Goal: Transaction & Acquisition: Purchase product/service

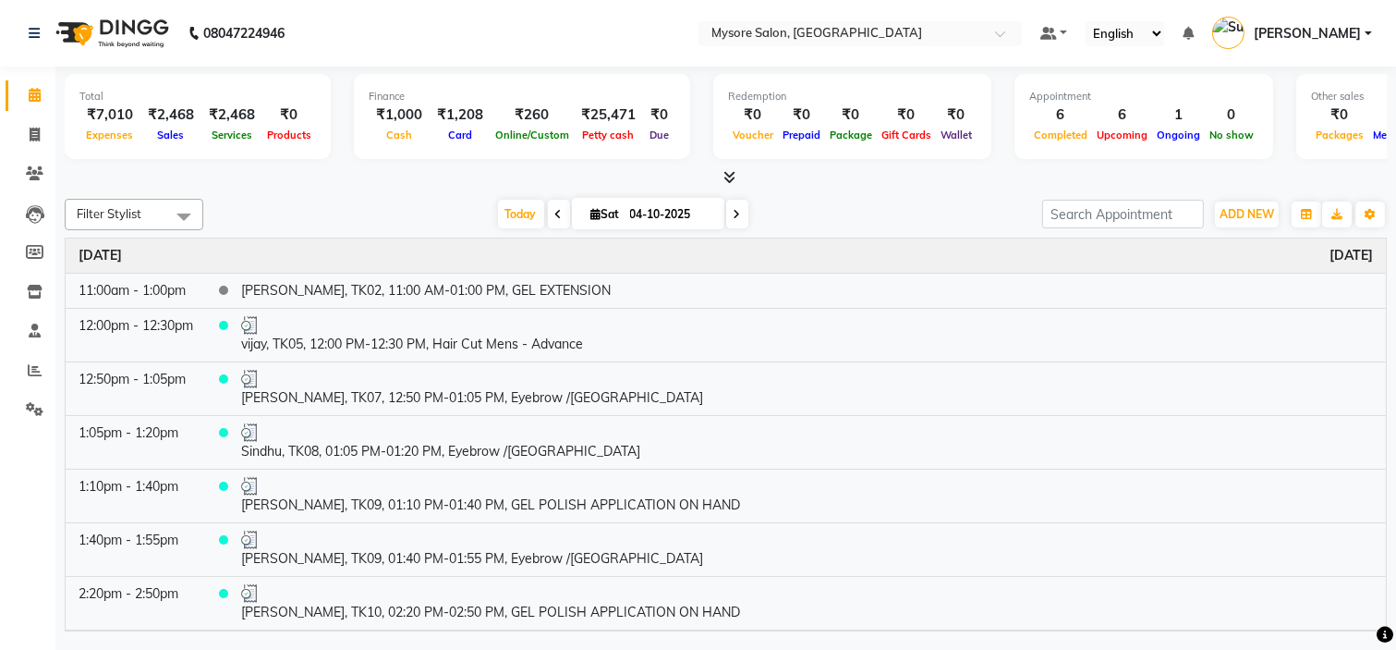
scroll to position [250, 0]
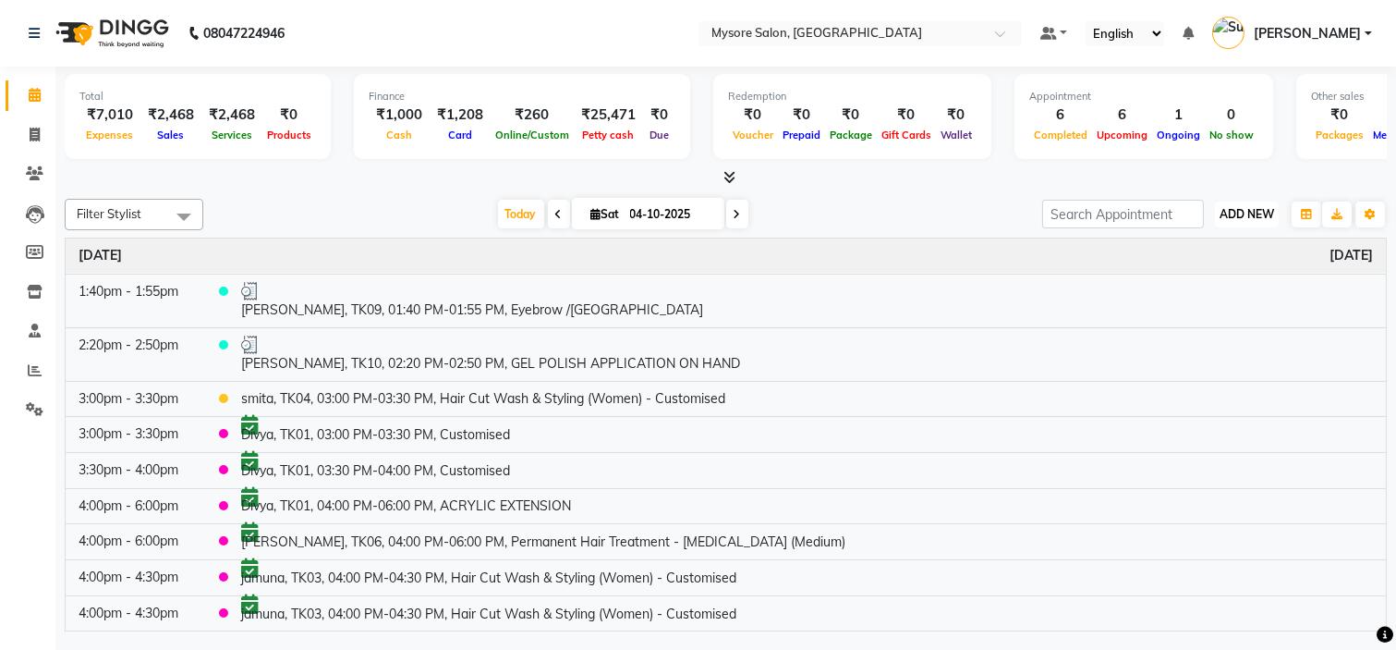
click at [1258, 208] on span "ADD NEW" at bounding box center [1247, 214] width 55 height 14
click at [1205, 251] on button "Add Appointment" at bounding box center [1205, 249] width 146 height 24
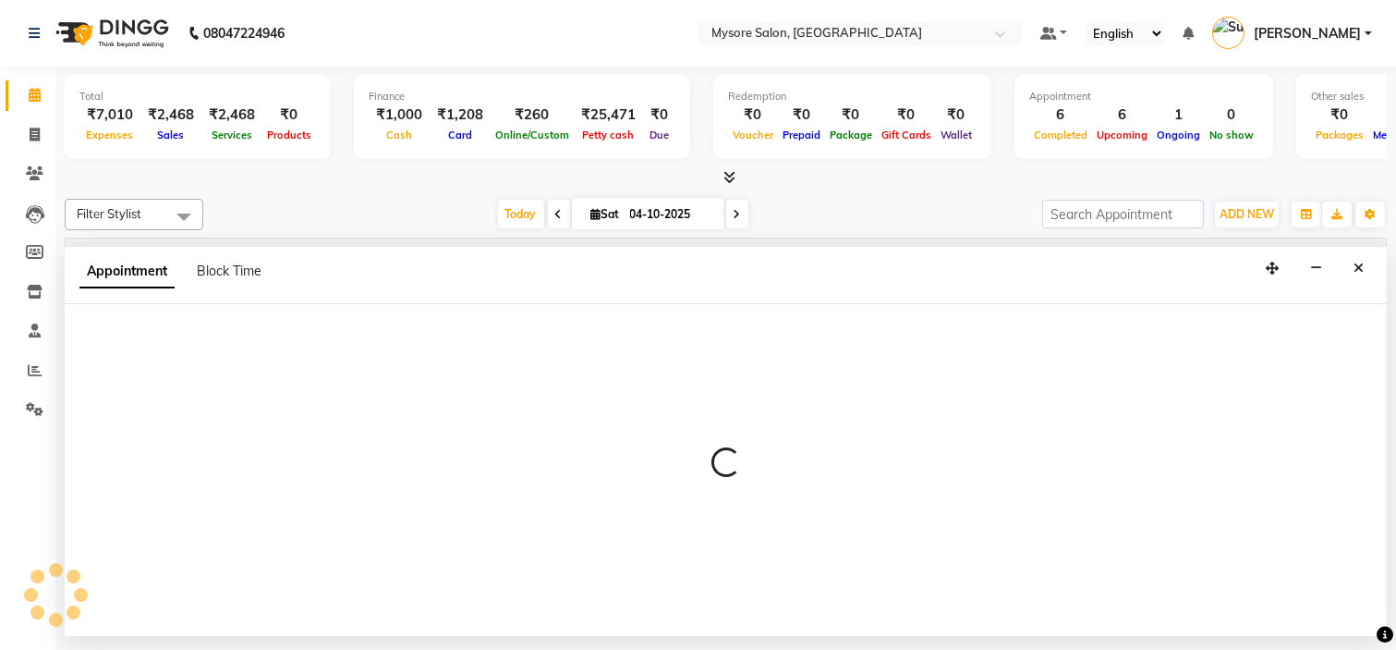
select select "540"
select select "tentative"
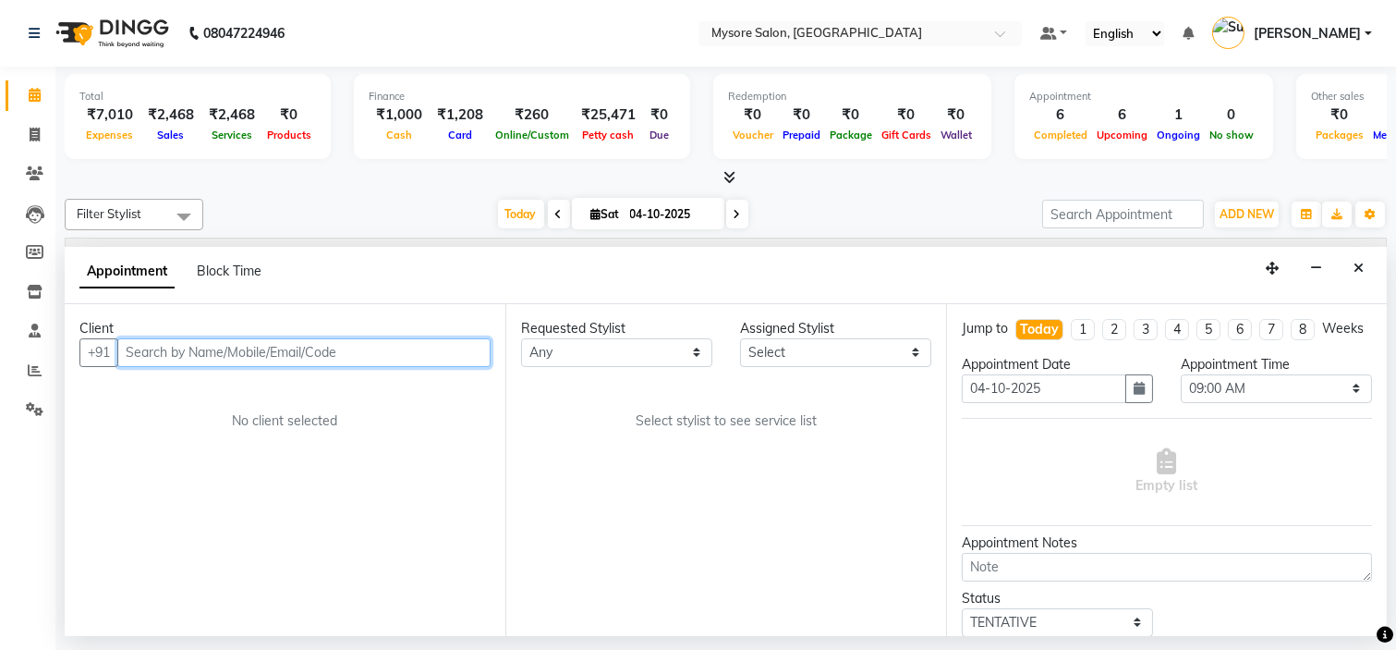
click at [211, 359] on input "text" at bounding box center [303, 352] width 373 height 29
click at [215, 355] on input "text" at bounding box center [303, 352] width 373 height 29
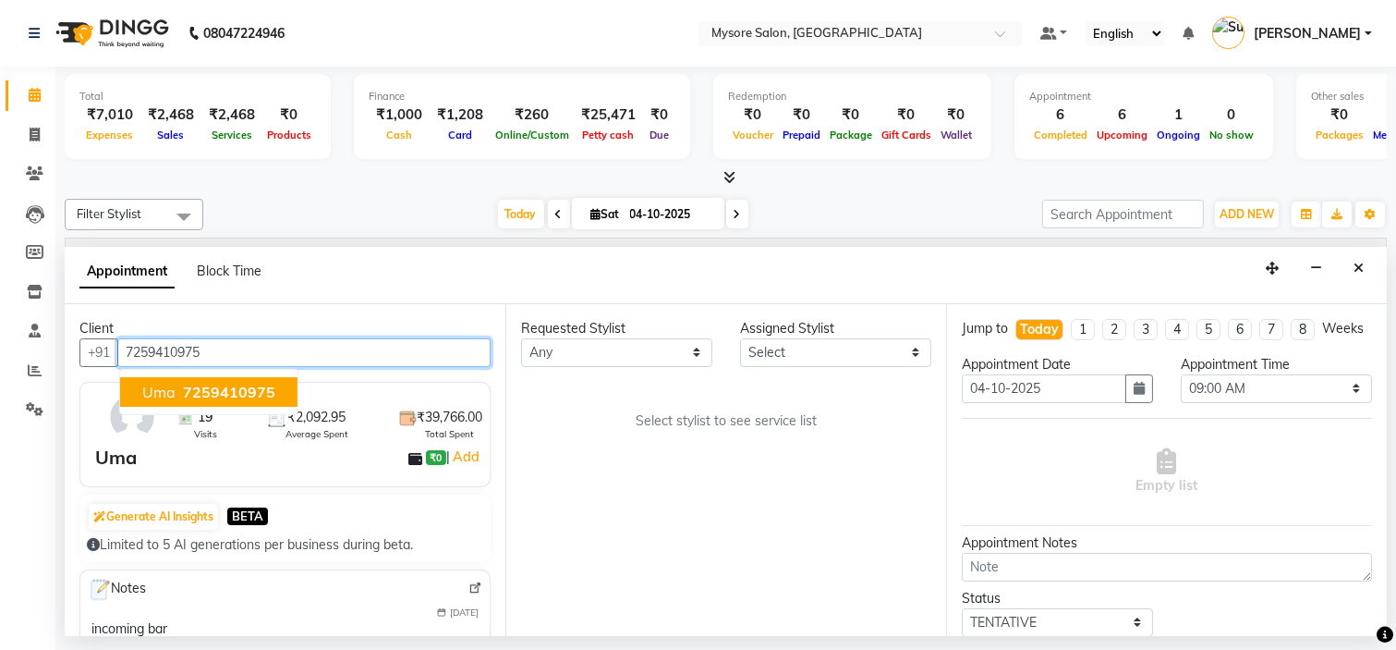
click at [248, 389] on span "7259410975" at bounding box center [229, 392] width 92 height 18
type input "7259410975"
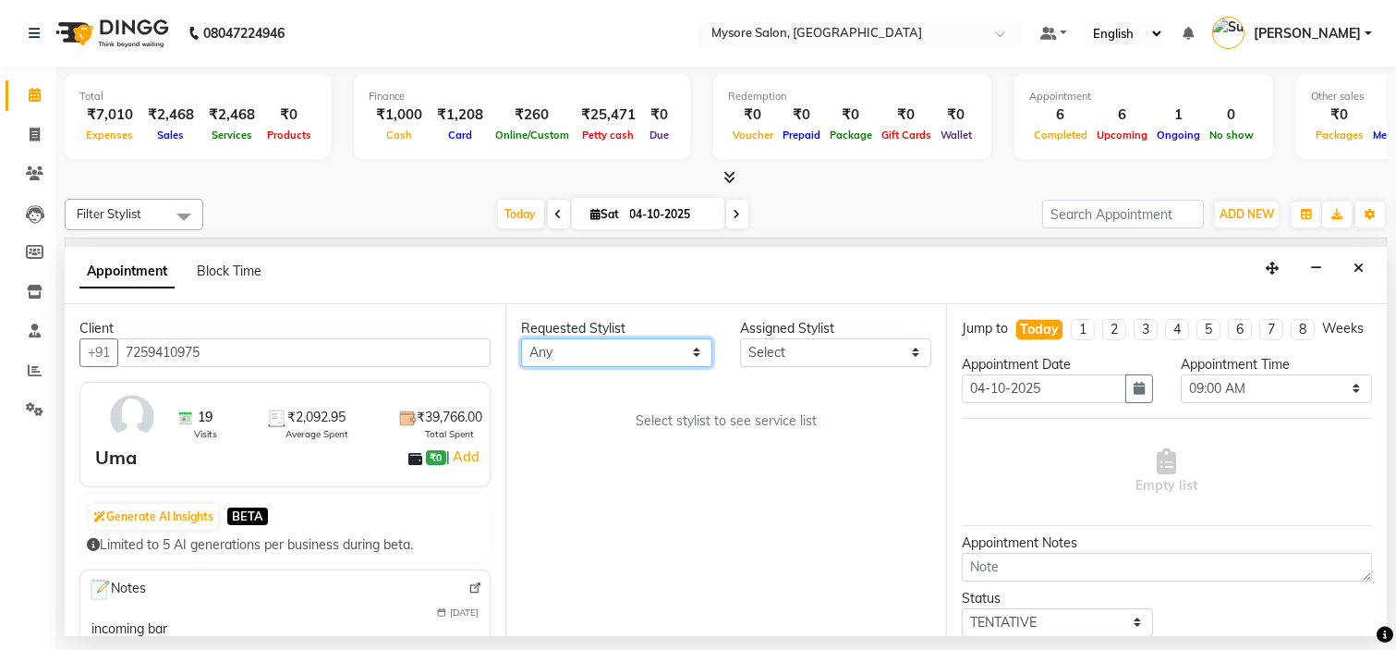
click at [590, 353] on select "Any [PERSON_NAME] [PERSON_NAME] [PERSON_NAME] [PERSON_NAME] [PERSON_NAME] [PERS…" at bounding box center [616, 352] width 191 height 29
select select "35251"
click at [521, 338] on select "Any [PERSON_NAME] [PERSON_NAME] [PERSON_NAME] [PERSON_NAME] [PERSON_NAME] [PERS…" at bounding box center [616, 352] width 191 height 29
select select "35251"
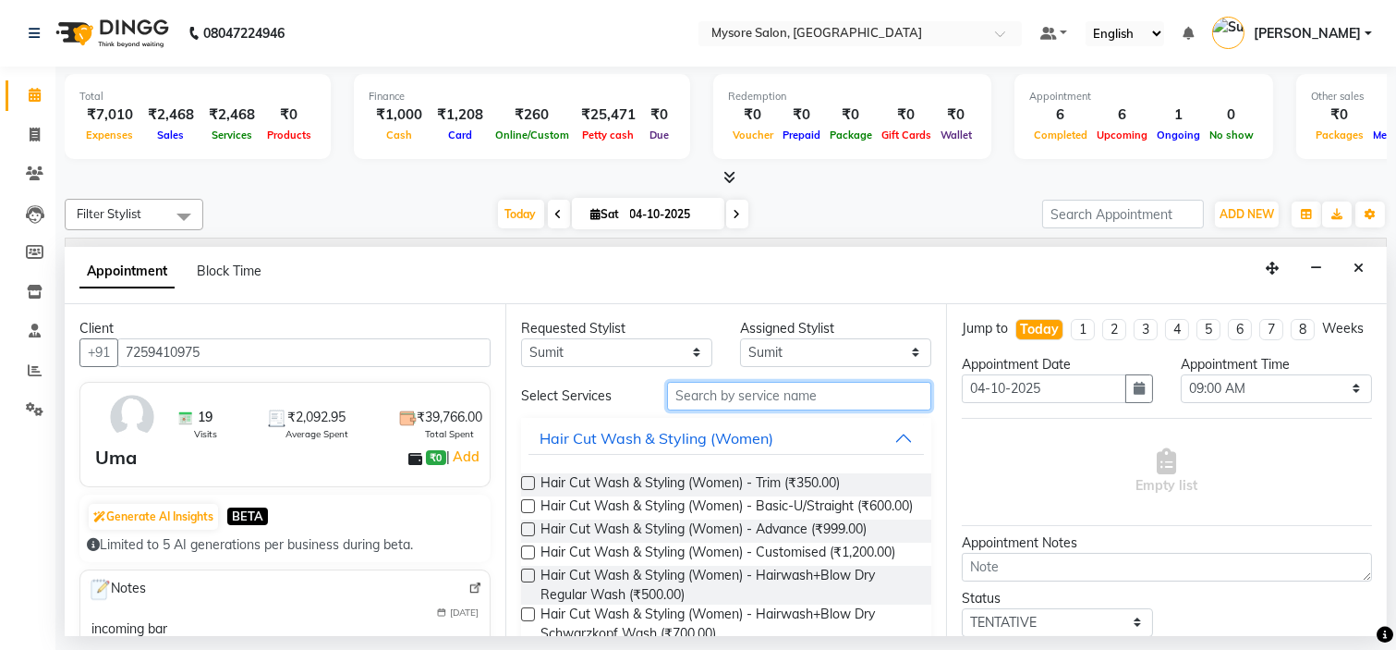
click at [712, 395] on input "text" at bounding box center [799, 396] width 264 height 29
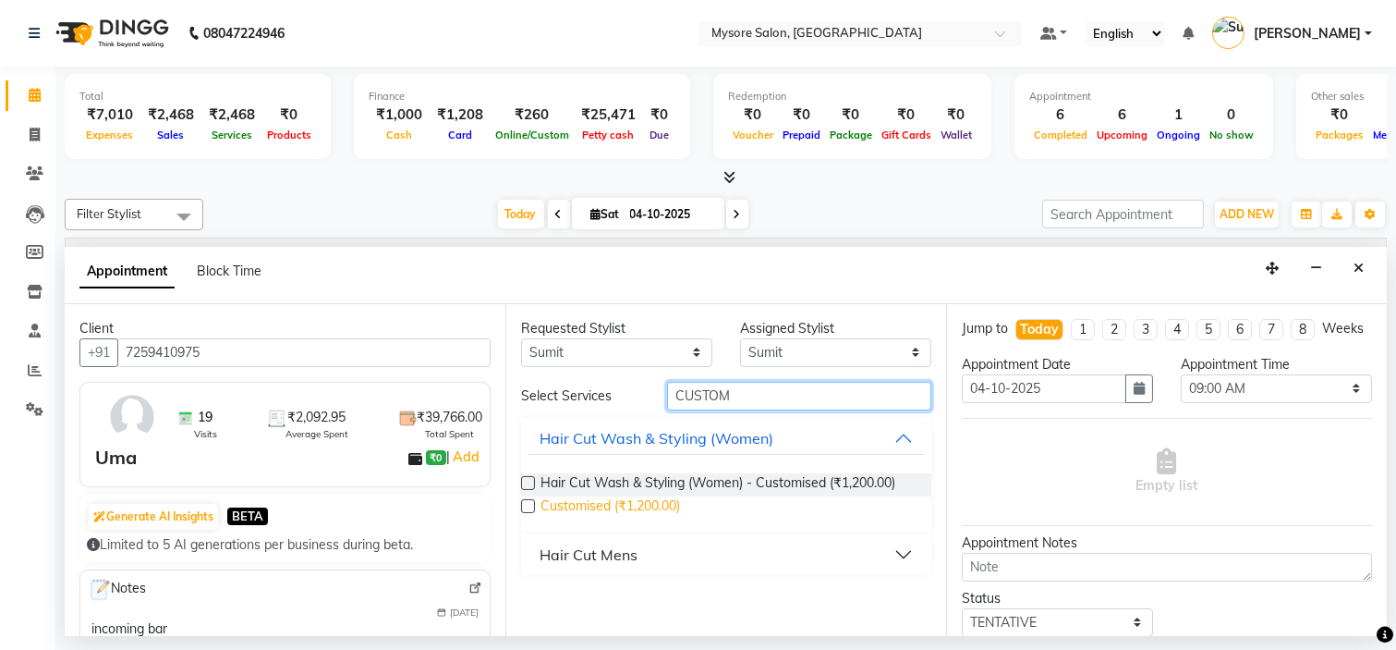
type input "CUSTOM"
click at [654, 501] on span "Customised (₹1,200.00)" at bounding box center [611, 507] width 140 height 23
checkbox input "false"
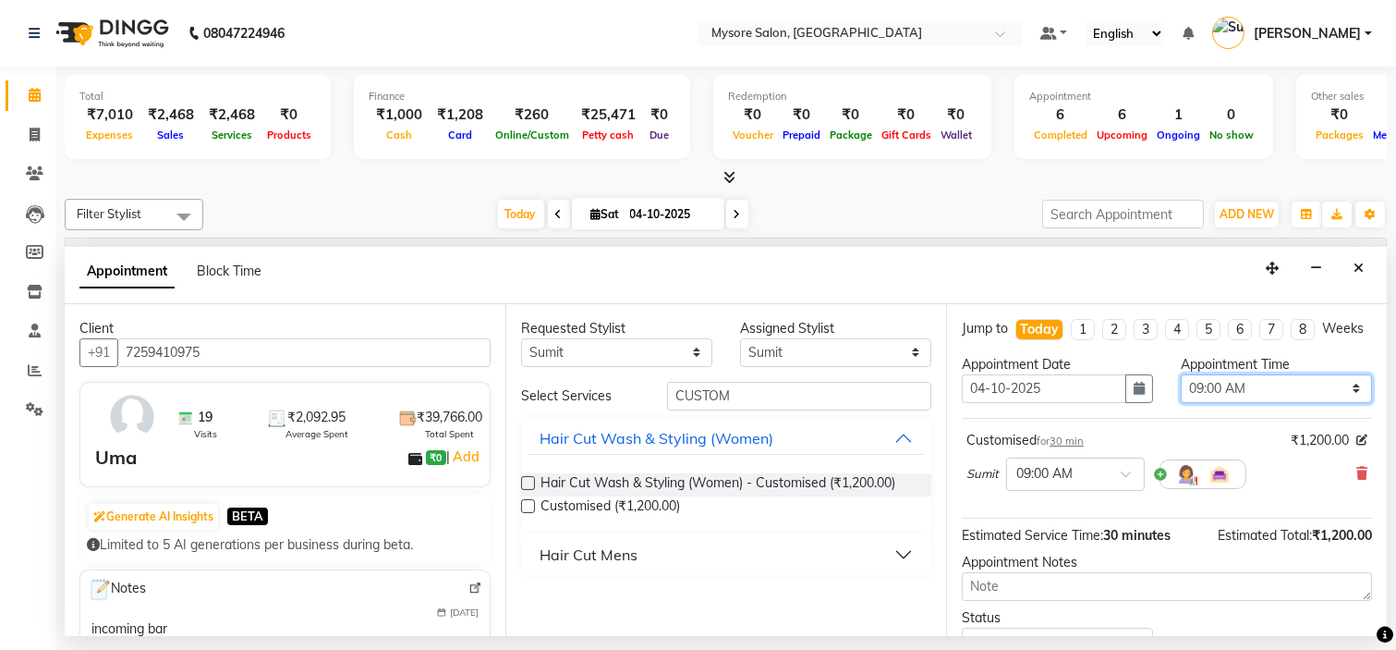
click at [1243, 403] on select "Select 09:00 AM 09:15 AM 09:30 AM 09:45 AM 10:00 AM 10:15 AM 10:30 AM 10:45 AM …" at bounding box center [1276, 388] width 191 height 29
select select "990"
click at [1181, 390] on select "Select 09:00 AM 09:15 AM 09:30 AM 09:45 AM 10:00 AM 10:15 AM 10:30 AM 10:45 AM …" at bounding box center [1276, 388] width 191 height 29
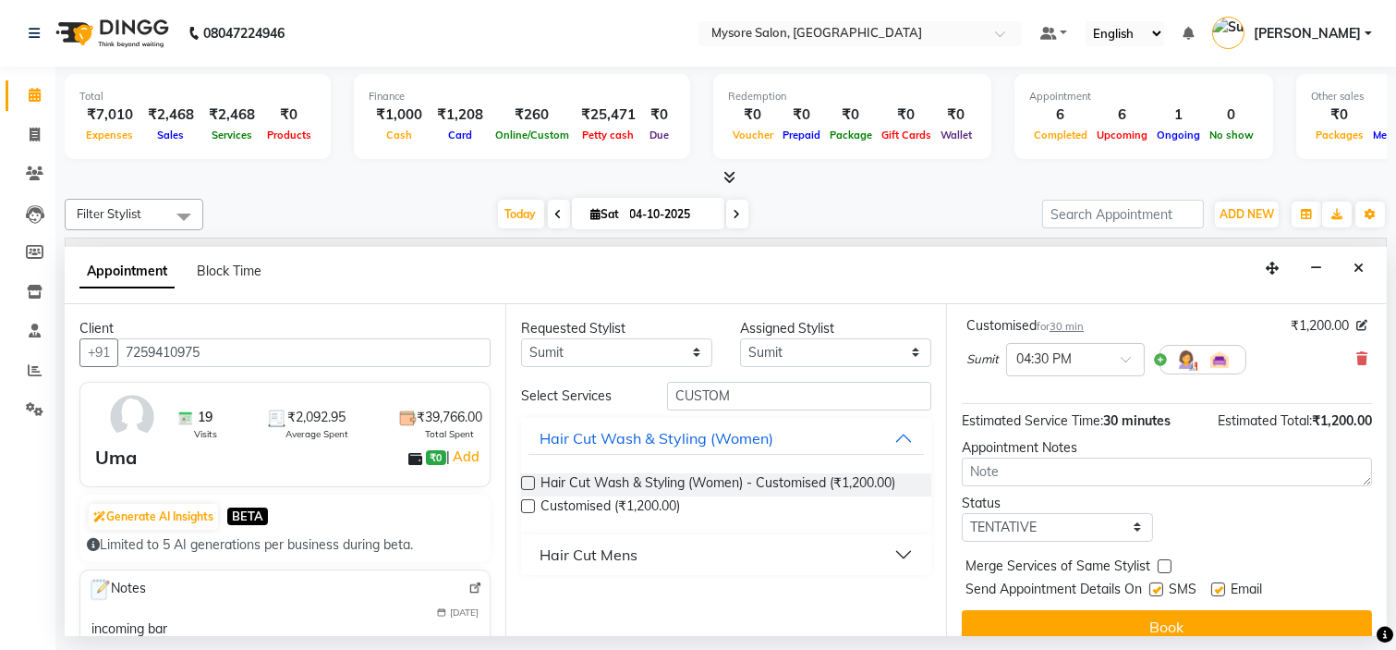
scroll to position [153, 0]
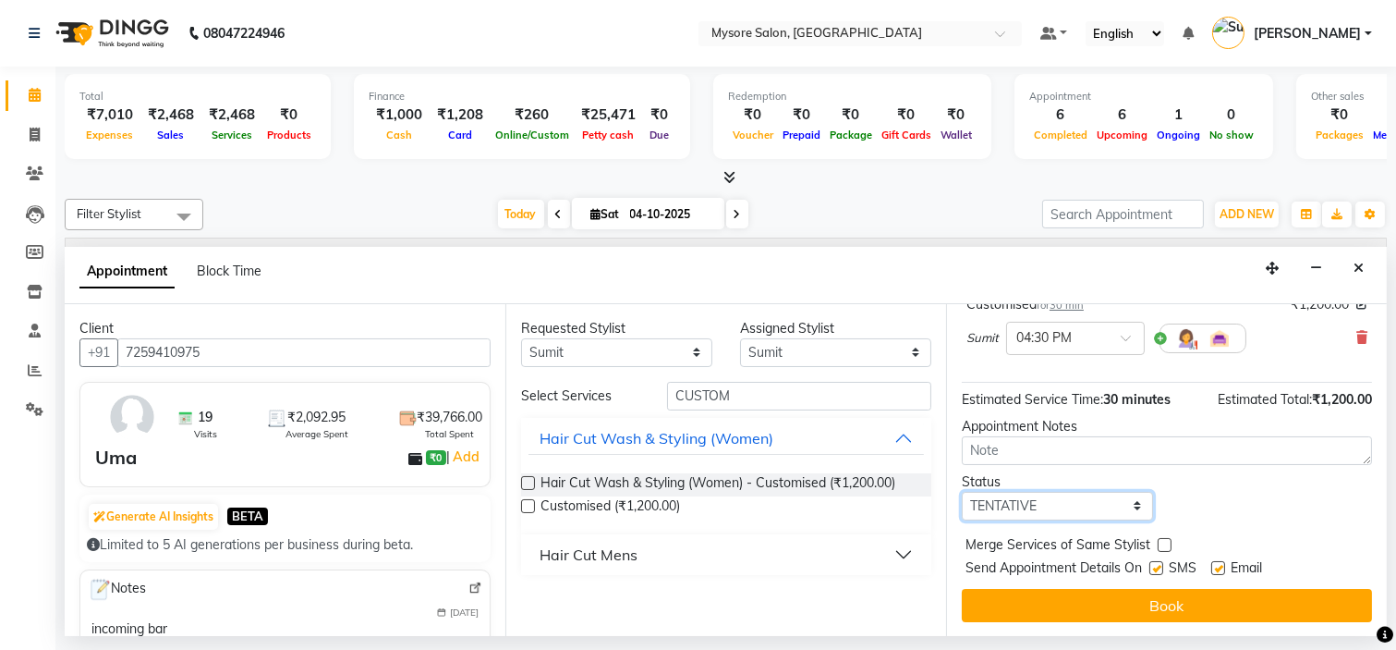
click at [1111, 508] on select "Select TENTATIVE CONFIRM CHECK-IN UPCOMING" at bounding box center [1057, 506] width 191 height 29
select select "confirm booking"
click at [962, 492] on select "Select TENTATIVE CONFIRM CHECK-IN UPCOMING" at bounding box center [1057, 506] width 191 height 29
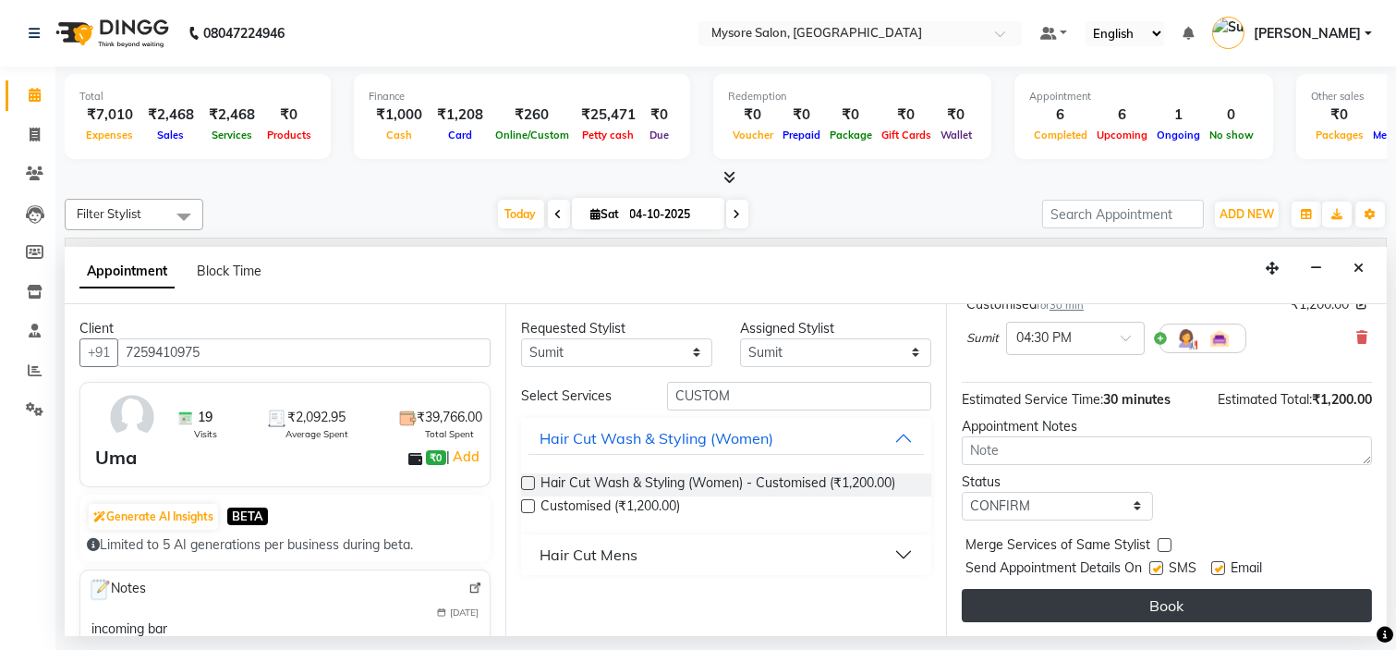
click at [1132, 602] on button "Book" at bounding box center [1167, 605] width 410 height 33
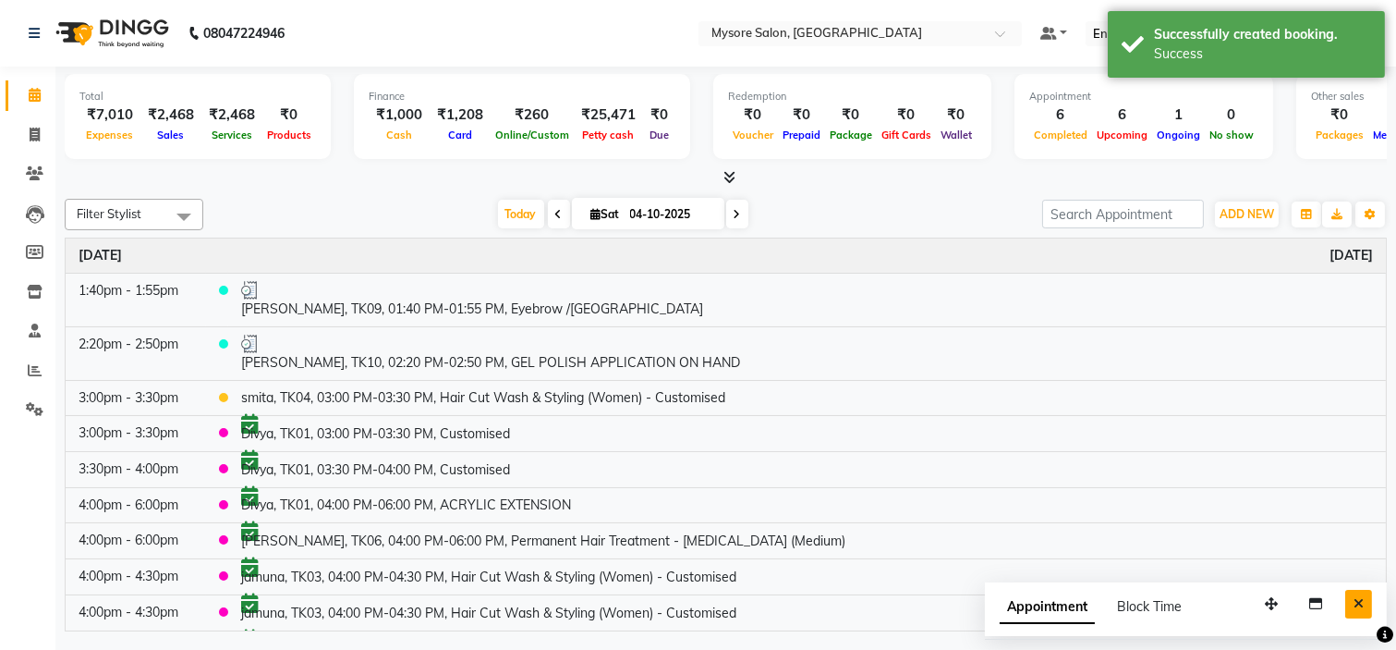
click at [1356, 605] on icon "Close" at bounding box center [1359, 603] width 10 height 13
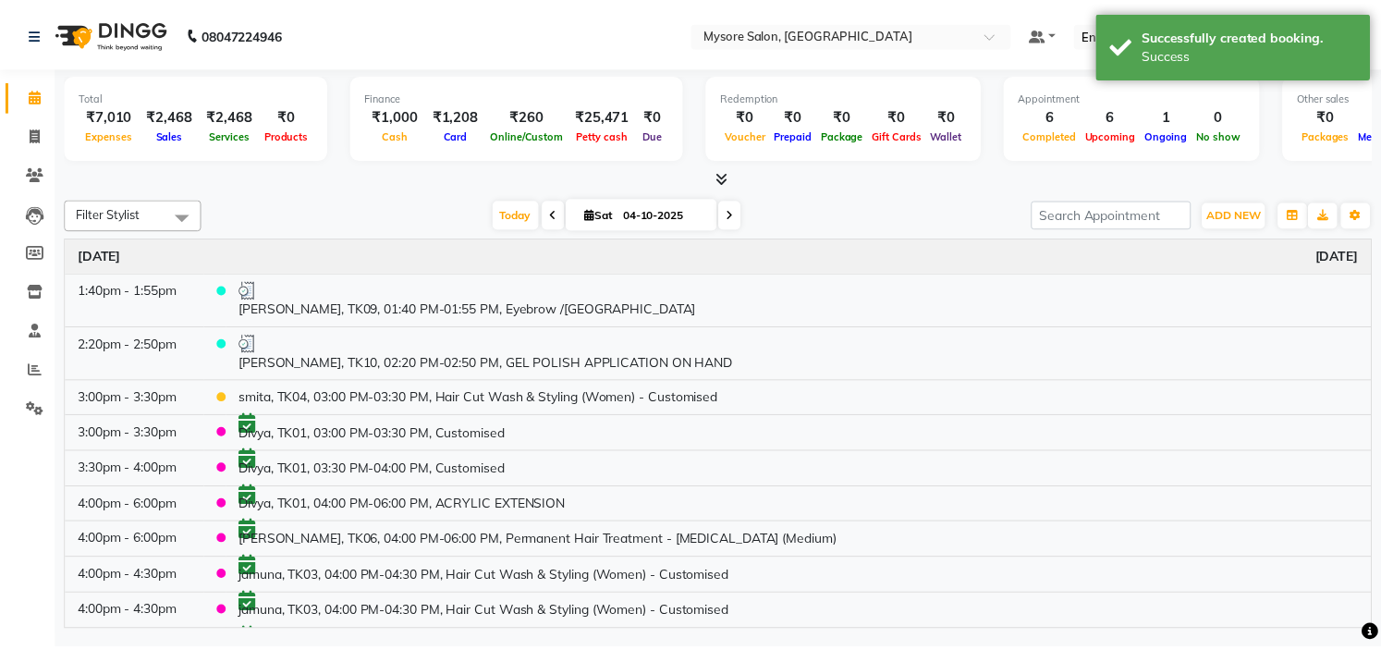
scroll to position [285, 0]
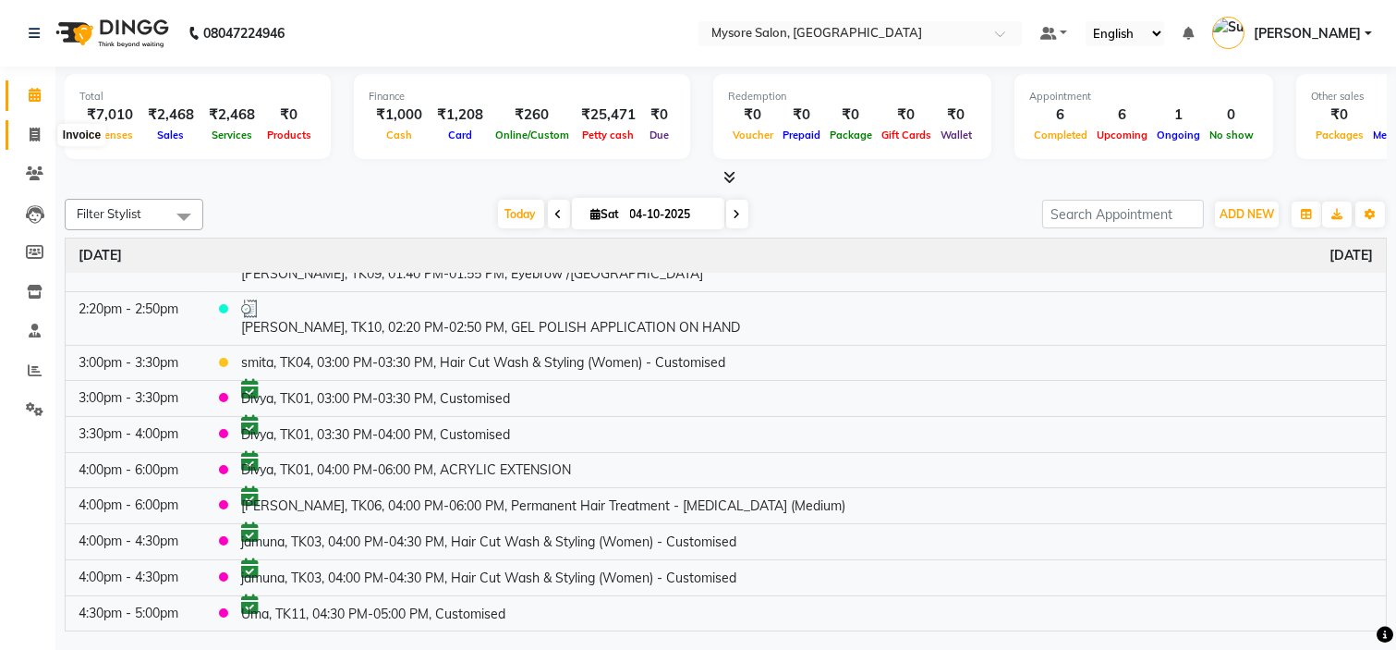
click at [31, 139] on icon at bounding box center [35, 135] width 10 height 14
select select "service"
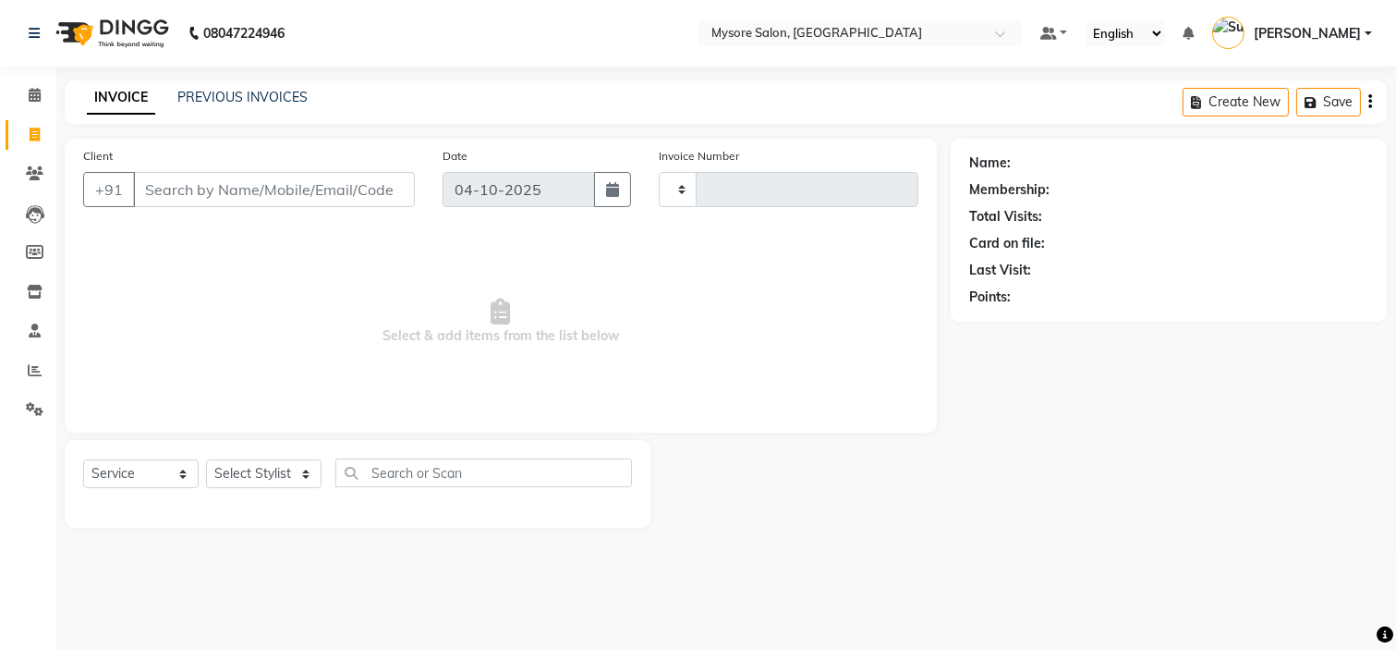
type input "1382"
select select "4255"
click at [277, 472] on select "Select Stylist" at bounding box center [264, 473] width 116 height 29
click at [277, 472] on select "Select Stylist [PERSON_NAME] [PERSON_NAME] Ashwini Ayaan DR. Apurva [PERSON_NAM…" at bounding box center [264, 473] width 116 height 29
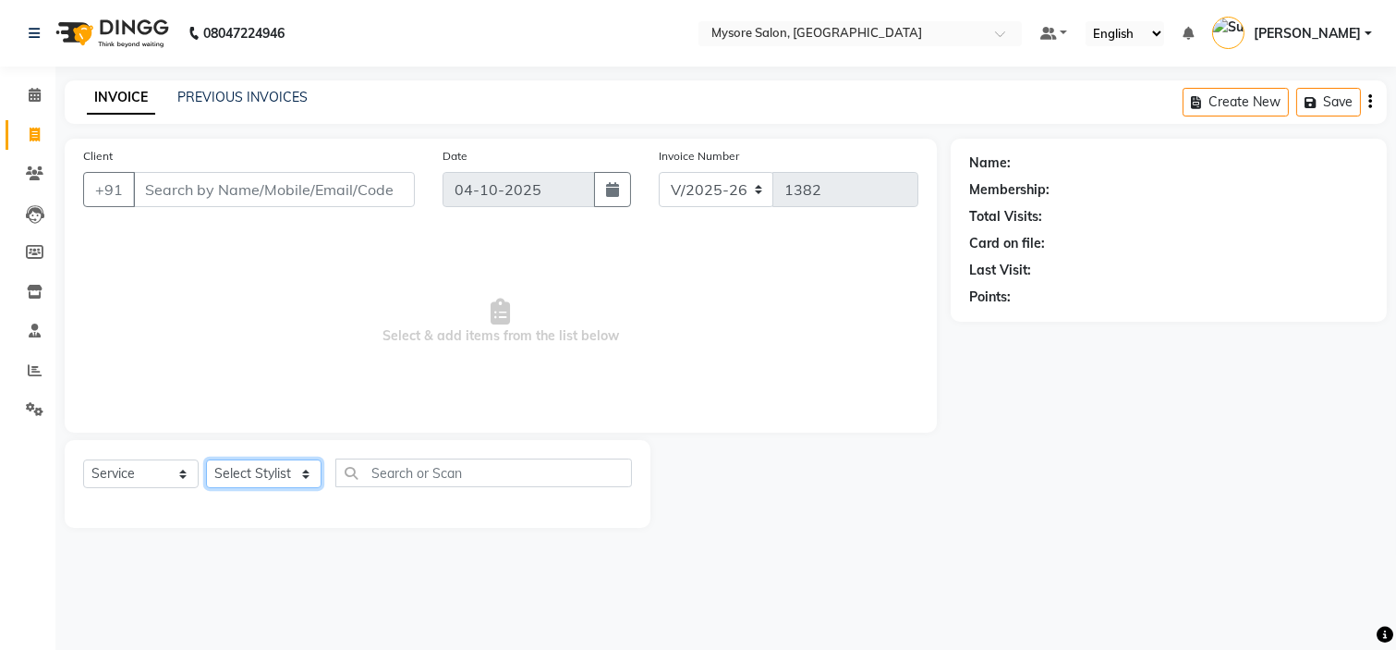
select select "66079"
click at [206, 460] on select "Select Stylist [PERSON_NAME] [PERSON_NAME] Ashwini Ayaan DR. Apurva [PERSON_NAM…" at bounding box center [264, 473] width 116 height 29
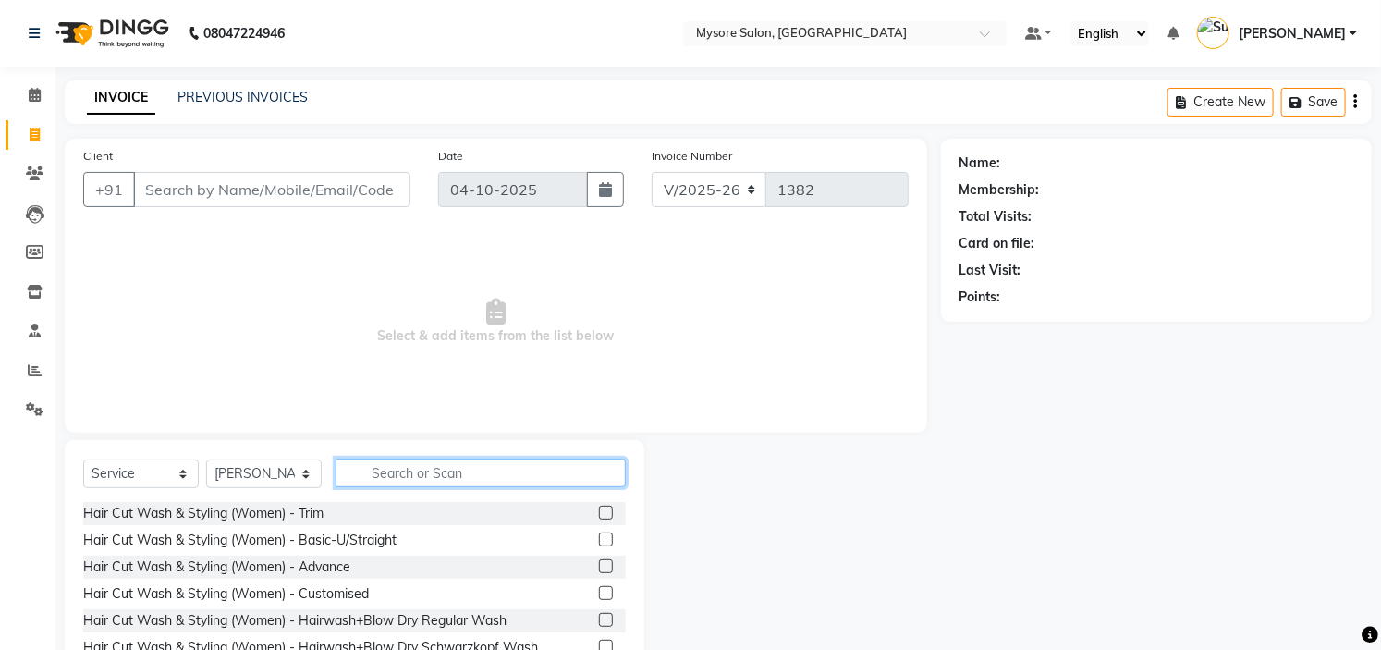
click at [455, 476] on input "text" at bounding box center [480, 472] width 290 height 29
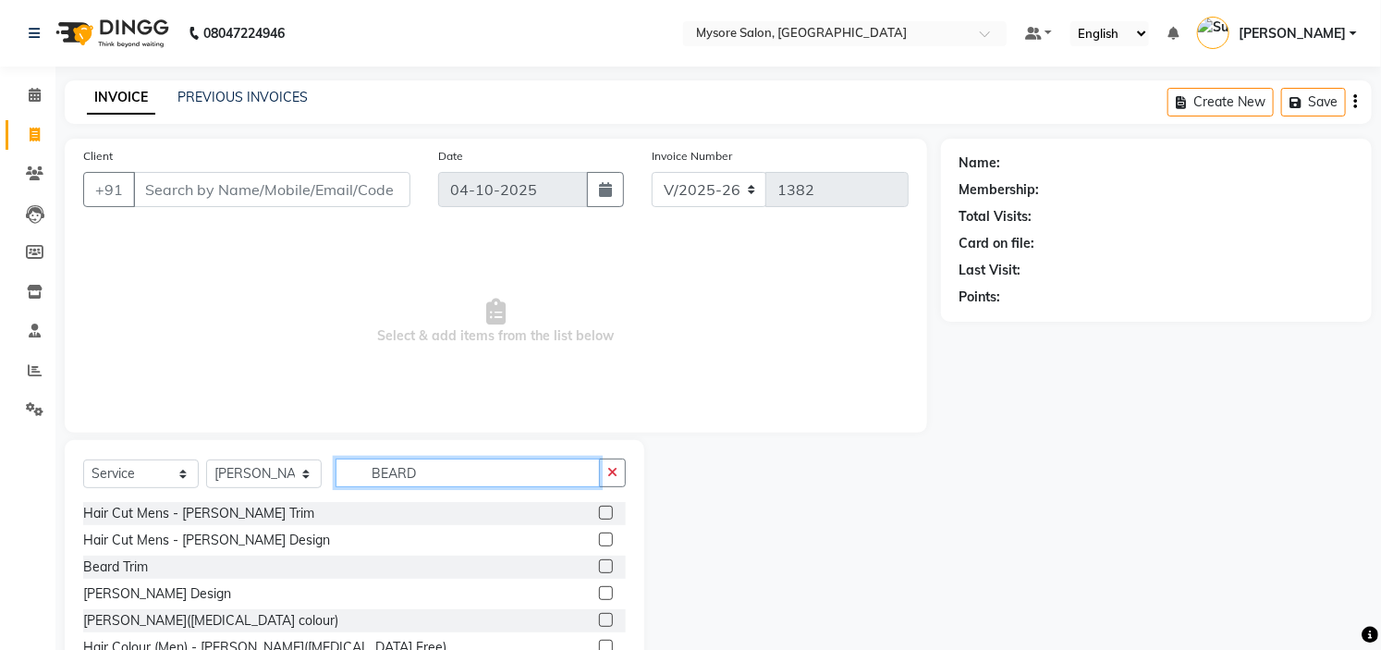
type input "BEARD"
click at [599, 565] on label at bounding box center [606, 566] width 14 height 14
click at [599, 565] on input "checkbox" at bounding box center [605, 567] width 12 height 12
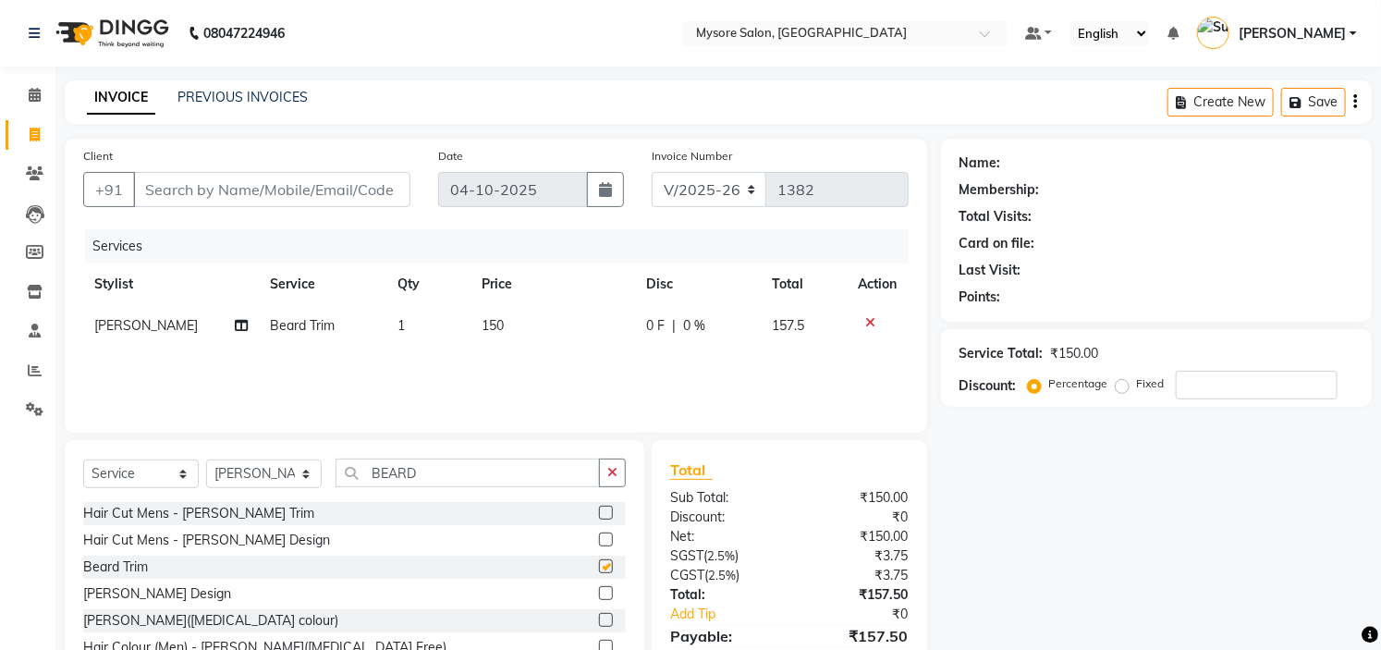
checkbox input "false"
click at [524, 324] on td "150" at bounding box center [552, 326] width 164 height 42
select select "66079"
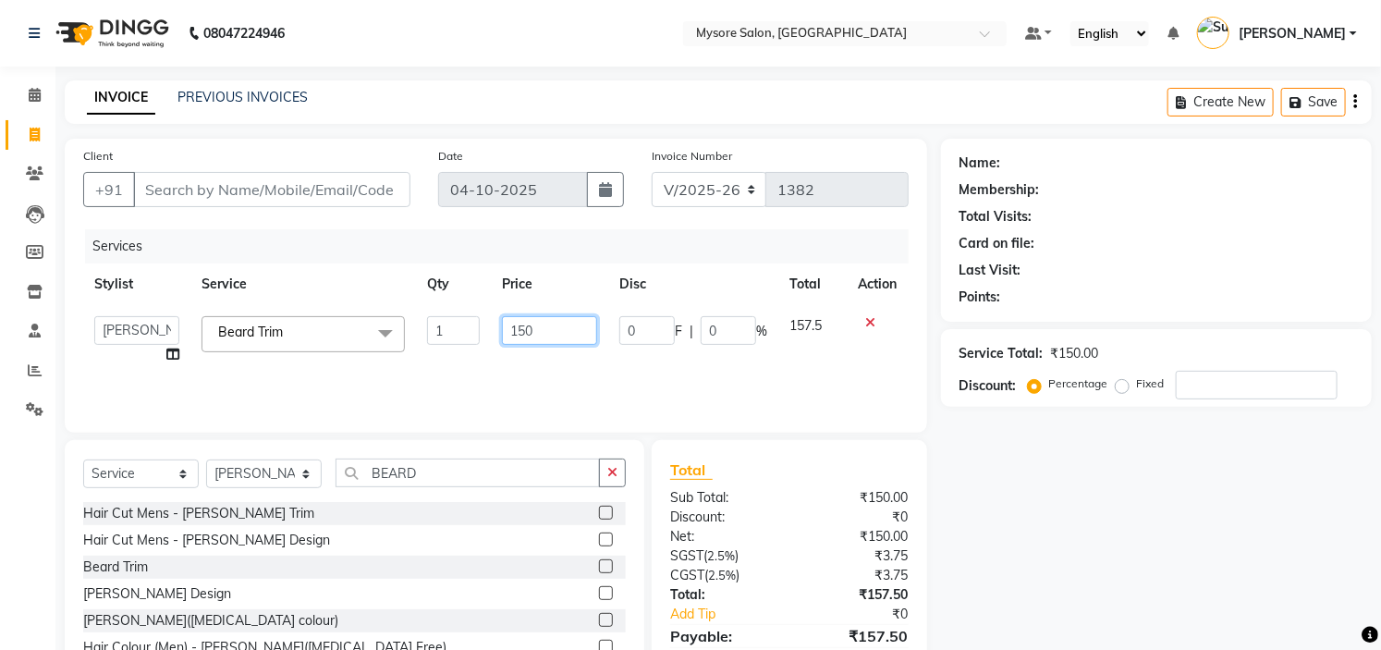
click at [554, 330] on input "150" at bounding box center [549, 330] width 95 height 29
type input "1"
type input "200"
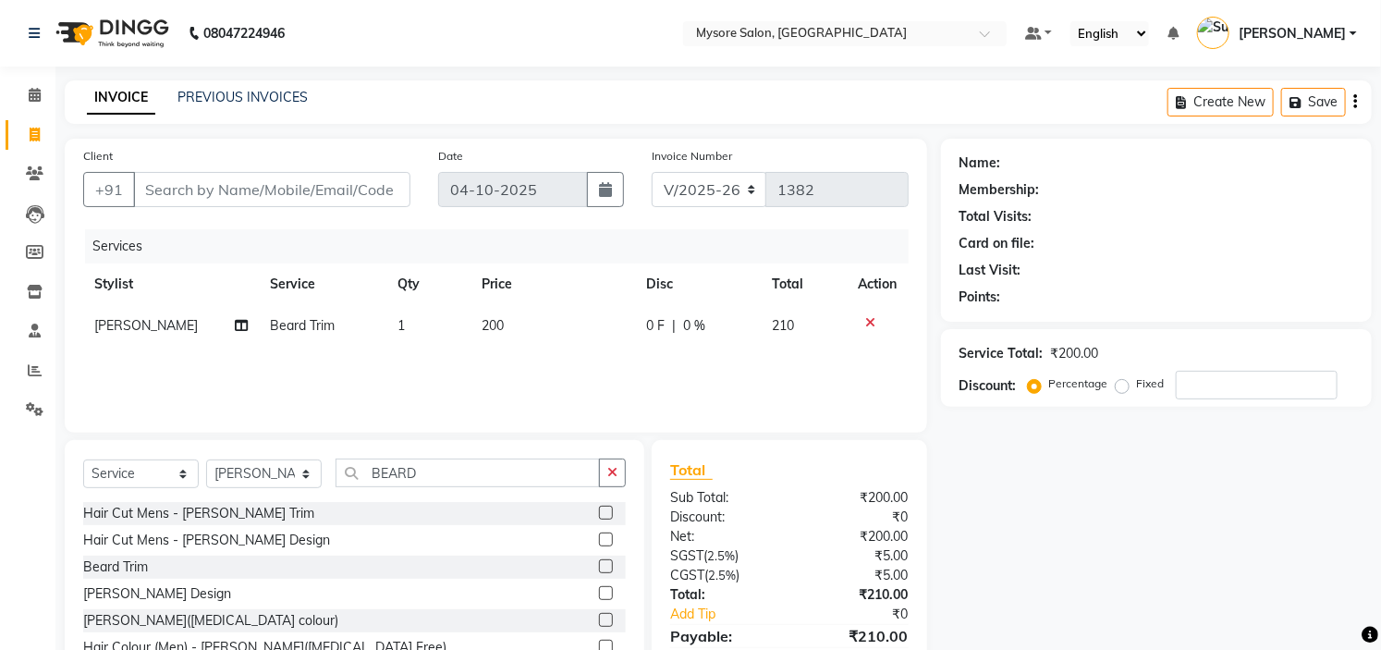
click at [1333, 552] on div "Name: Membership: Total Visits: Card on file: Last Visit: Points: Service Total…" at bounding box center [1163, 426] width 445 height 574
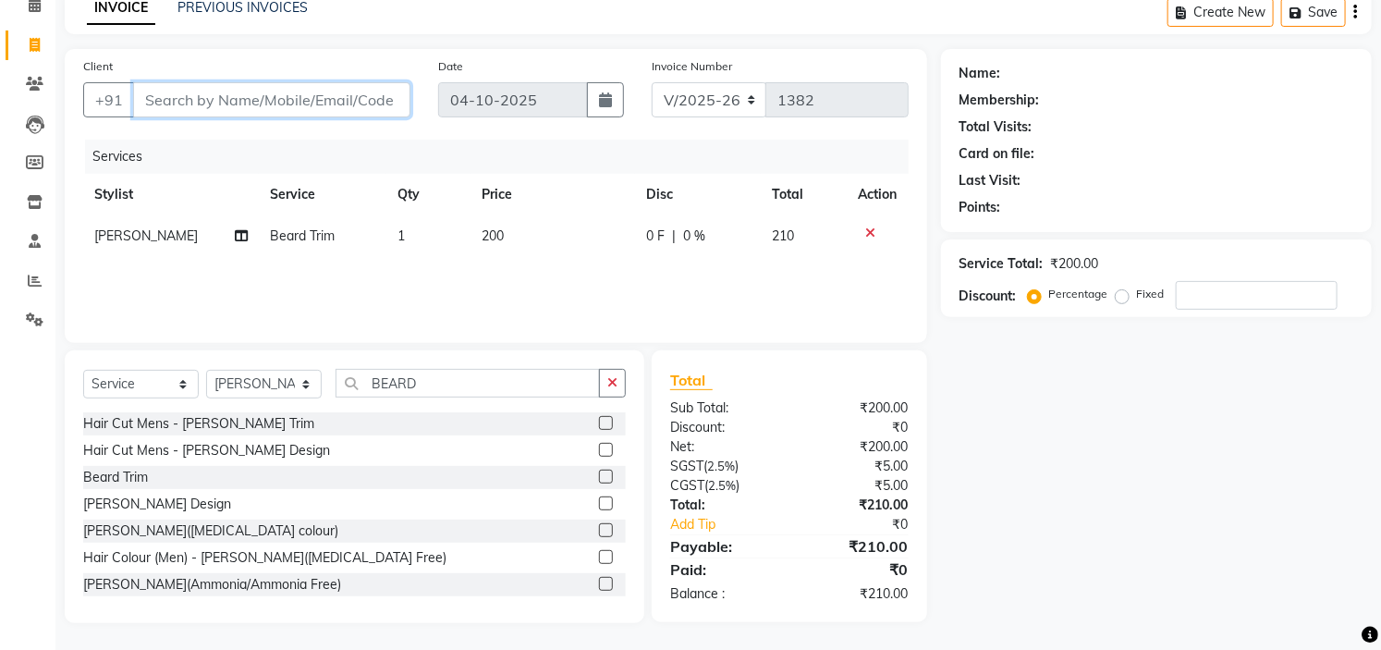
click at [292, 104] on input "Client" at bounding box center [271, 99] width 277 height 35
type input "1"
type input "0"
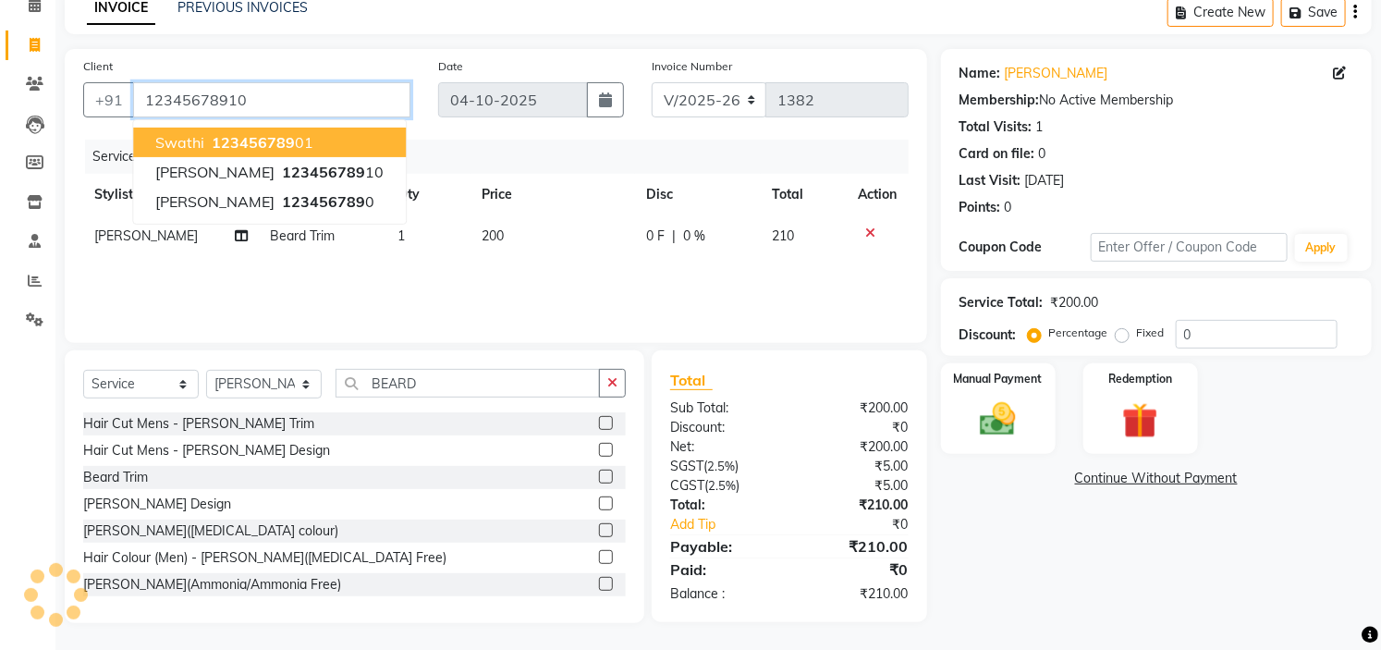
click at [255, 93] on input "12345678910" at bounding box center [271, 99] width 277 height 35
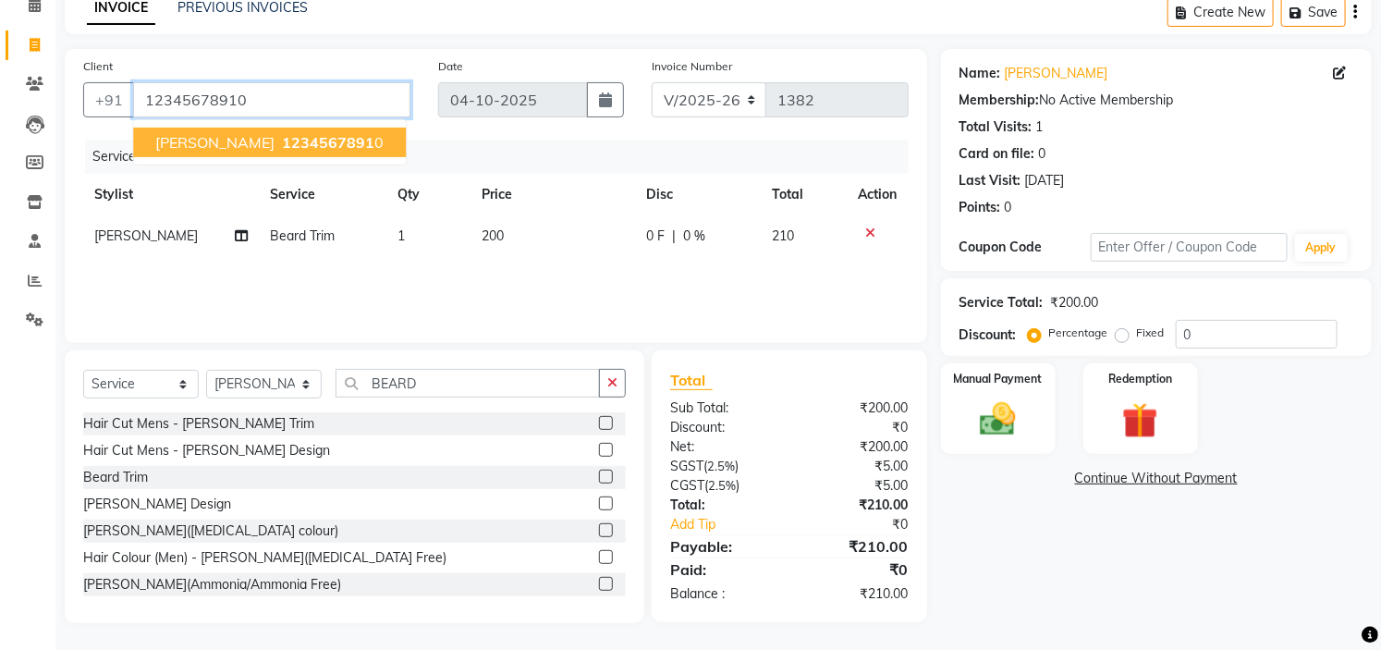
click at [309, 94] on input "12345678910" at bounding box center [271, 99] width 277 height 35
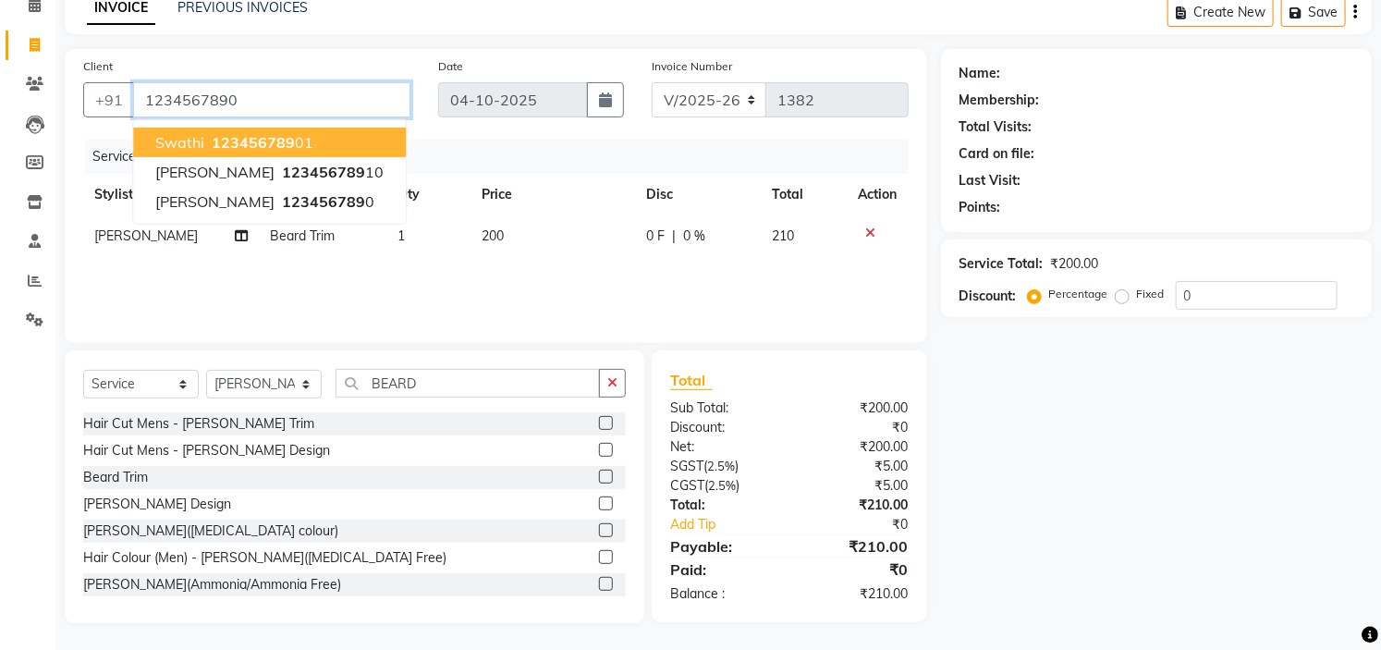
type input "1234567890"
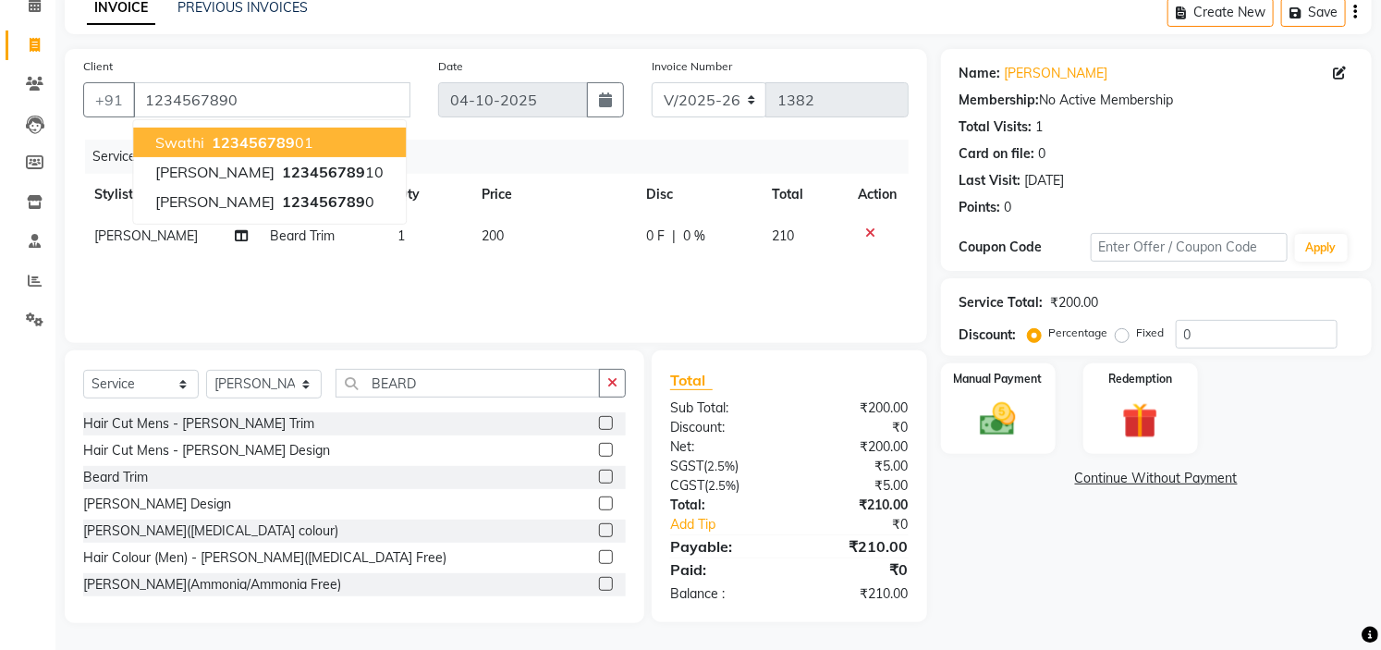
click at [348, 35] on main "INVOICE PREVIOUS INVOICES Create New Save Client [PHONE_NUMBER] Swathi 12345678…" at bounding box center [717, 321] width 1325 height 660
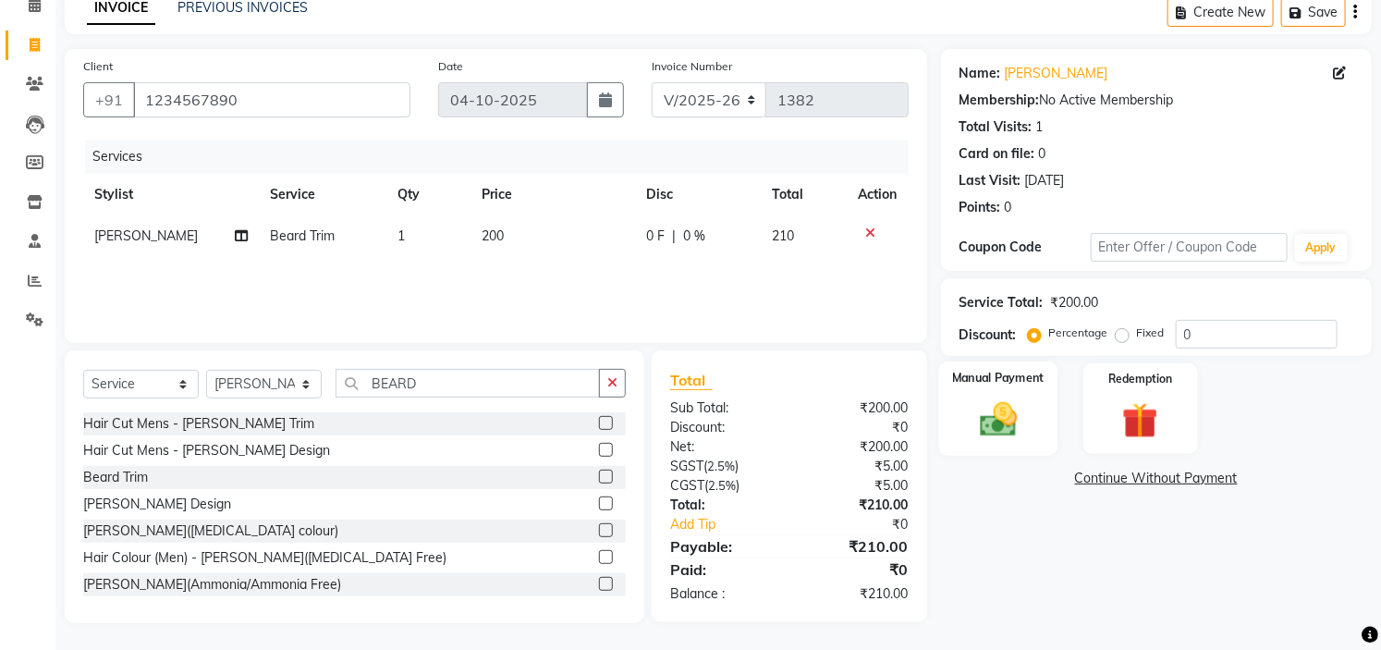
click at [1012, 414] on img at bounding box center [998, 419] width 61 height 43
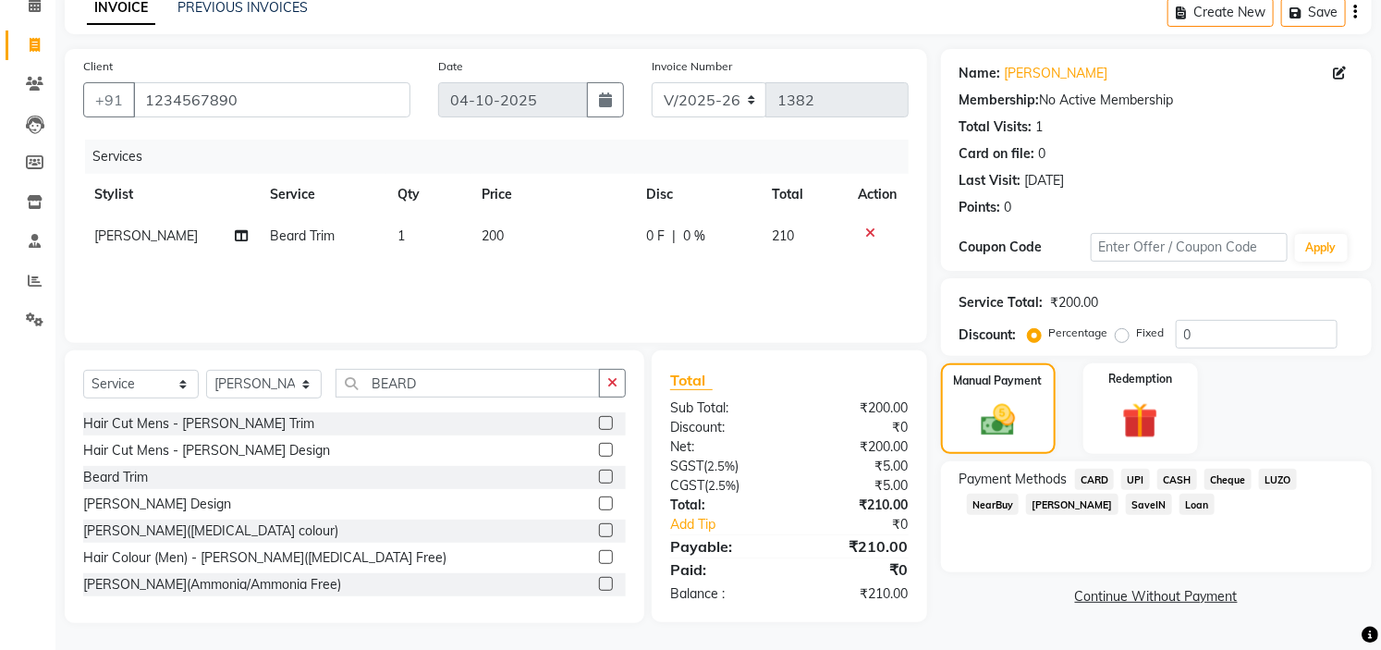
click at [1189, 475] on span "CASH" at bounding box center [1177, 479] width 40 height 21
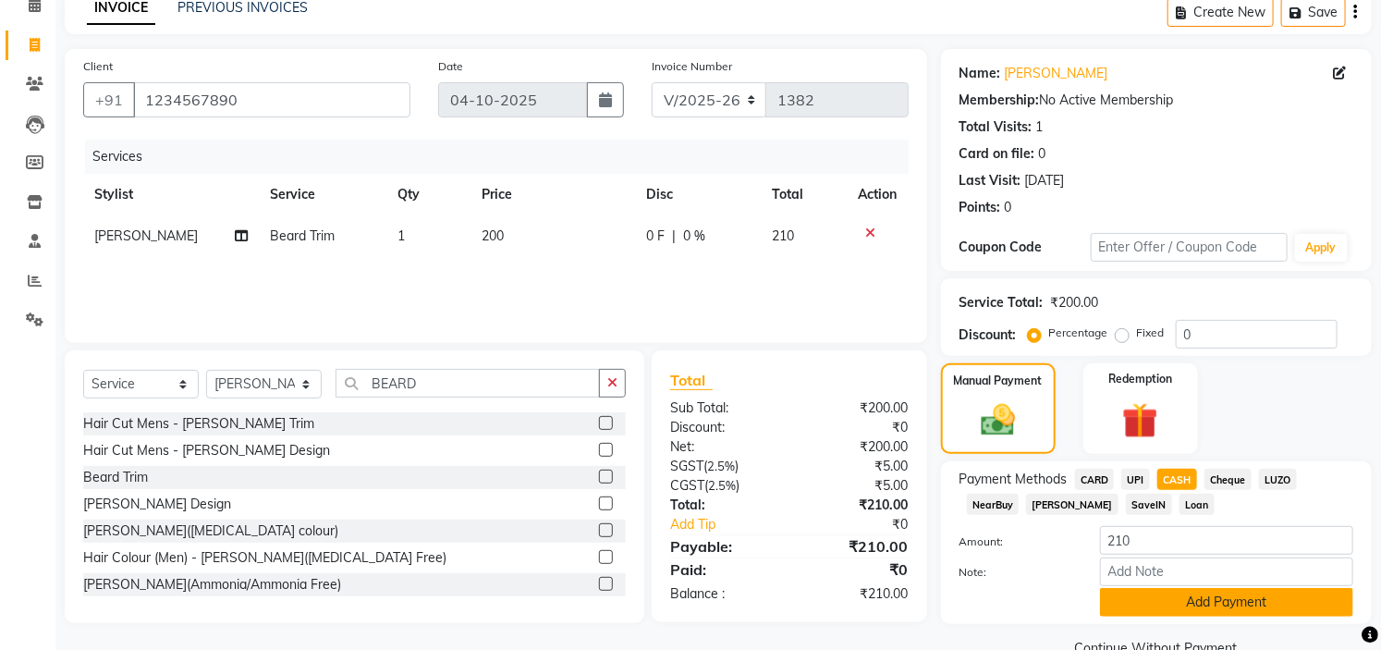
click at [1212, 607] on button "Add Payment" at bounding box center [1226, 602] width 253 height 29
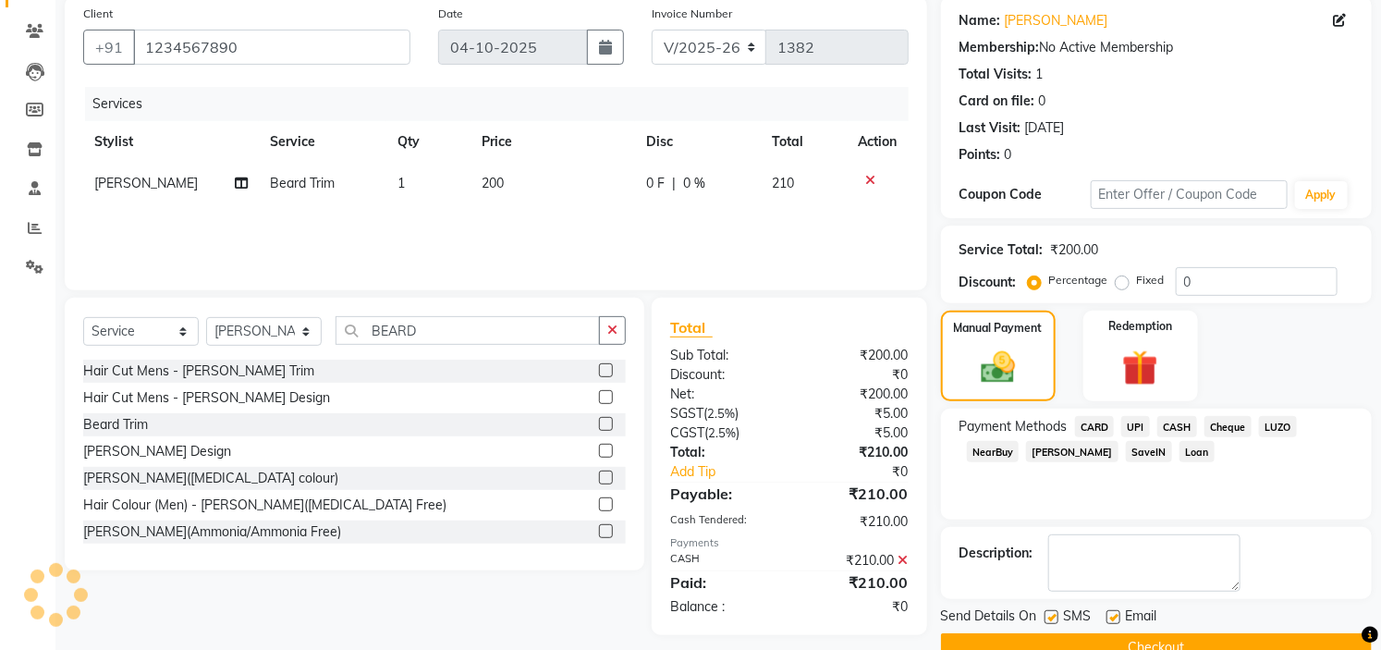
scroll to position [181, 0]
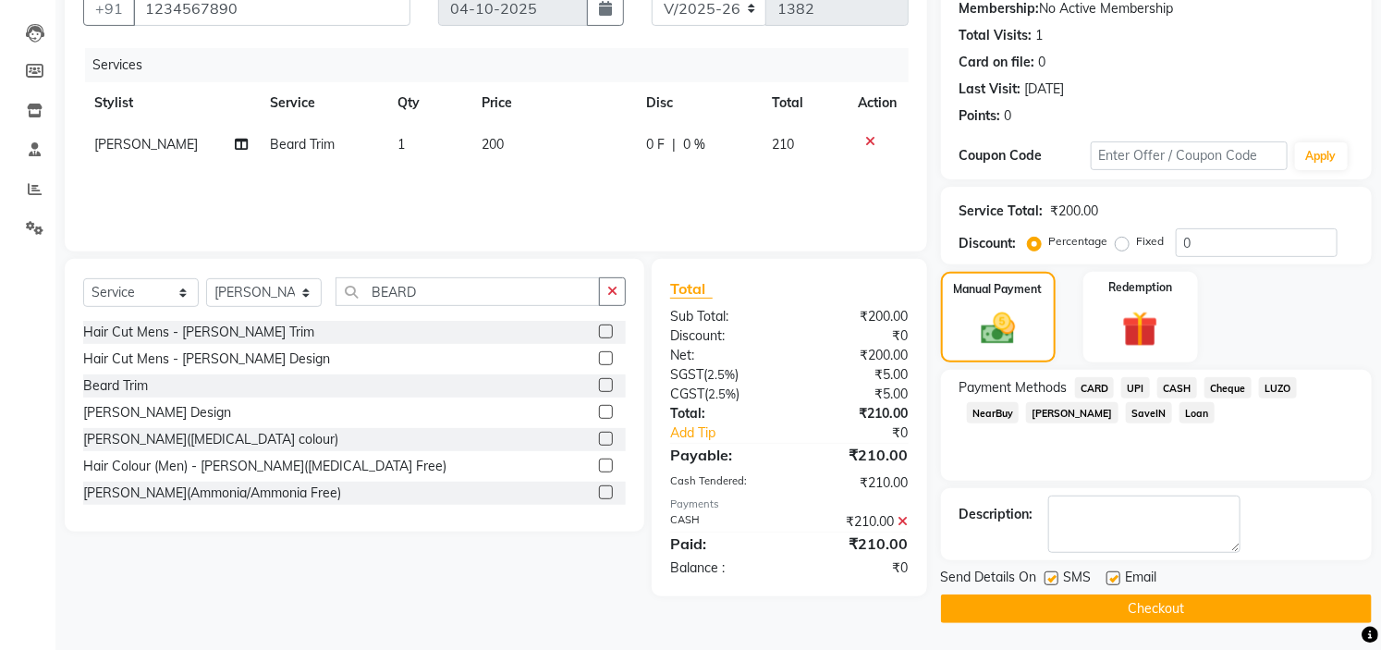
click at [1238, 612] on button "Checkout" at bounding box center [1156, 608] width 431 height 29
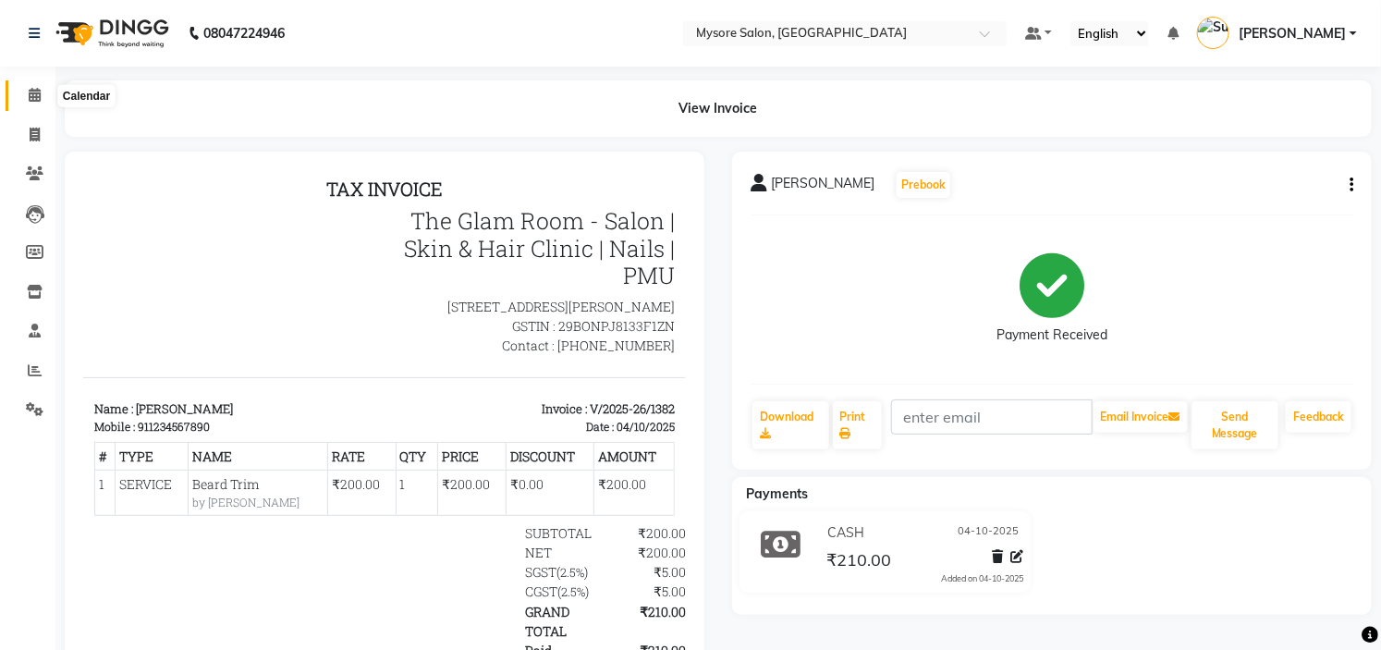
click at [42, 97] on span at bounding box center [34, 95] width 32 height 21
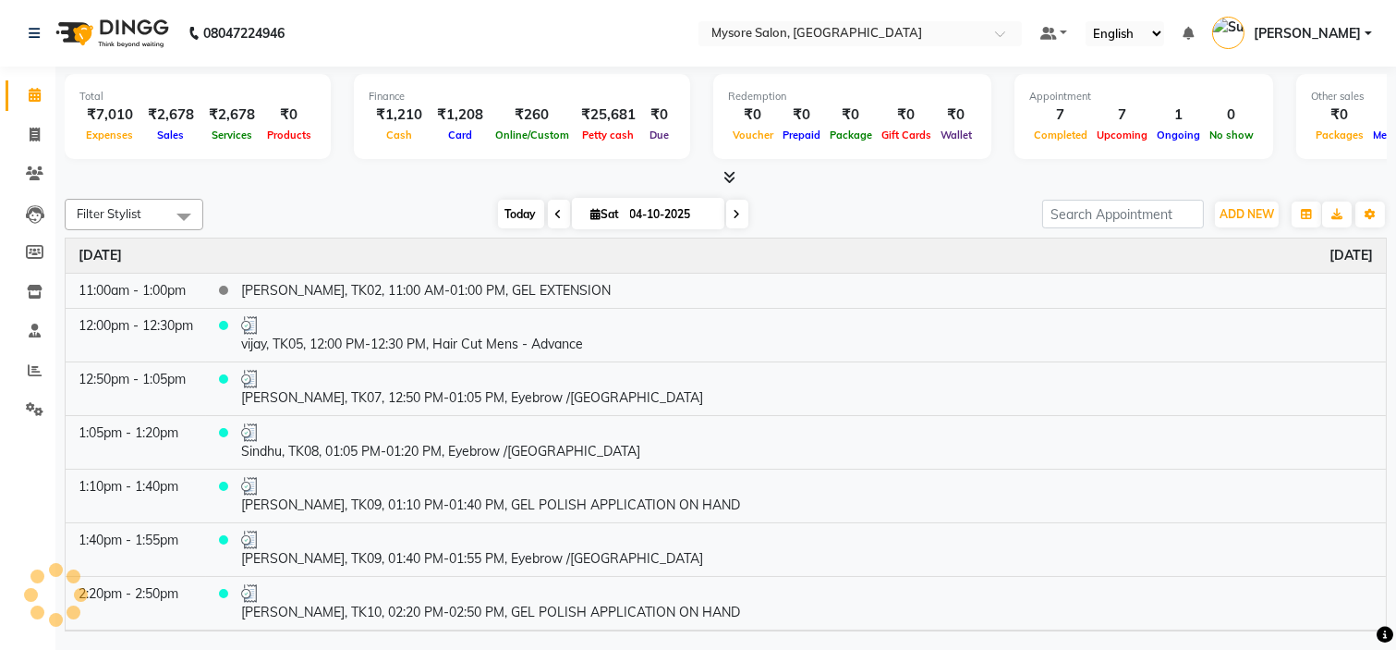
click at [512, 214] on span "Today" at bounding box center [521, 214] width 46 height 29
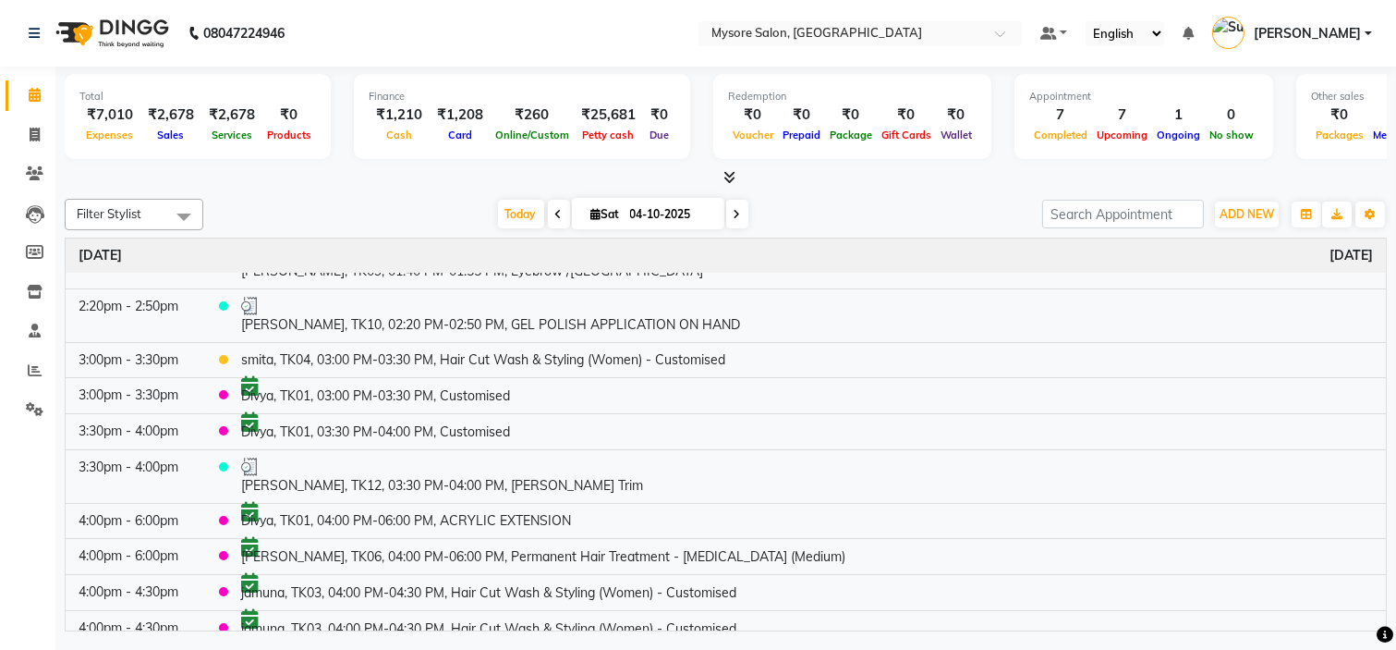
scroll to position [339, 0]
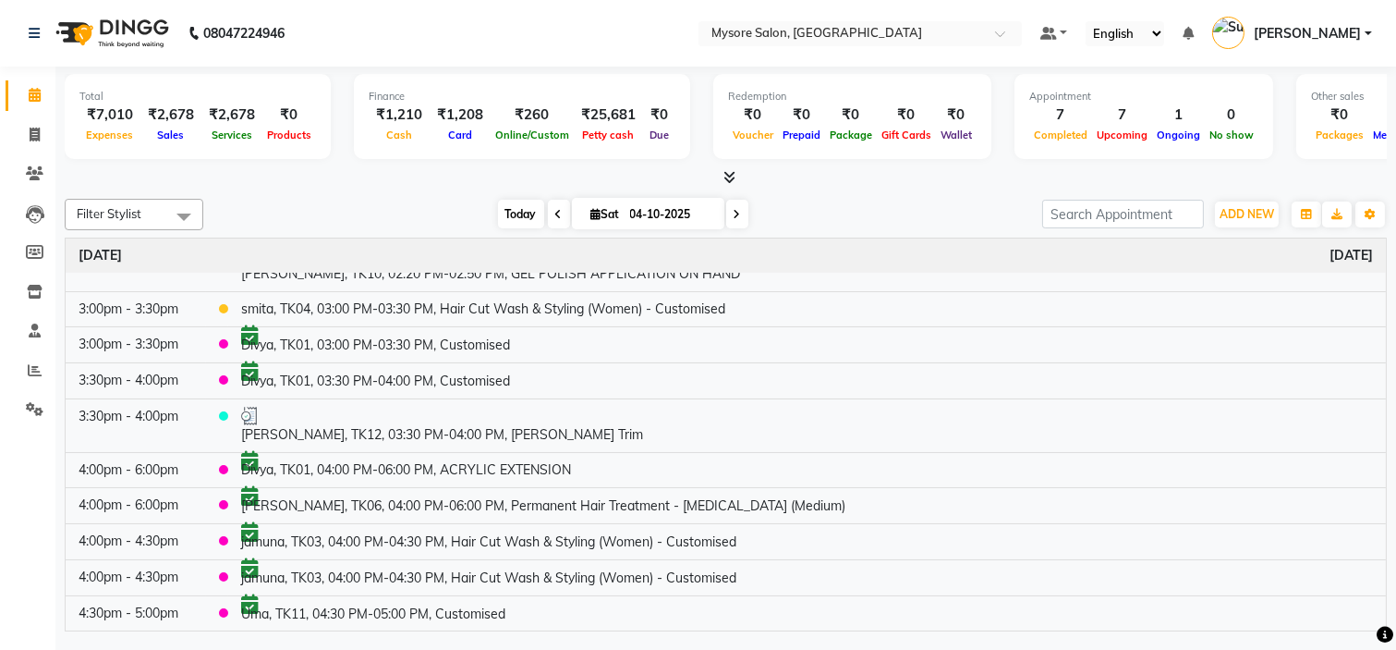
click at [506, 213] on span "Today" at bounding box center [521, 214] width 46 height 29
click at [1243, 201] on button "ADD NEW Toggle Dropdown" at bounding box center [1247, 214] width 64 height 26
click at [1226, 241] on button "Add Appointment" at bounding box center [1205, 249] width 146 height 24
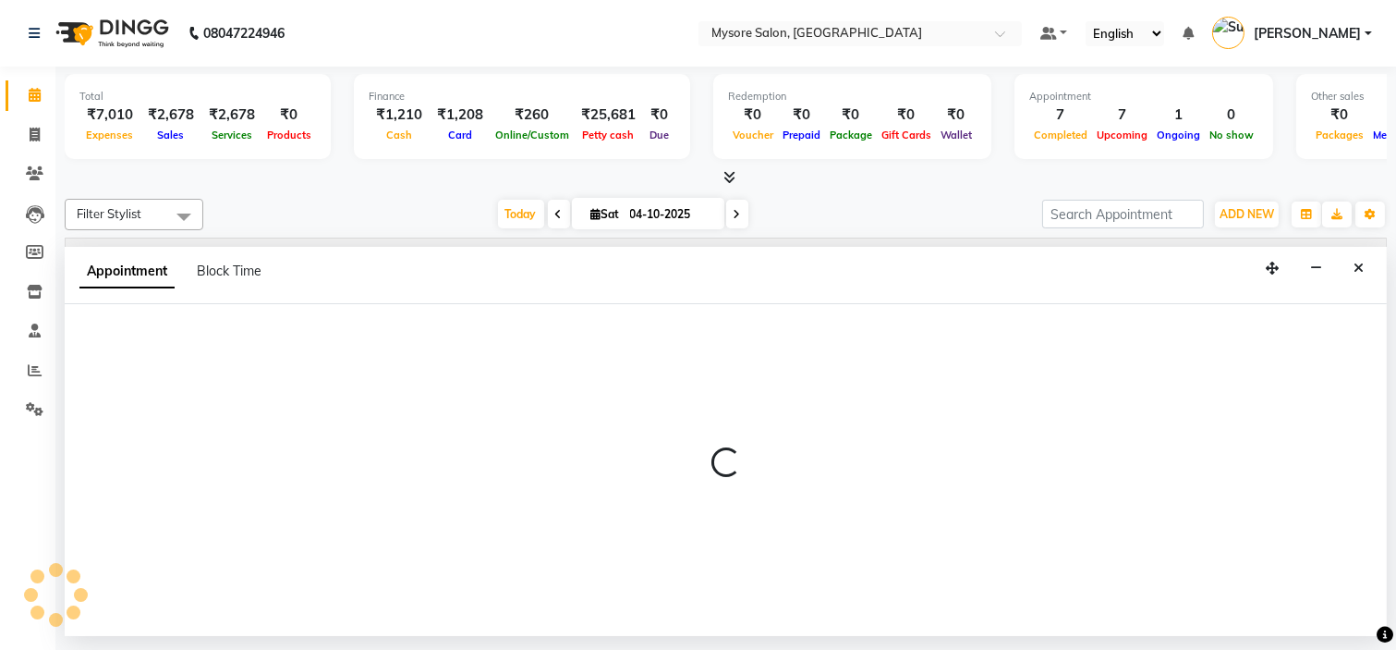
select select "540"
select select "tentative"
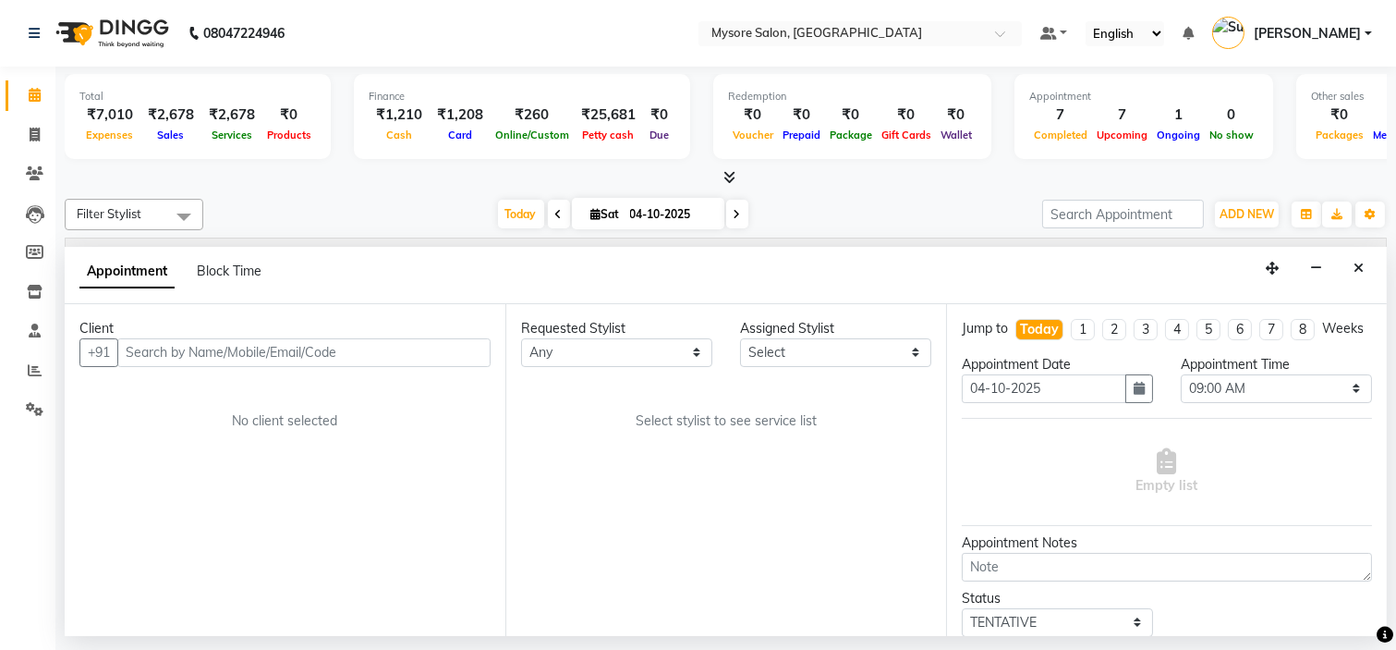
click at [194, 347] on input "text" at bounding box center [303, 352] width 373 height 29
click at [182, 349] on input "text" at bounding box center [303, 352] width 373 height 29
type input "7090535192"
click at [450, 345] on span "Add Client" at bounding box center [452, 352] width 62 height 17
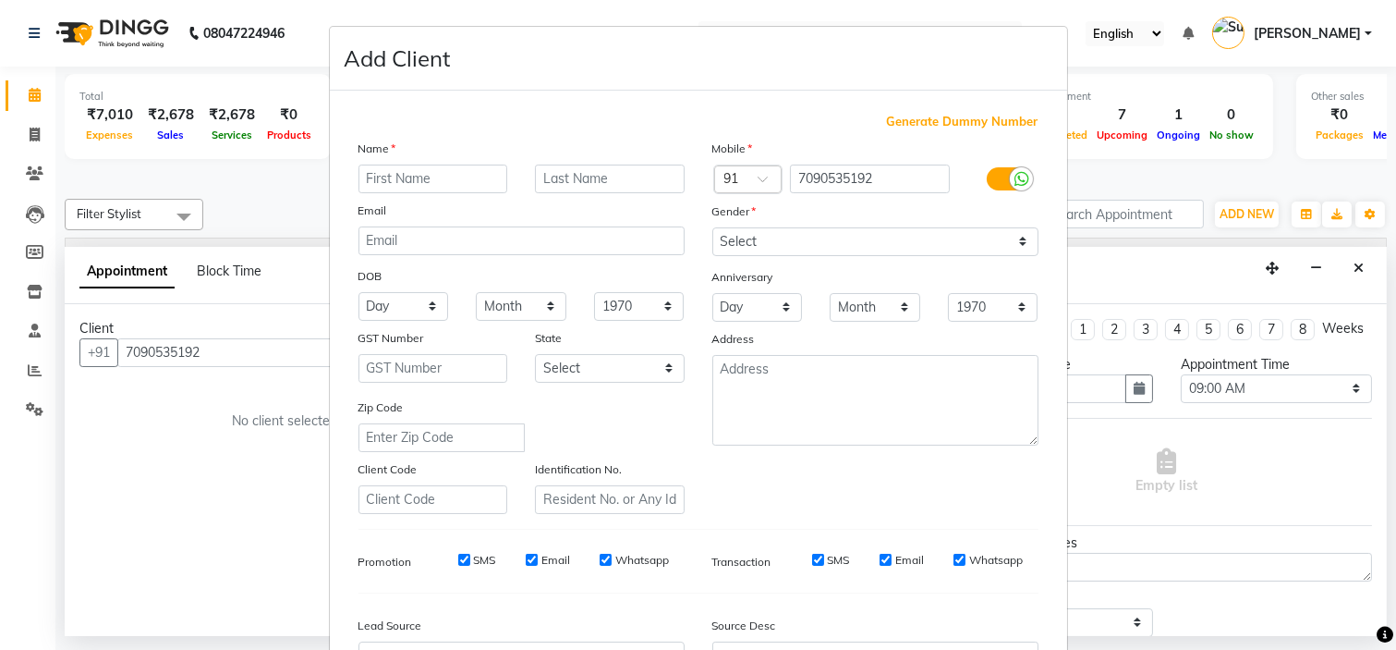
click at [447, 178] on input "text" at bounding box center [434, 178] width 150 height 29
type input "[PERSON_NAME]"
click at [858, 251] on select "Select [DEMOGRAPHIC_DATA] [DEMOGRAPHIC_DATA] Other Prefer Not To Say" at bounding box center [876, 241] width 326 height 29
select select "[DEMOGRAPHIC_DATA]"
click at [713, 227] on select "Select [DEMOGRAPHIC_DATA] [DEMOGRAPHIC_DATA] Other Prefer Not To Say" at bounding box center [876, 241] width 326 height 29
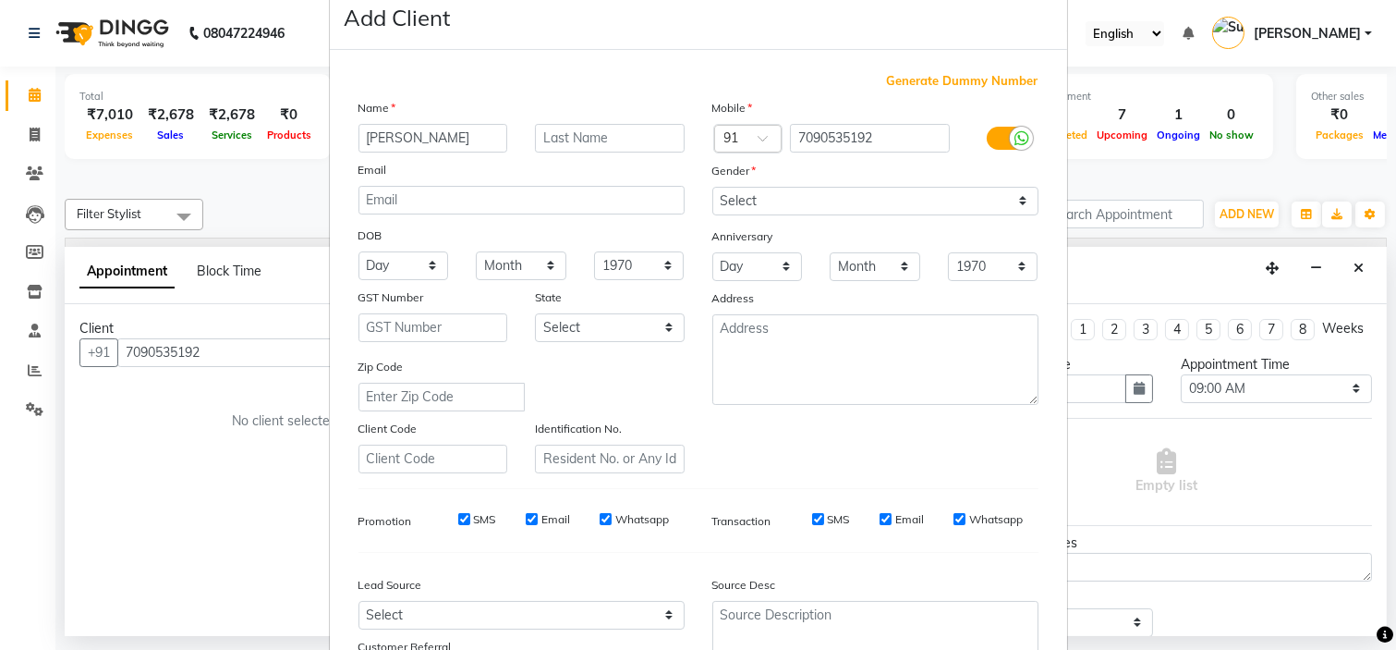
scroll to position [204, 0]
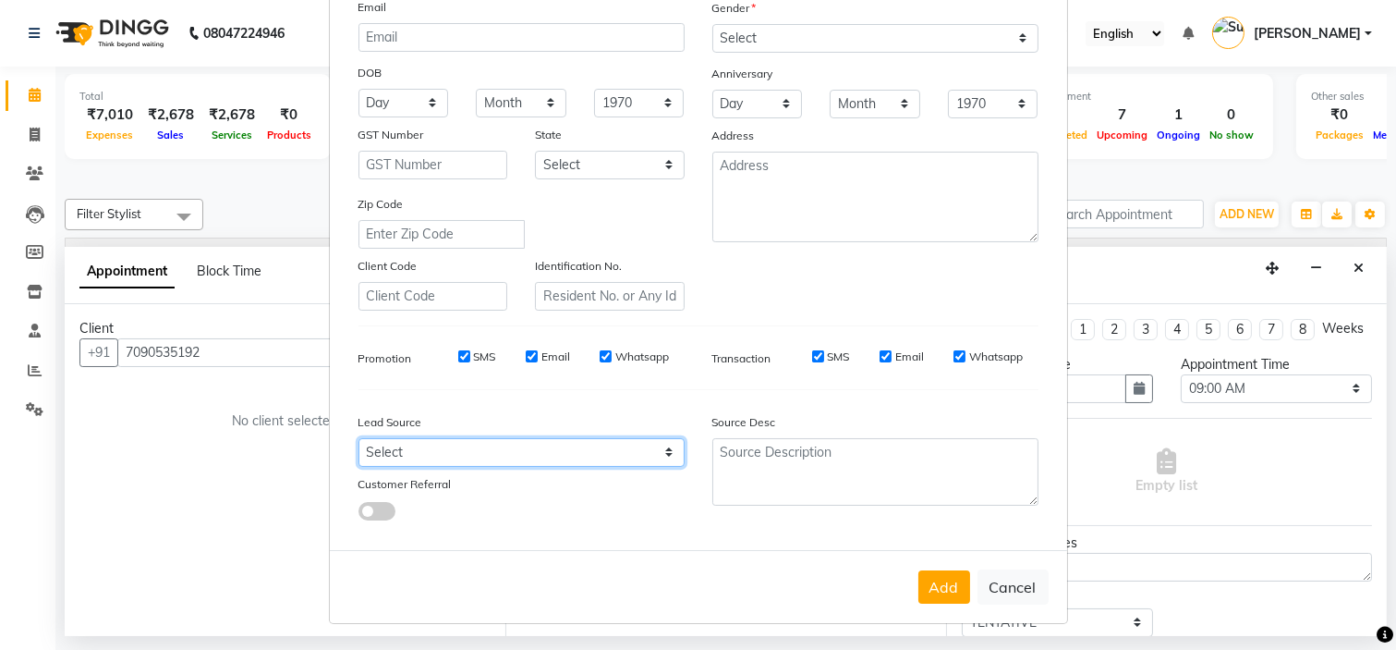
click at [624, 448] on select "Select Walk-in Referral Internet Friend Word of Mouth Advertisement Facebook Ju…" at bounding box center [522, 452] width 326 height 29
select select "40676"
click at [359, 438] on select "Select Walk-in Referral Internet Friend Word of Mouth Advertisement Facebook Ju…" at bounding box center [522, 452] width 326 height 29
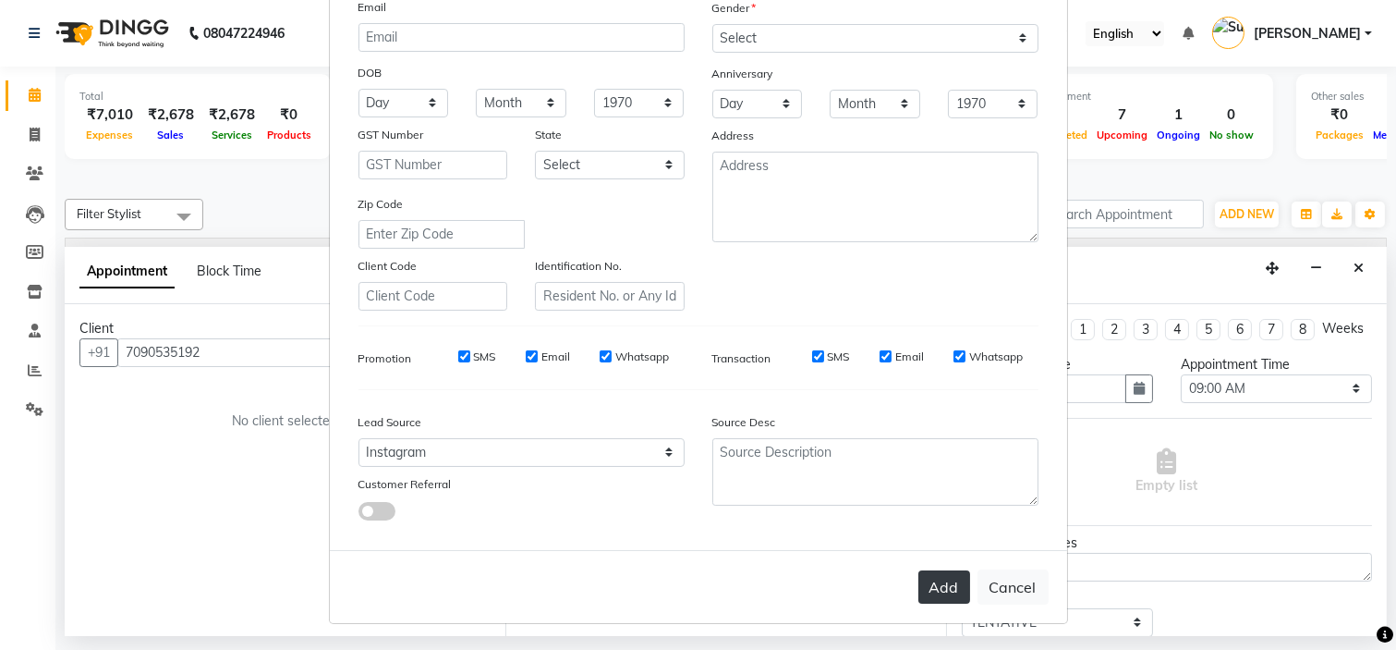
click at [938, 587] on button "Add" at bounding box center [945, 586] width 52 height 33
select select
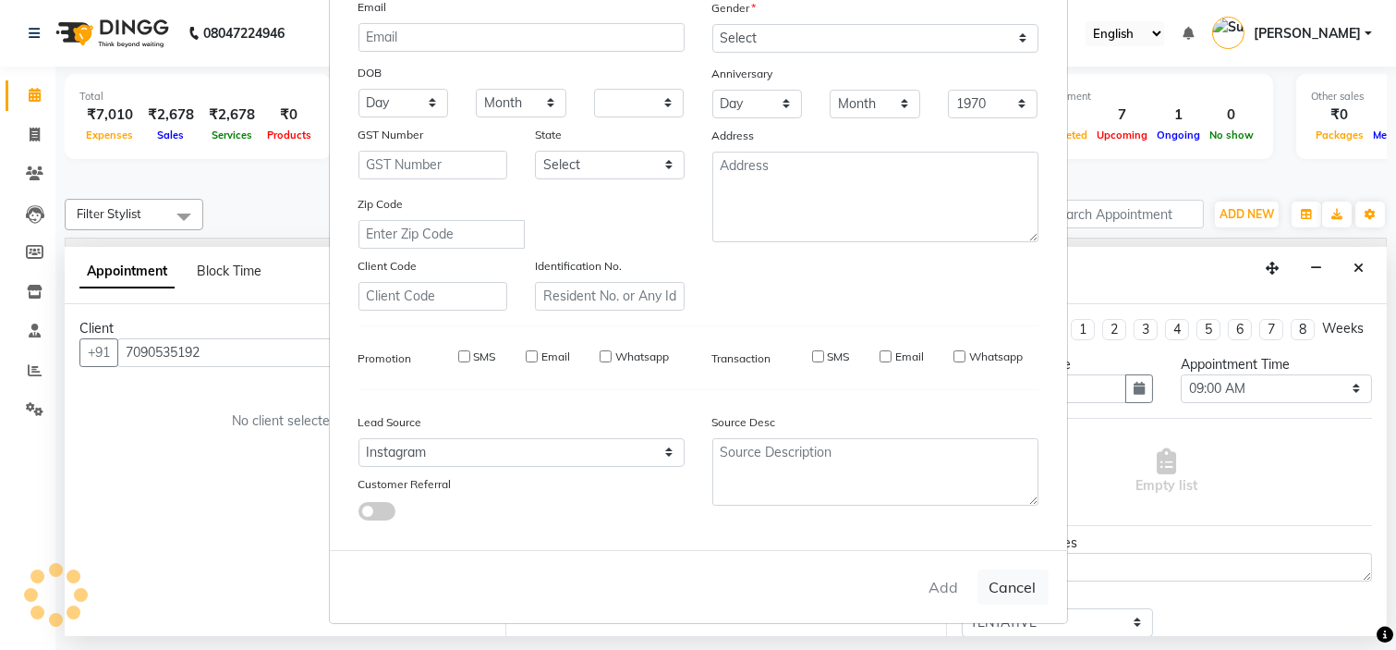
select select
checkbox input "false"
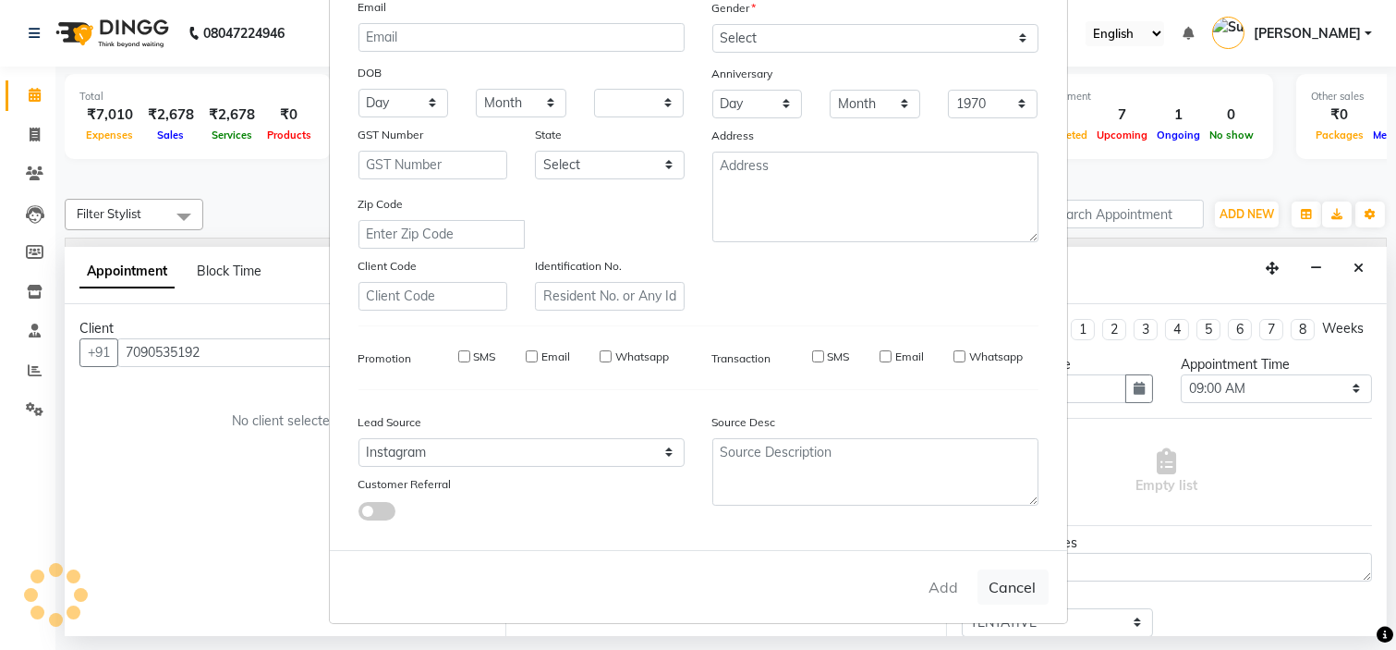
checkbox input "false"
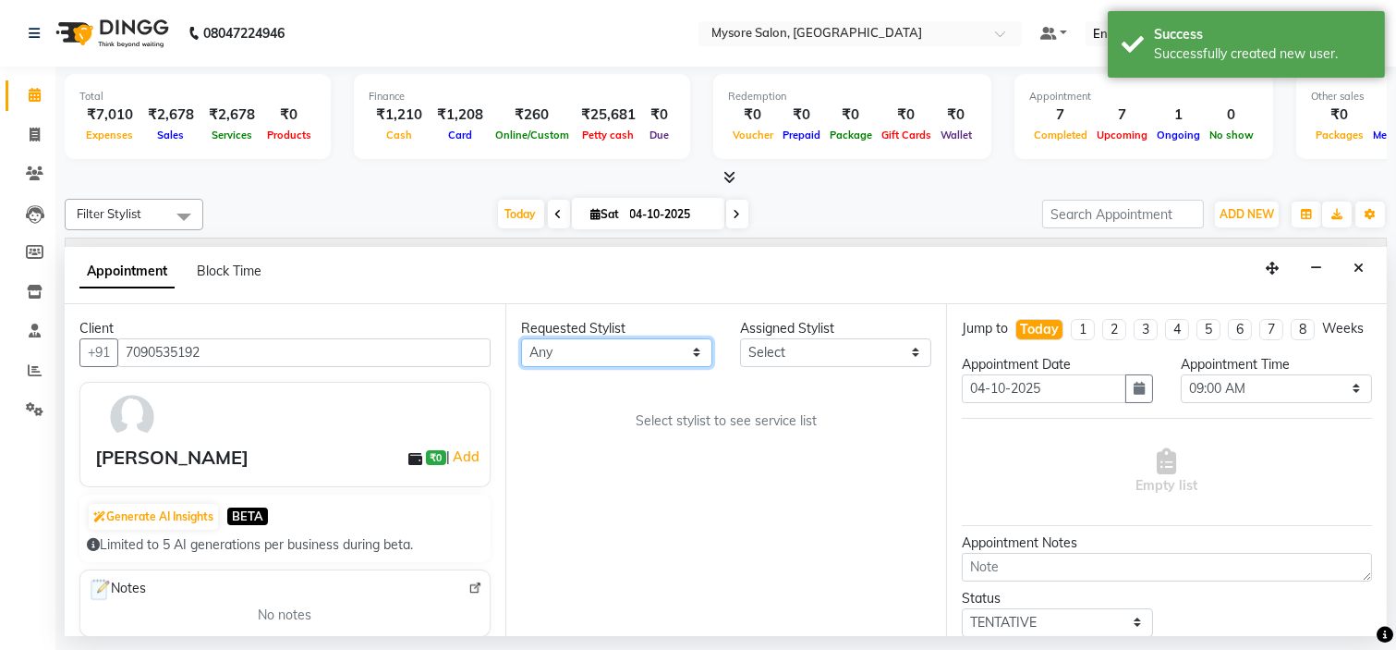
click at [661, 349] on select "Any [PERSON_NAME] [PERSON_NAME] [PERSON_NAME] [PERSON_NAME] [PERSON_NAME] [PERS…" at bounding box center [616, 352] width 191 height 29
select select "66079"
click at [521, 338] on select "Any [PERSON_NAME] [PERSON_NAME] [PERSON_NAME] [PERSON_NAME] [PERSON_NAME] [PERS…" at bounding box center [616, 352] width 191 height 29
select select "66079"
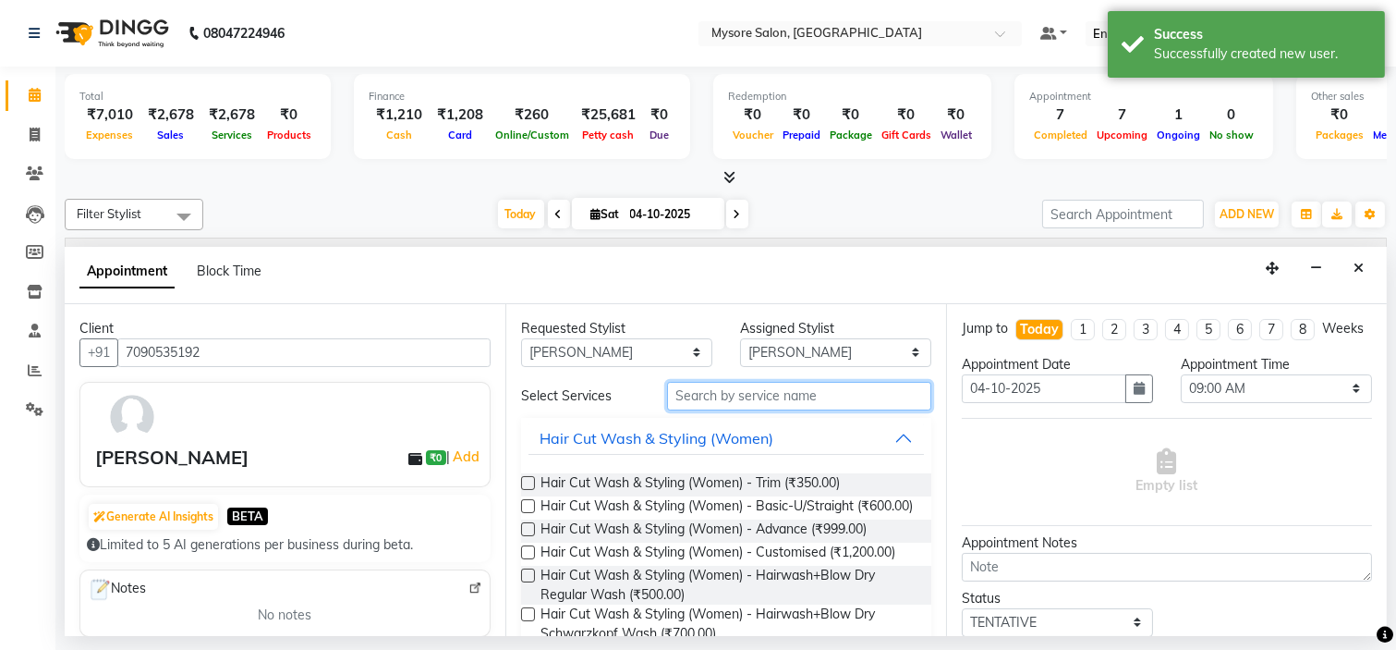
click at [774, 396] on input "text" at bounding box center [799, 396] width 264 height 29
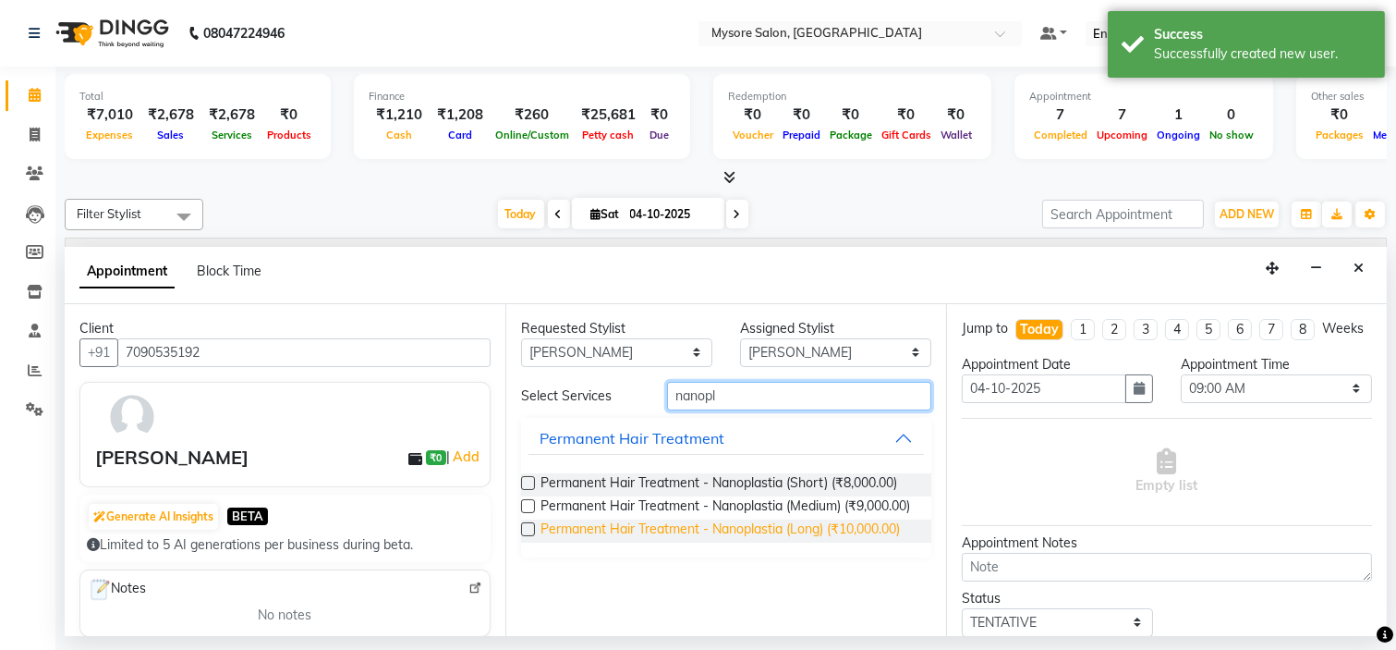
type input "nanopl"
click at [810, 527] on span "Permanent Hair Treatment - Nanoplastia (Long) (₹10,000.00)" at bounding box center [720, 530] width 359 height 23
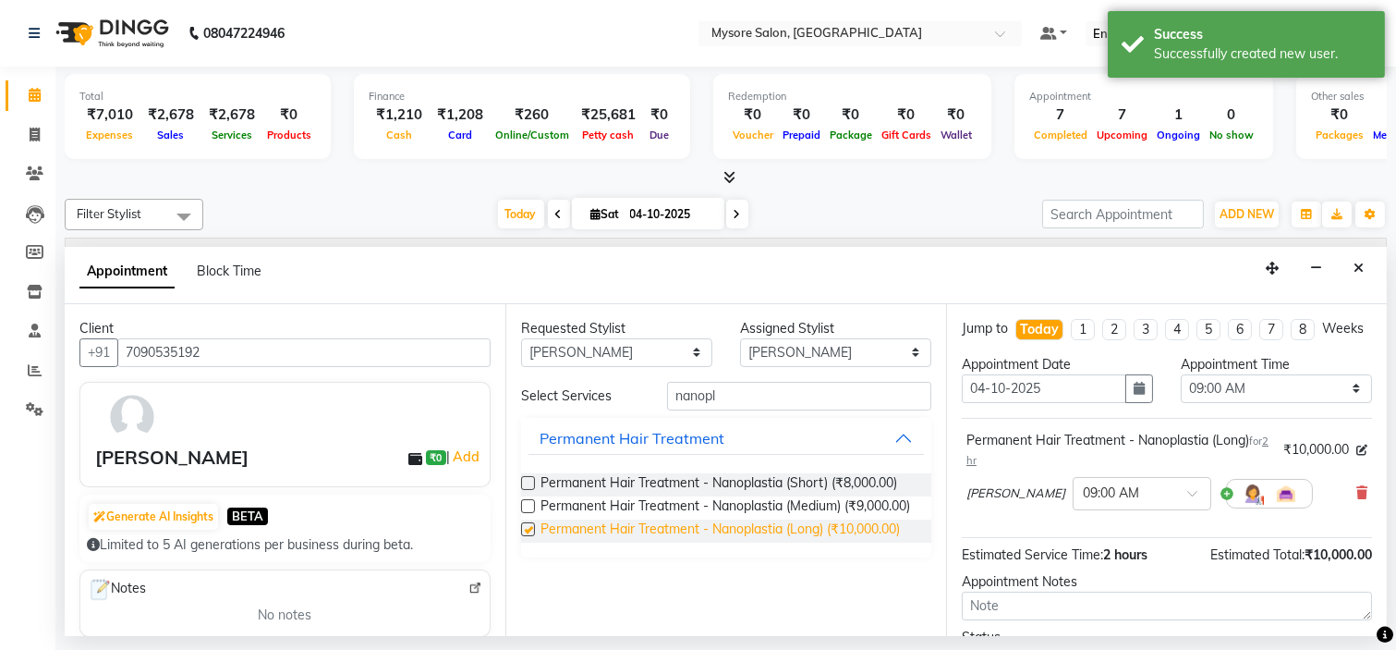
checkbox input "false"
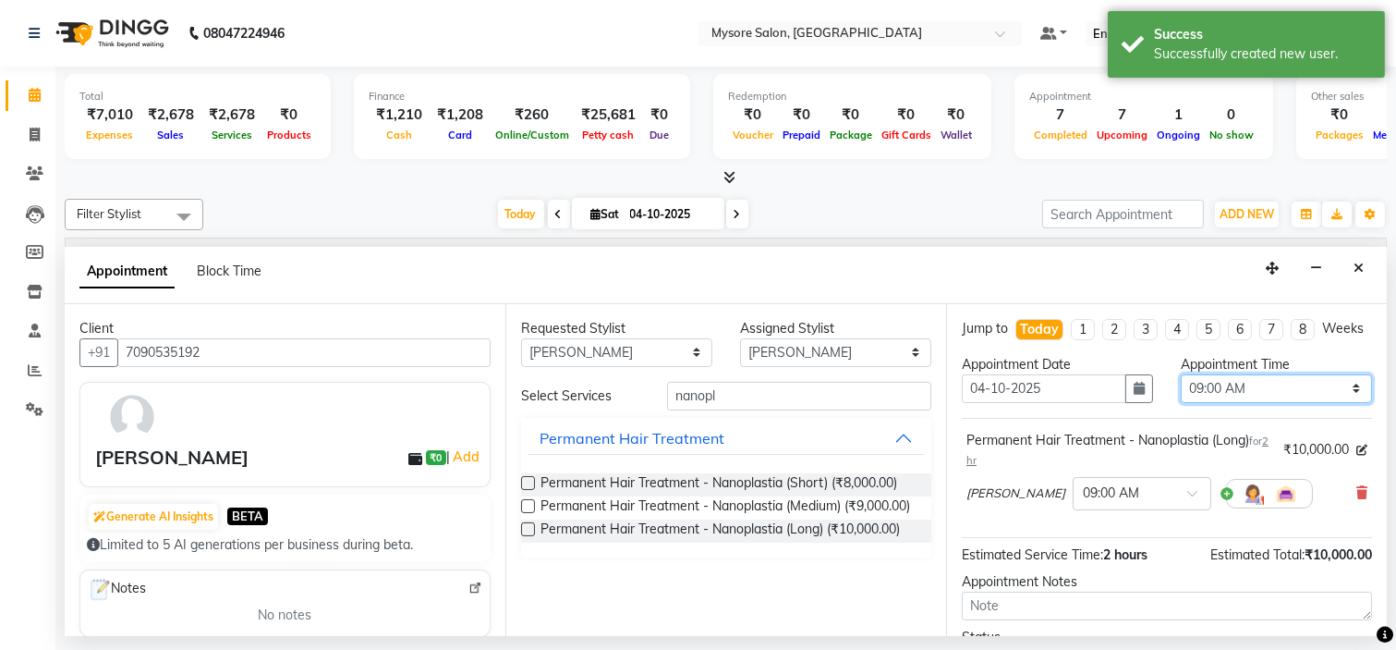
click at [1218, 403] on select "Select 09:00 AM 09:15 AM 09:30 AM 09:45 AM 10:00 AM 10:15 AM 10:30 AM 10:45 AM …" at bounding box center [1276, 388] width 191 height 29
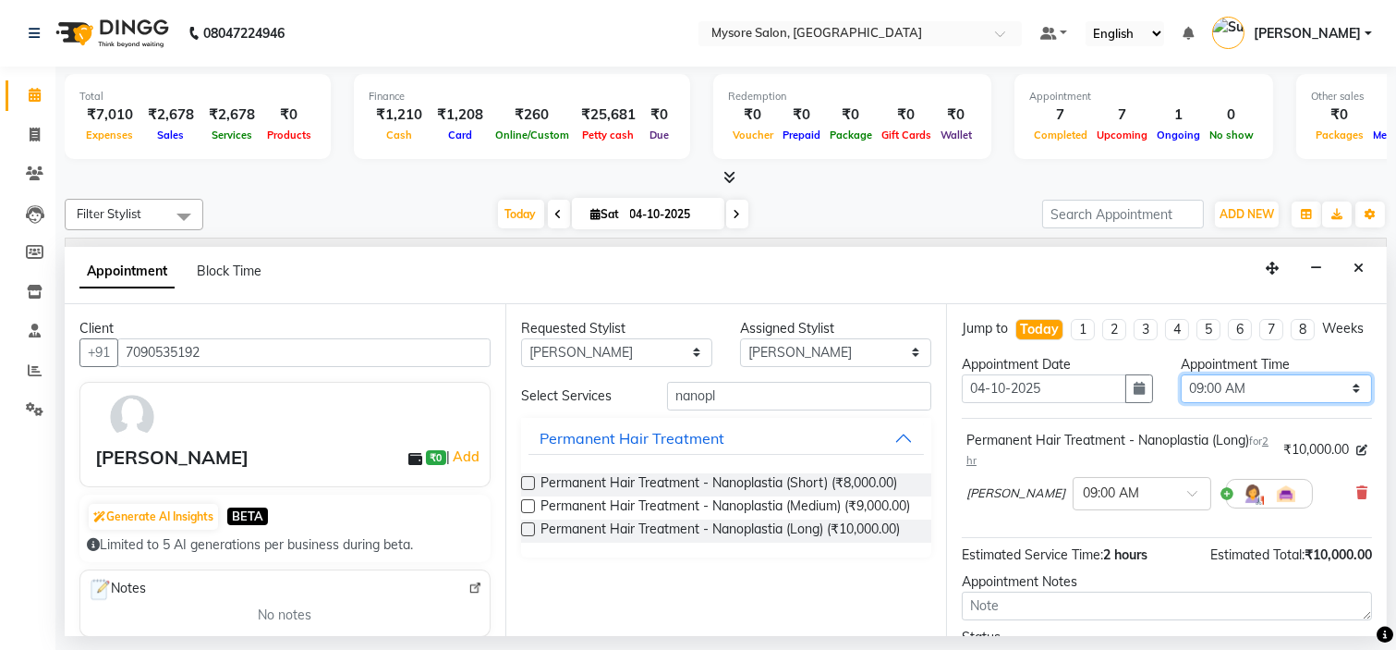
select select "990"
click at [1181, 390] on select "Select 09:00 AM 09:15 AM 09:30 AM 09:45 AM 10:00 AM 10:15 AM 10:30 AM 10:45 AM …" at bounding box center [1276, 388] width 191 height 29
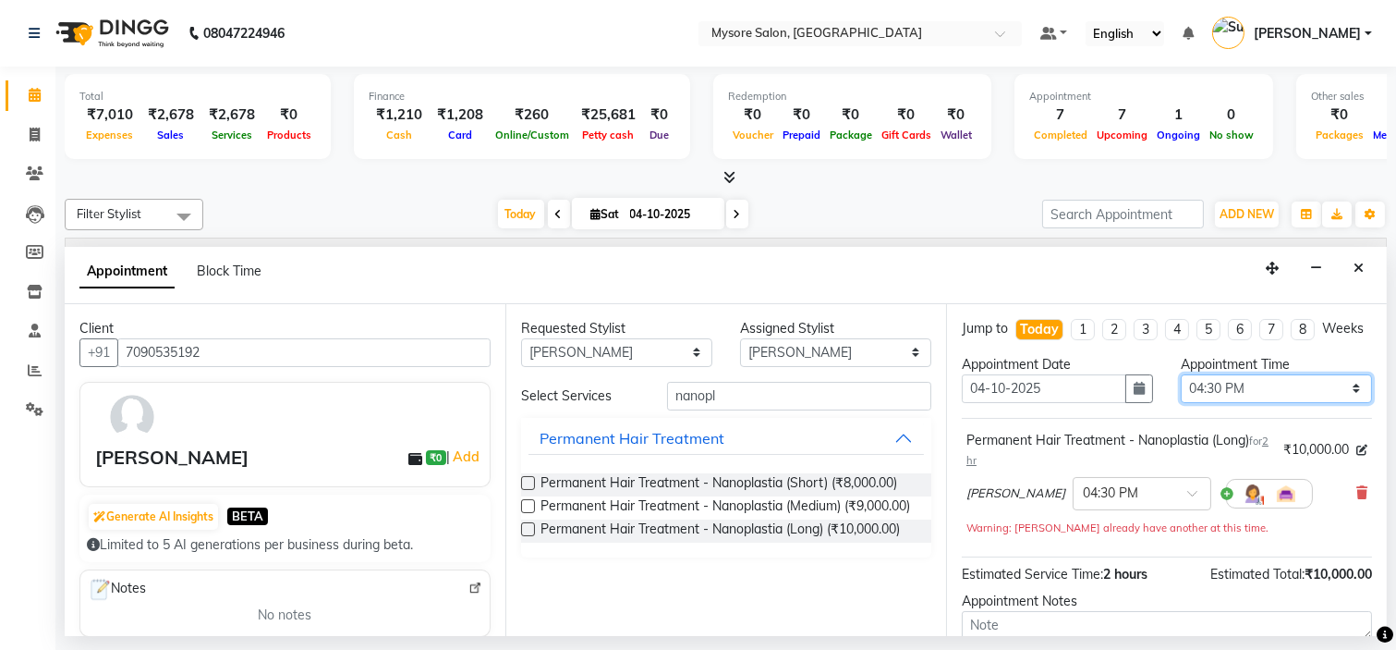
scroll to position [191, 0]
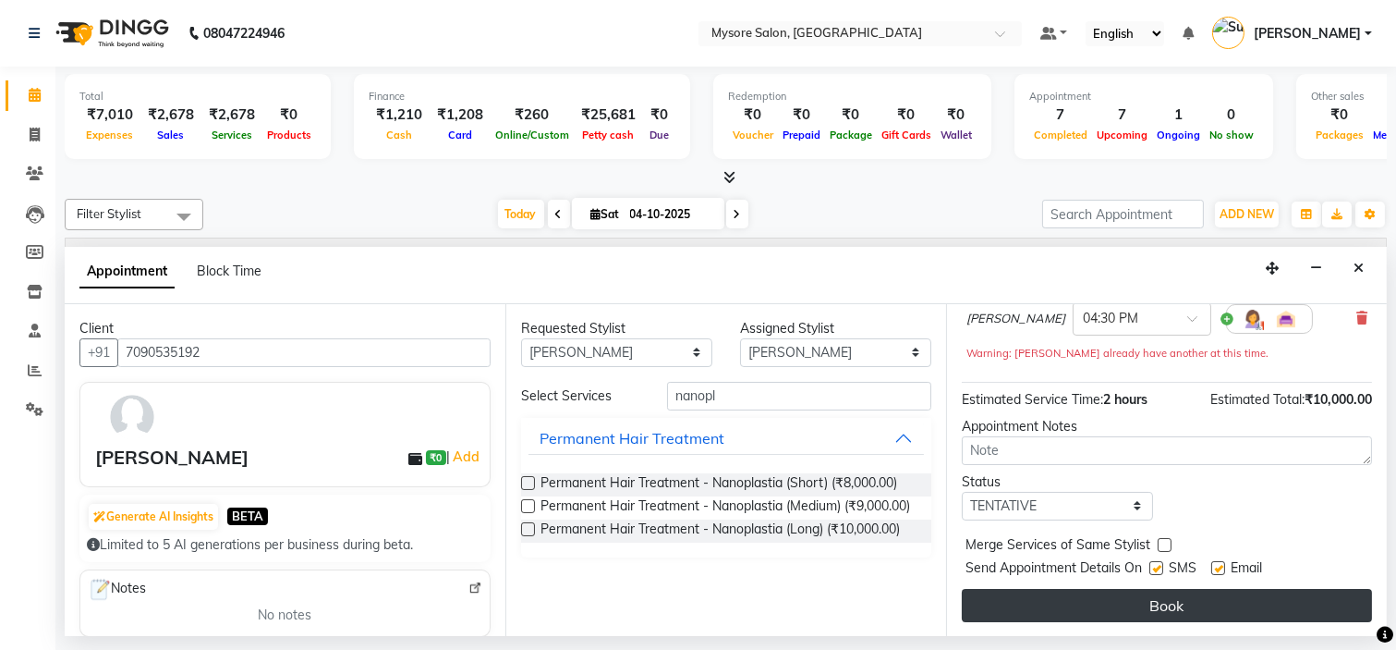
click at [1198, 592] on button "Book" at bounding box center [1167, 605] width 410 height 33
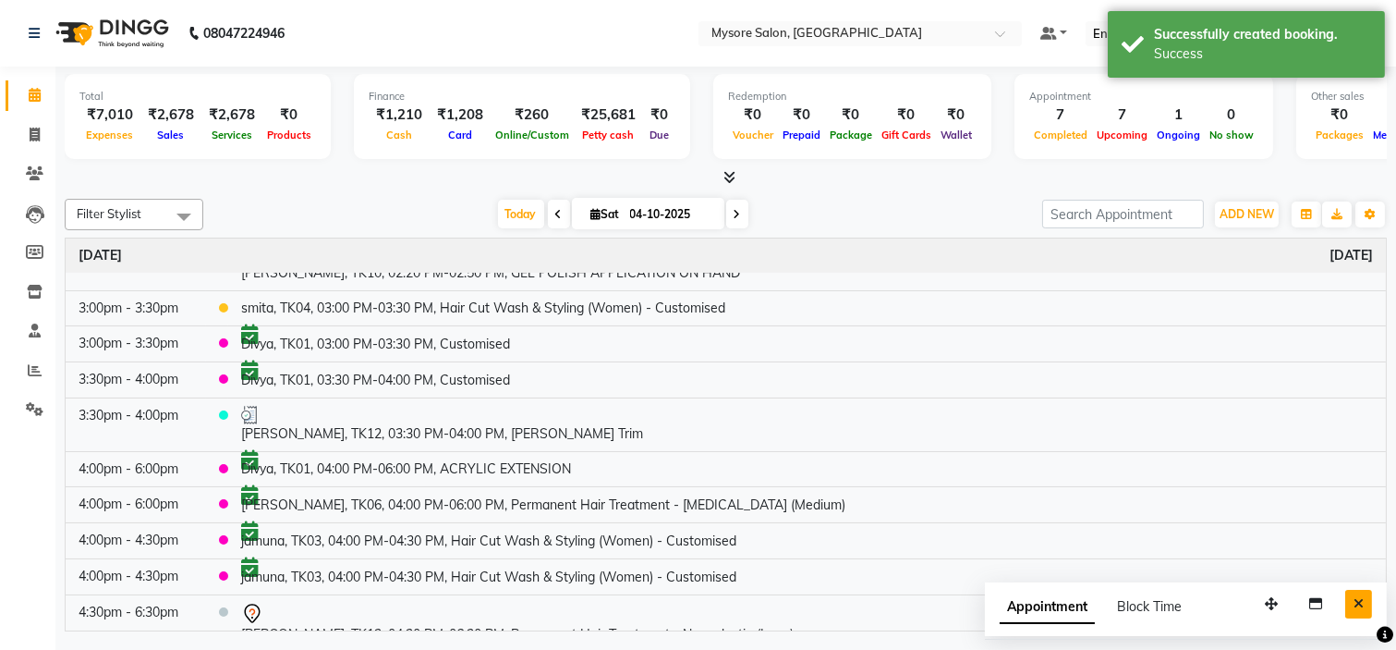
click at [1350, 605] on button "Close" at bounding box center [1359, 604] width 27 height 29
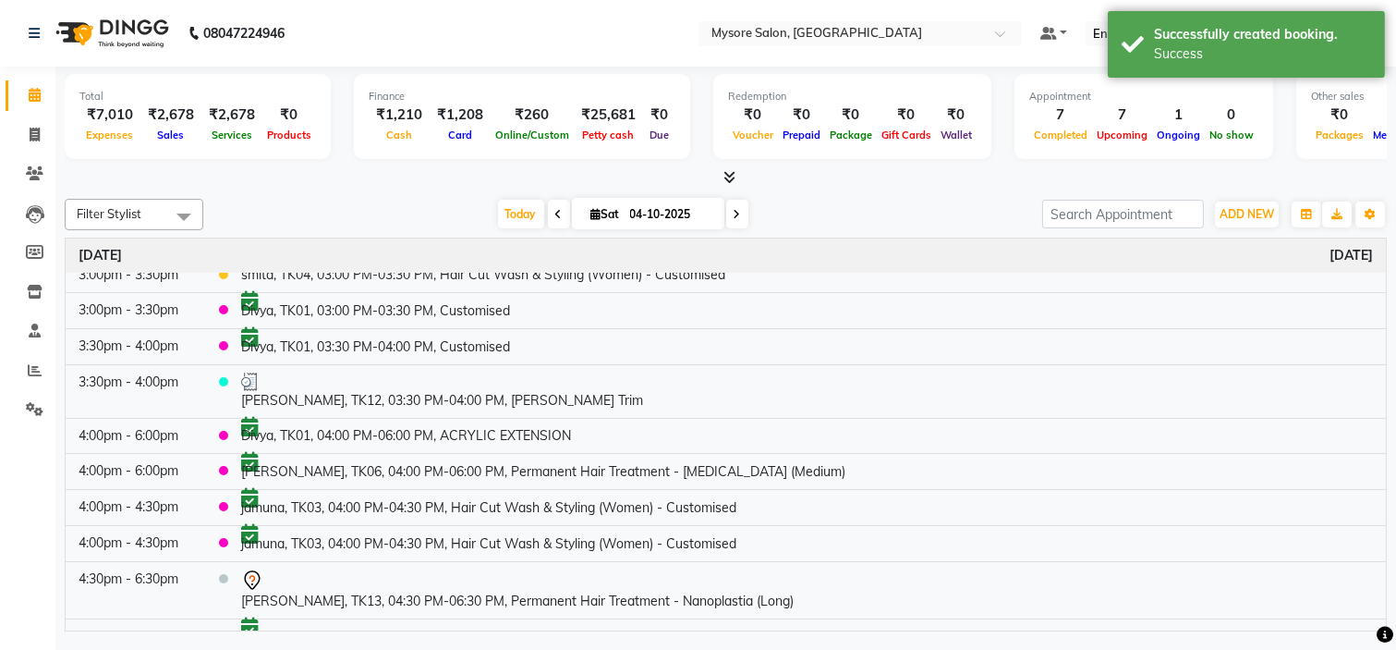
scroll to position [397, 0]
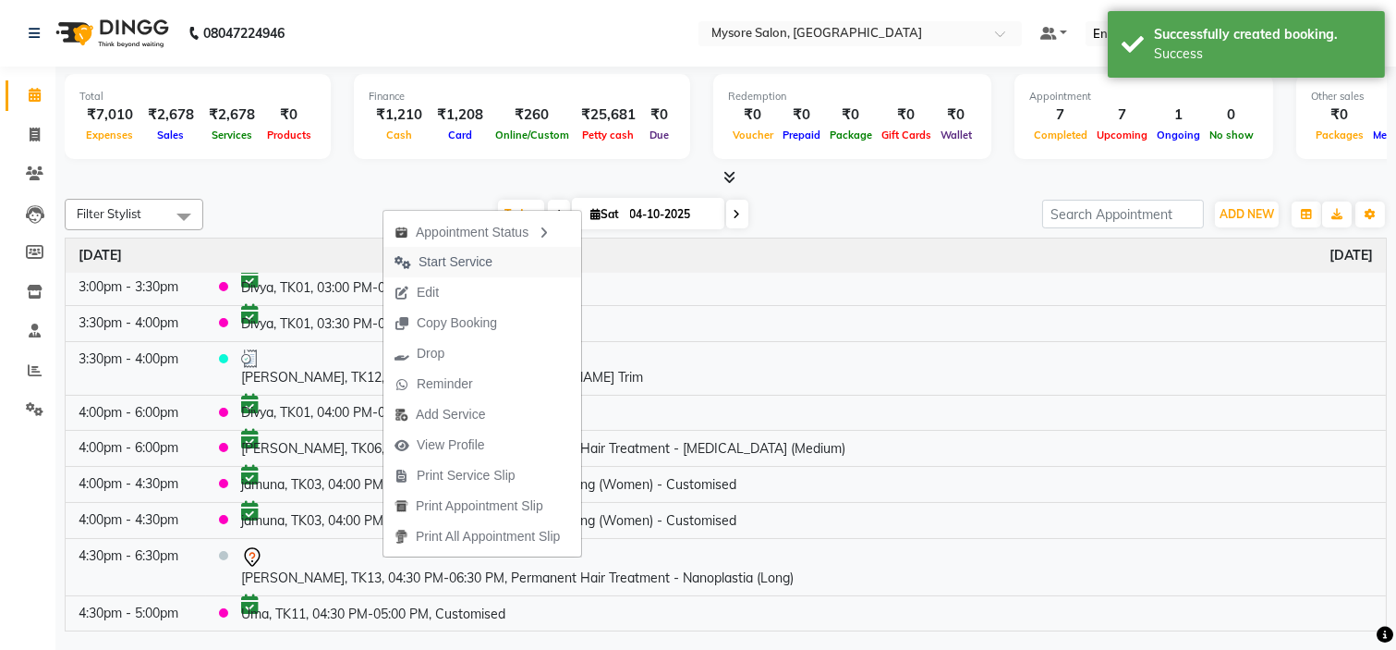
click at [469, 262] on span "Start Service" at bounding box center [456, 261] width 74 height 19
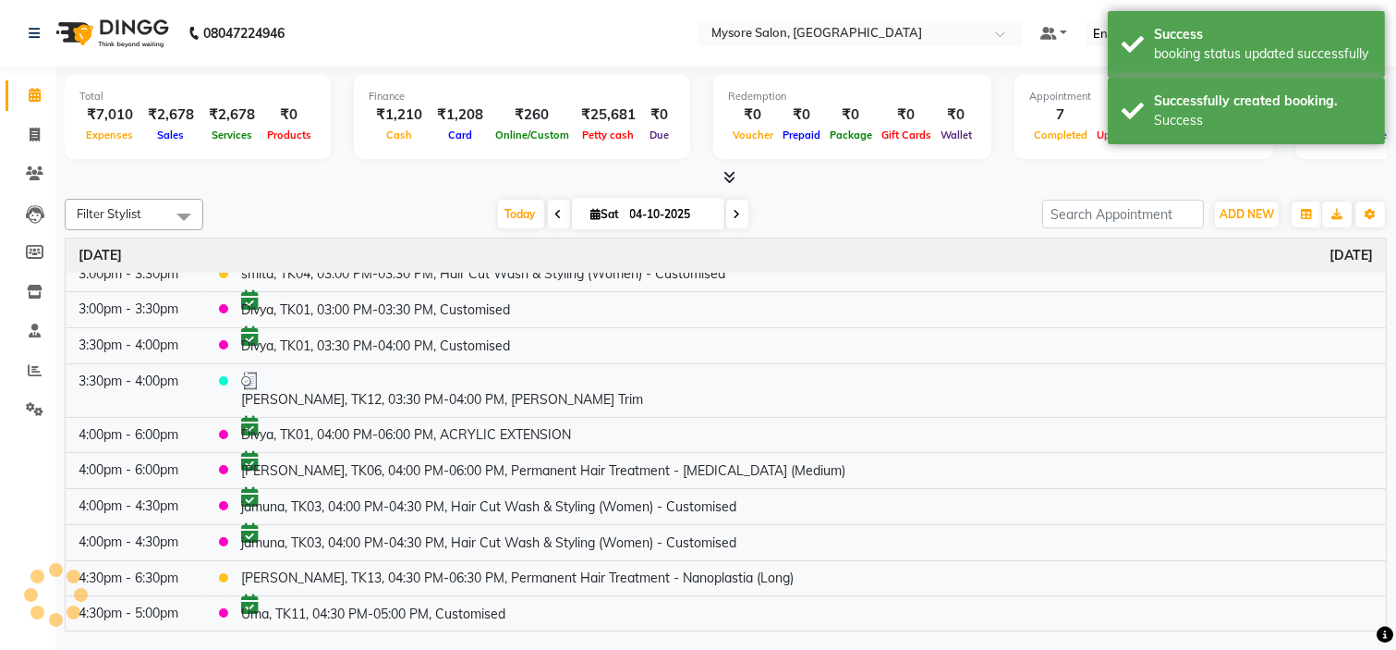
scroll to position [374, 0]
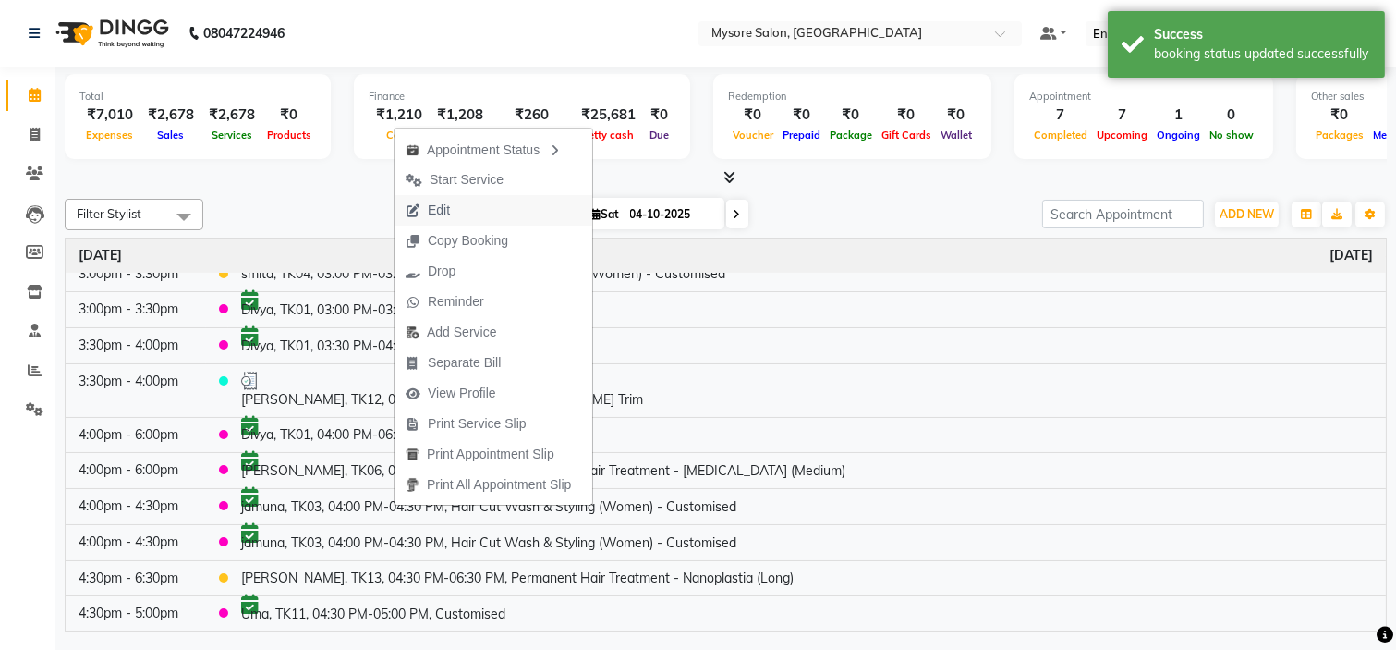
click at [475, 200] on button "Edit" at bounding box center [494, 210] width 198 height 30
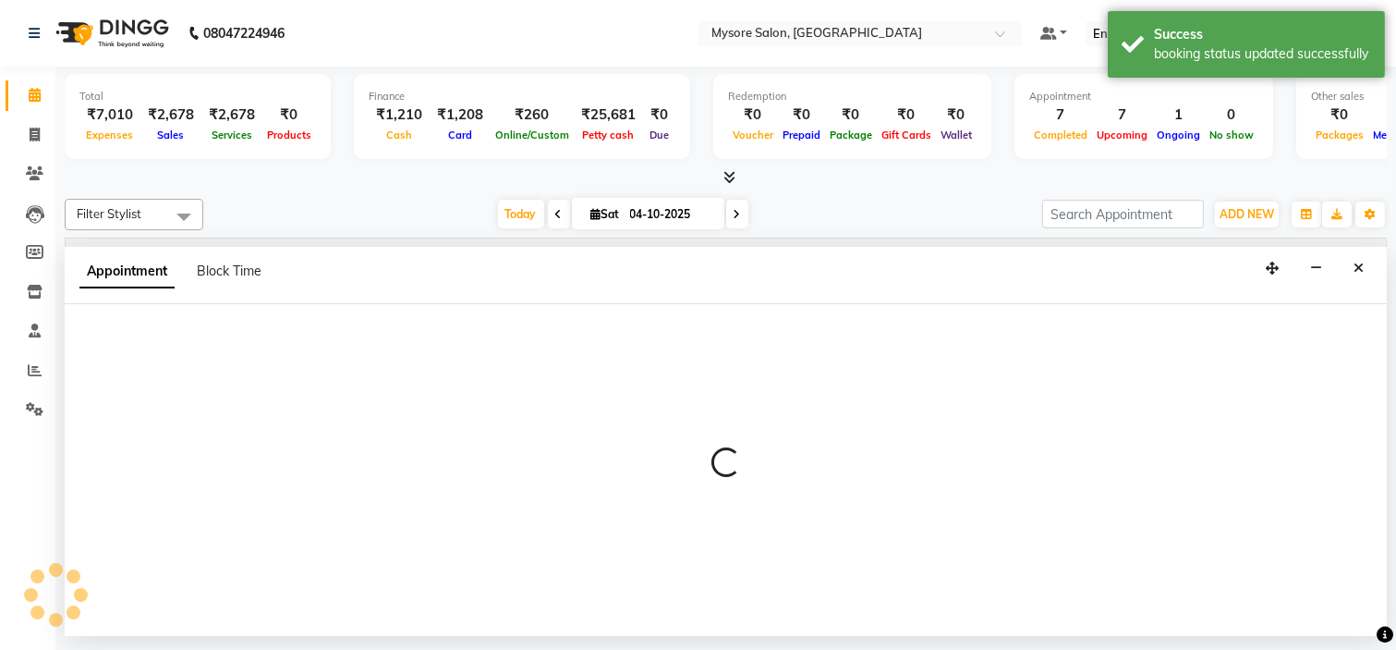
select select "confirm booking"
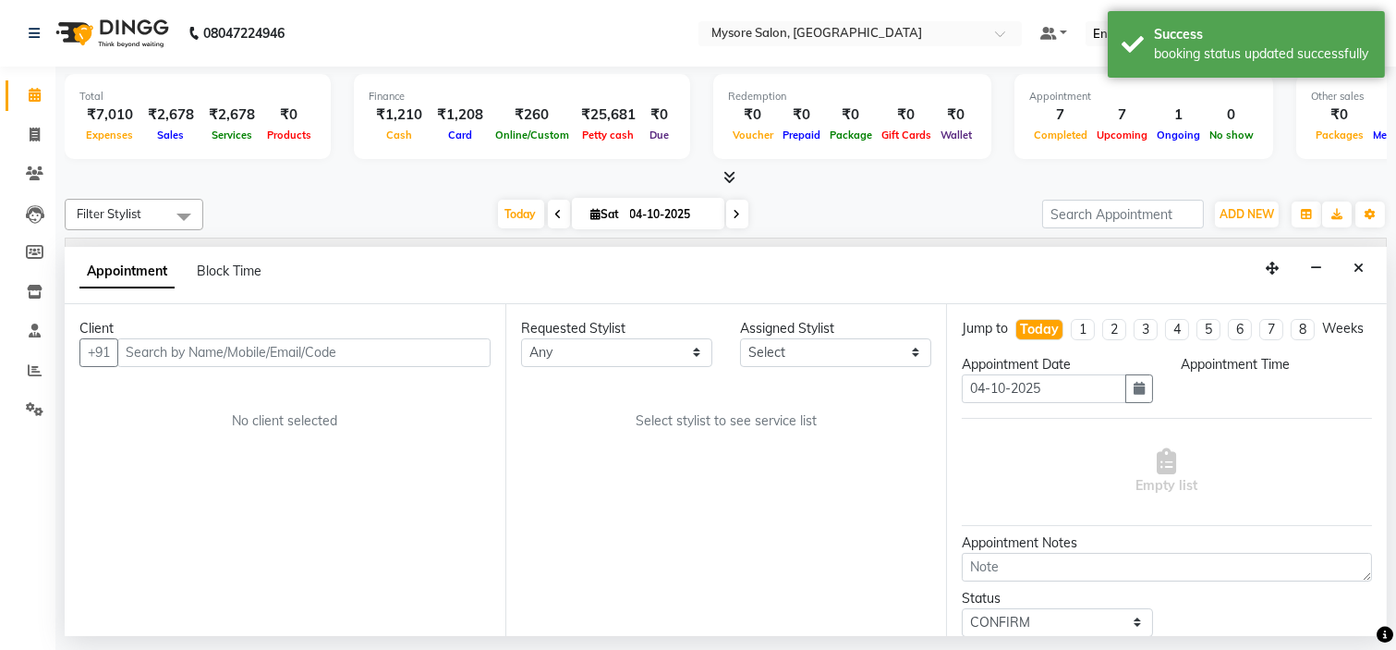
select select "66079"
select select "960"
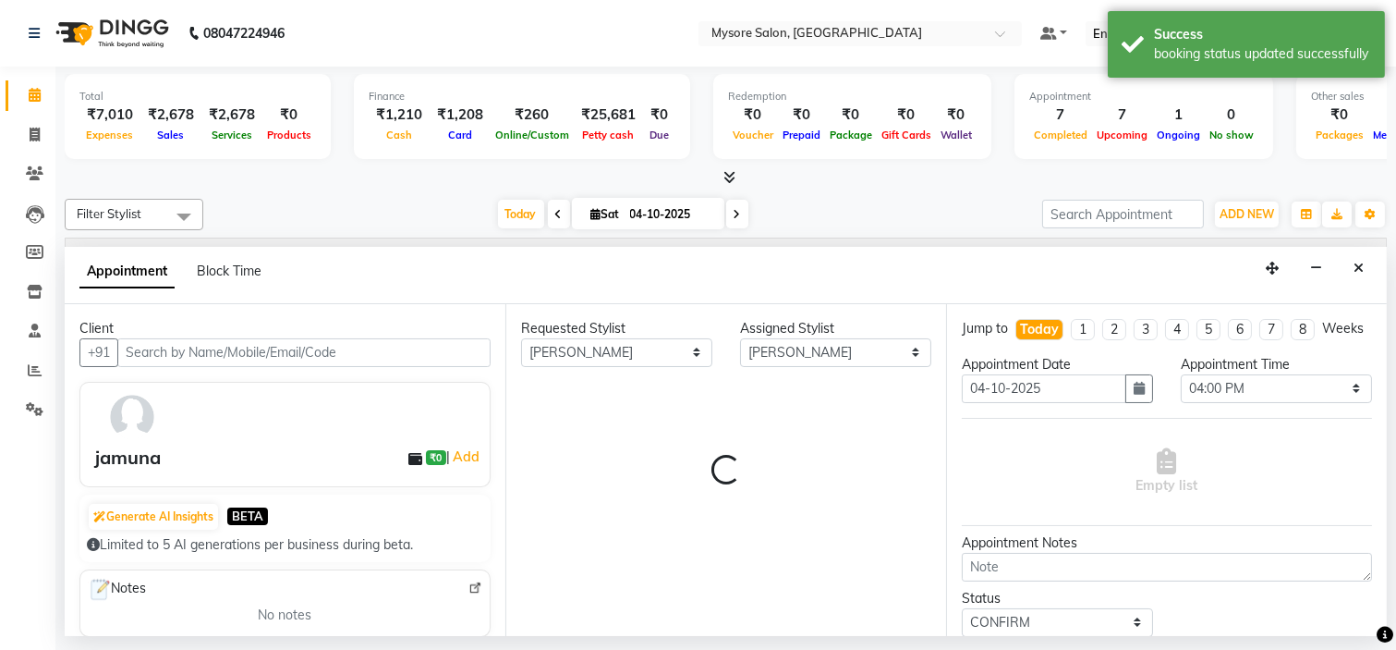
select select "1799"
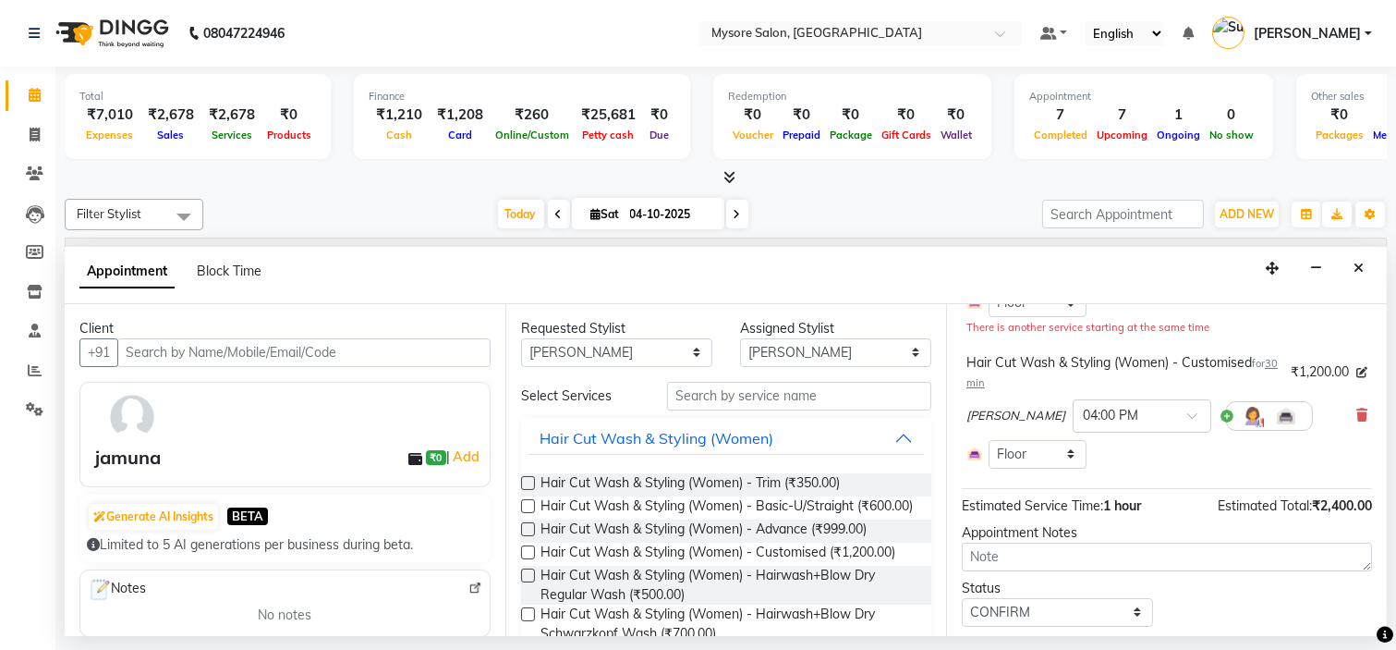
scroll to position [290, 0]
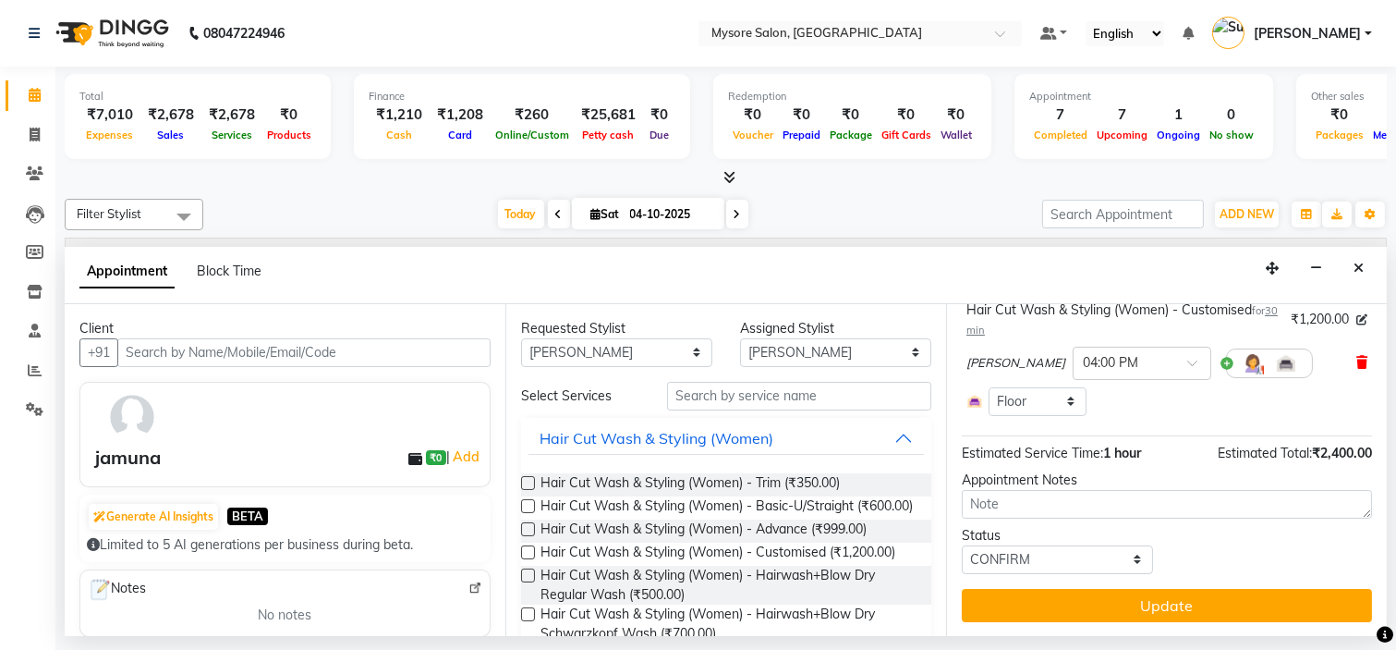
click at [1357, 369] on icon at bounding box center [1362, 362] width 11 height 13
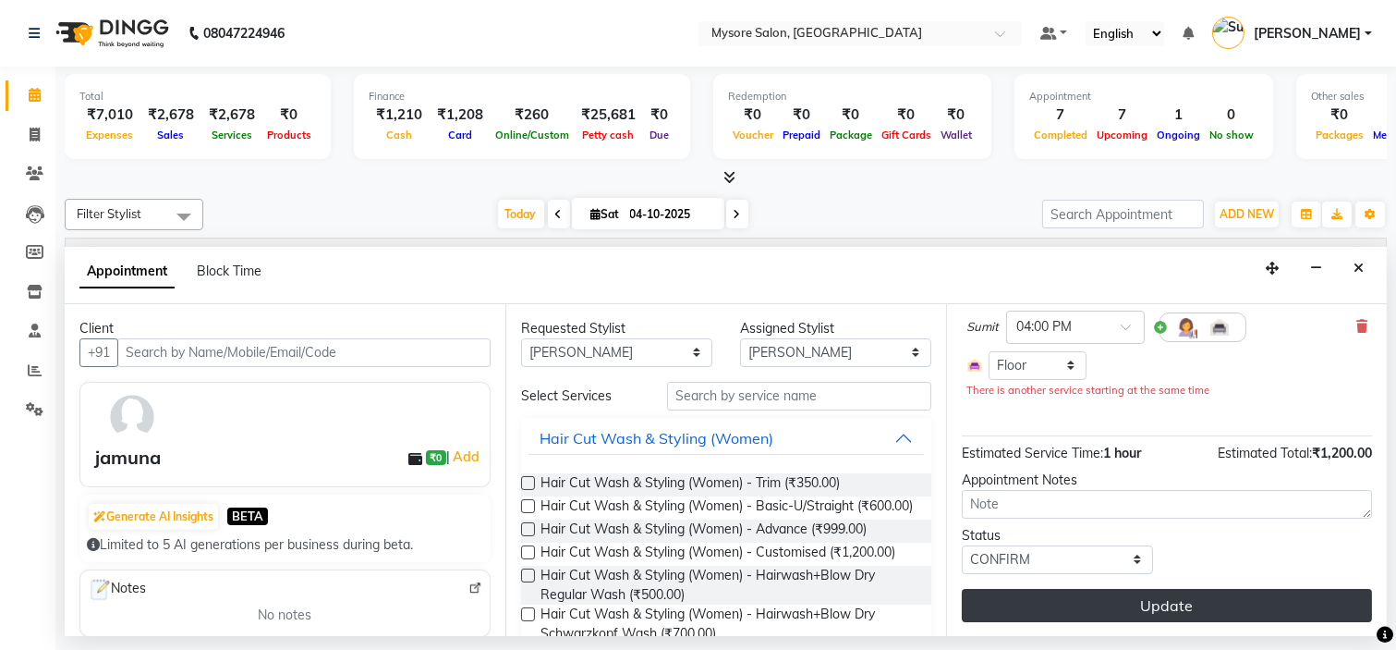
click at [1229, 615] on button "Update" at bounding box center [1167, 605] width 410 height 33
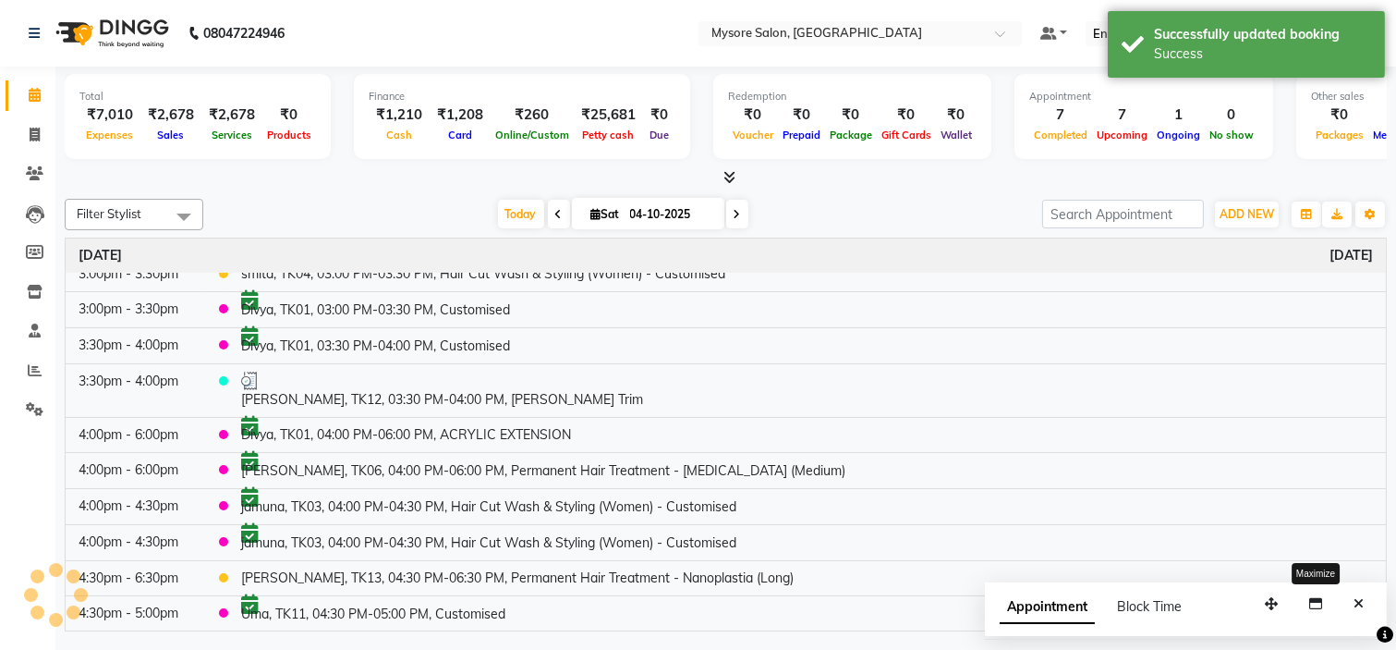
scroll to position [338, 0]
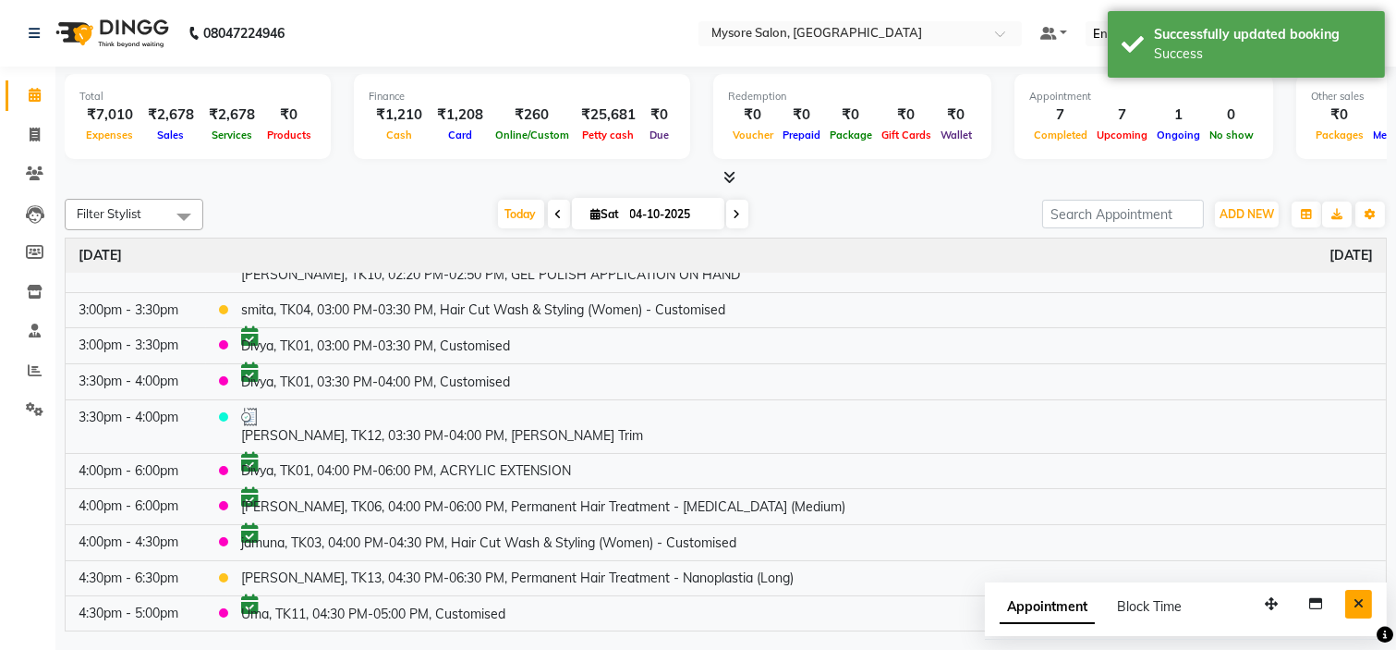
click at [1365, 608] on button "Close" at bounding box center [1359, 604] width 27 height 29
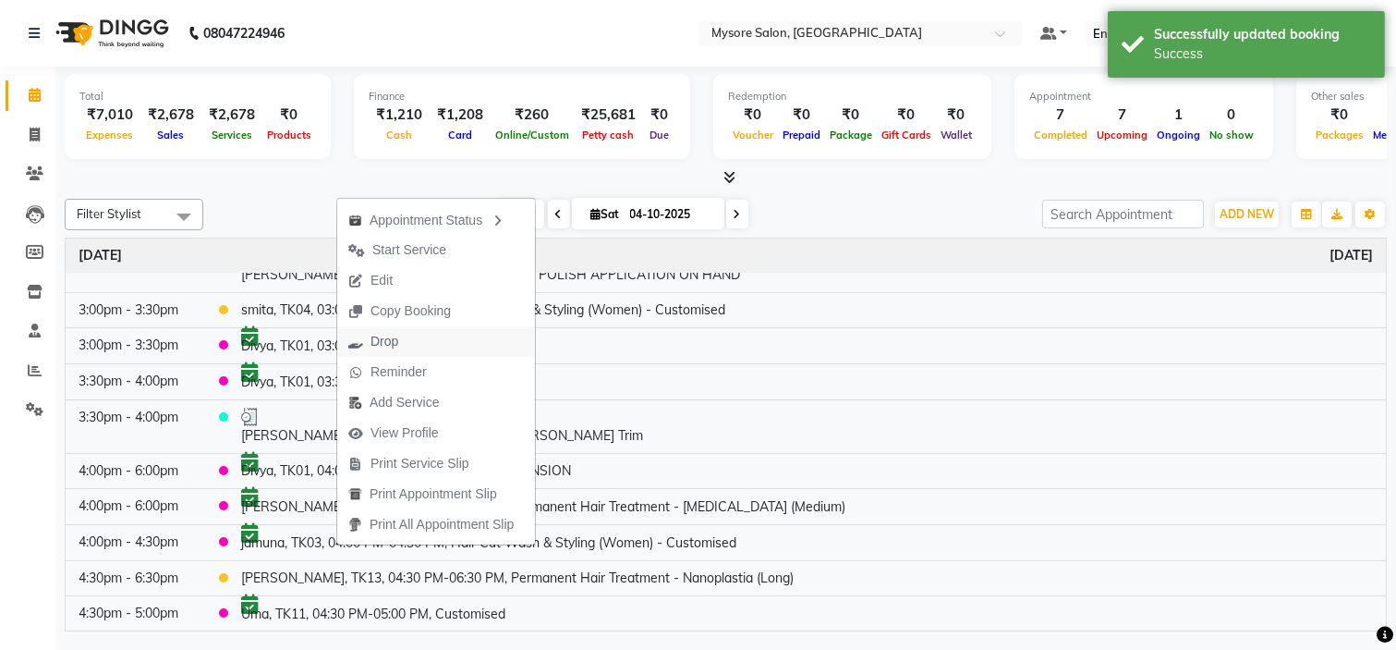
click at [407, 336] on span "Drop" at bounding box center [373, 341] width 72 height 30
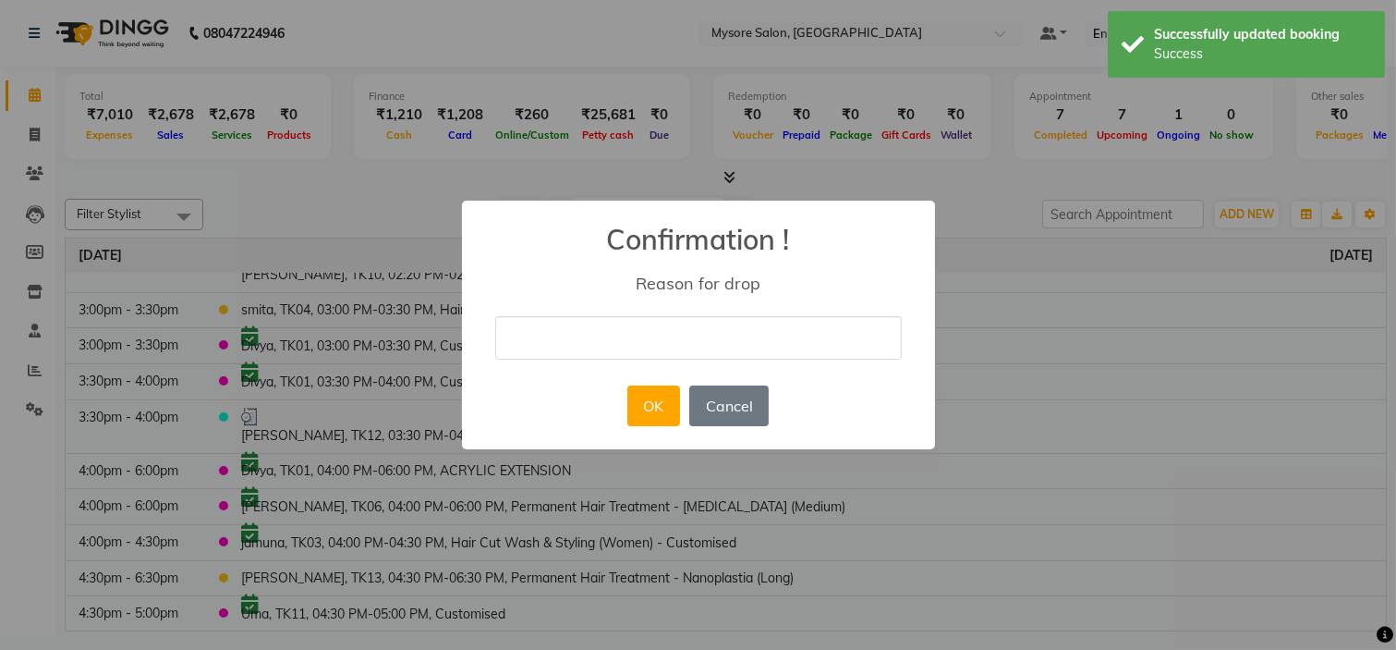
click at [590, 331] on input "text" at bounding box center [698, 337] width 407 height 43
type input "She refused to come."
click at [660, 403] on button "OK" at bounding box center [654, 405] width 53 height 41
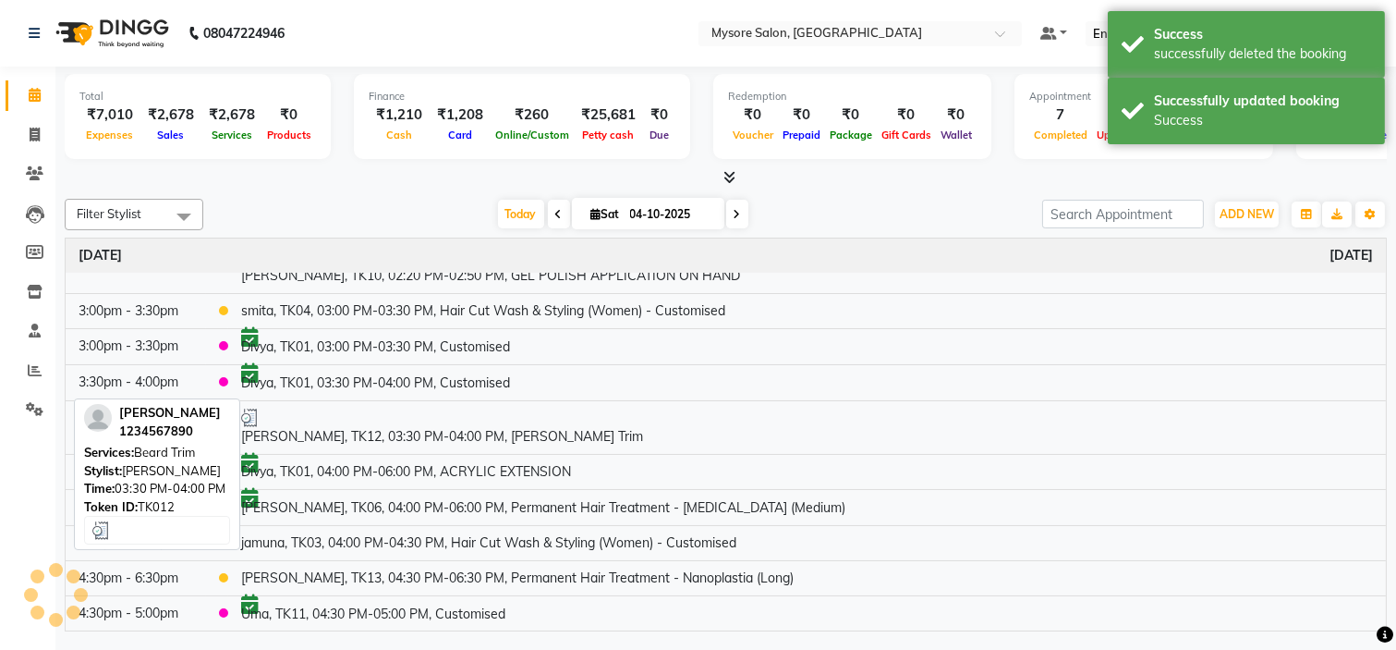
scroll to position [337, 0]
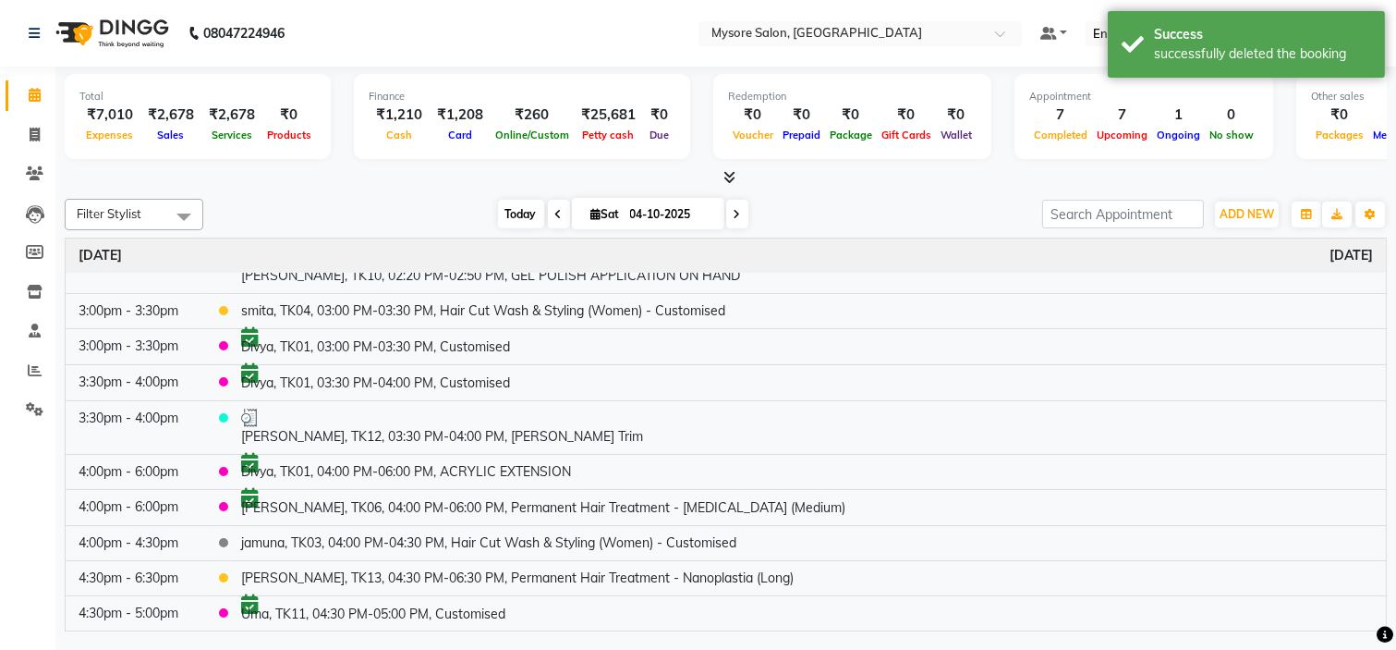
click at [524, 215] on span "Today" at bounding box center [521, 214] width 46 height 29
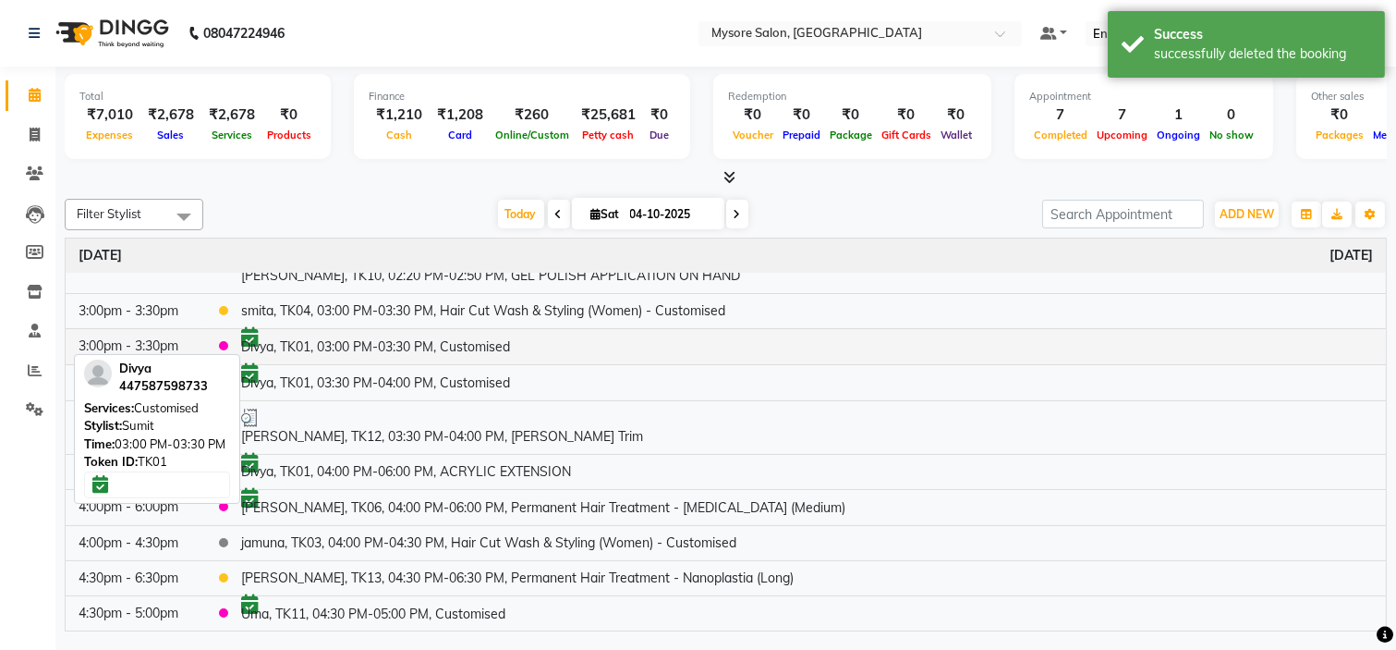
click at [380, 347] on td "Divya, TK01, 03:00 PM-03:30 PM, Customised" at bounding box center [807, 346] width 1158 height 36
select select "6"
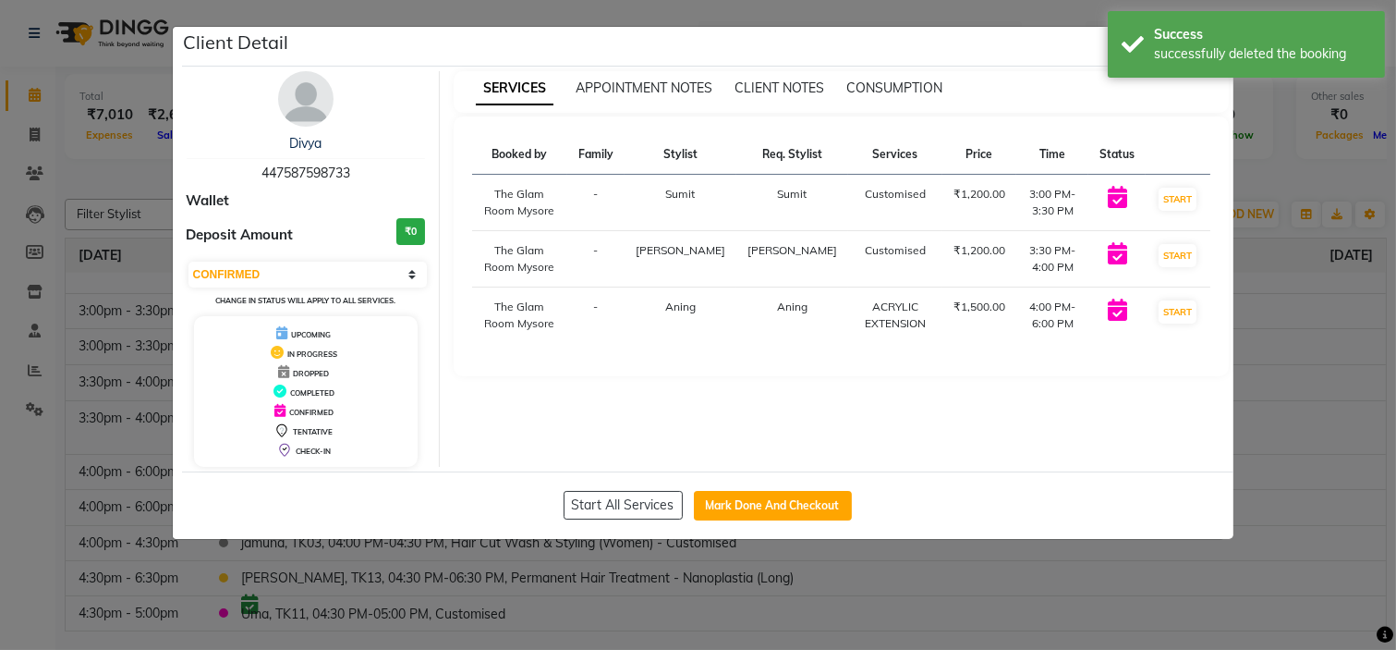
click at [875, 52] on div "Client Detail" at bounding box center [708, 47] width 1052 height 40
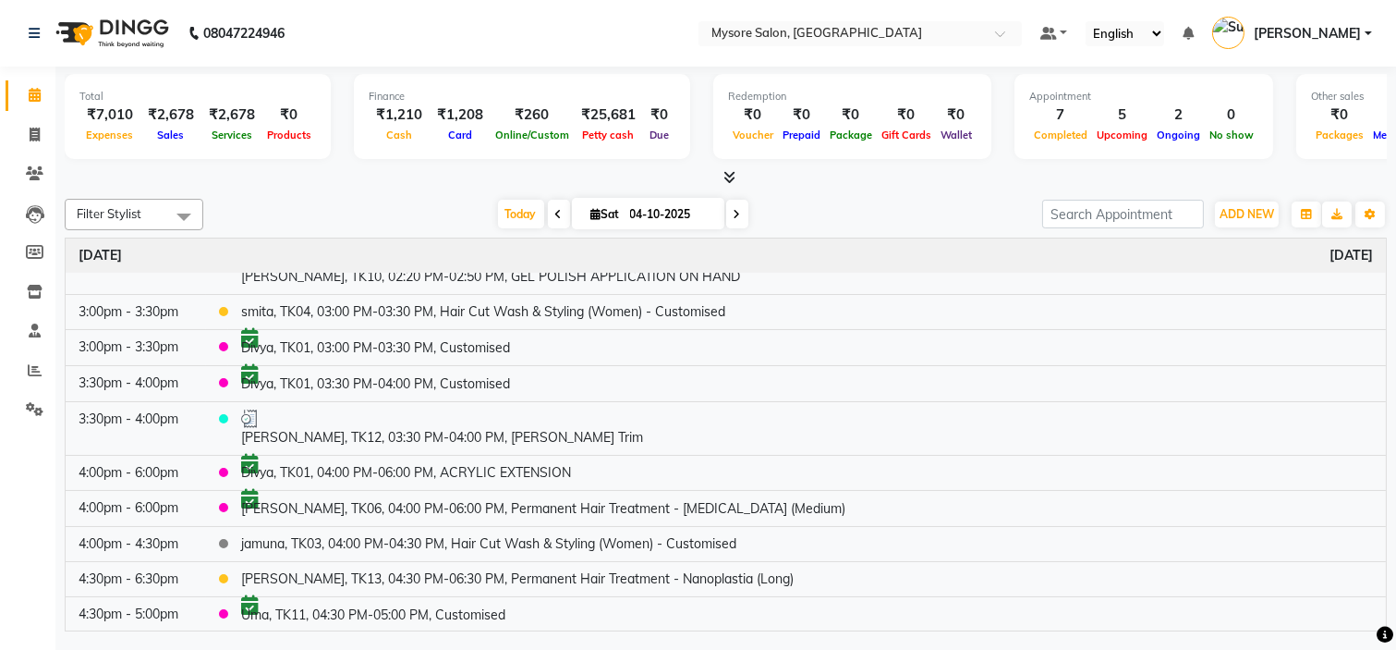
scroll to position [337, 0]
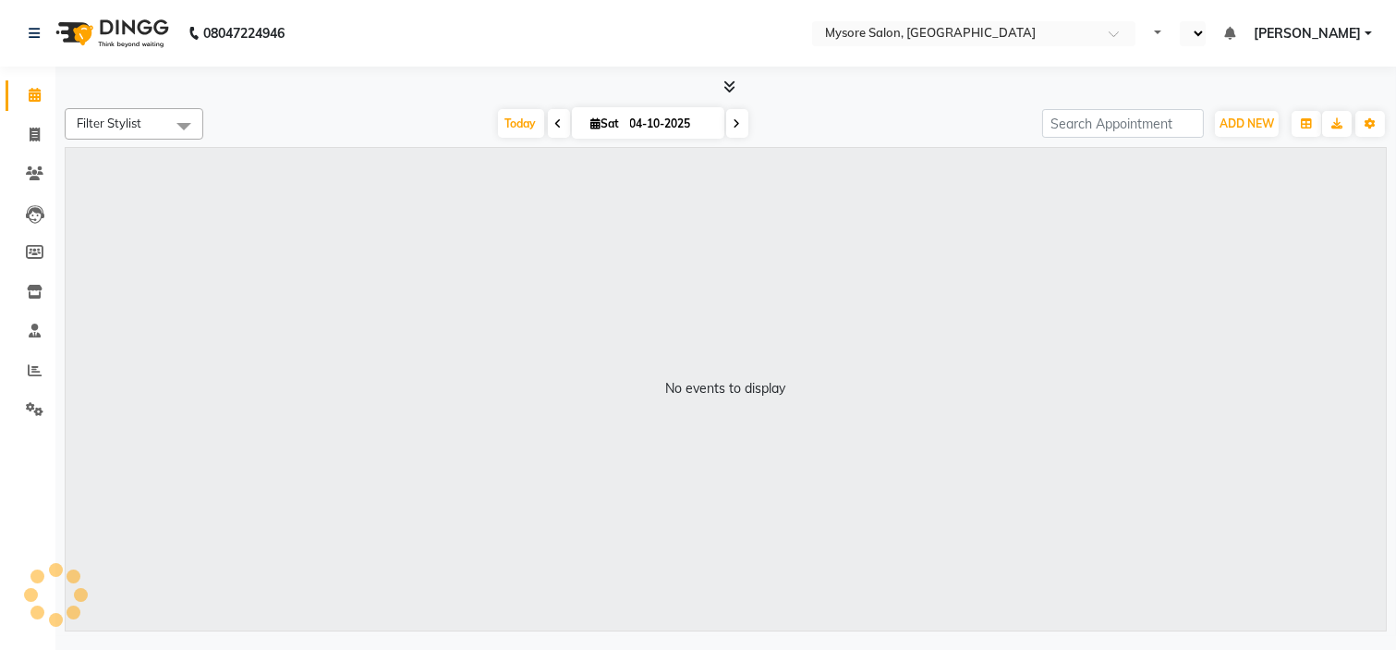
select select "en"
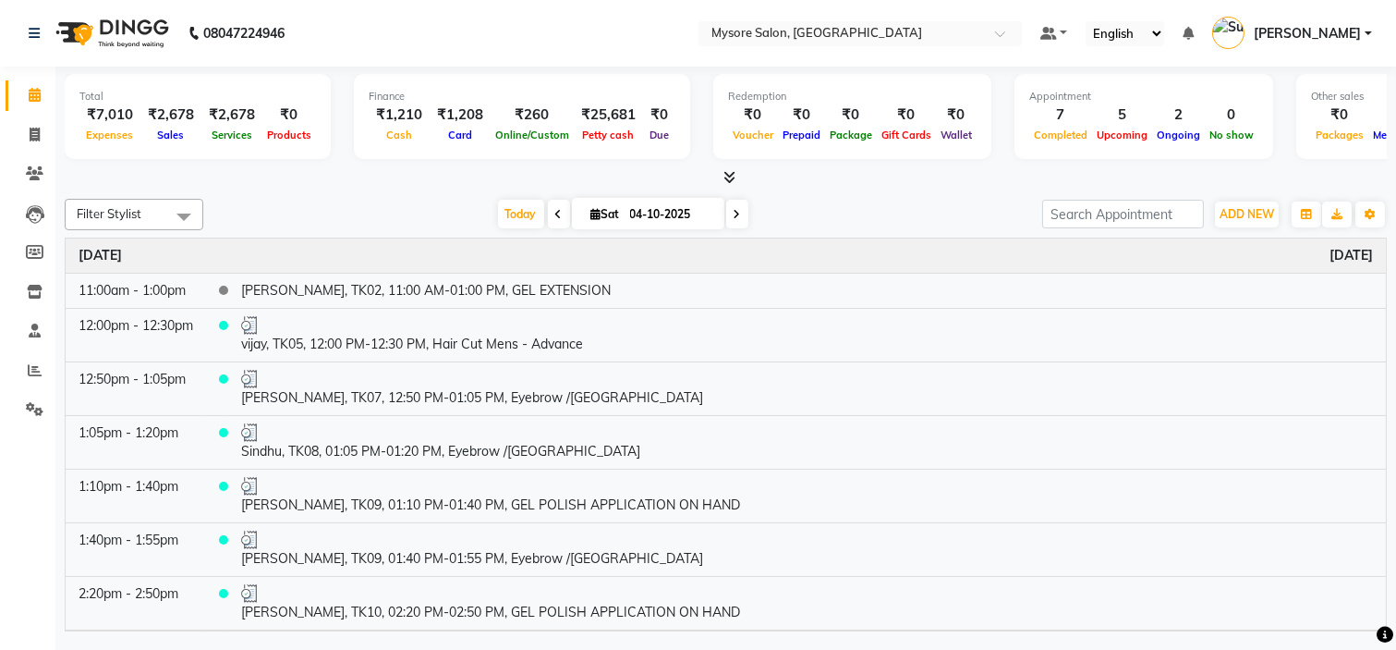
click at [859, 192] on div "Filter Stylist Select All Aning Ankita Arpitha Arti Ashwini Ayaan DR. Apurva Fa…" at bounding box center [726, 411] width 1322 height 440
click at [506, 207] on span "Today" at bounding box center [521, 214] width 46 height 29
click at [859, 214] on div "Today Sat 04-10-2025" at bounding box center [623, 215] width 821 height 28
click at [1395, 469] on div "Total ₹7,010 Expenses ₹2,678 Sales ₹2,678 Services ₹0 Products Finance ₹1,210 C…" at bounding box center [725, 351] width 1341 height 569
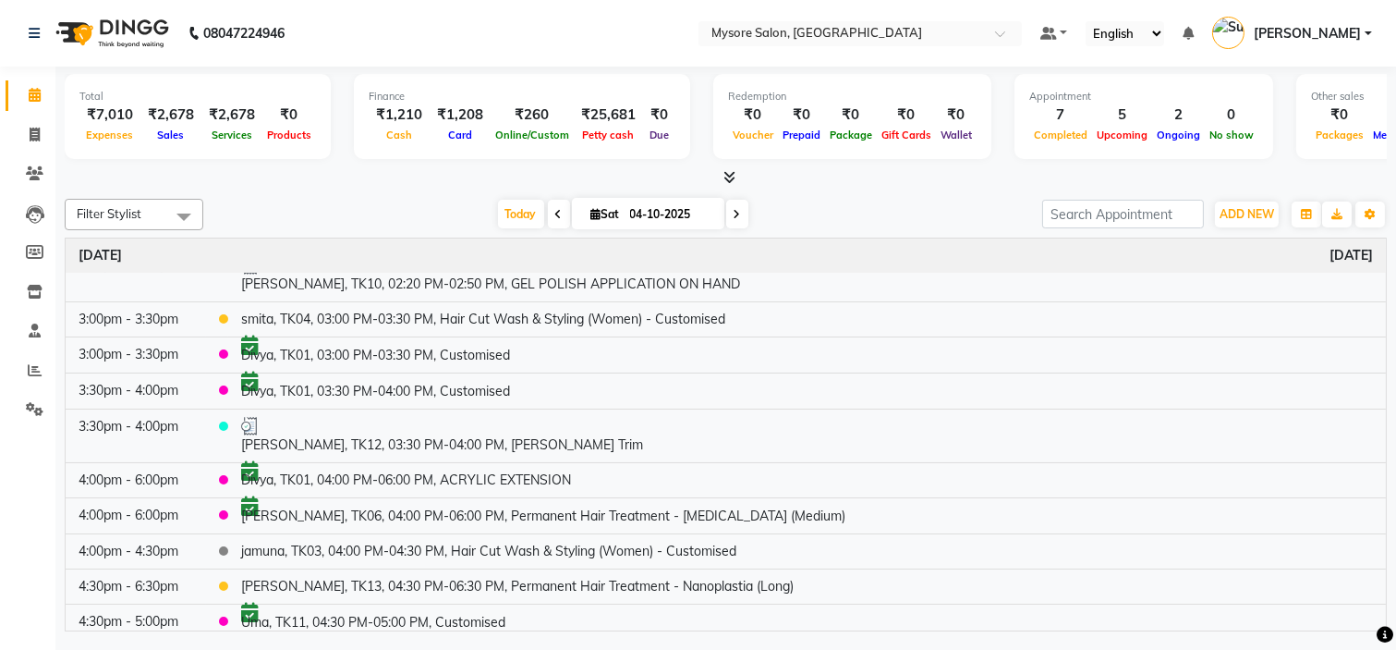
scroll to position [337, 0]
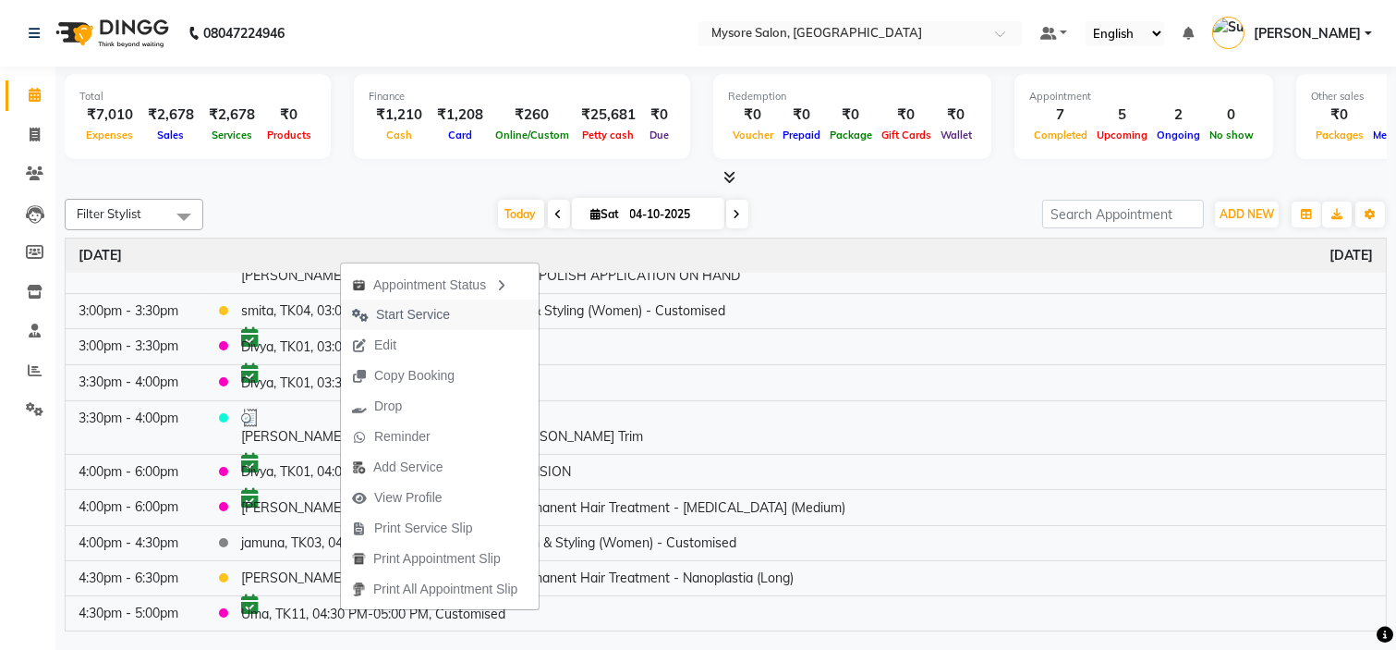
click at [429, 311] on span "Start Service" at bounding box center [413, 314] width 74 height 19
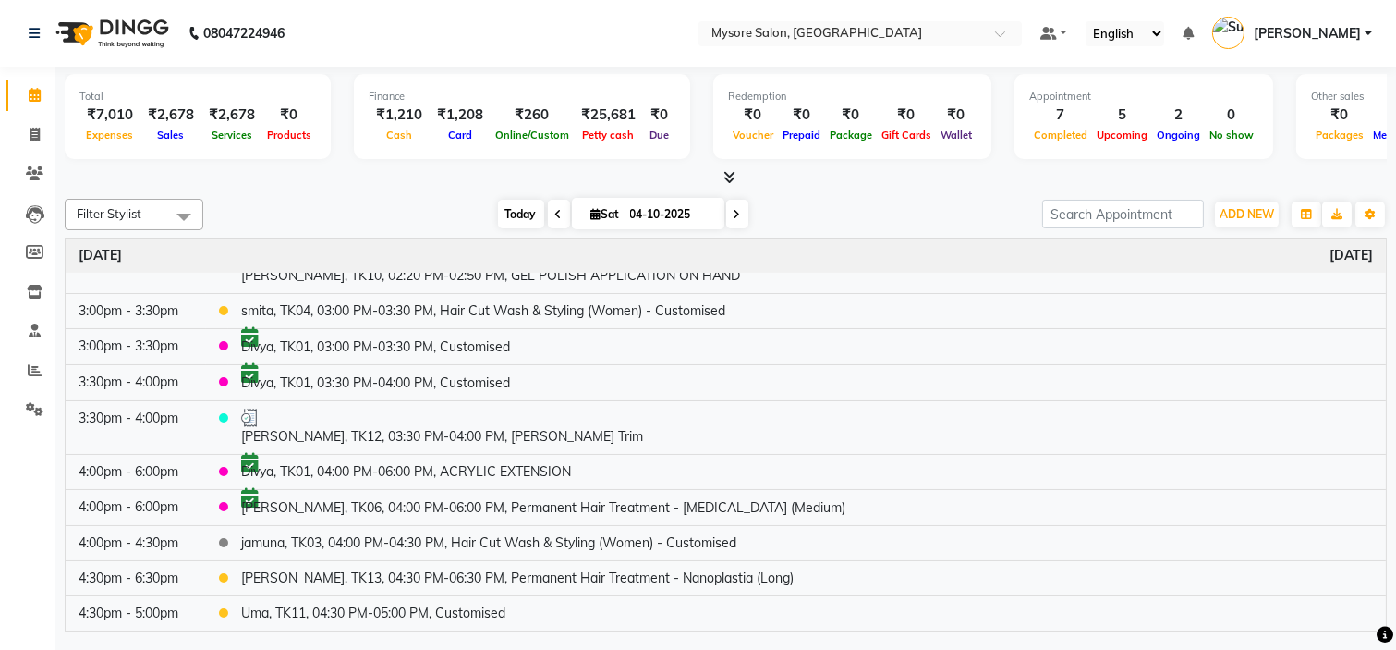
click at [529, 207] on span "Today" at bounding box center [521, 214] width 46 height 29
click at [892, 192] on div "Filter Stylist Select All Aning Ankita Arpitha Arti Ashwini Ayaan DR. Apurva Fa…" at bounding box center [726, 411] width 1322 height 440
click at [734, 213] on icon at bounding box center [737, 214] width 7 height 11
type input "05-10-2025"
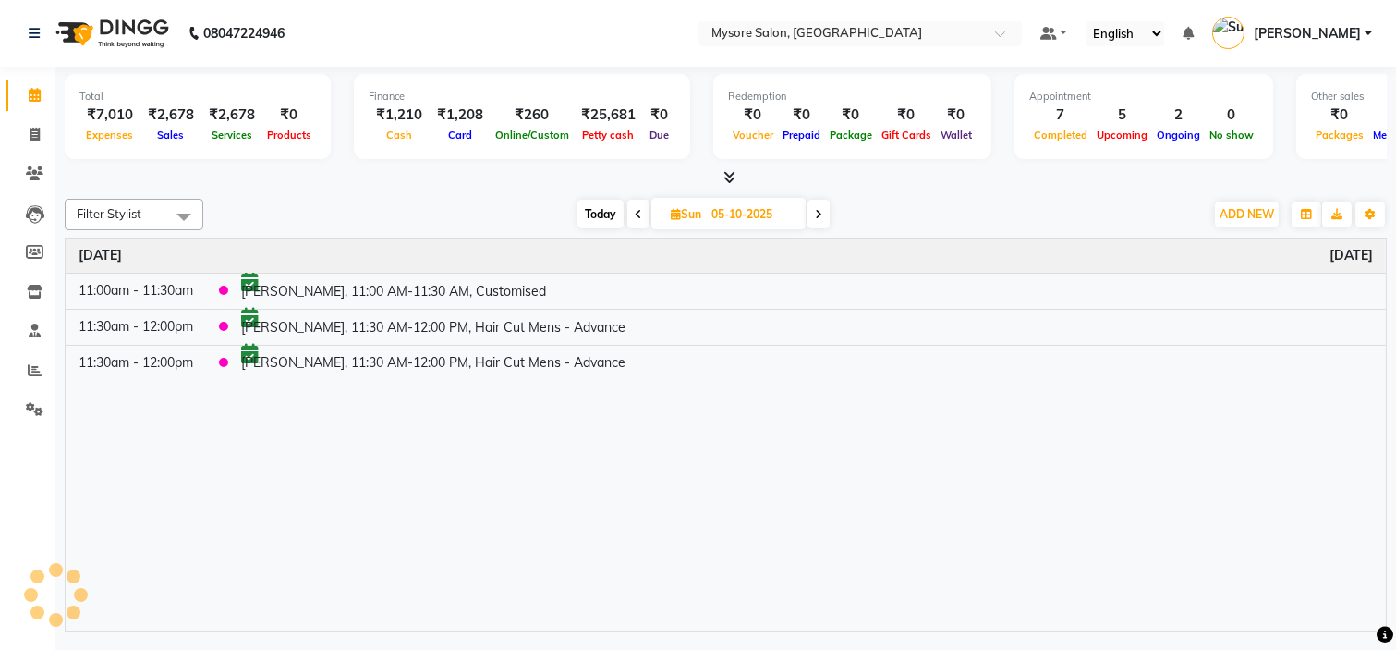
scroll to position [0, 0]
click at [1249, 213] on span "ADD NEW" at bounding box center [1247, 214] width 55 height 14
click at [1218, 251] on button "Add Appointment" at bounding box center [1205, 249] width 146 height 24
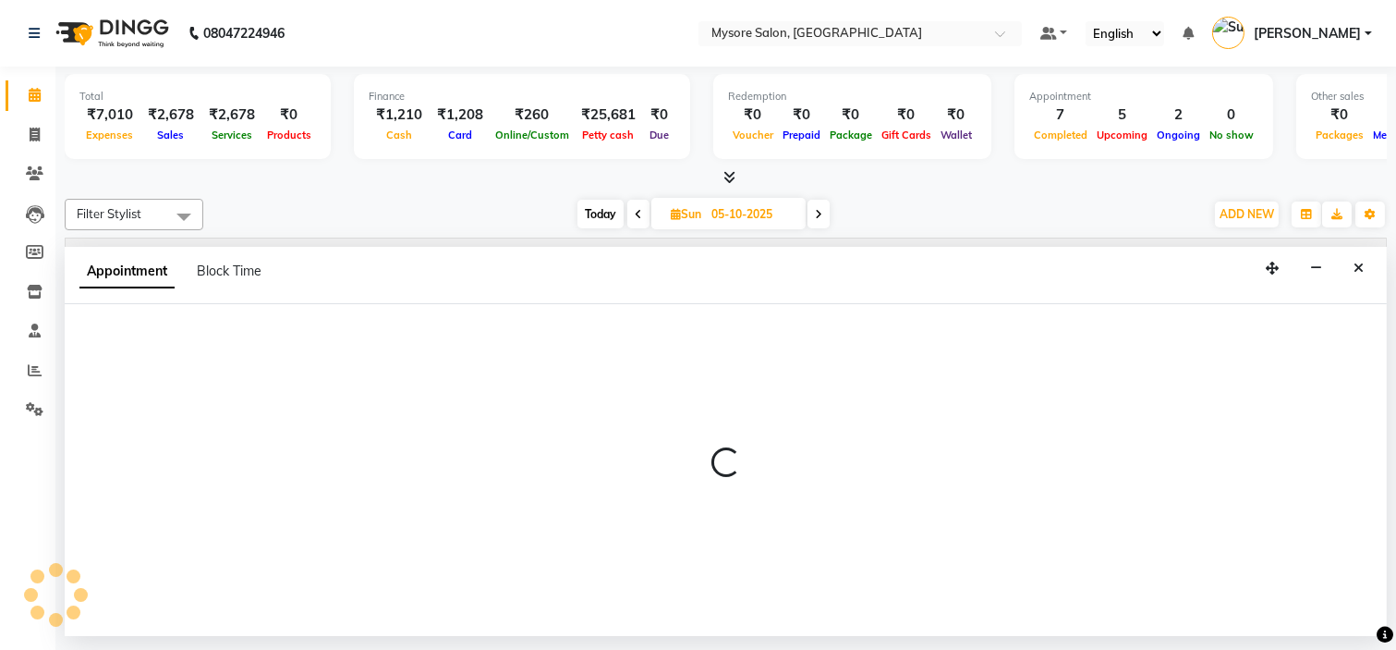
select select "540"
select select "tentative"
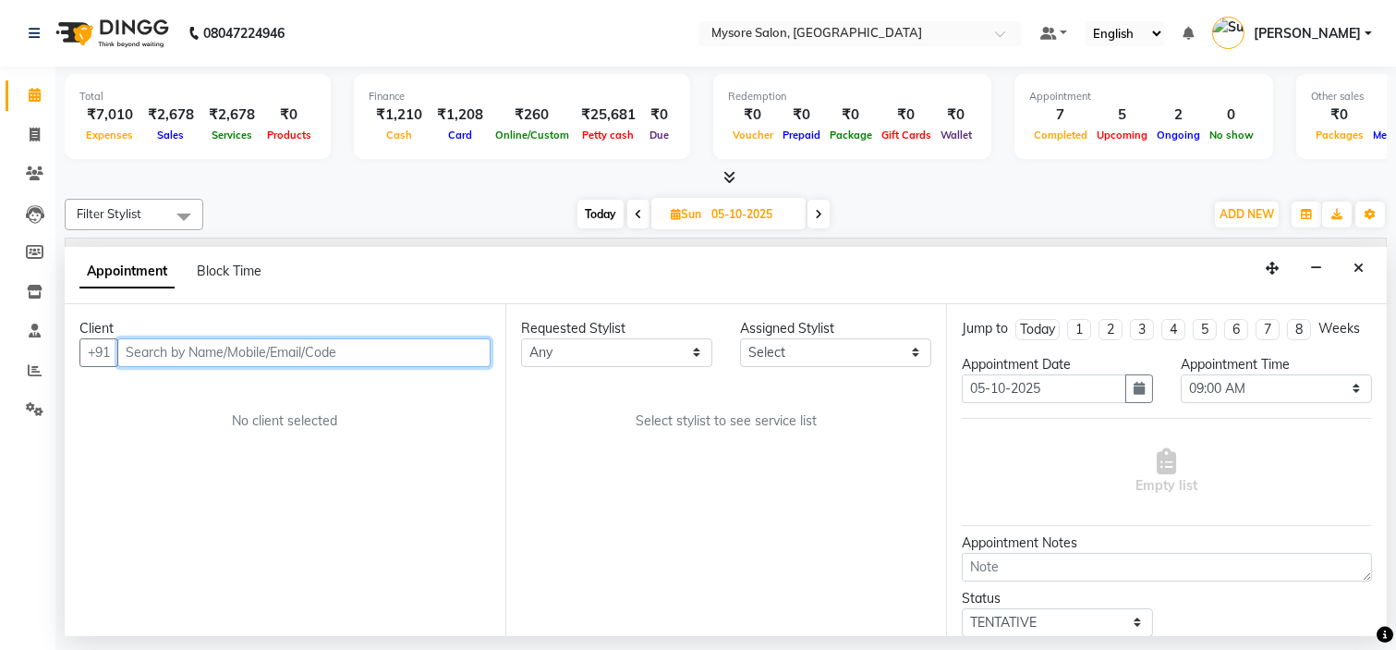
click at [273, 346] on input "text" at bounding box center [303, 352] width 373 height 29
paste input "9901951930"
type input "9901951930"
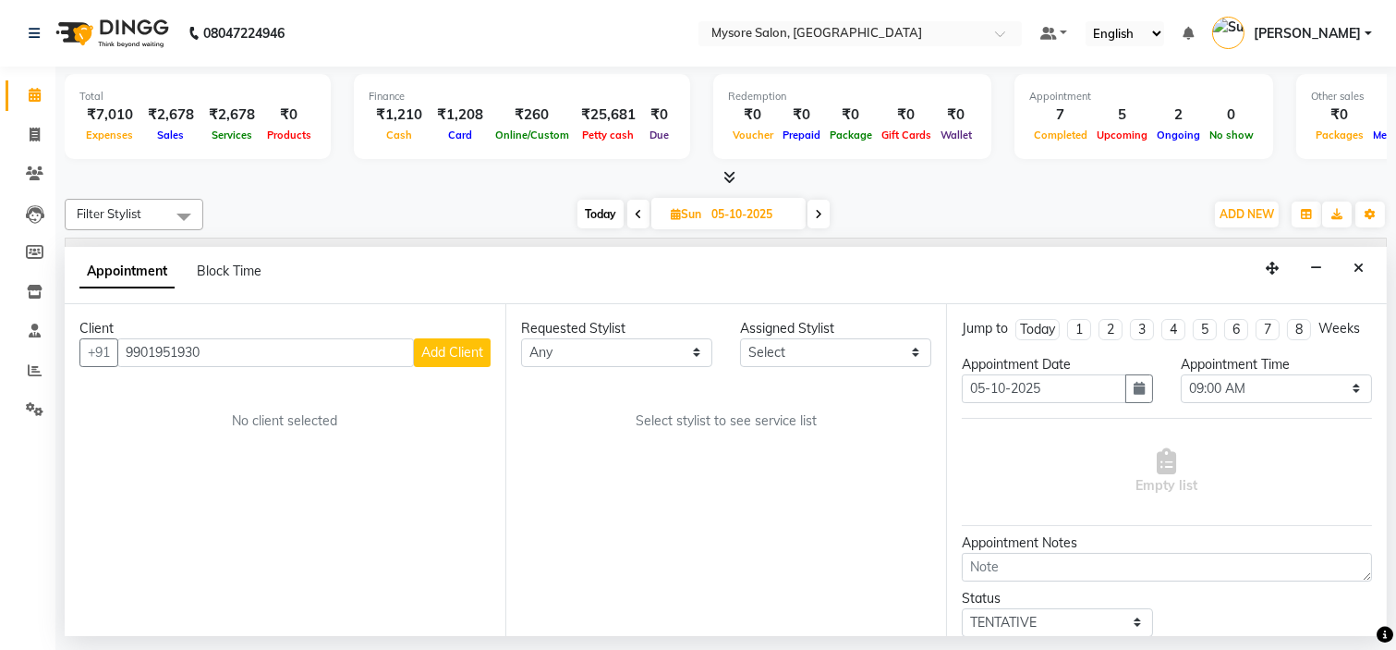
click at [434, 355] on span "Add Client" at bounding box center [452, 352] width 62 height 17
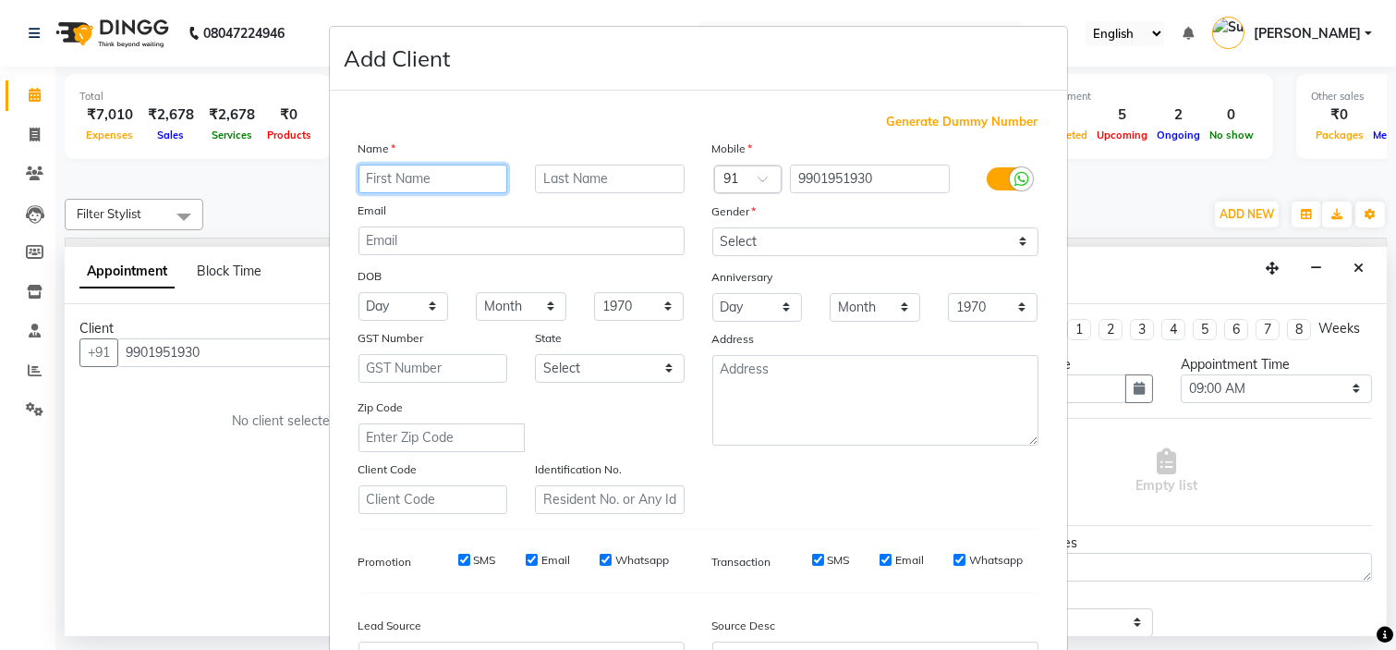
paste input "POORNI"
type input "P"
type input "p"
type input "Poorni"
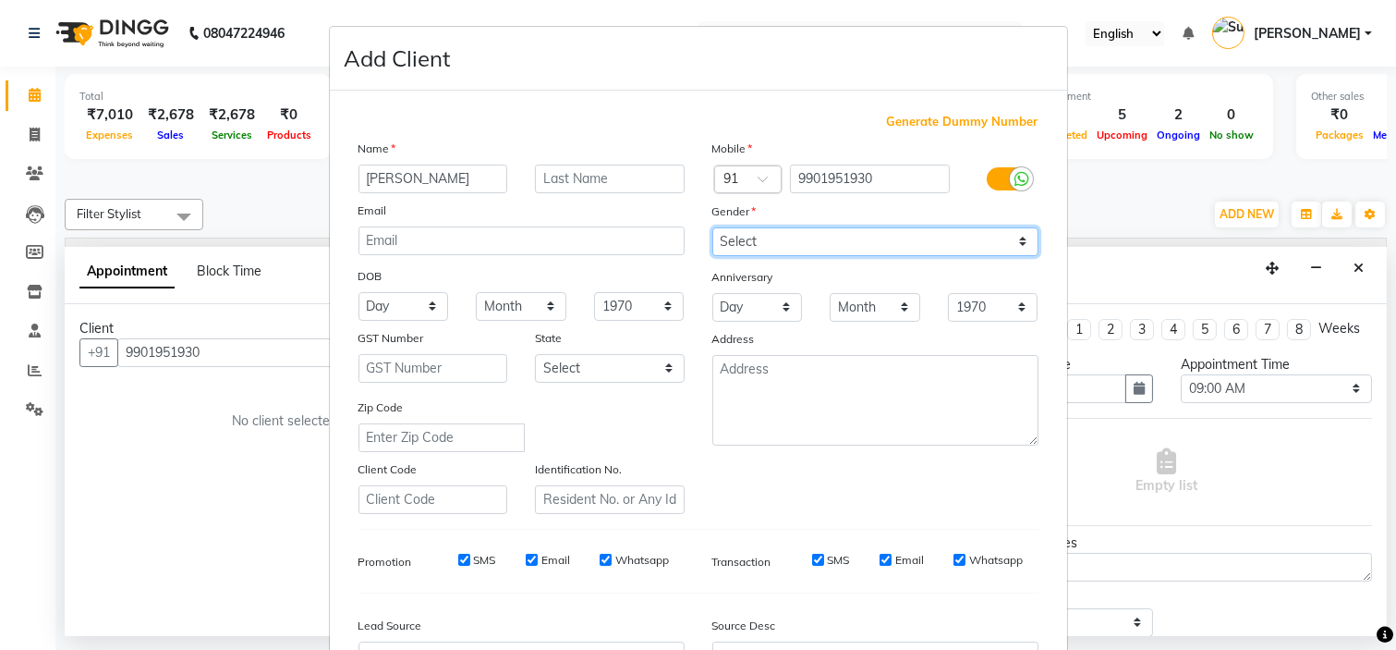
click at [758, 241] on select "Select [DEMOGRAPHIC_DATA] [DEMOGRAPHIC_DATA] Other Prefer Not To Say" at bounding box center [876, 241] width 326 height 29
select select "[DEMOGRAPHIC_DATA]"
click at [713, 227] on select "Select [DEMOGRAPHIC_DATA] [DEMOGRAPHIC_DATA] Other Prefer Not To Say" at bounding box center [876, 241] width 326 height 29
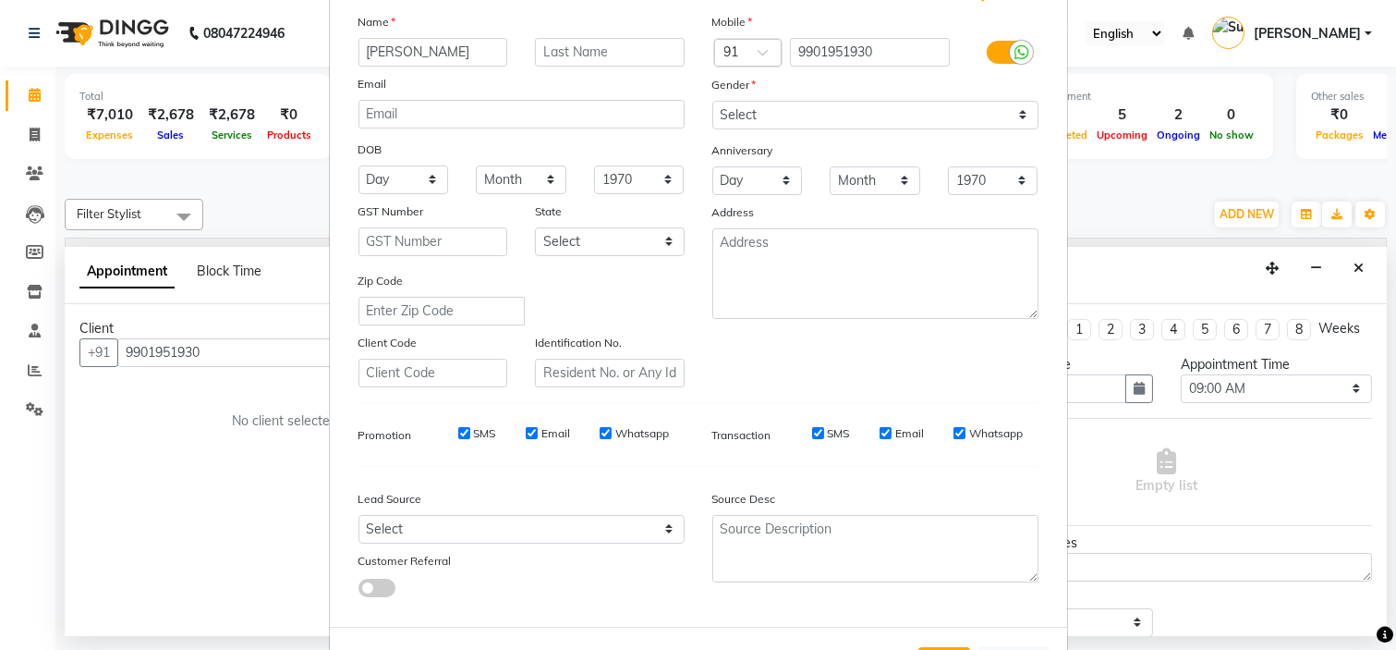
scroll to position [204, 0]
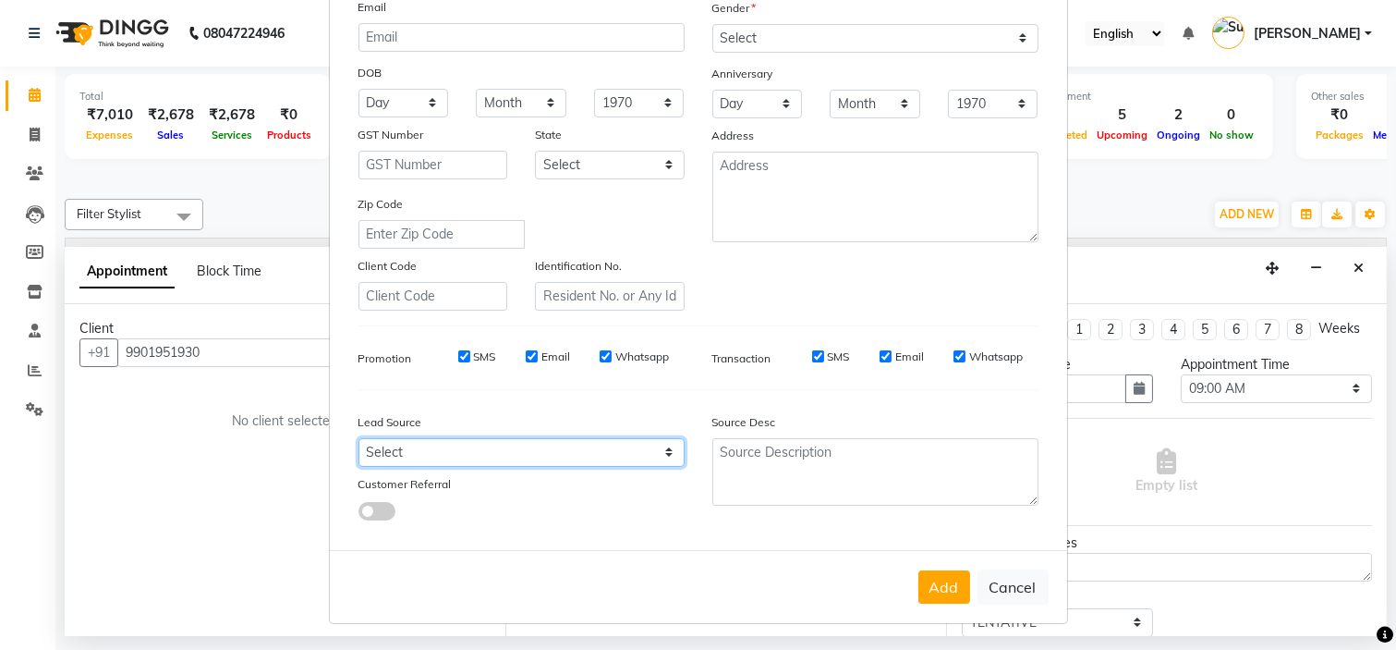
click at [579, 457] on select "Select Walk-in Referral Internet Friend Word of Mouth Advertisement Facebook Ju…" at bounding box center [522, 452] width 326 height 29
select select "40676"
click at [359, 438] on select "Select Walk-in Referral Internet Friend Word of Mouth Advertisement Facebook Ju…" at bounding box center [522, 452] width 326 height 29
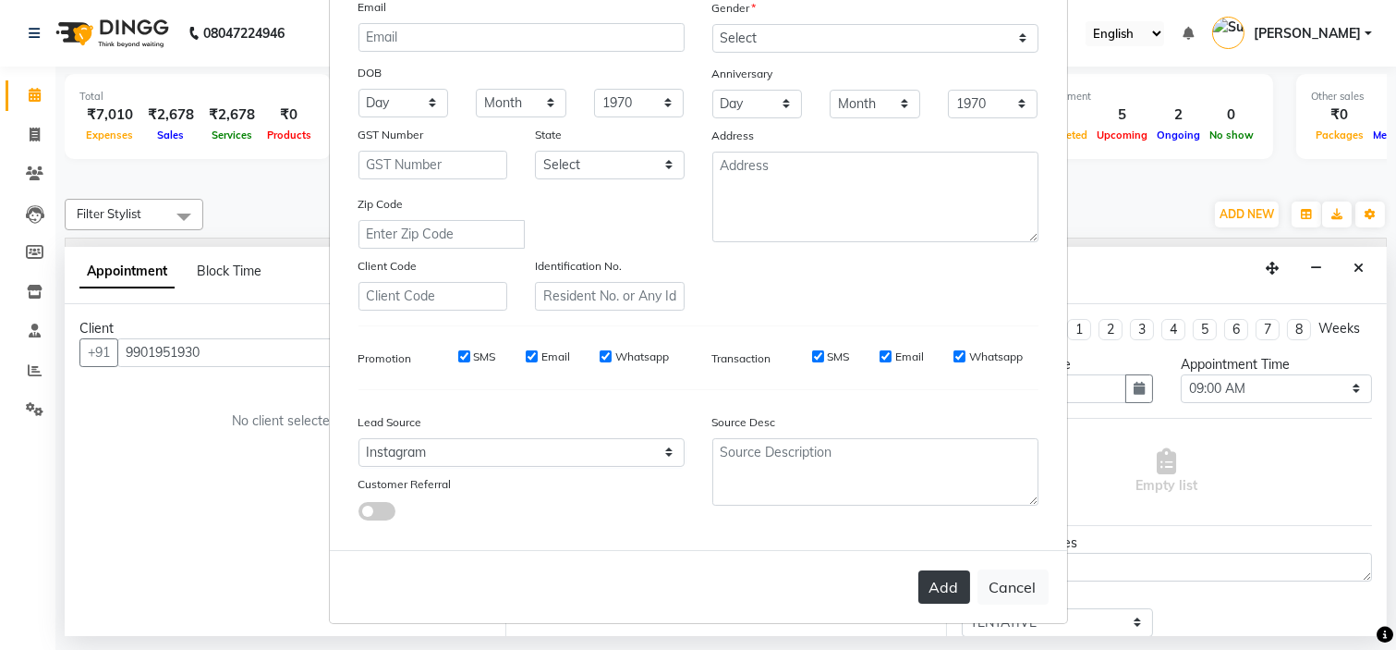
click at [921, 590] on button "Add" at bounding box center [945, 586] width 52 height 33
select select
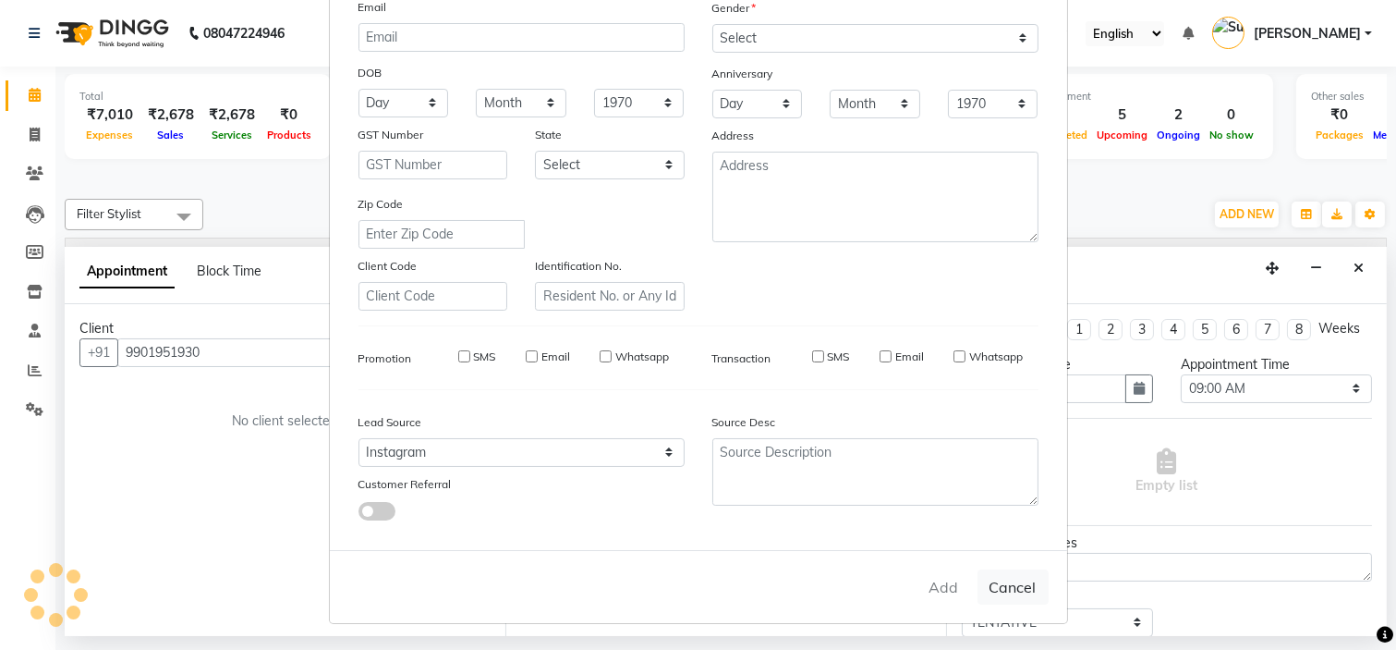
select select
checkbox input "false"
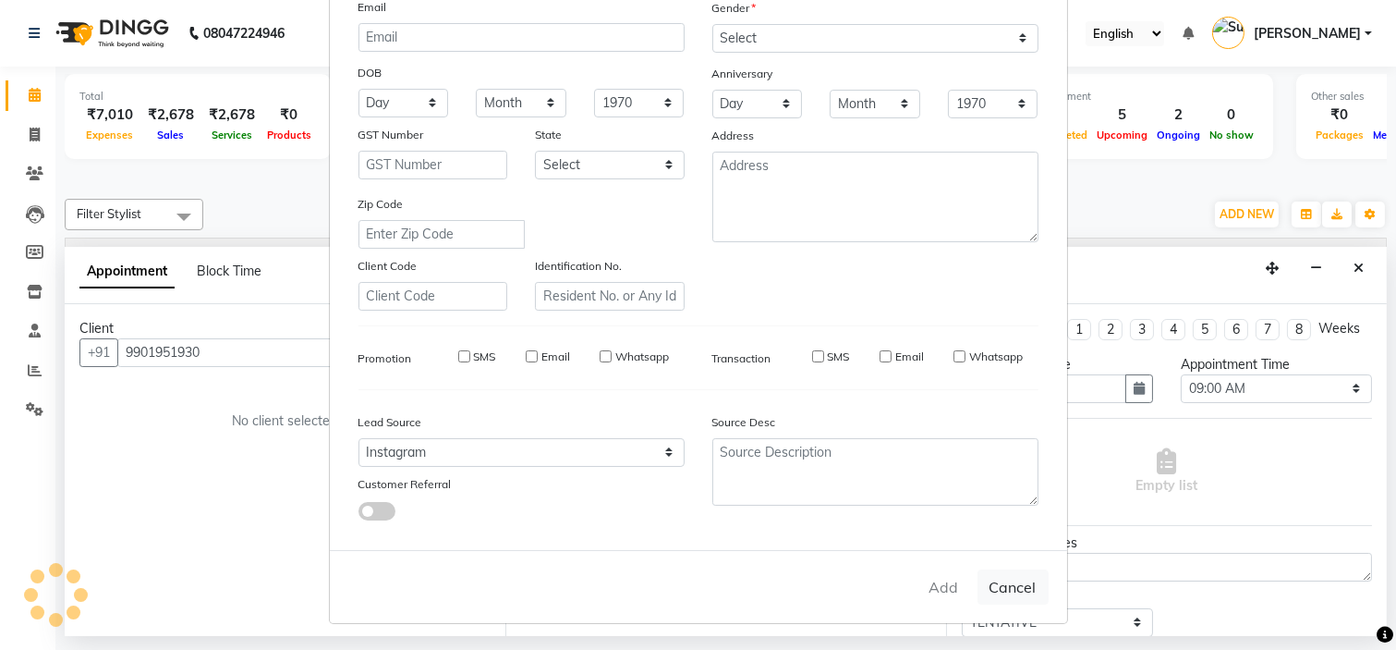
checkbox input "false"
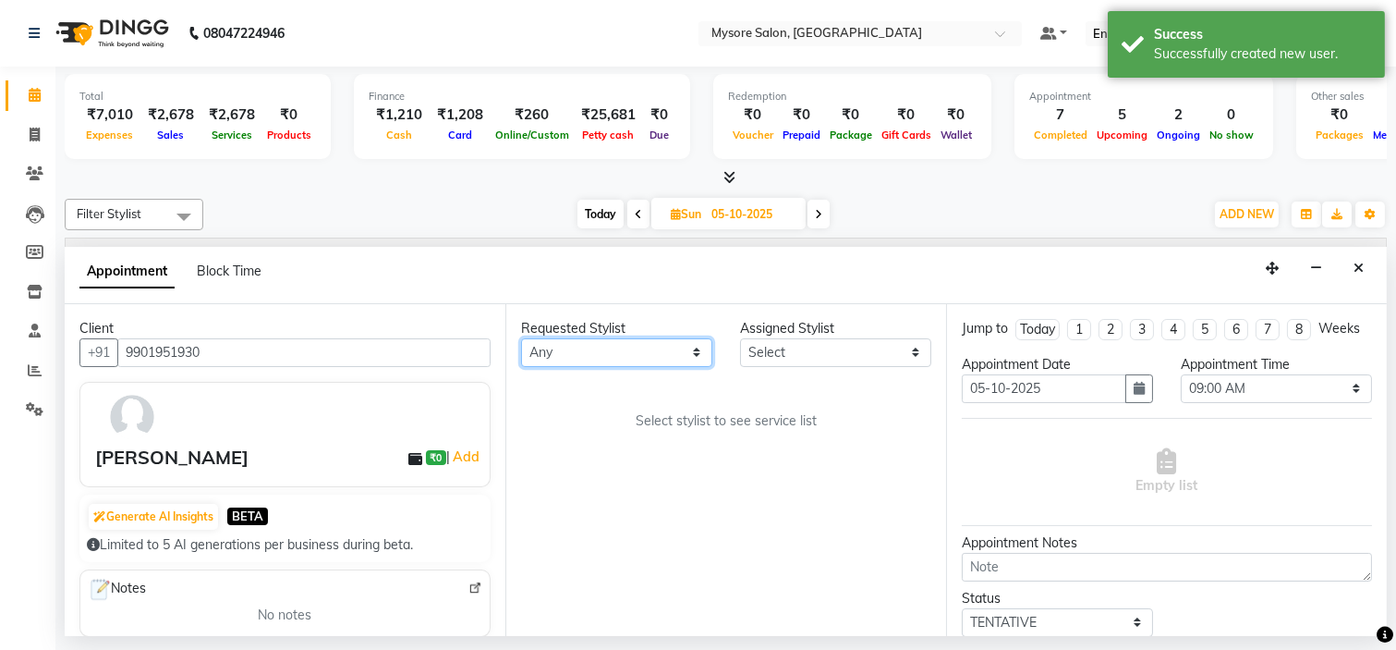
click at [663, 353] on select "Any [PERSON_NAME] [PERSON_NAME] [PERSON_NAME] [PERSON_NAME] [PERSON_NAME] [PERS…" at bounding box center [616, 352] width 191 height 29
select select "66079"
click at [521, 338] on select "Any [PERSON_NAME] [PERSON_NAME] [PERSON_NAME] [PERSON_NAME] [PERSON_NAME] [PERS…" at bounding box center [616, 352] width 191 height 29
select select "66079"
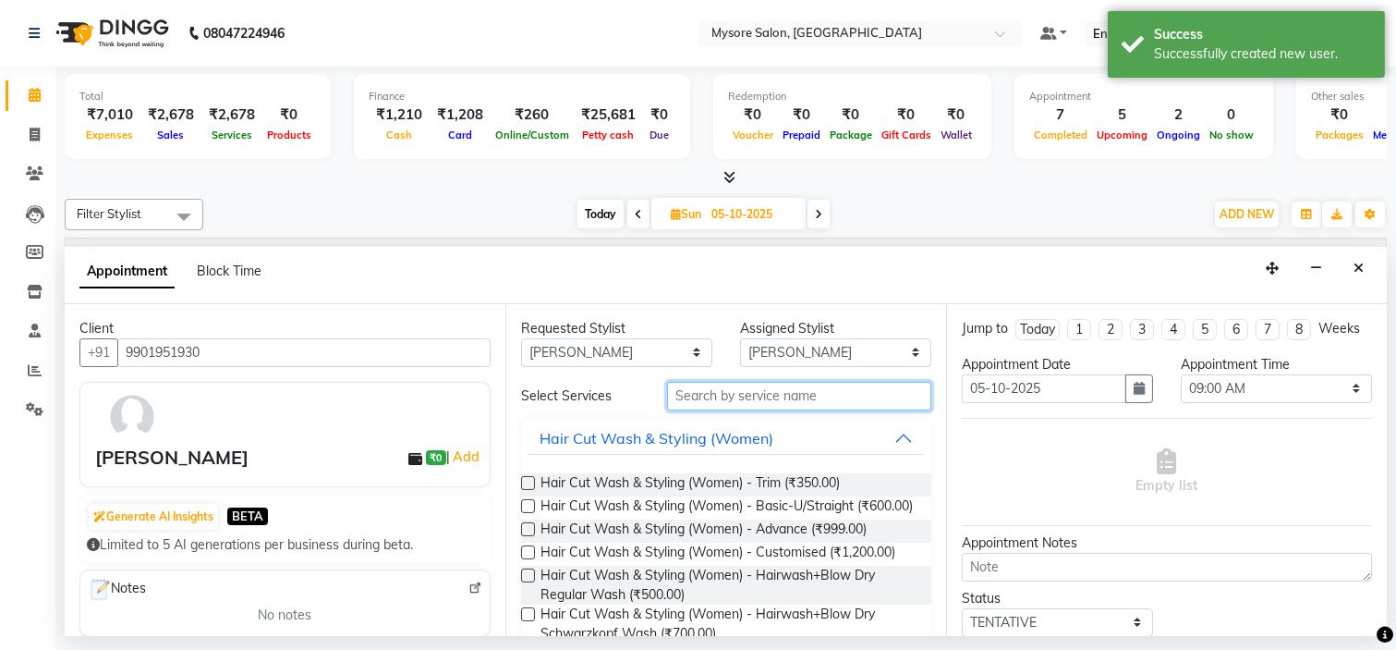
click at [810, 397] on input "text" at bounding box center [799, 396] width 264 height 29
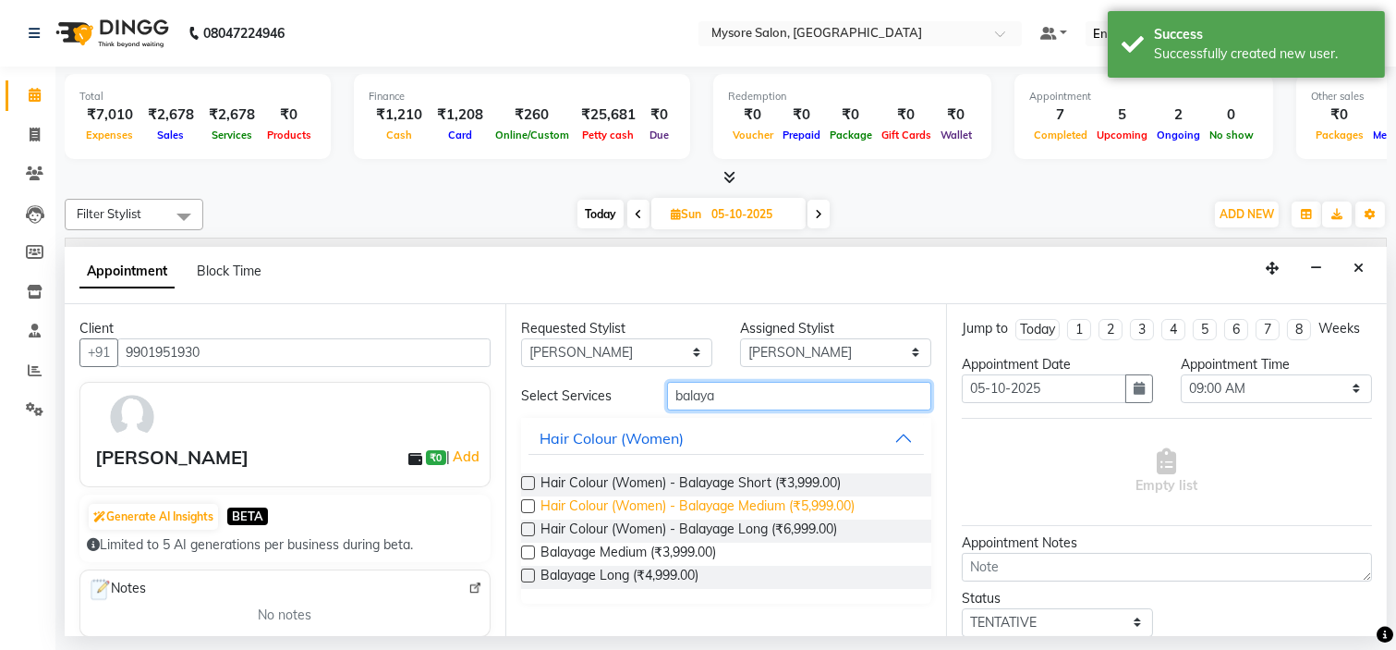
type input "balaya"
click at [799, 501] on span "Hair Colour (Women) - Balayage Medium (₹5,999.00)" at bounding box center [698, 507] width 314 height 23
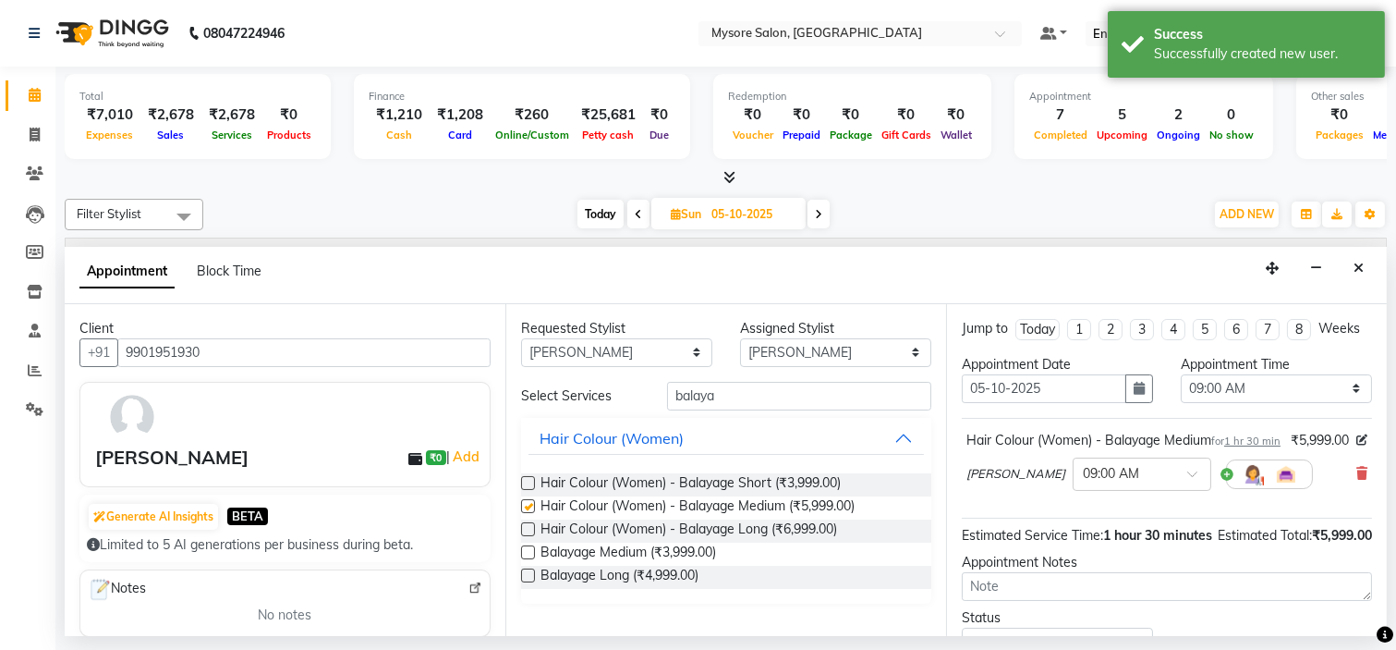
checkbox input "false"
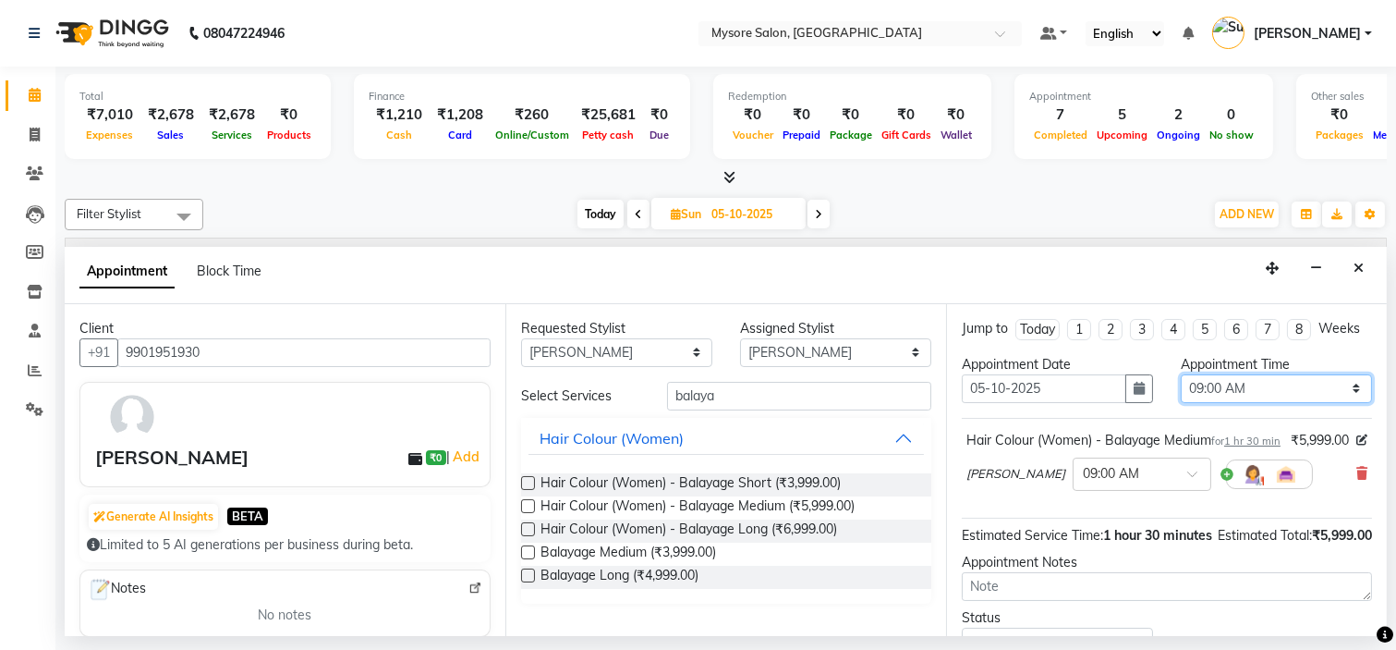
click at [1244, 399] on select "Select 09:00 AM 09:15 AM 09:30 AM 09:45 AM 10:00 AM 10:15 AM 10:30 AM 10:45 AM …" at bounding box center [1276, 388] width 191 height 29
select select "840"
click at [1181, 390] on select "Select 09:00 AM 09:15 AM 09:30 AM 09:45 AM 10:00 AM 10:15 AM 10:30 AM 10:45 AM …" at bounding box center [1276, 388] width 191 height 29
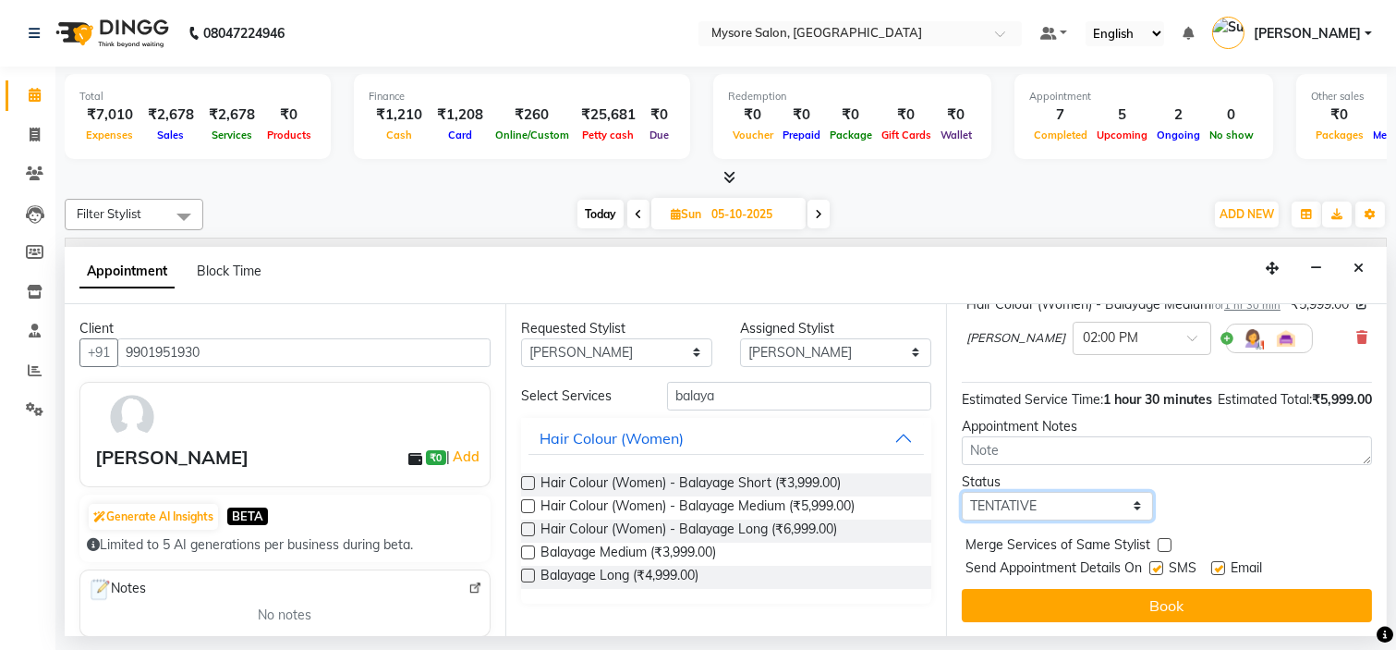
click at [1044, 493] on select "Select TENTATIVE CONFIRM UPCOMING" at bounding box center [1057, 506] width 191 height 29
select select "confirm booking"
click at [962, 492] on select "Select TENTATIVE CONFIRM UPCOMING" at bounding box center [1057, 506] width 191 height 29
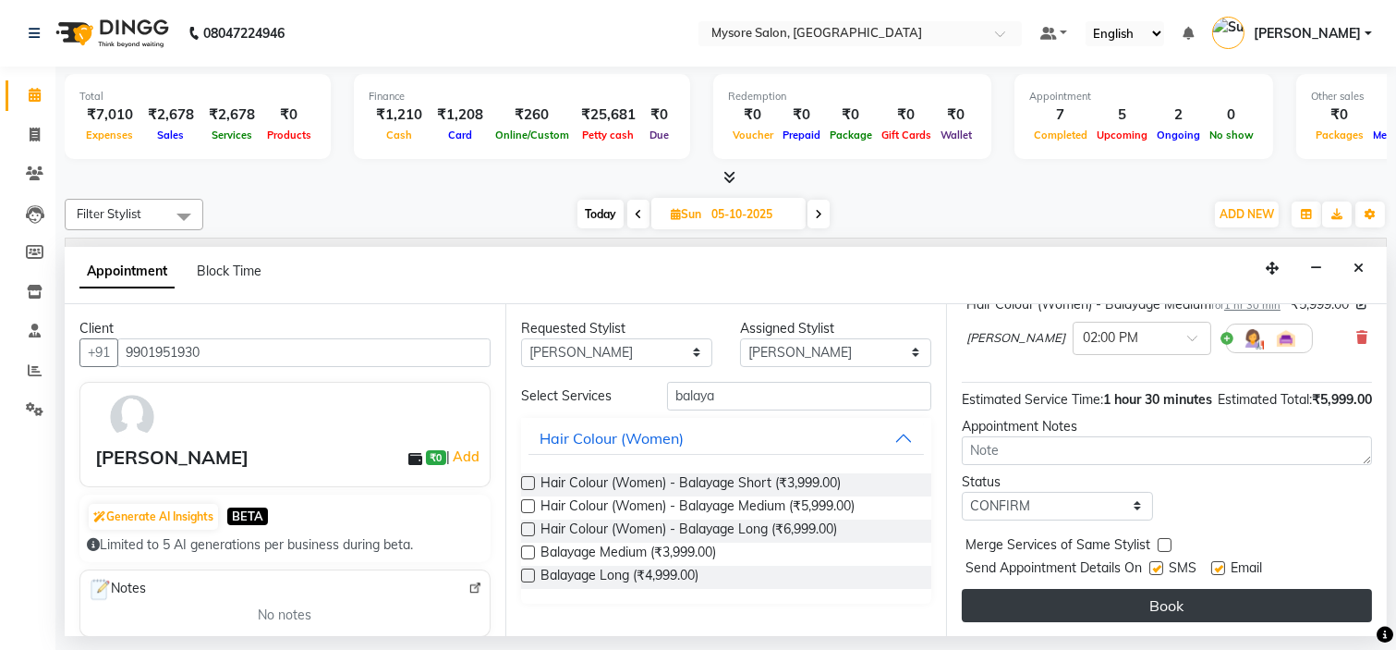
click at [1115, 592] on button "Book" at bounding box center [1167, 605] width 410 height 33
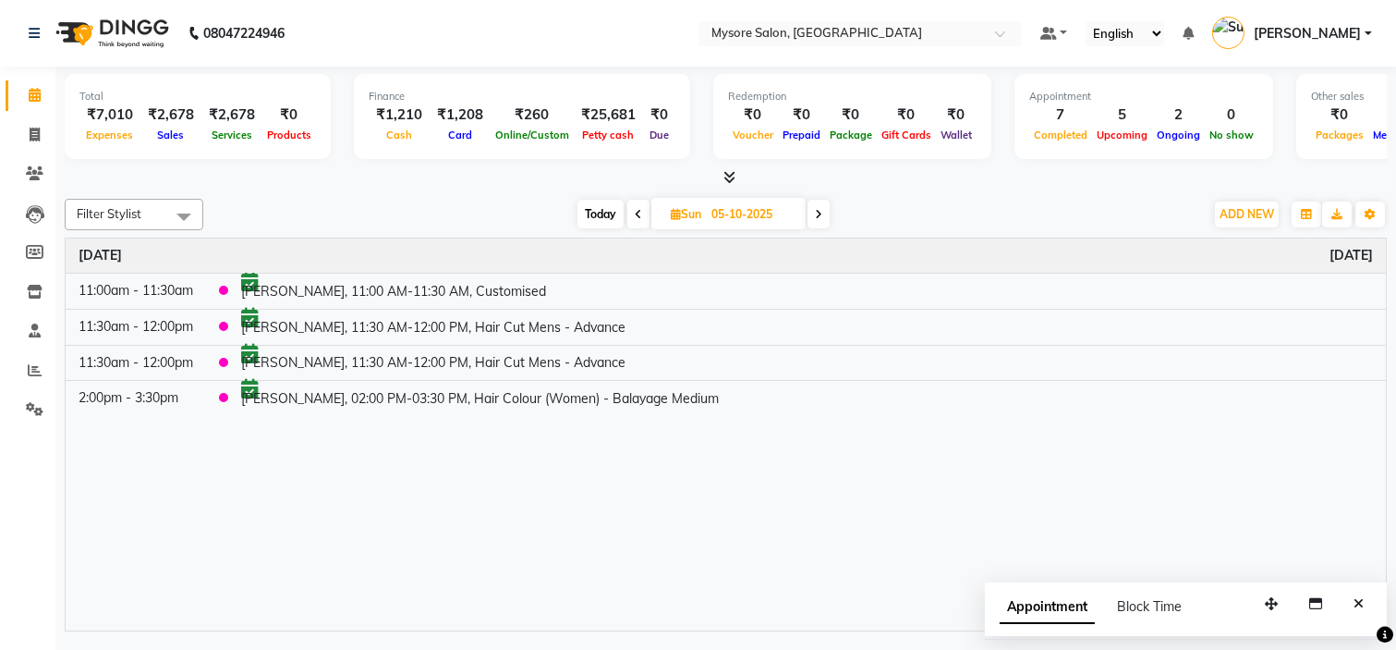
click at [737, 220] on input "05-10-2025" at bounding box center [752, 215] width 92 height 28
select select "10"
select select "2025"
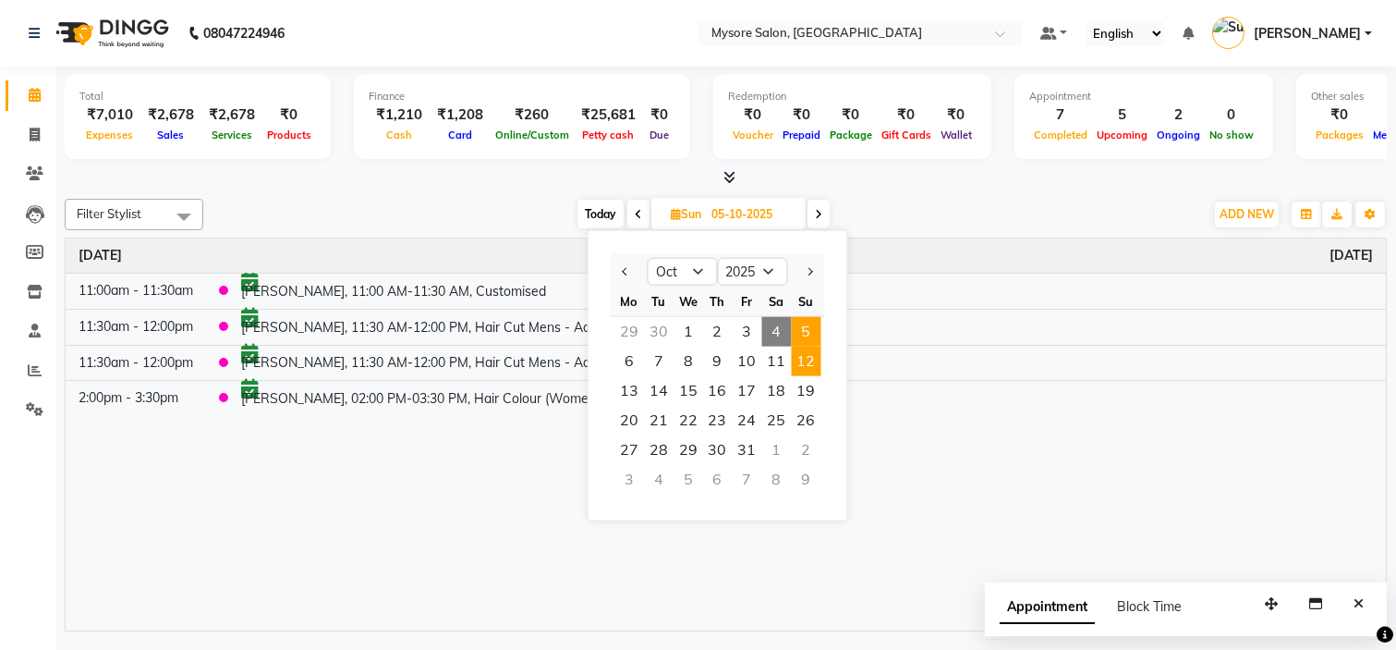
click at [804, 358] on span "12" at bounding box center [807, 362] width 30 height 30
type input "12-10-2025"
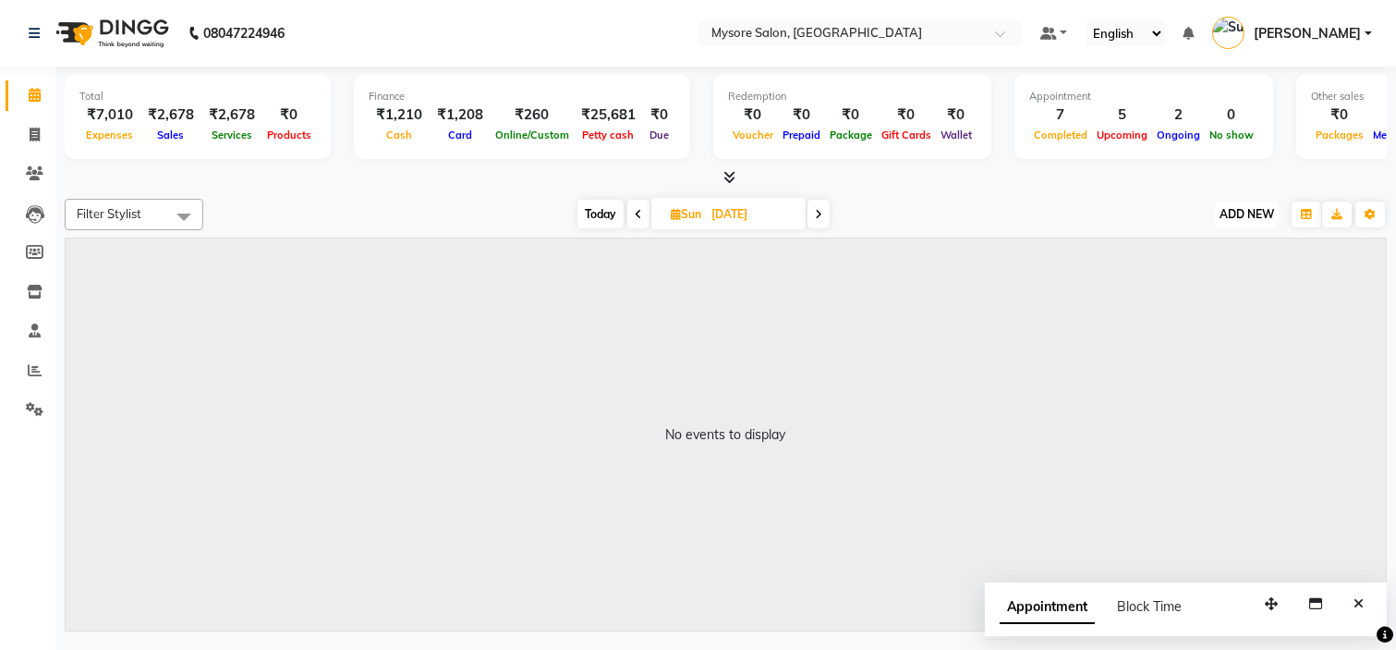
click at [1272, 217] on span "ADD NEW" at bounding box center [1247, 214] width 55 height 14
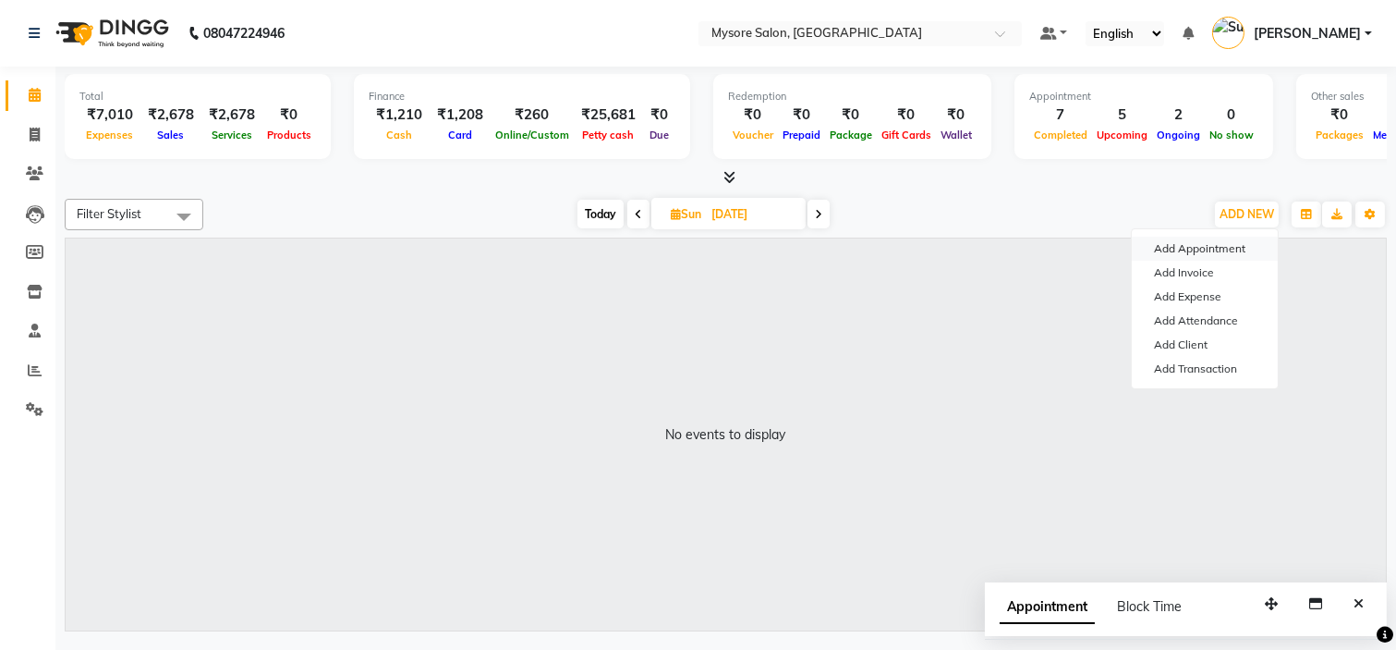
click at [1217, 254] on button "Add Appointment" at bounding box center [1205, 249] width 146 height 24
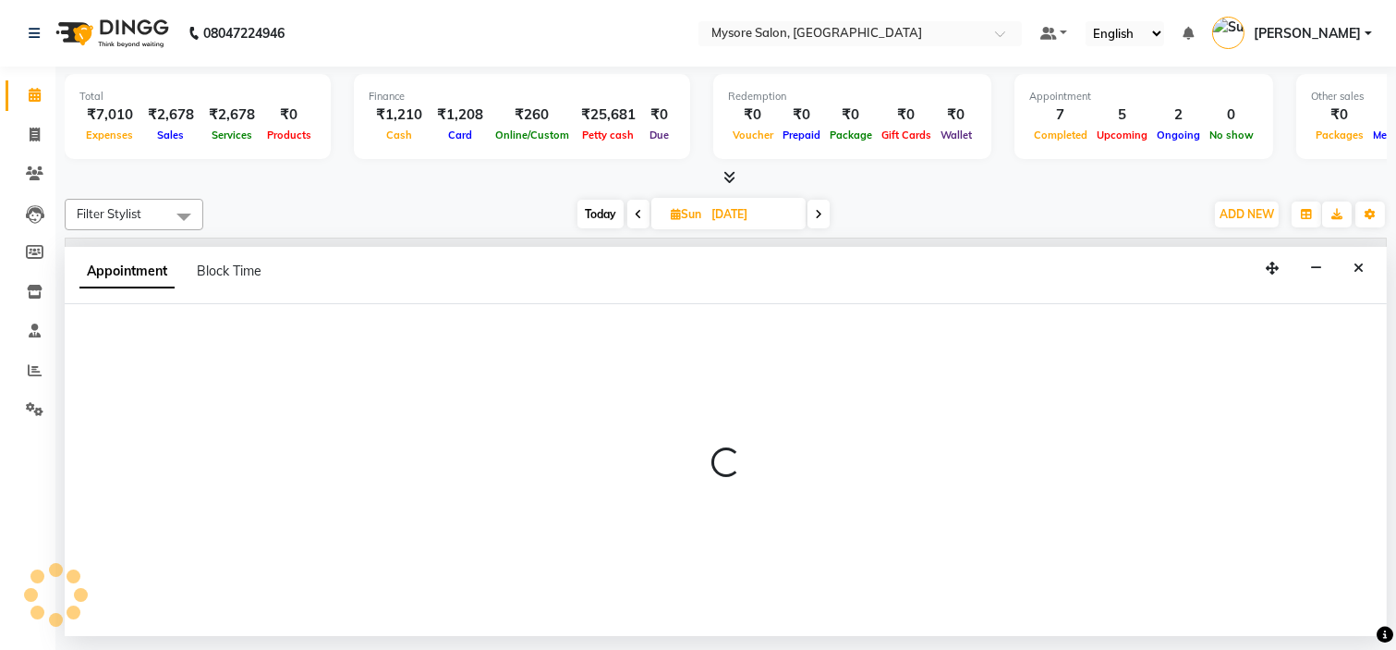
select select "tentative"
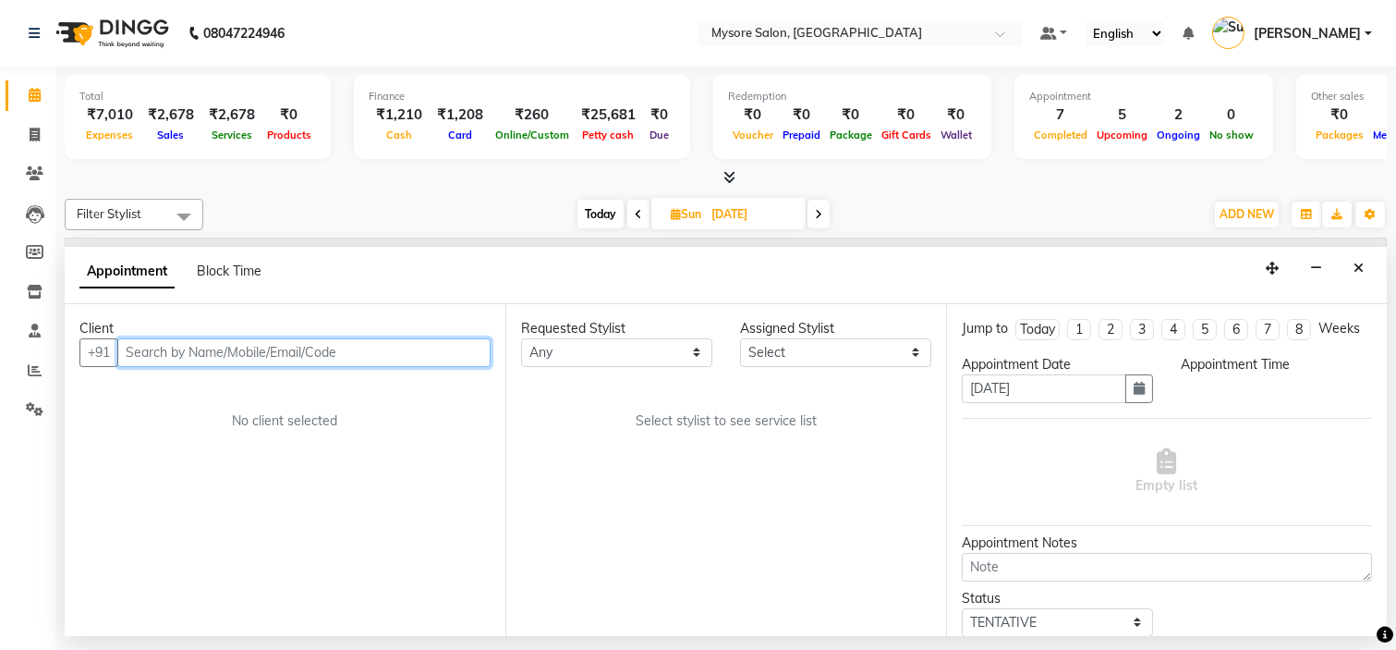
select select "540"
click at [241, 345] on input "text" at bounding box center [303, 352] width 373 height 29
paste input "8884001188"
type input "8884001188"
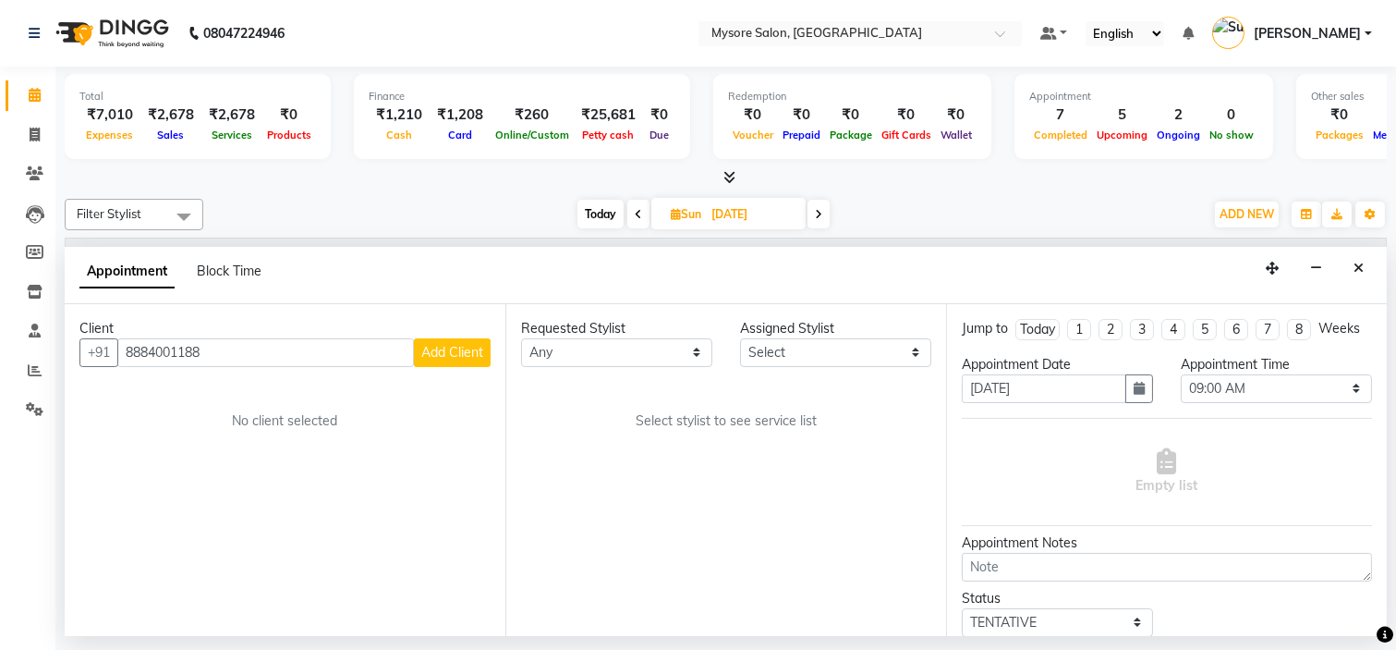
click at [435, 351] on span "Add Client" at bounding box center [452, 352] width 62 height 17
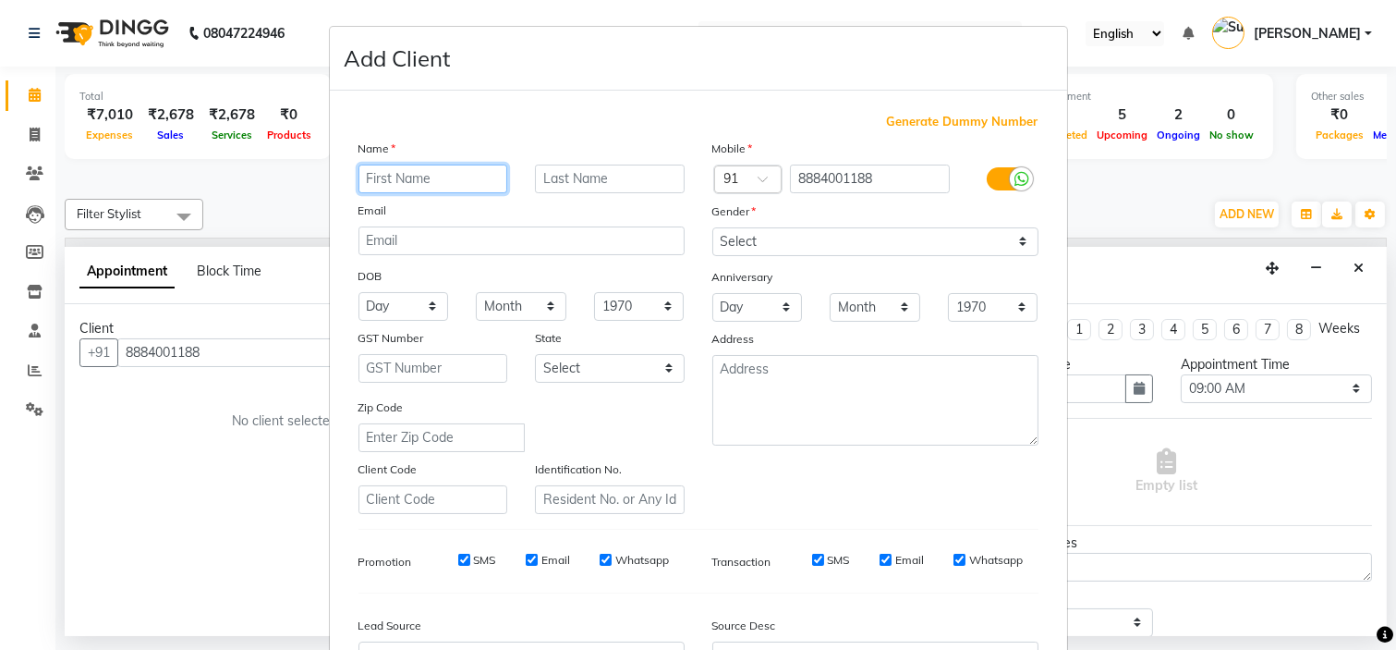
paste input "MOULYA"
type input "MOULYA"
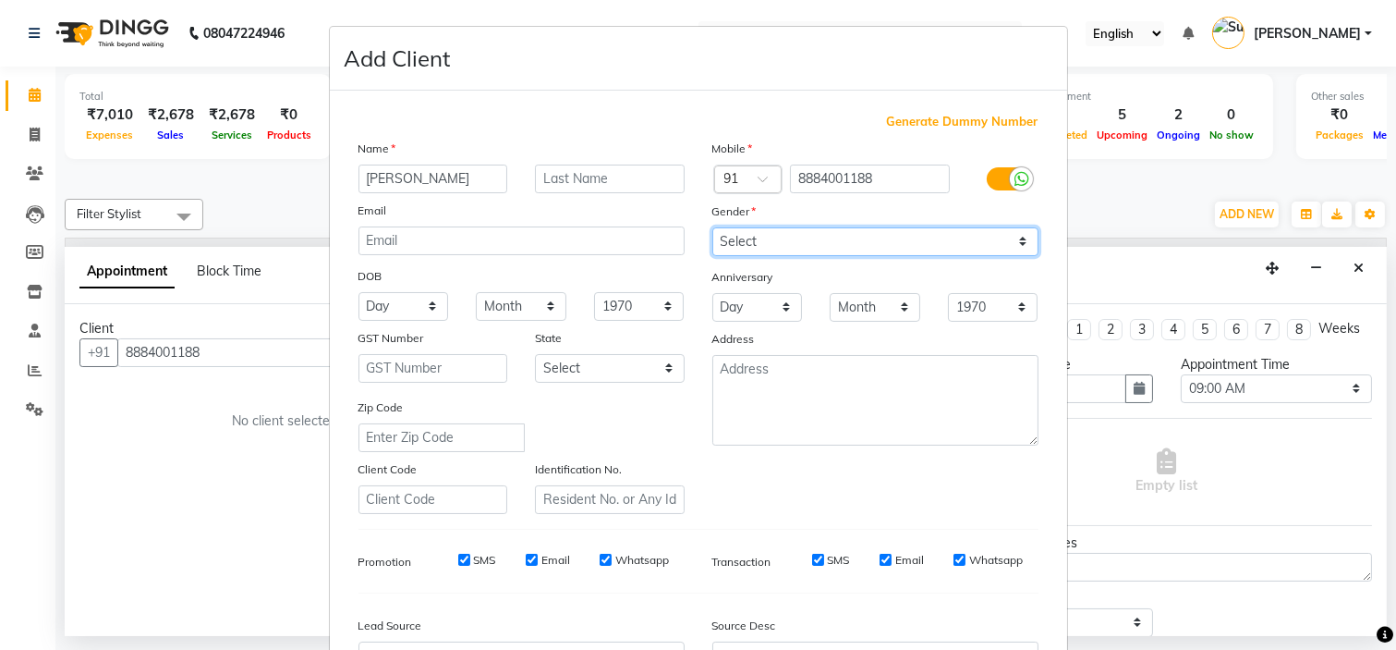
drag, startPoint x: 777, startPoint y: 248, endPoint x: 761, endPoint y: 340, distance: 93.9
click at [761, 340] on div "Mobile Country Code × 91 8884001188 Gender Select Male Female Other Prefer Not …" at bounding box center [876, 326] width 354 height 375
select select "[DEMOGRAPHIC_DATA]"
click at [713, 227] on select "Select [DEMOGRAPHIC_DATA] [DEMOGRAPHIC_DATA] Other Prefer Not To Say" at bounding box center [876, 241] width 326 height 29
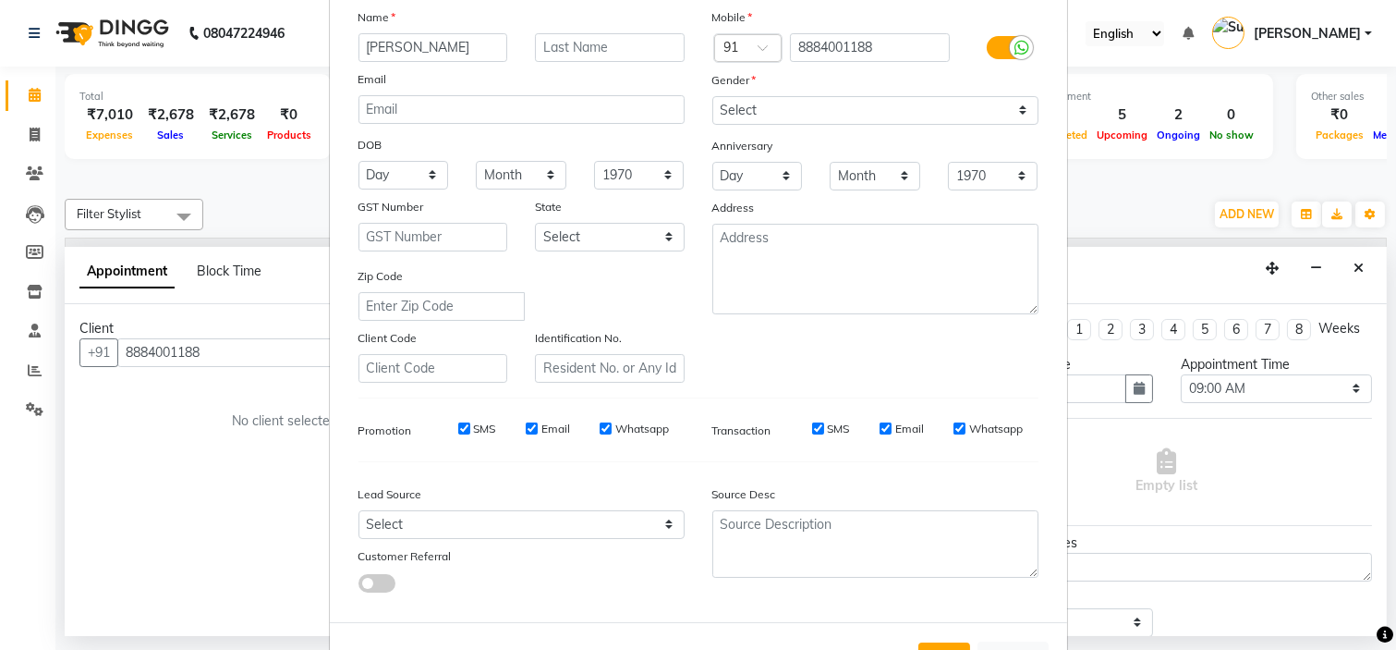
scroll to position [204, 0]
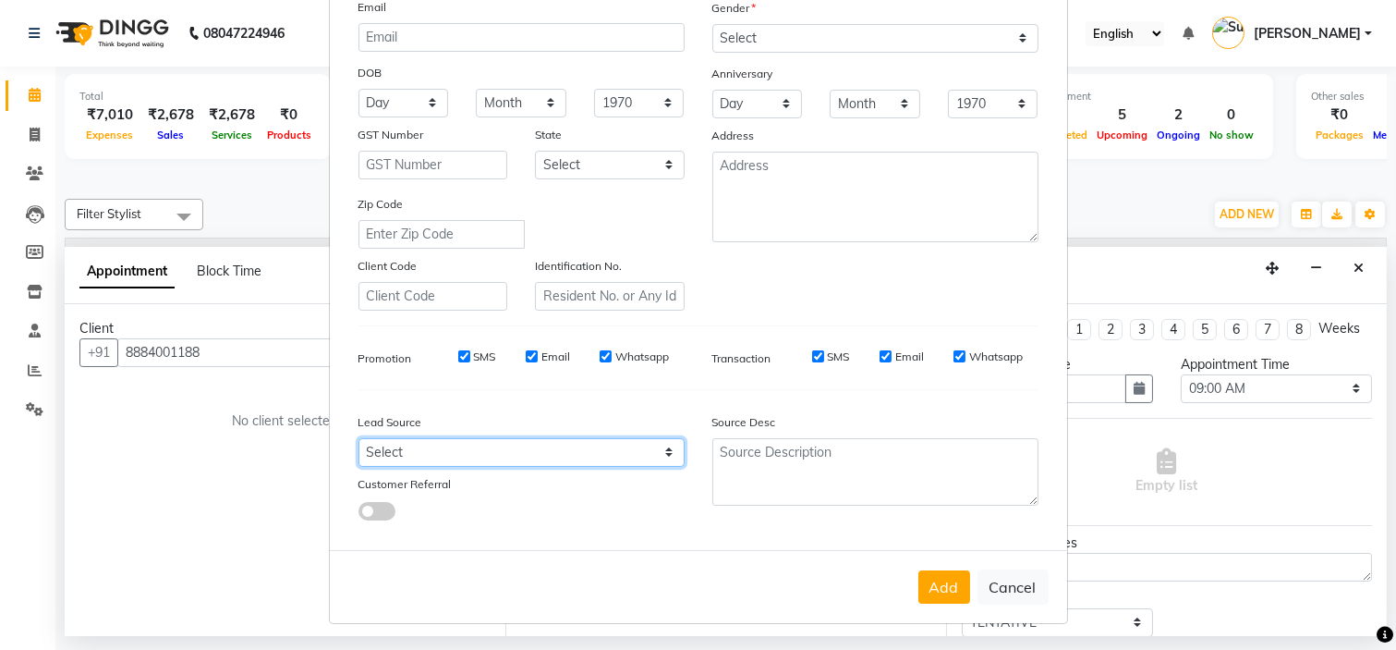
click at [635, 451] on select "Select Walk-in Referral Internet Friend Word of Mouth Advertisement Facebook Ju…" at bounding box center [522, 452] width 326 height 29
select select "40676"
click at [359, 438] on select "Select Walk-in Referral Internet Friend Word of Mouth Advertisement Facebook Ju…" at bounding box center [522, 452] width 326 height 29
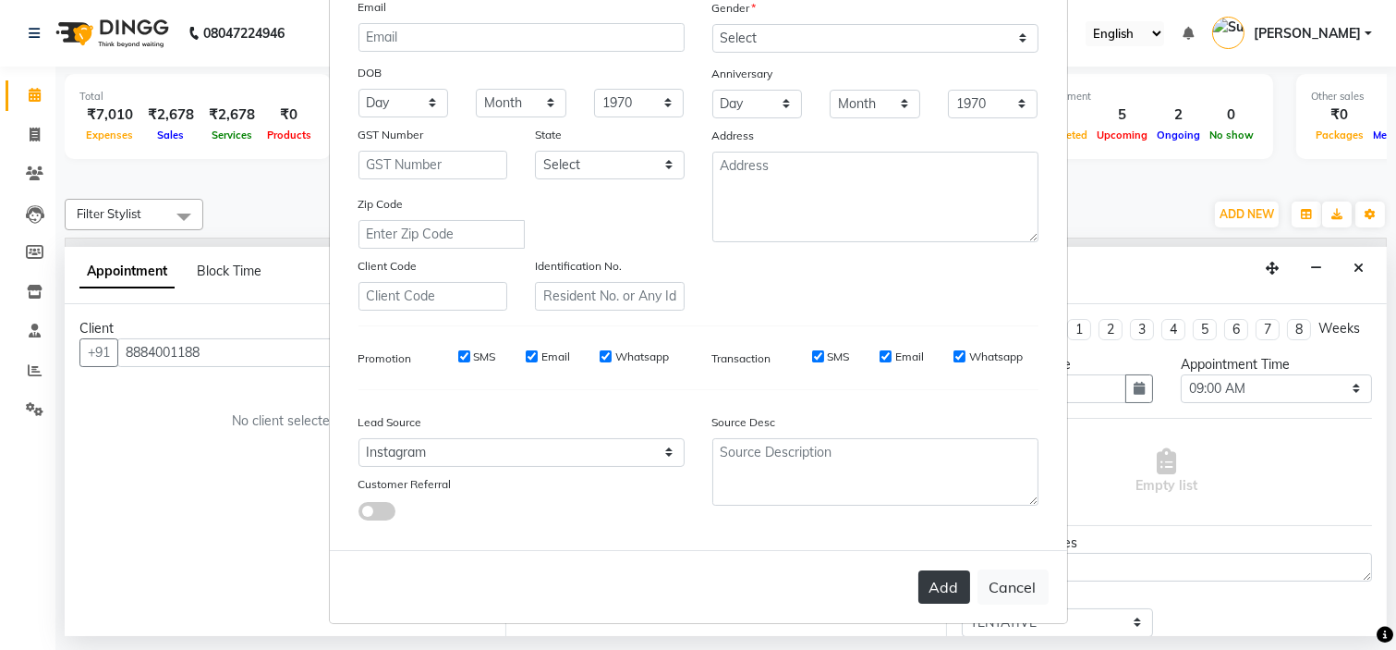
click at [925, 599] on button "Add" at bounding box center [945, 586] width 52 height 33
select select
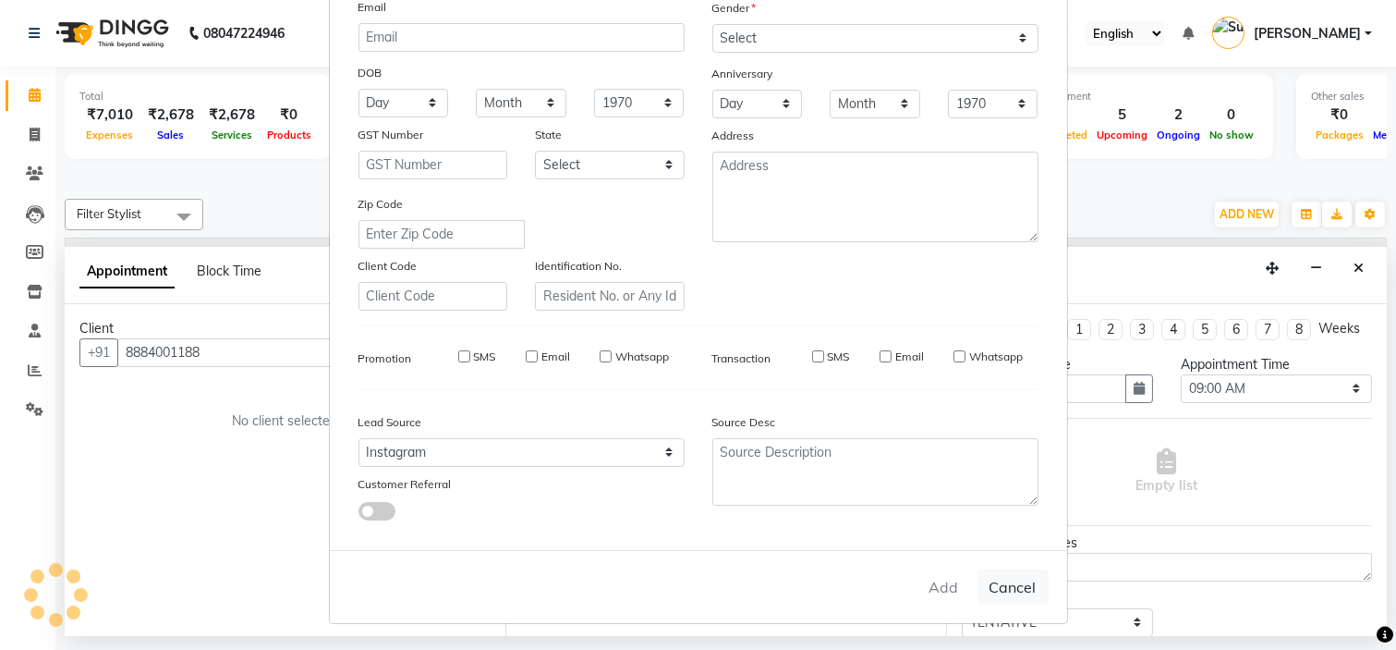
select select
checkbox input "false"
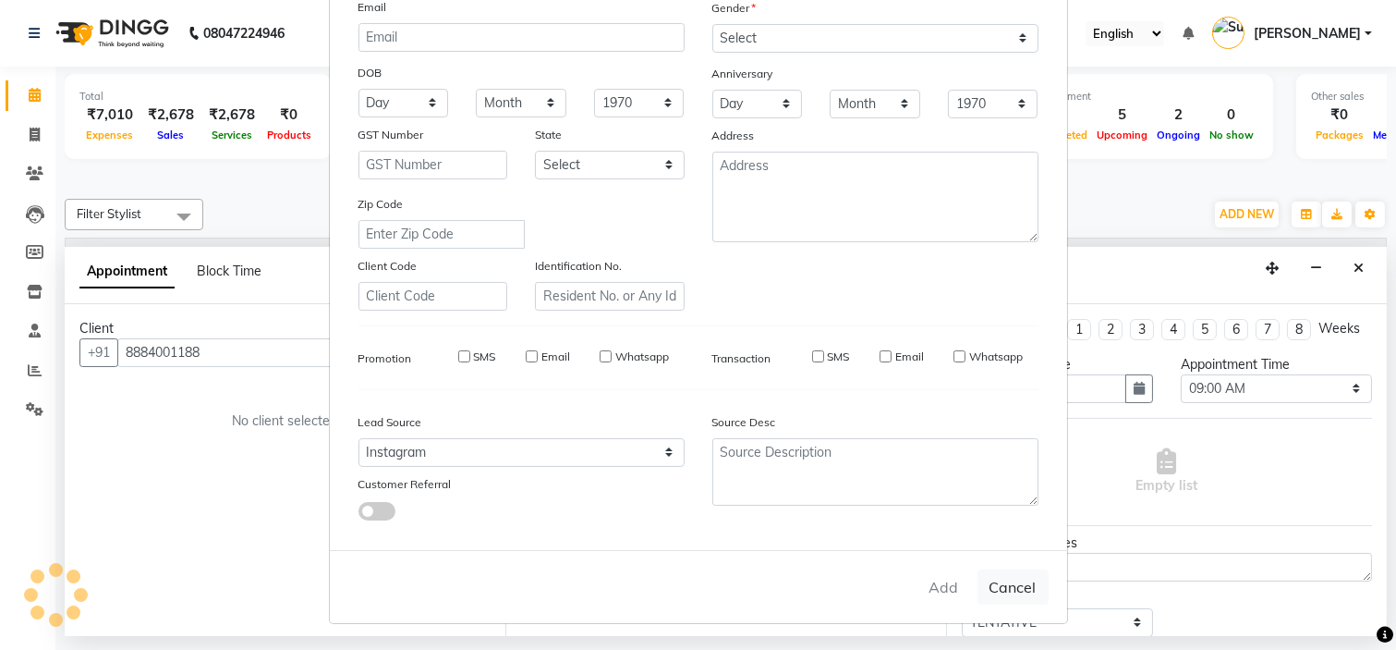
checkbox input "false"
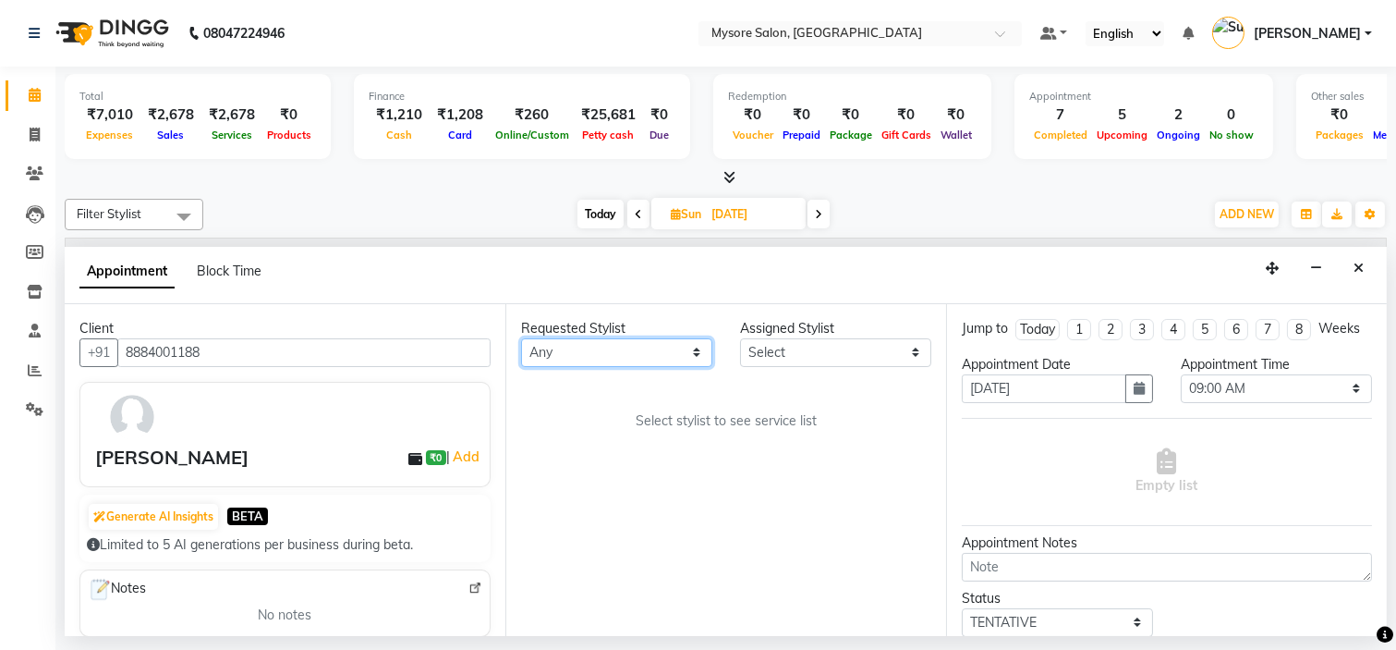
click at [660, 347] on select "Any [PERSON_NAME] [PERSON_NAME] [PERSON_NAME] [PERSON_NAME] [PERSON_NAME] [PERS…" at bounding box center [616, 352] width 191 height 29
select select "35251"
click at [521, 338] on select "Any [PERSON_NAME] [PERSON_NAME] [PERSON_NAME] [PERSON_NAME] [PERSON_NAME] [PERS…" at bounding box center [616, 352] width 191 height 29
select select "35251"
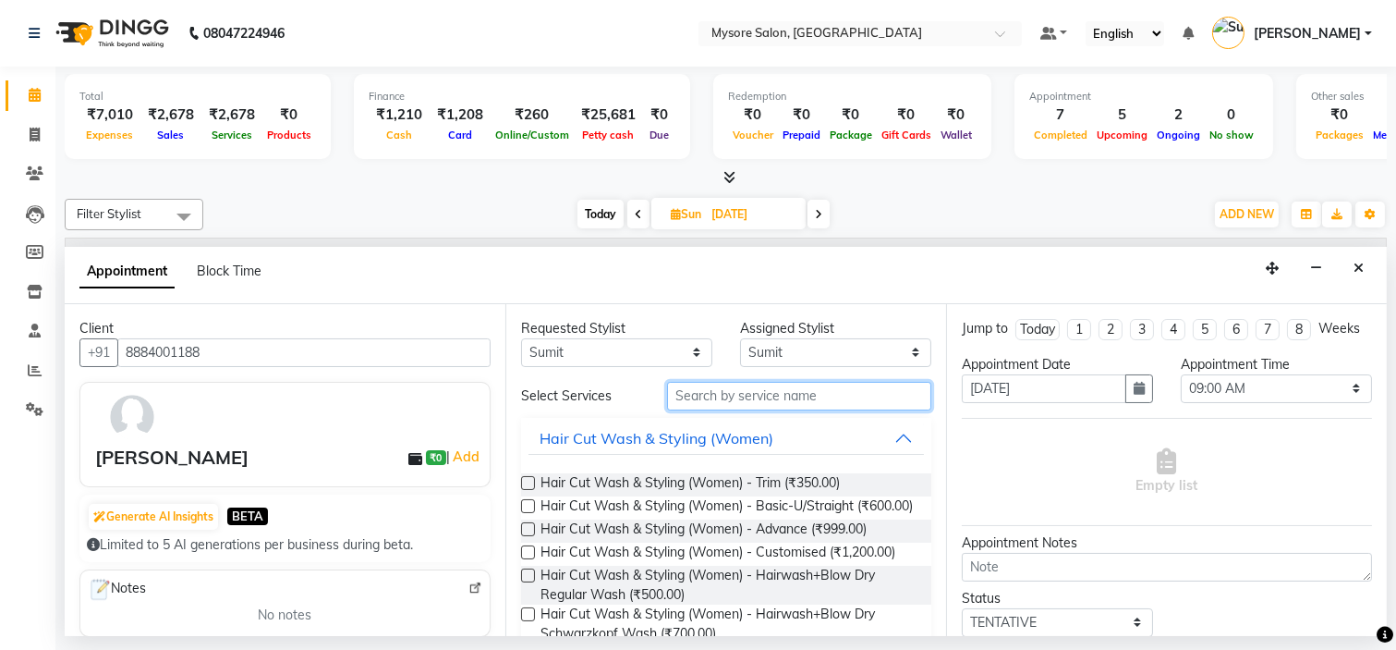
click at [798, 404] on input "text" at bounding box center [799, 396] width 264 height 29
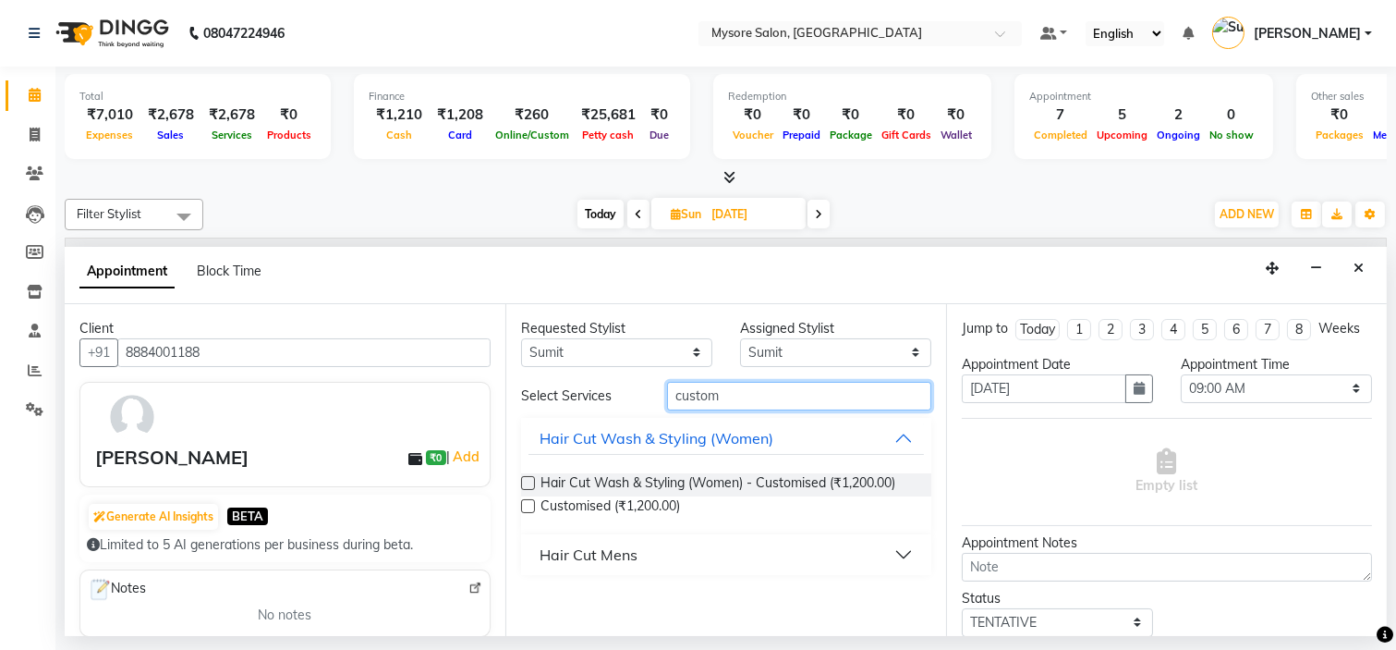
type input "custom"
click at [639, 518] on div "Hair Cut Wash & Styling (Women) - Customised (₹1,200.00) Customised (₹1,200.00)" at bounding box center [726, 496] width 410 height 76
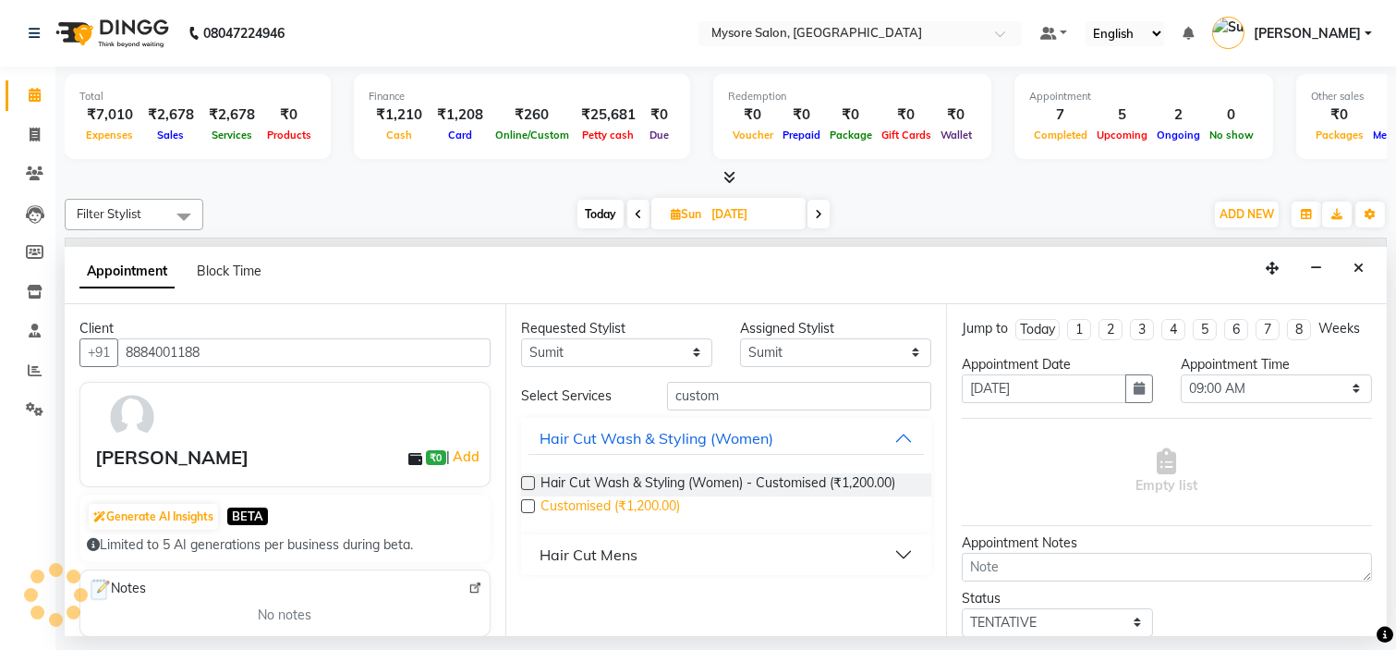
click at [643, 503] on span "Customised (₹1,200.00)" at bounding box center [611, 507] width 140 height 23
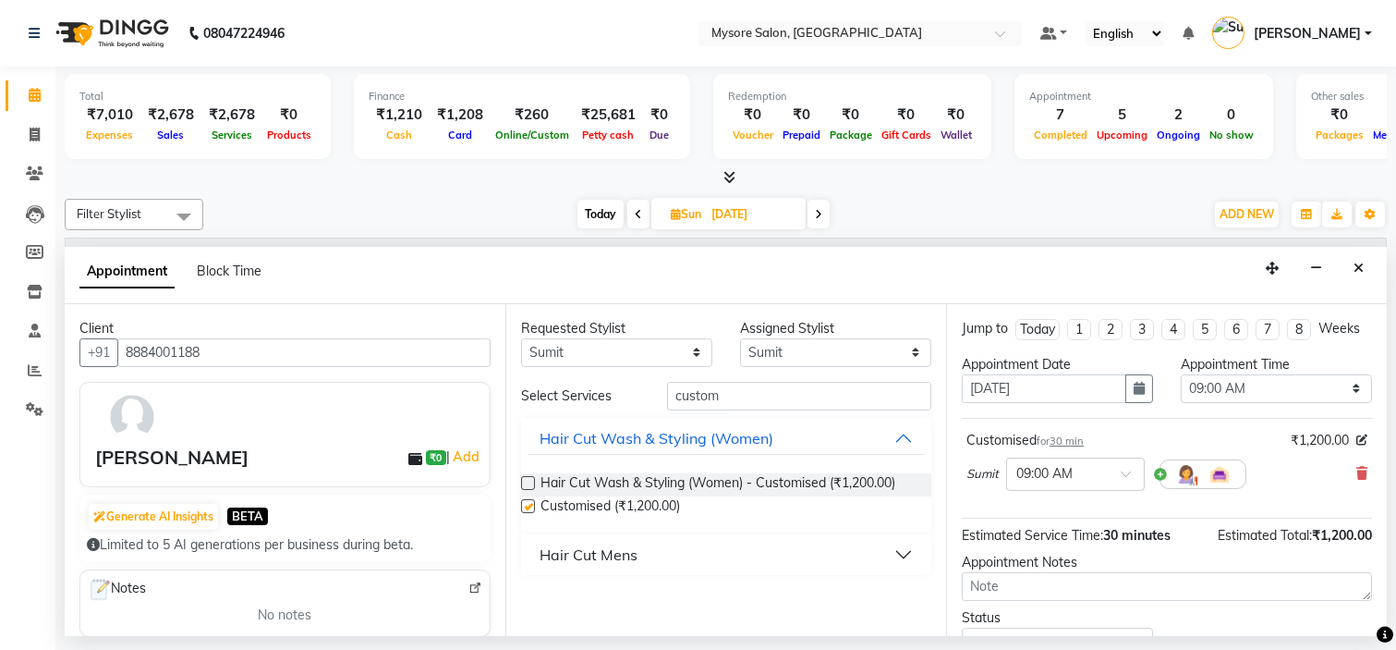
checkbox input "false"
click at [1303, 403] on select "Select 09:00 AM 09:15 AM 09:30 AM 09:45 AM 10:00 AM 10:15 AM 10:30 AM 10:45 AM …" at bounding box center [1276, 388] width 191 height 29
select select "1020"
click at [1181, 390] on select "Select 09:00 AM 09:15 AM 09:30 AM 09:45 AM 10:00 AM 10:15 AM 10:30 AM 10:45 AM …" at bounding box center [1276, 388] width 191 height 29
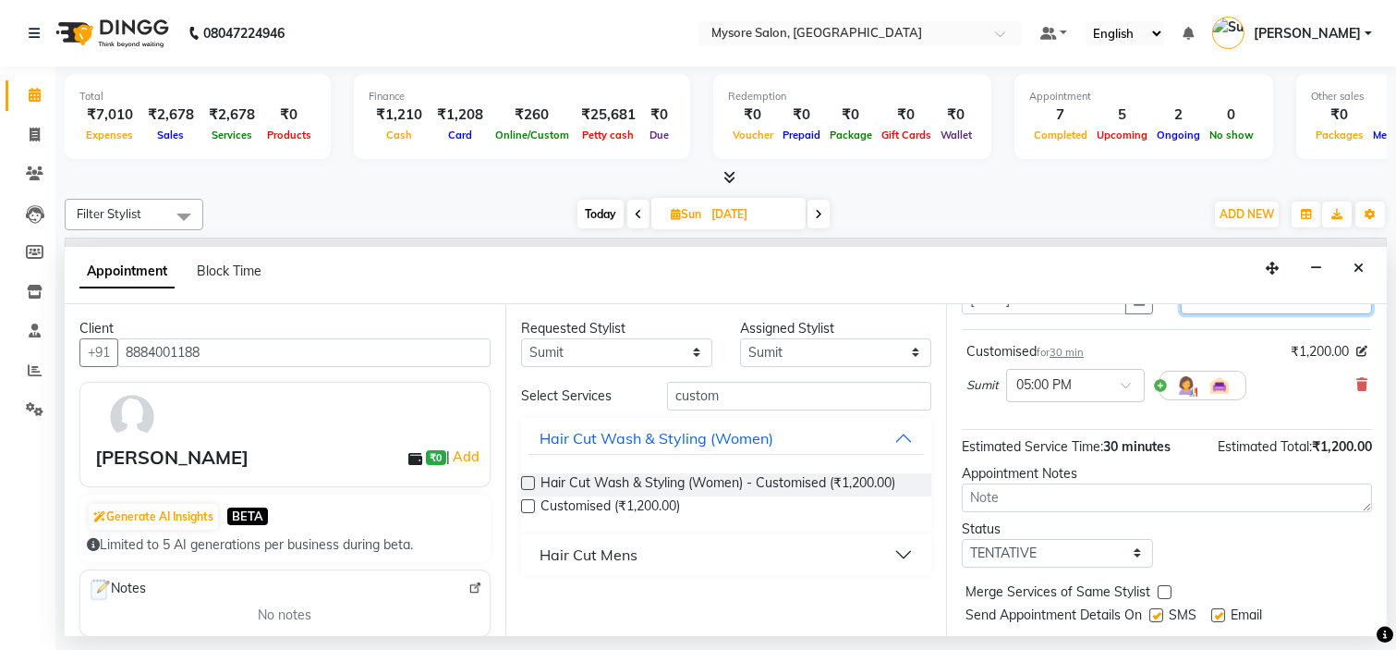
scroll to position [153, 0]
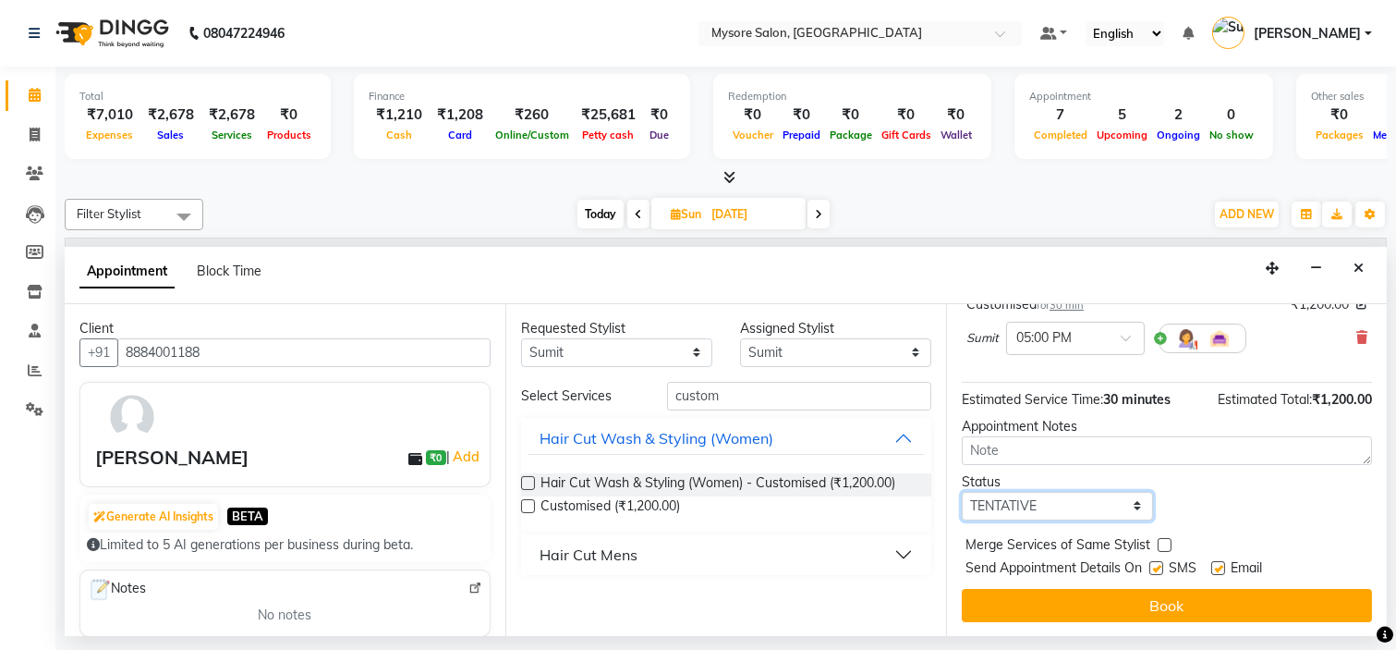
drag, startPoint x: 1056, startPoint y: 505, endPoint x: 1060, endPoint y: 582, distance: 77.7
click at [1060, 582] on div "Jump to Today 1 2 3 4 5 6 7 8 Weeks Appointment Date 12-10-2025 Appointment Tim…" at bounding box center [1166, 470] width 441 height 333
select select "confirm booking"
click at [962, 492] on select "Select TENTATIVE CONFIRM UPCOMING" at bounding box center [1057, 506] width 191 height 29
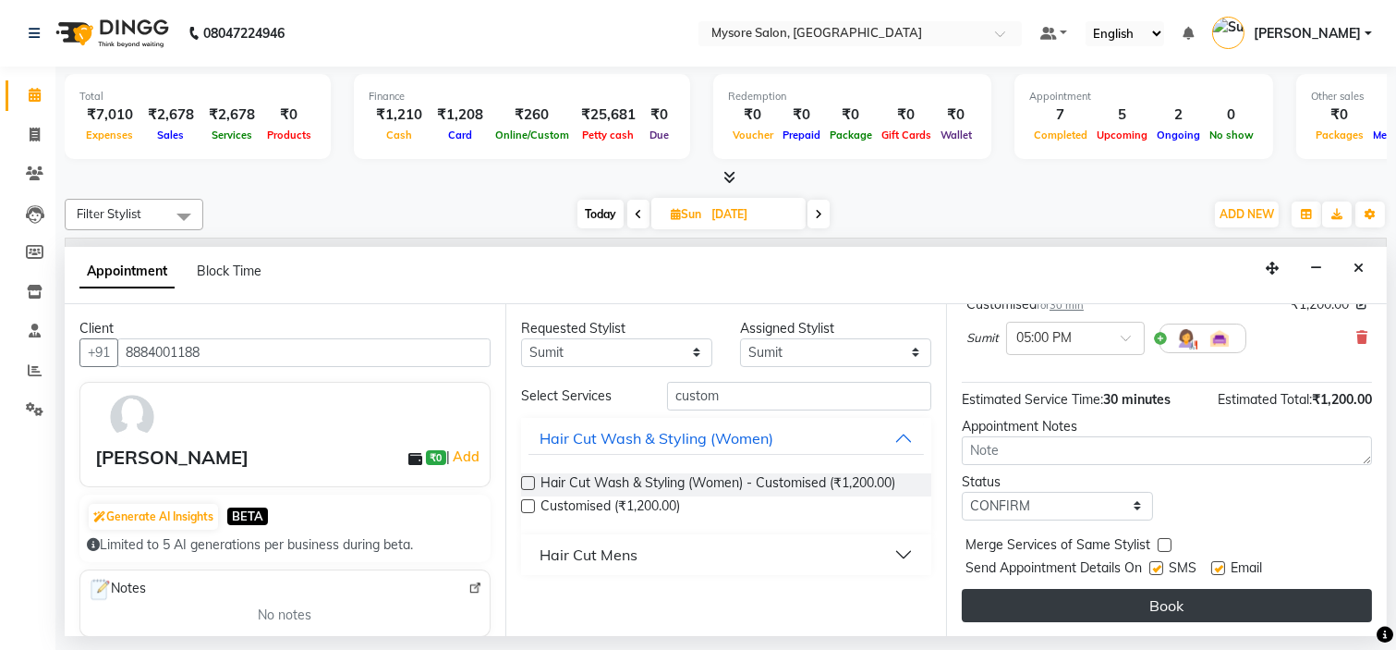
click at [1128, 599] on button "Book" at bounding box center [1167, 605] width 410 height 33
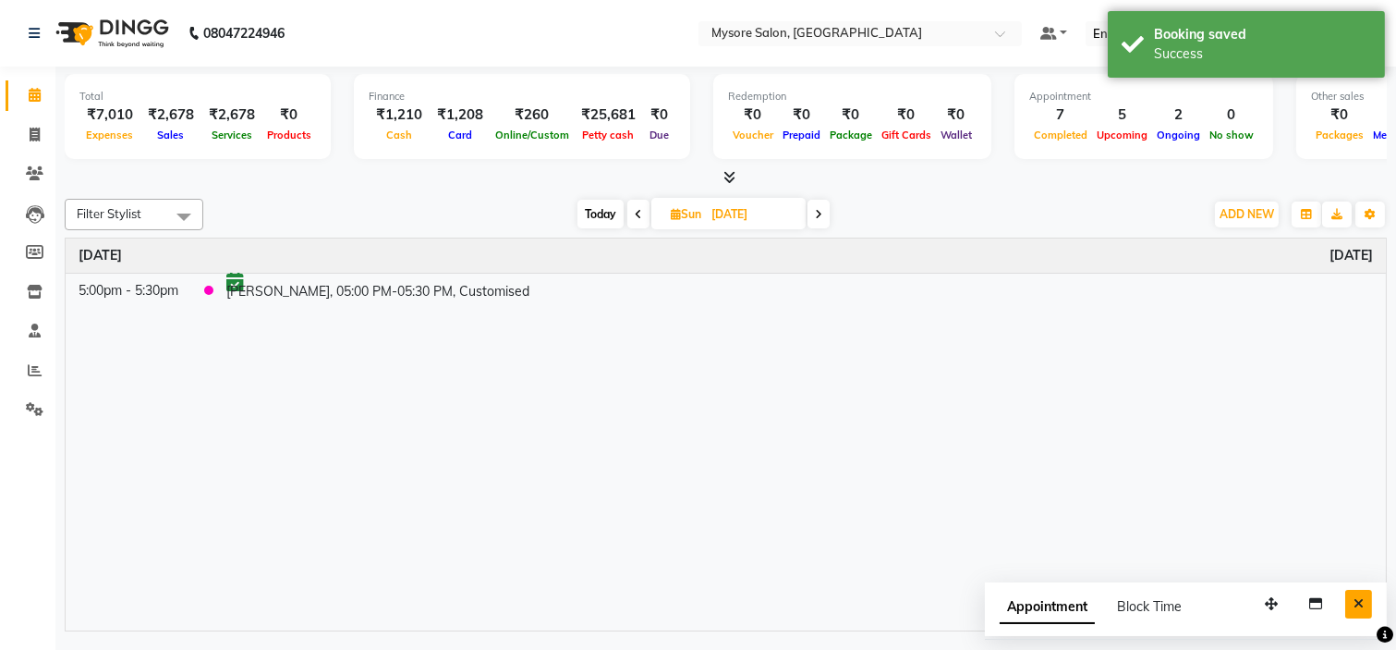
click at [1351, 599] on button "Close" at bounding box center [1359, 604] width 27 height 29
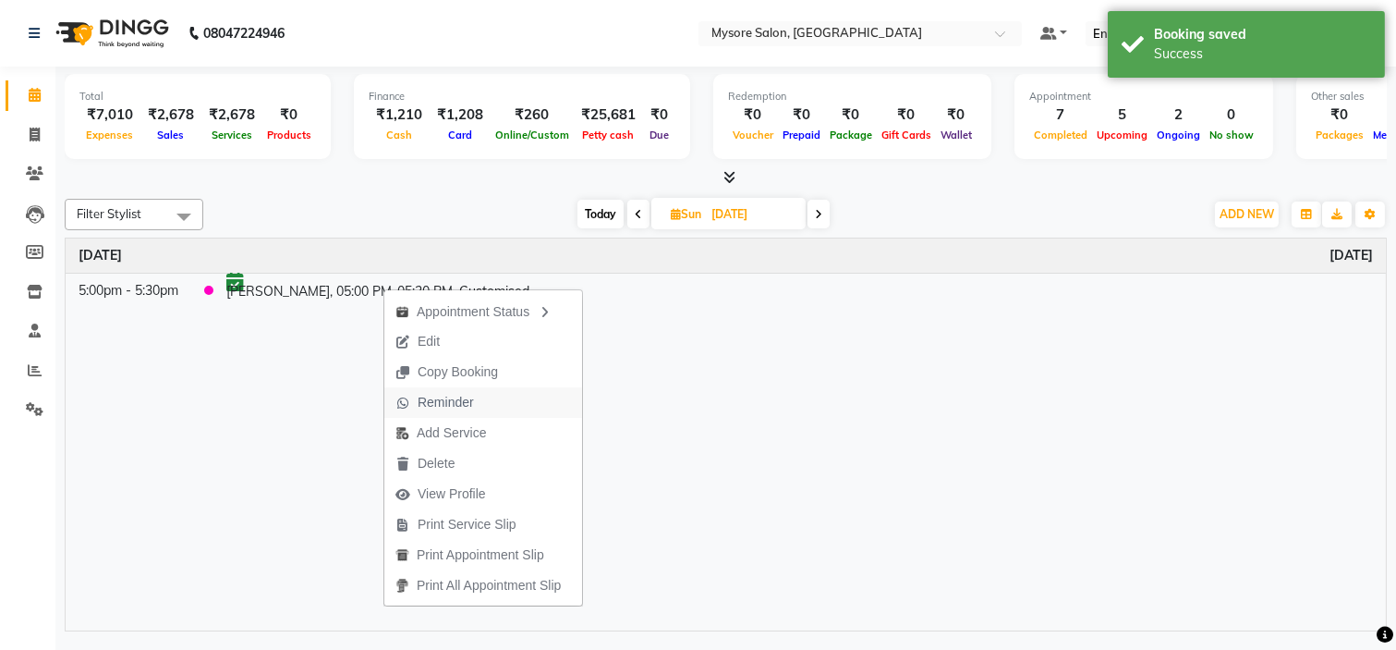
click at [455, 407] on span "Reminder" at bounding box center [446, 402] width 56 height 19
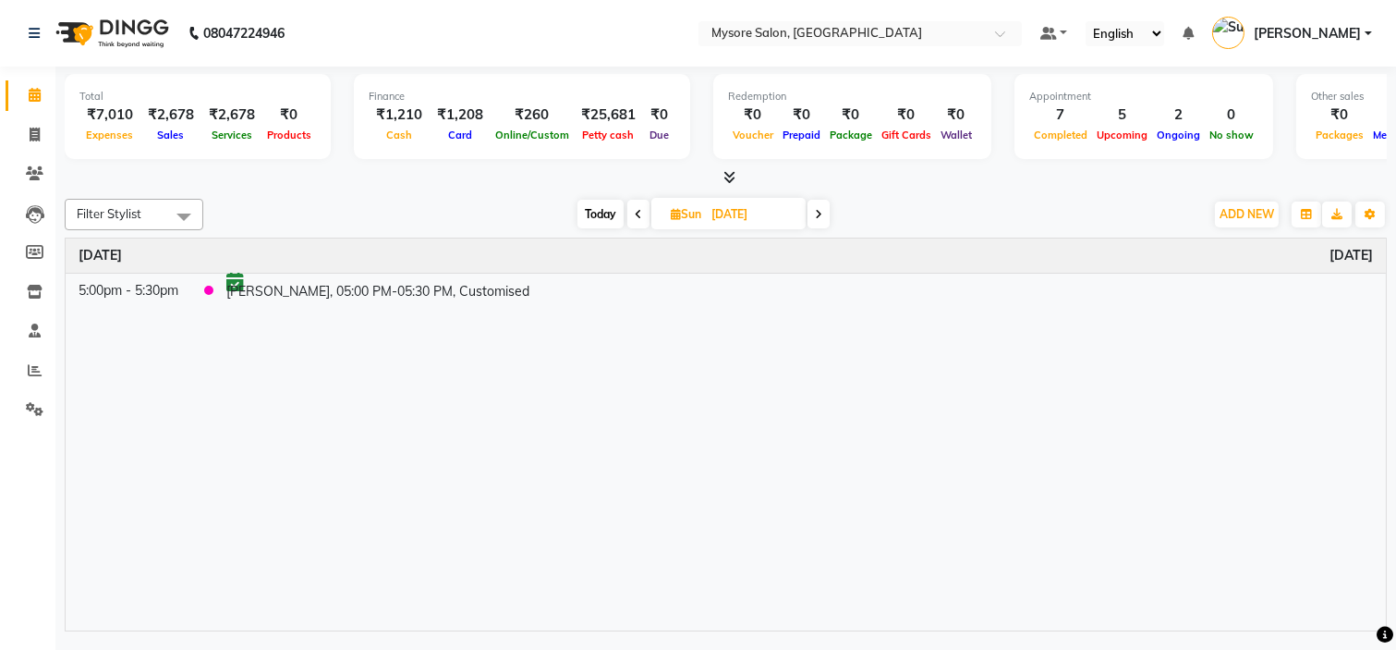
click at [714, 213] on input "12-10-2025" at bounding box center [752, 215] width 92 height 28
select select "10"
select select "2025"
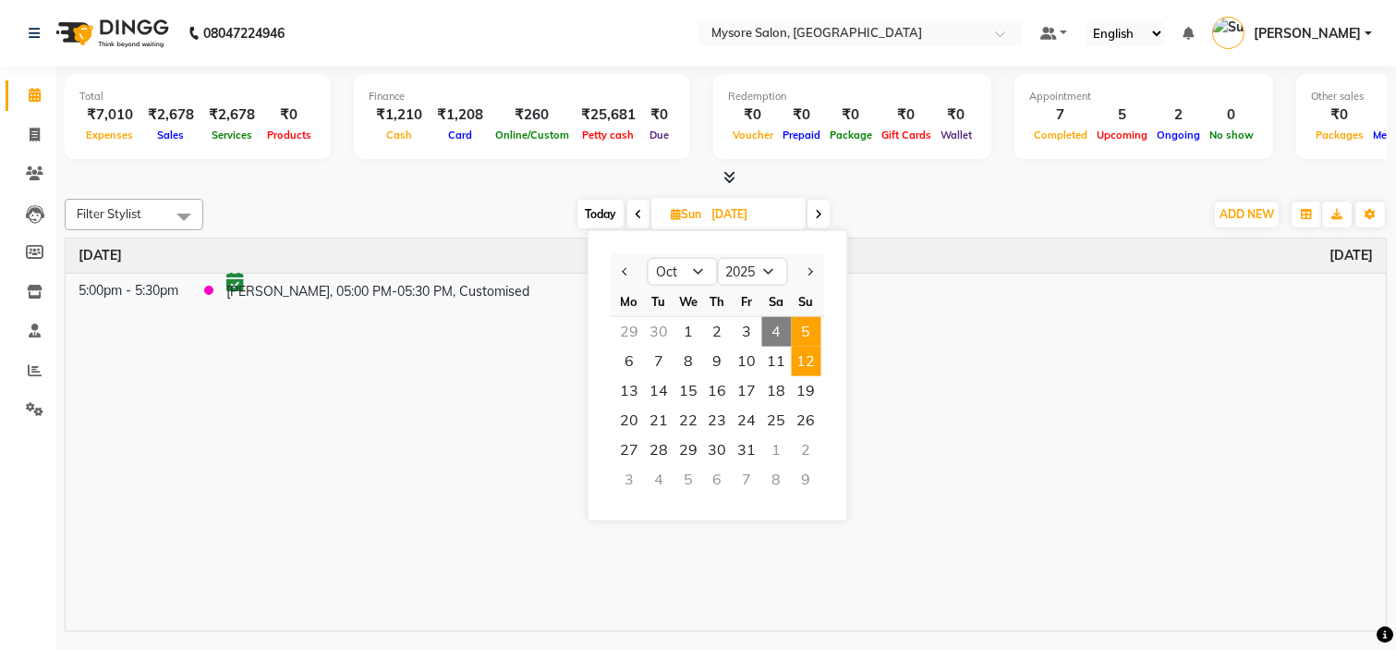
click at [808, 328] on span "5" at bounding box center [807, 332] width 30 height 30
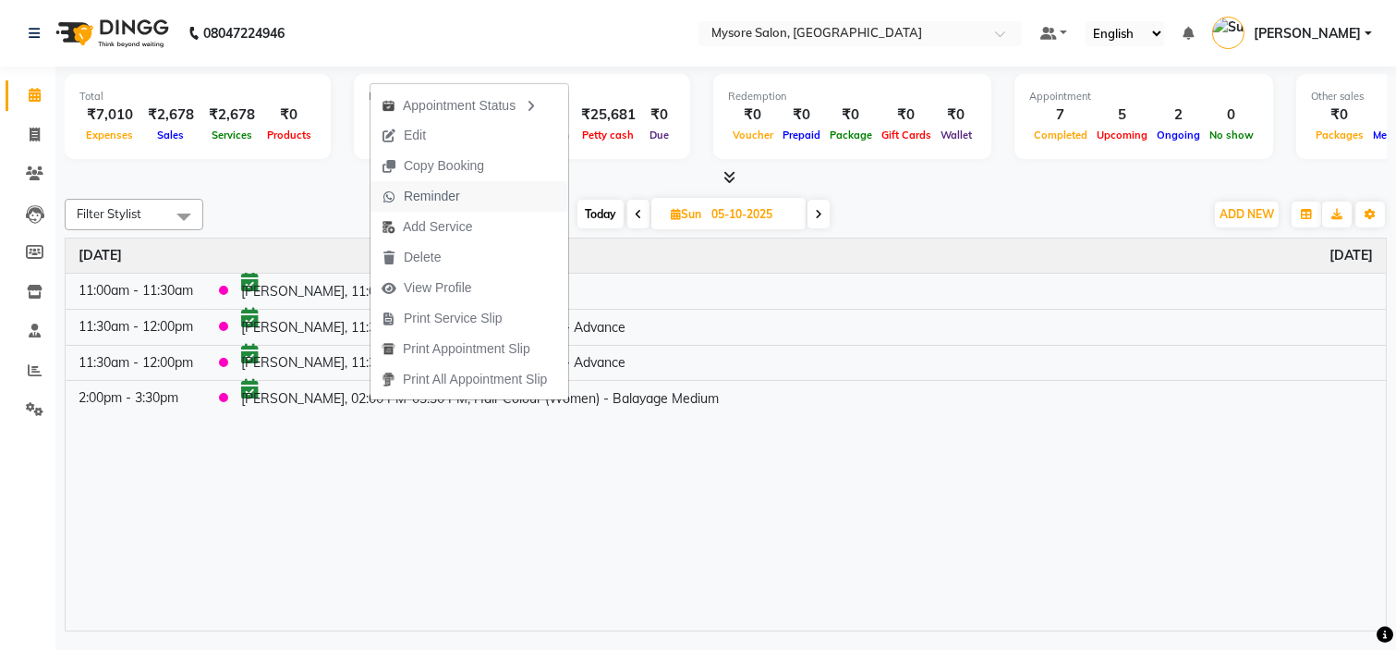
click at [448, 199] on span "Reminder" at bounding box center [432, 196] width 56 height 19
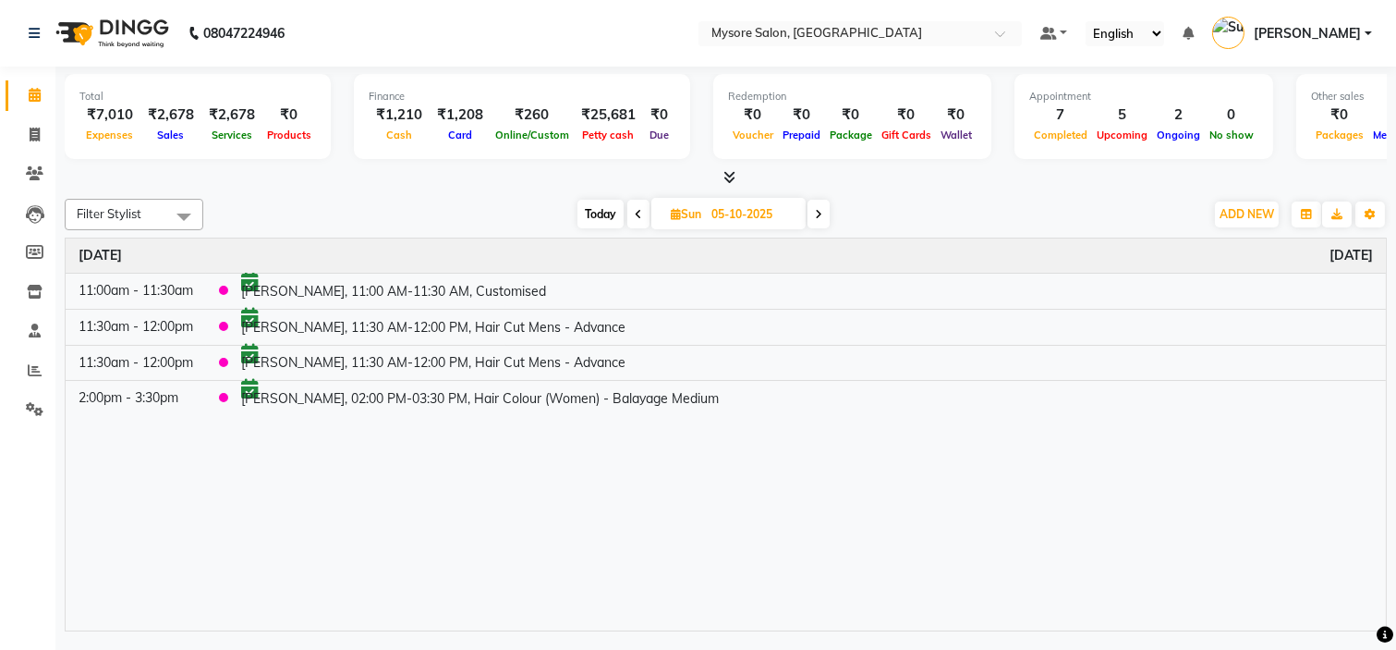
click at [603, 218] on span "Today" at bounding box center [601, 214] width 46 height 29
type input "04-10-2025"
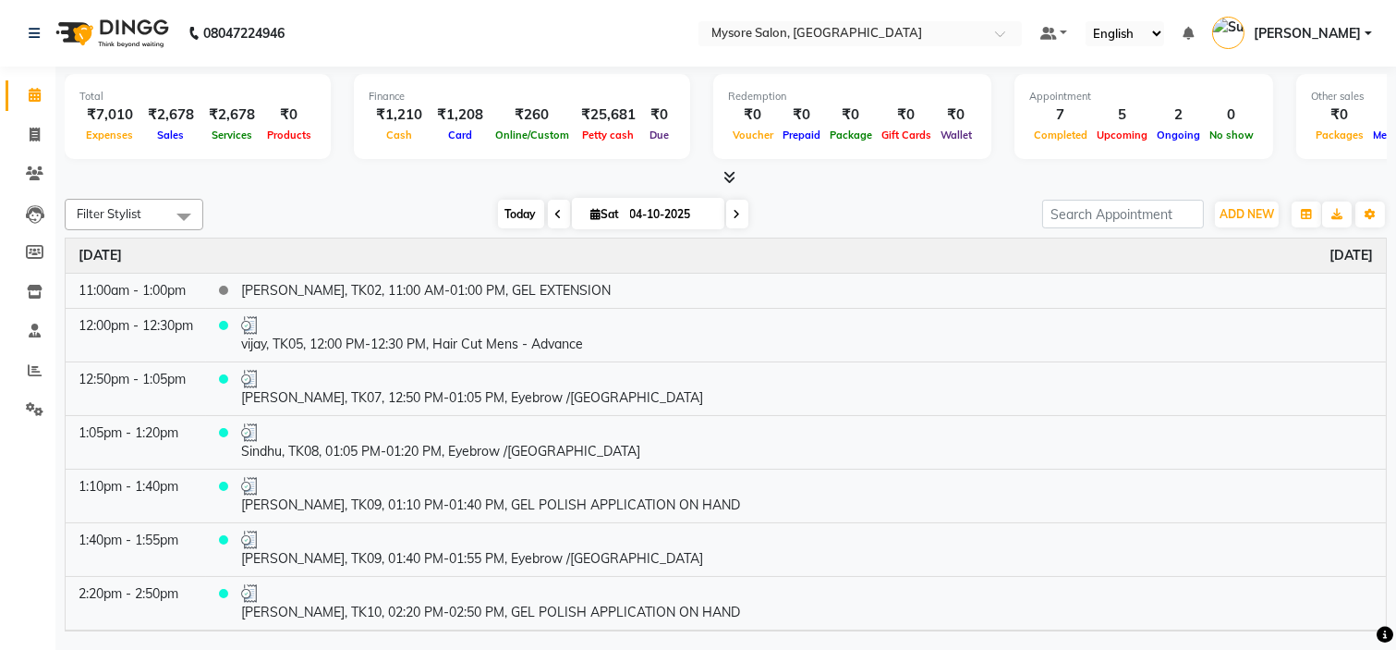
click at [518, 223] on span "Today" at bounding box center [521, 214] width 46 height 29
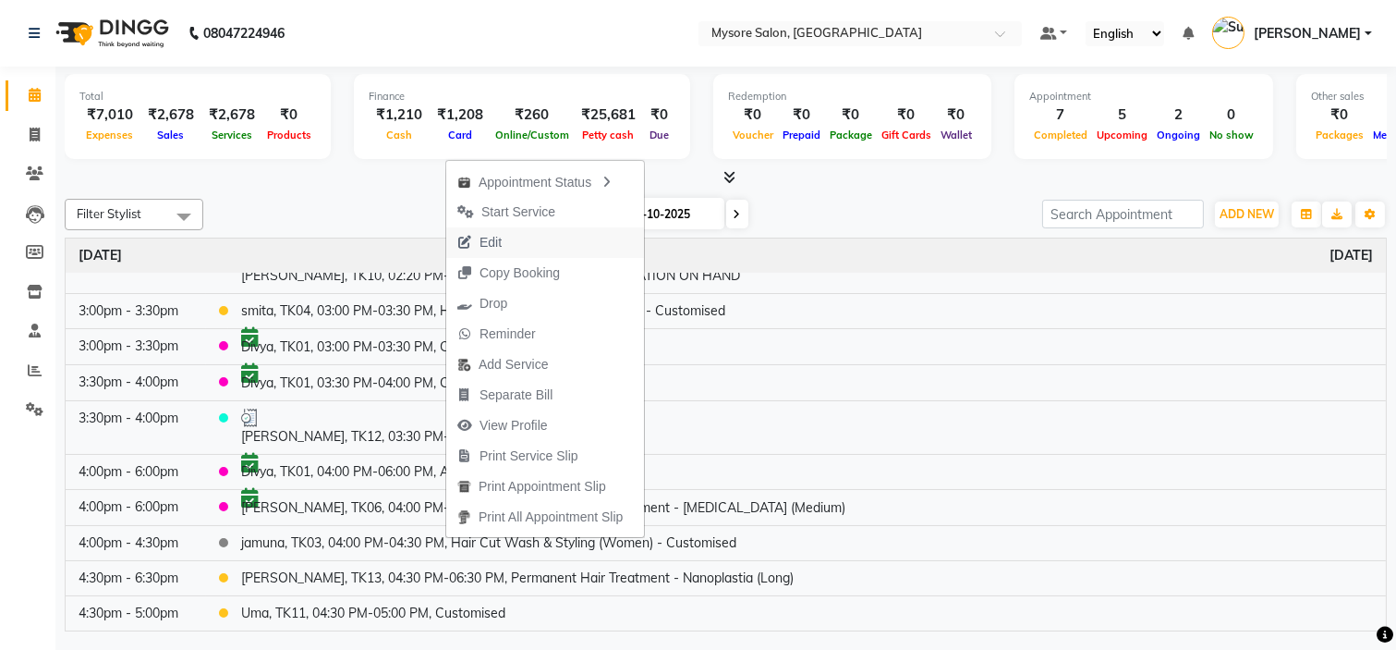
click at [510, 246] on span "Edit" at bounding box center [479, 242] width 67 height 30
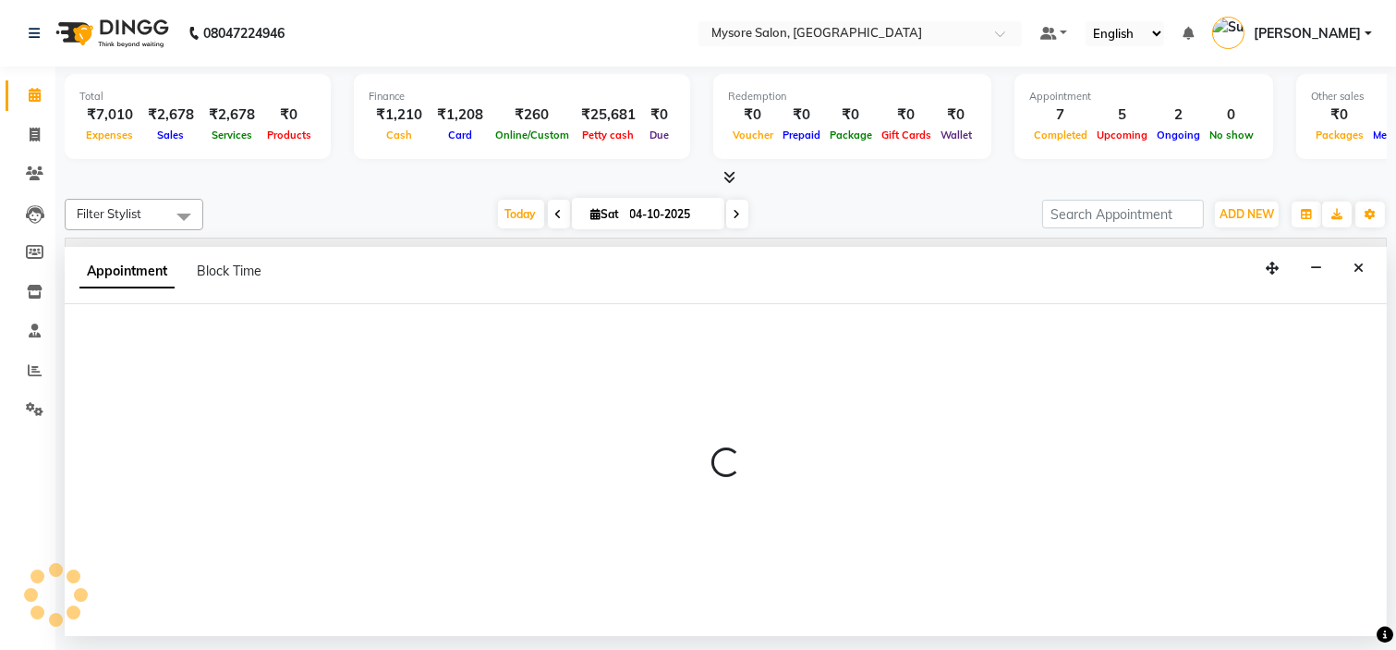
select select "confirm booking"
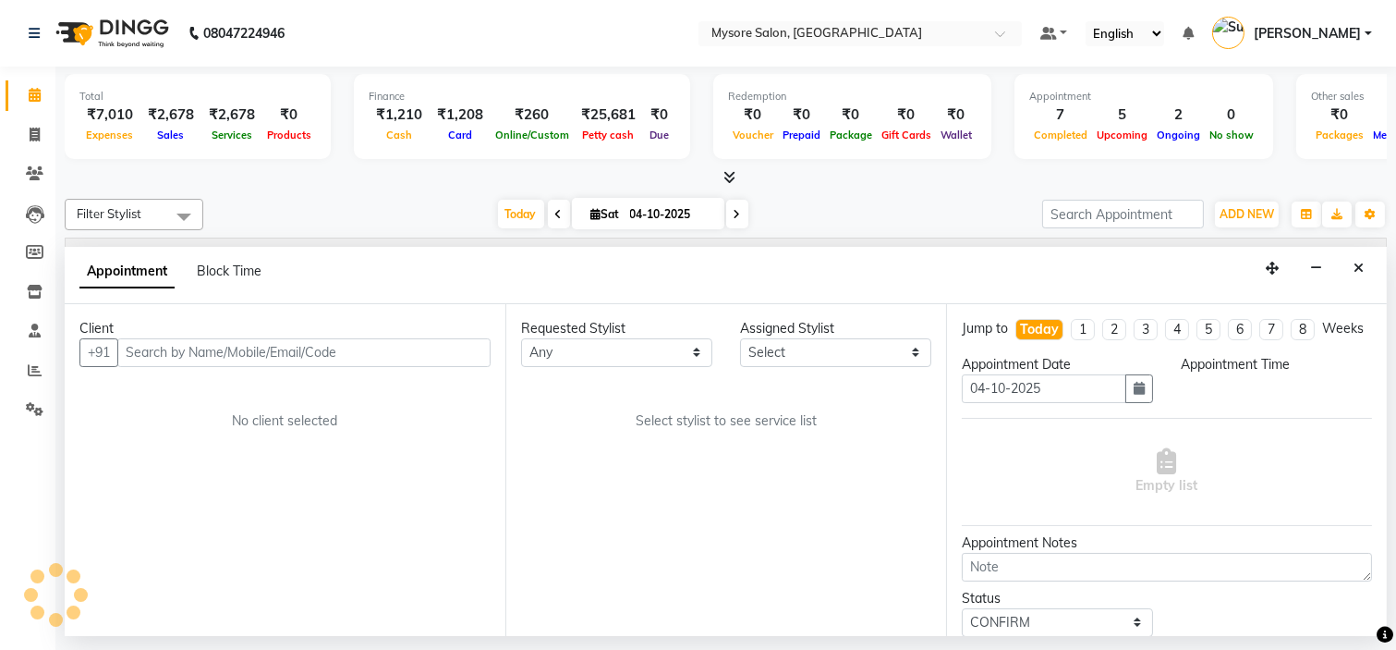
select select "89044"
select select "900"
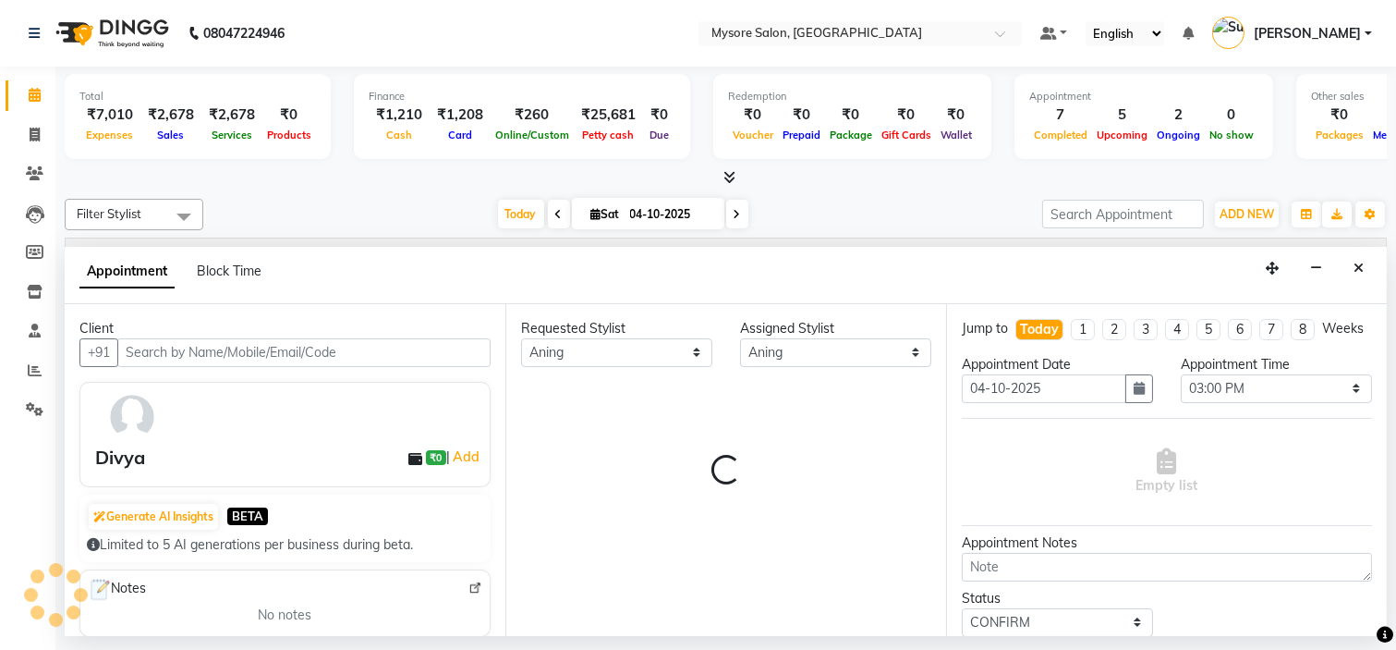
select select "1799"
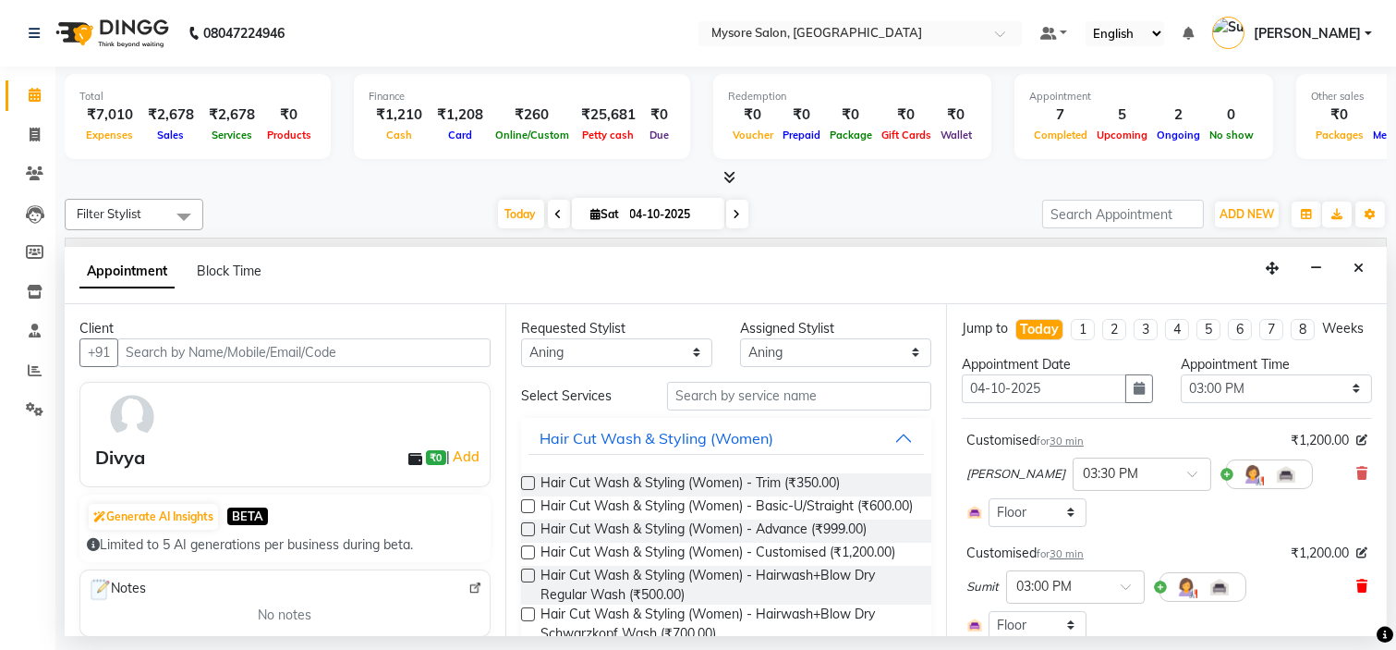
click at [1357, 592] on icon at bounding box center [1362, 585] width 11 height 13
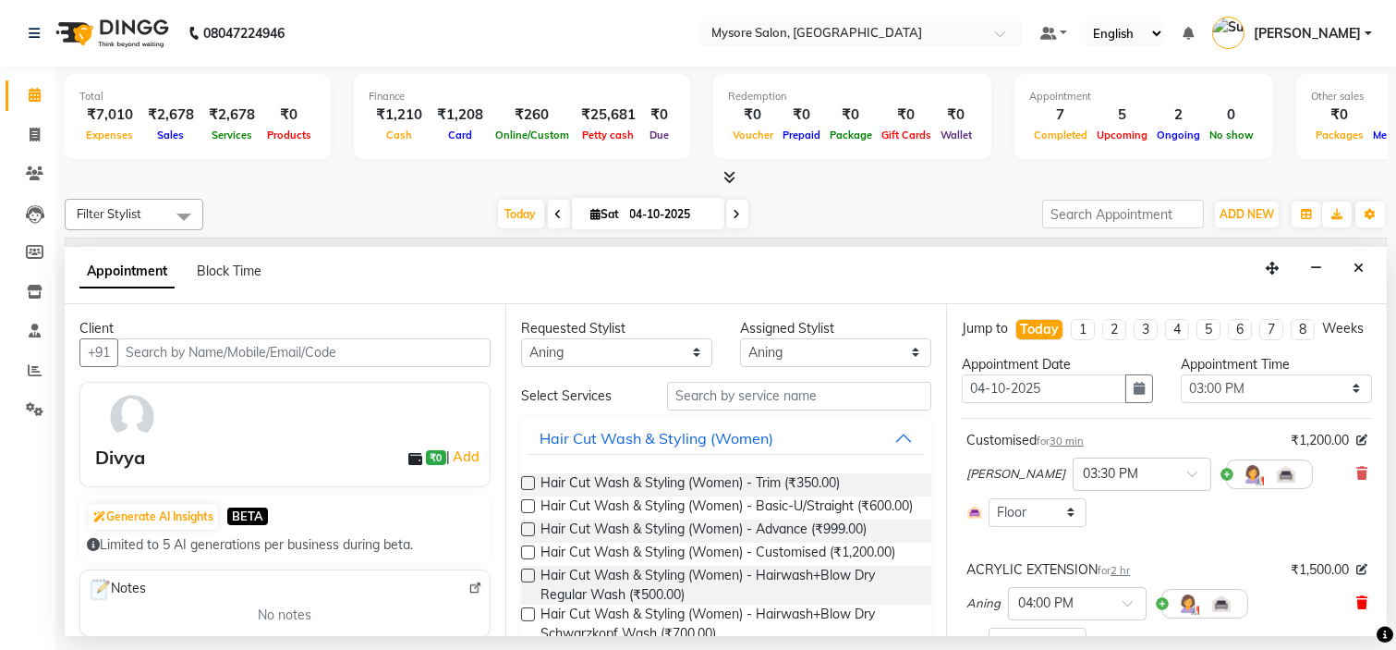
click at [1357, 612] on span at bounding box center [1362, 602] width 11 height 19
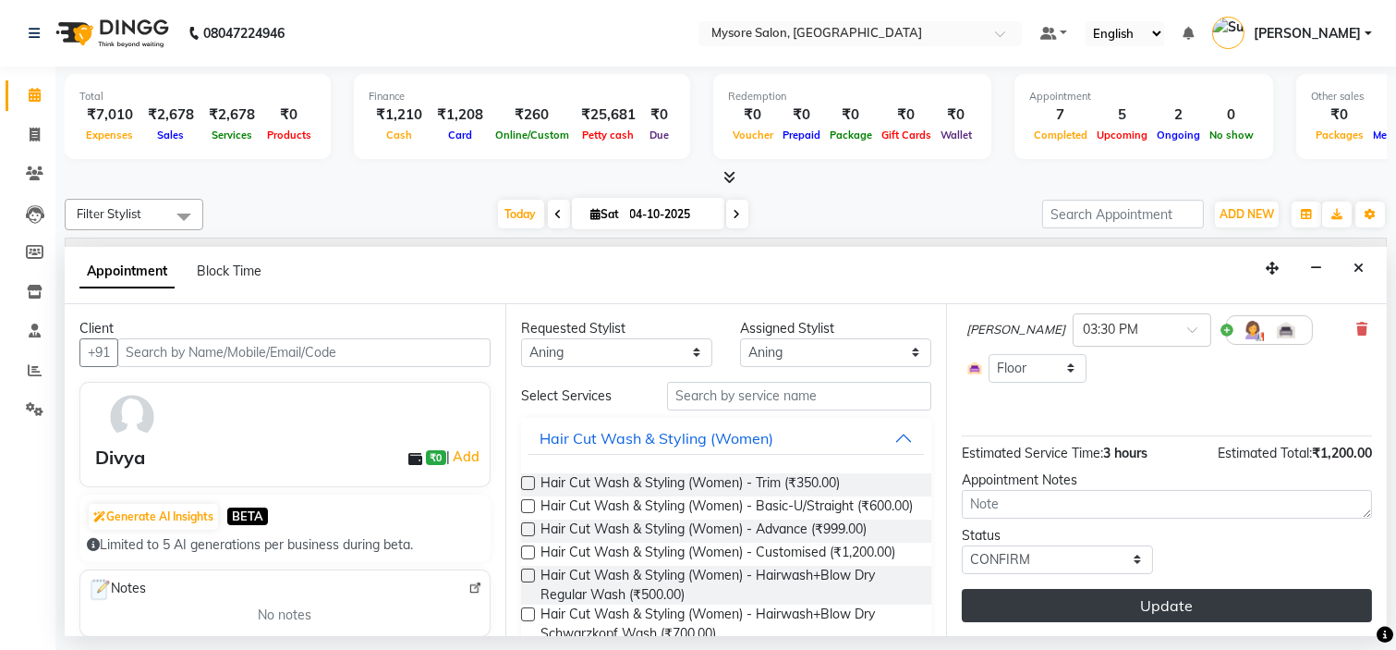
click at [1291, 615] on button "Update" at bounding box center [1167, 605] width 410 height 33
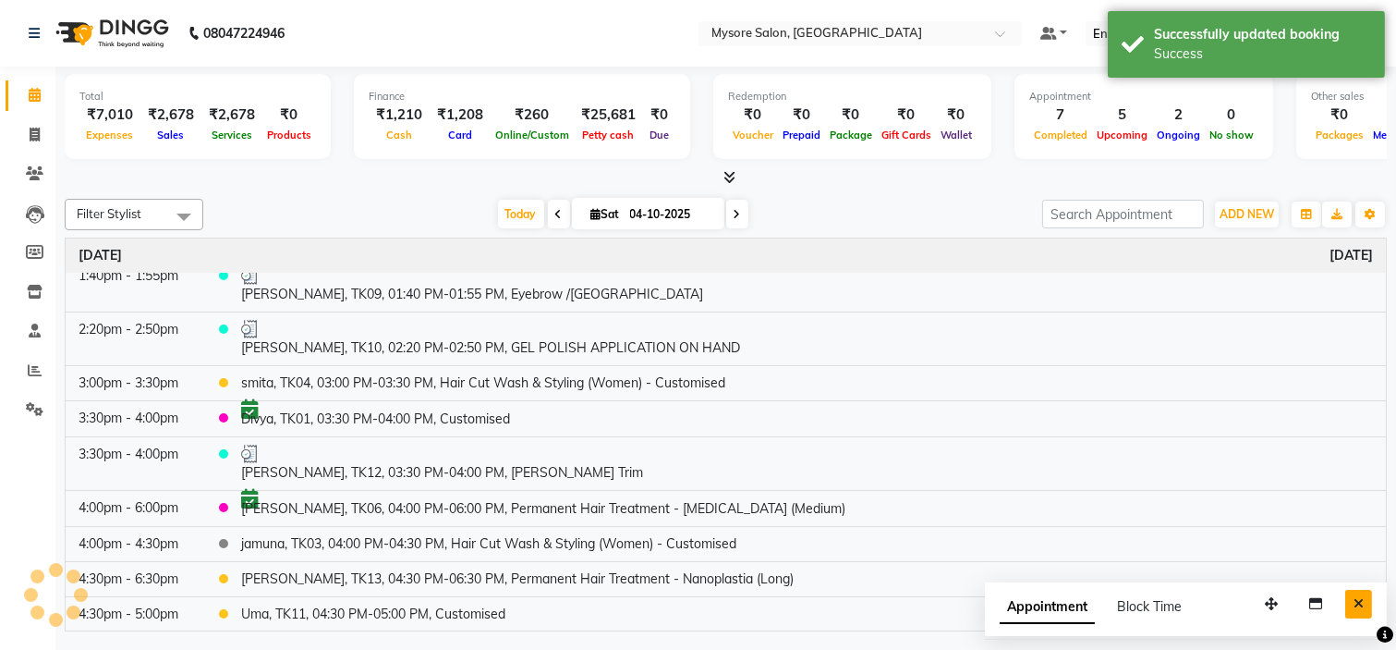
scroll to position [265, 0]
click at [1360, 601] on icon "Close" at bounding box center [1359, 603] width 10 height 13
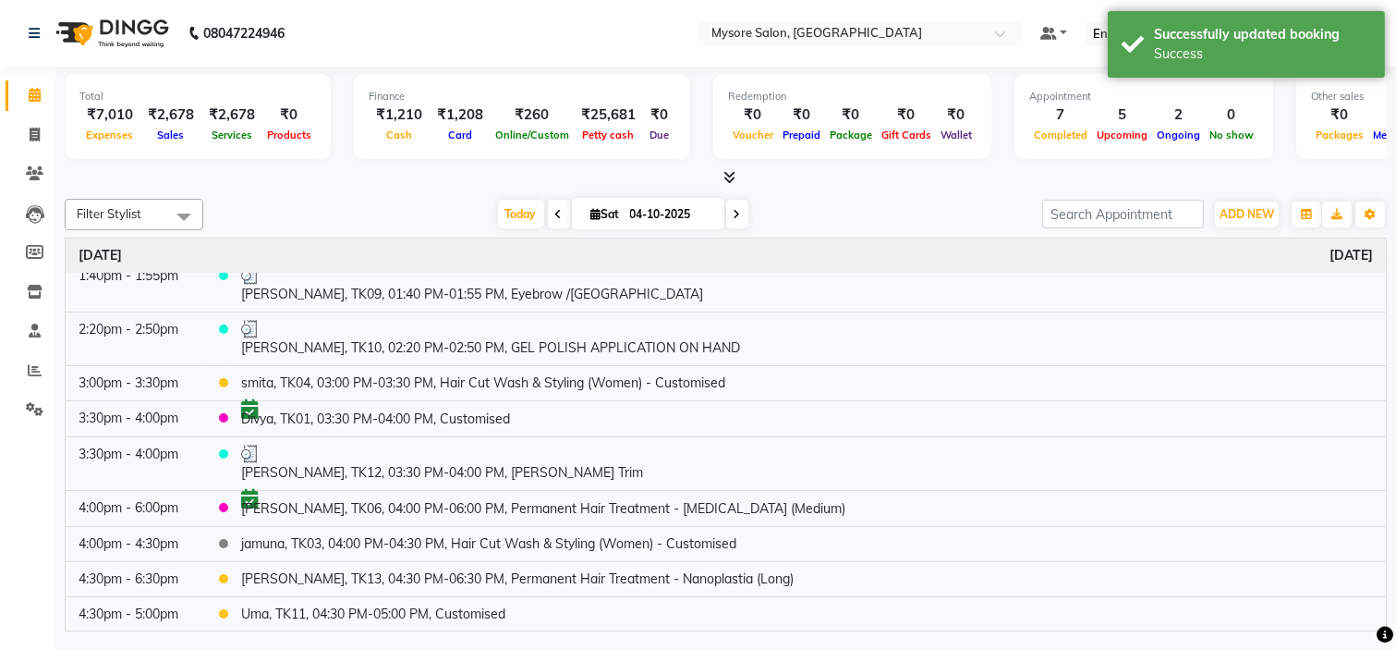
scroll to position [264, 0]
click at [24, 555] on div "Calendar Invoice Clients Leads Members Inventory Staff Reports Settings Complet…" at bounding box center [125, 337] width 250 height 569
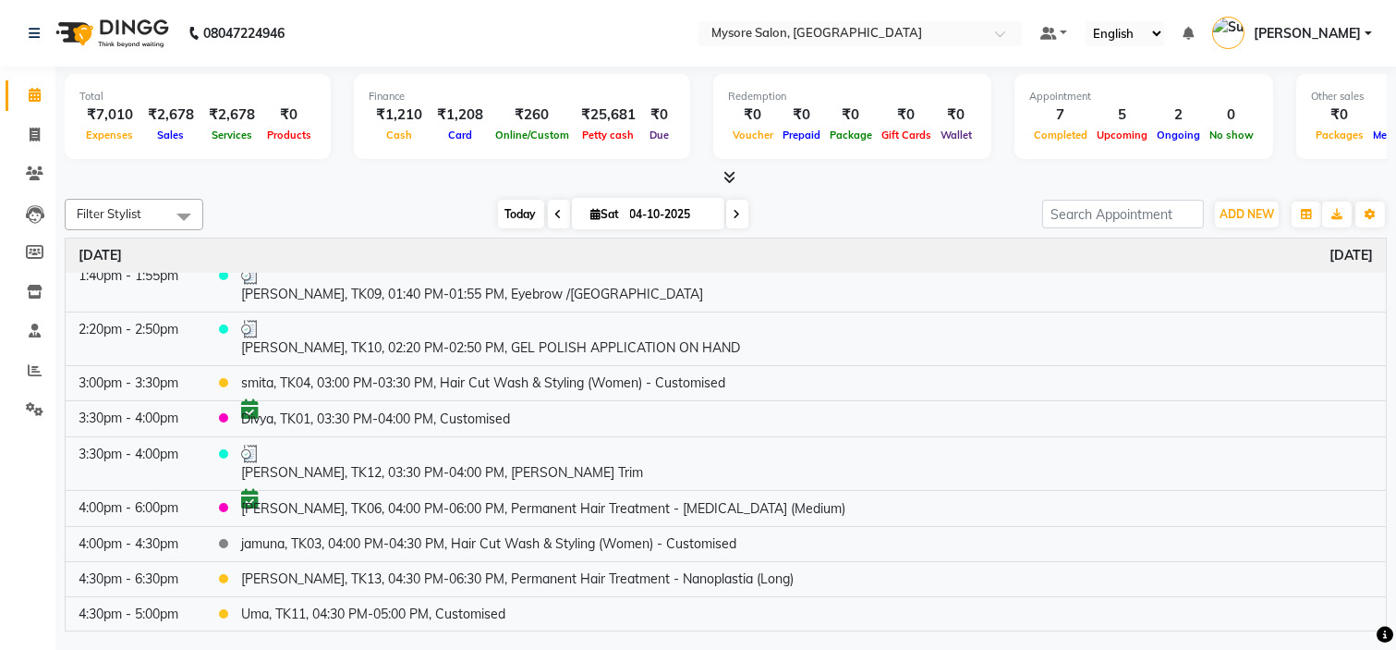
click at [509, 218] on span "Today" at bounding box center [521, 214] width 46 height 29
click at [904, 196] on div "Filter Stylist Select All Aning Ankita Arpitha Arti Ashwini Ayaan DR. Apurva Fa…" at bounding box center [726, 411] width 1322 height 440
click at [737, 206] on span at bounding box center [737, 214] width 22 height 29
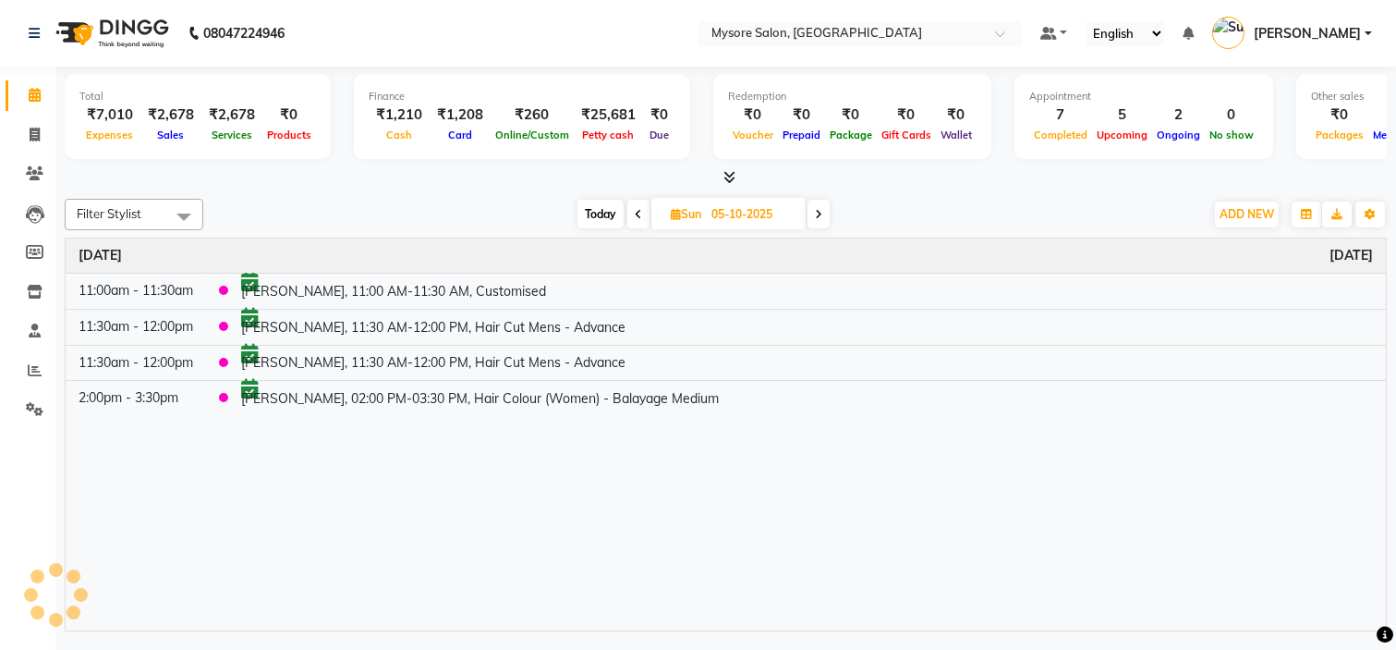
scroll to position [0, 0]
click at [608, 209] on span "Today" at bounding box center [601, 214] width 46 height 29
type input "04-10-2025"
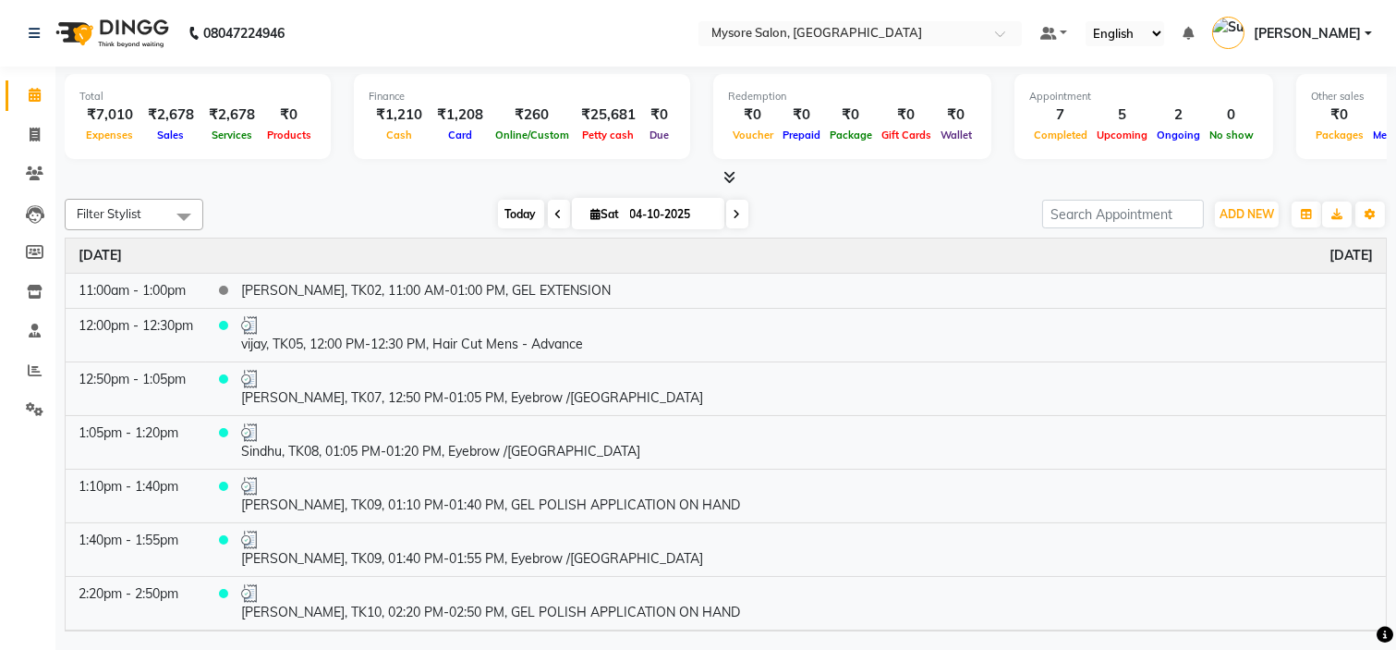
click at [511, 216] on span "Today" at bounding box center [521, 214] width 46 height 29
click at [961, 218] on div "Today Sat 04-10-2025" at bounding box center [623, 215] width 821 height 28
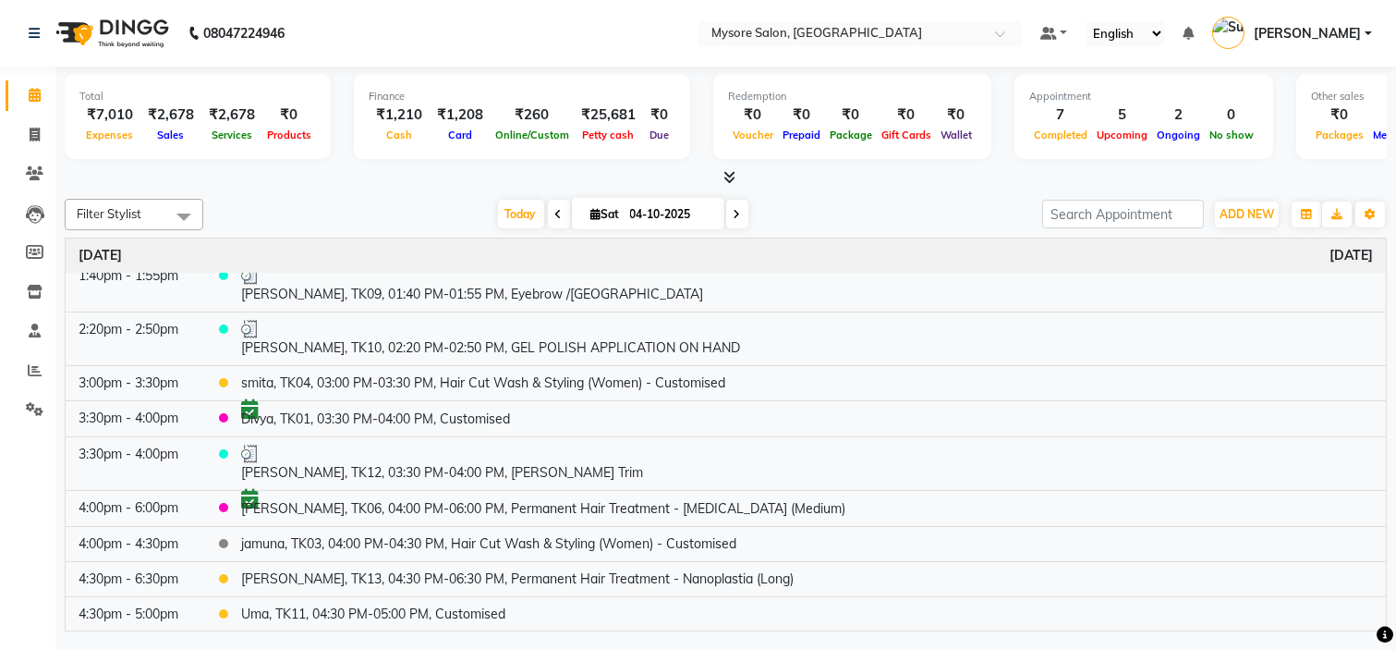
click at [659, 207] on input "04-10-2025" at bounding box center [671, 215] width 92 height 28
select select "10"
select select "2025"
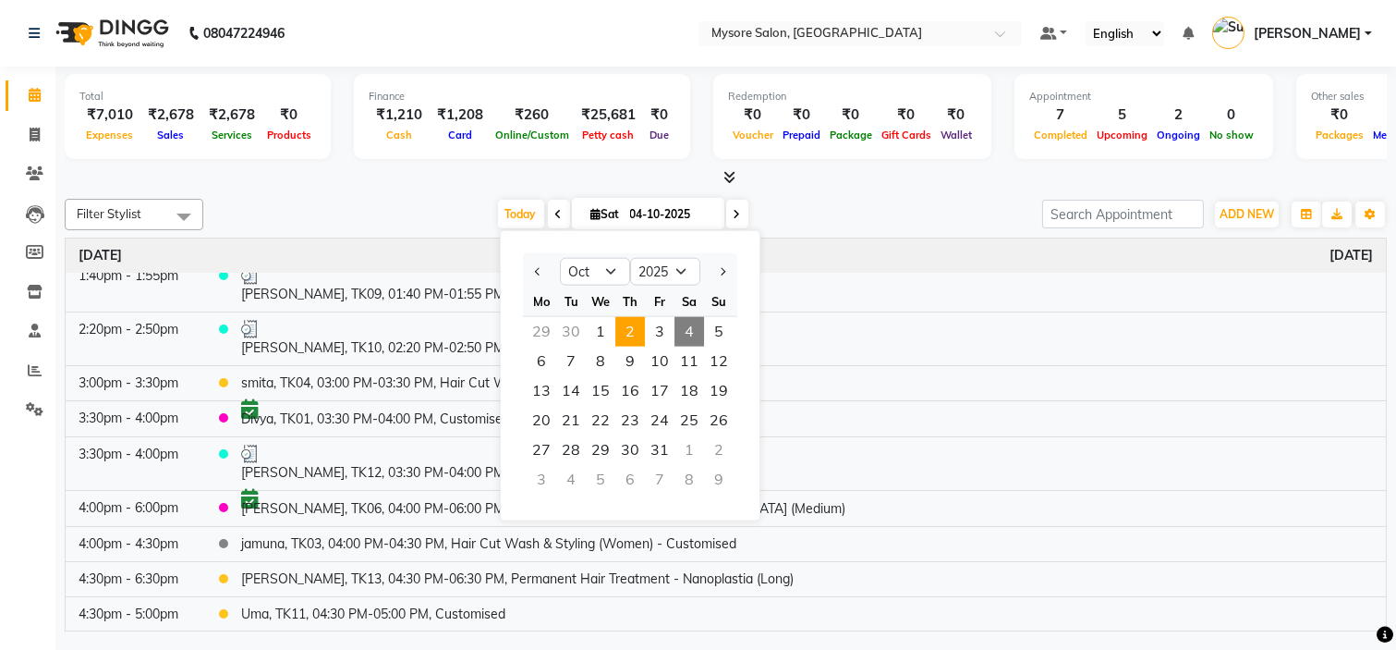
click at [624, 320] on span "2" at bounding box center [630, 332] width 30 height 30
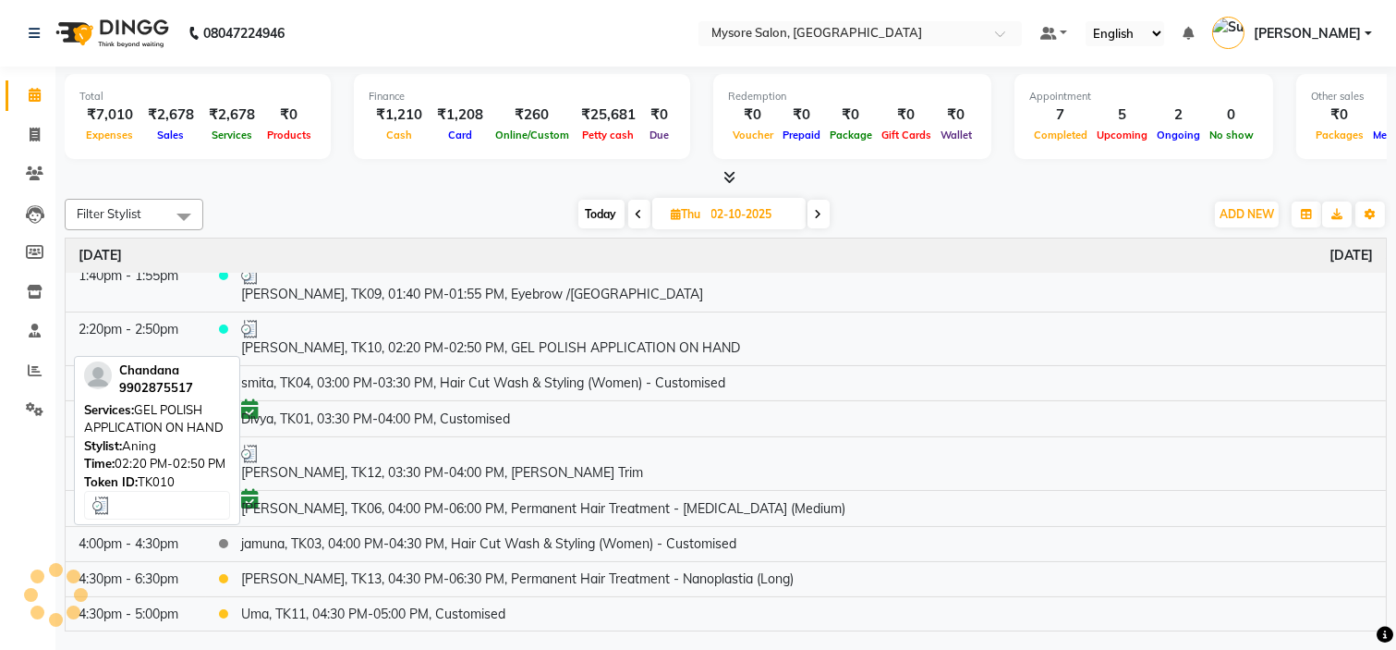
scroll to position [52, 0]
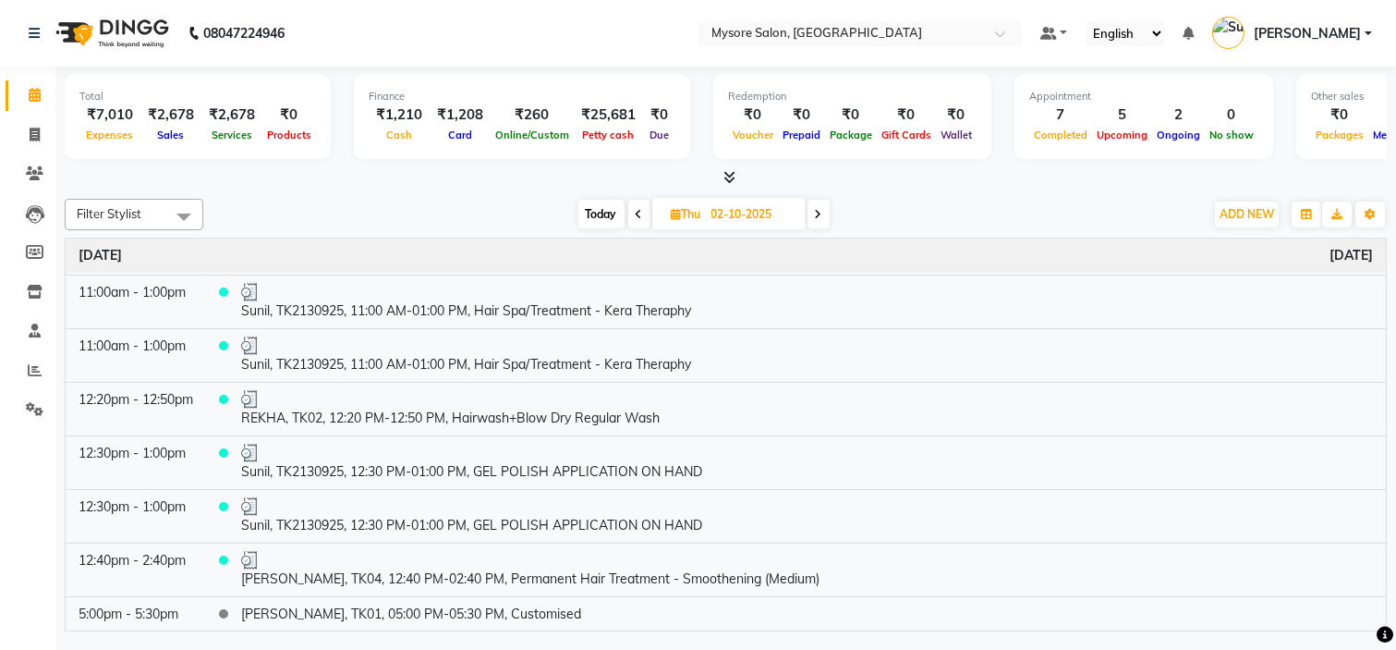
click at [823, 218] on span at bounding box center [819, 214] width 22 height 29
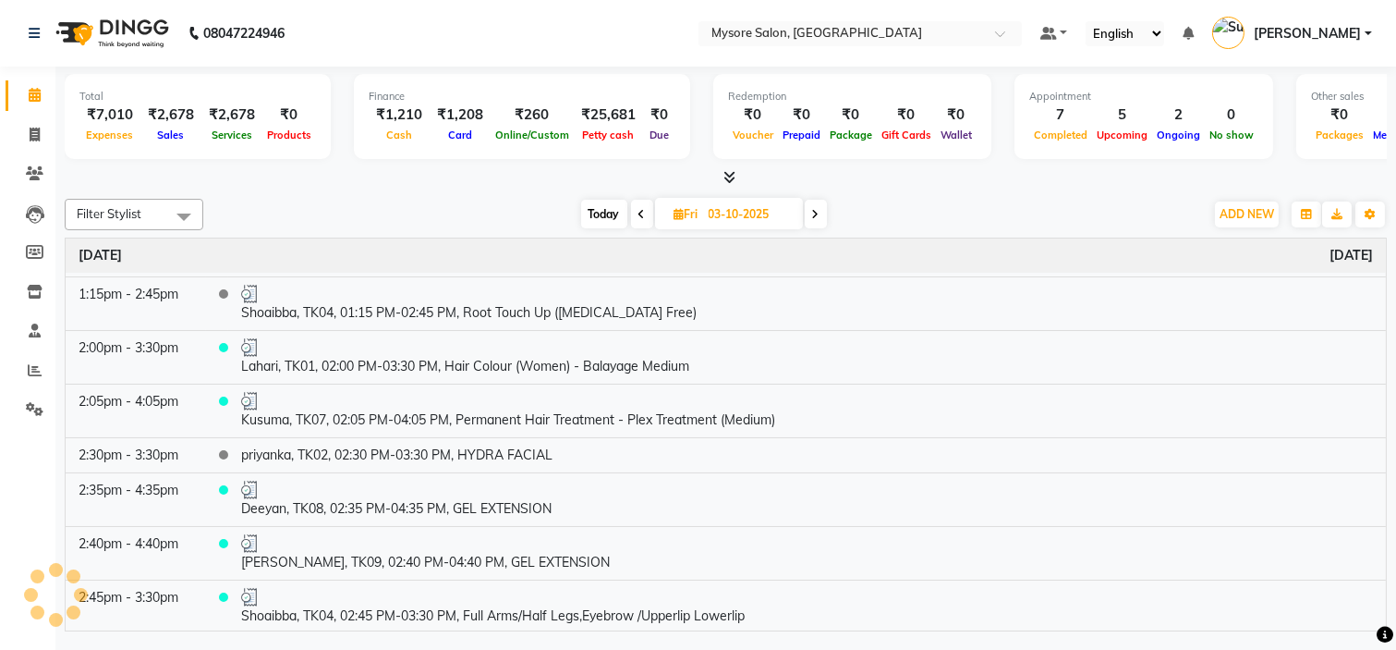
click at [595, 213] on span "Today" at bounding box center [604, 214] width 46 height 29
type input "04-10-2025"
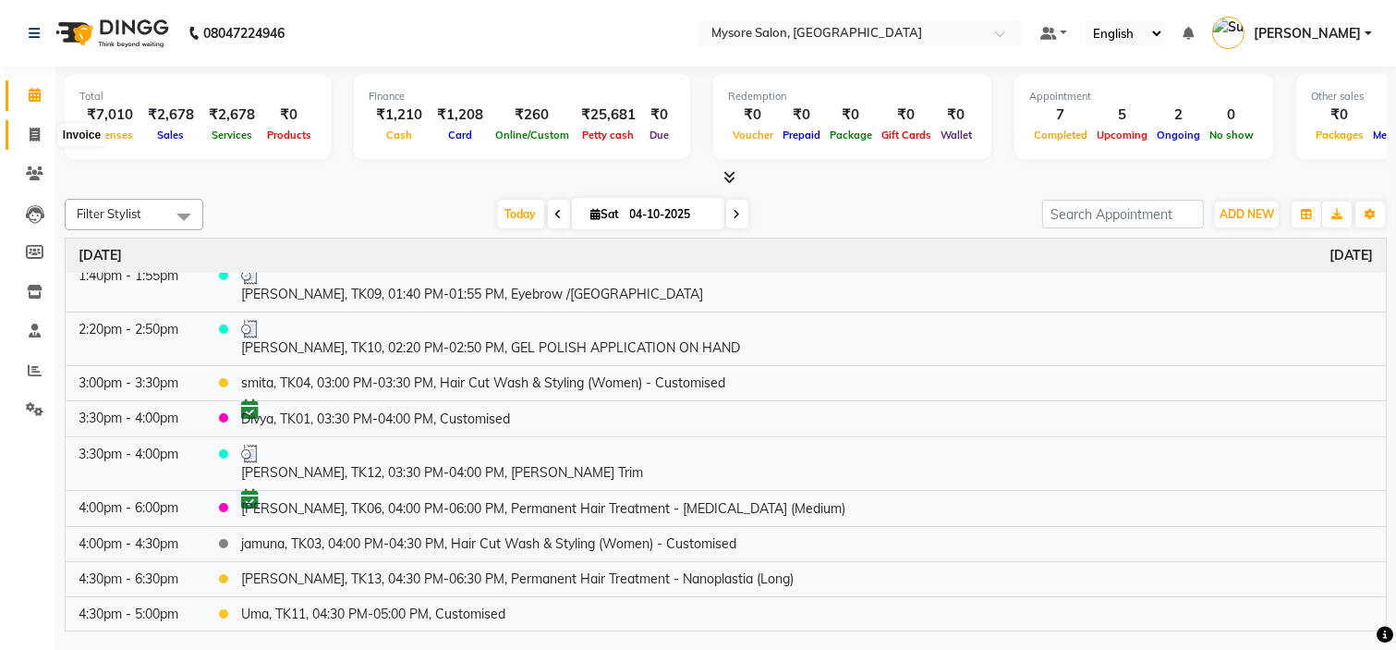
click at [32, 139] on icon at bounding box center [35, 135] width 10 height 14
select select "service"
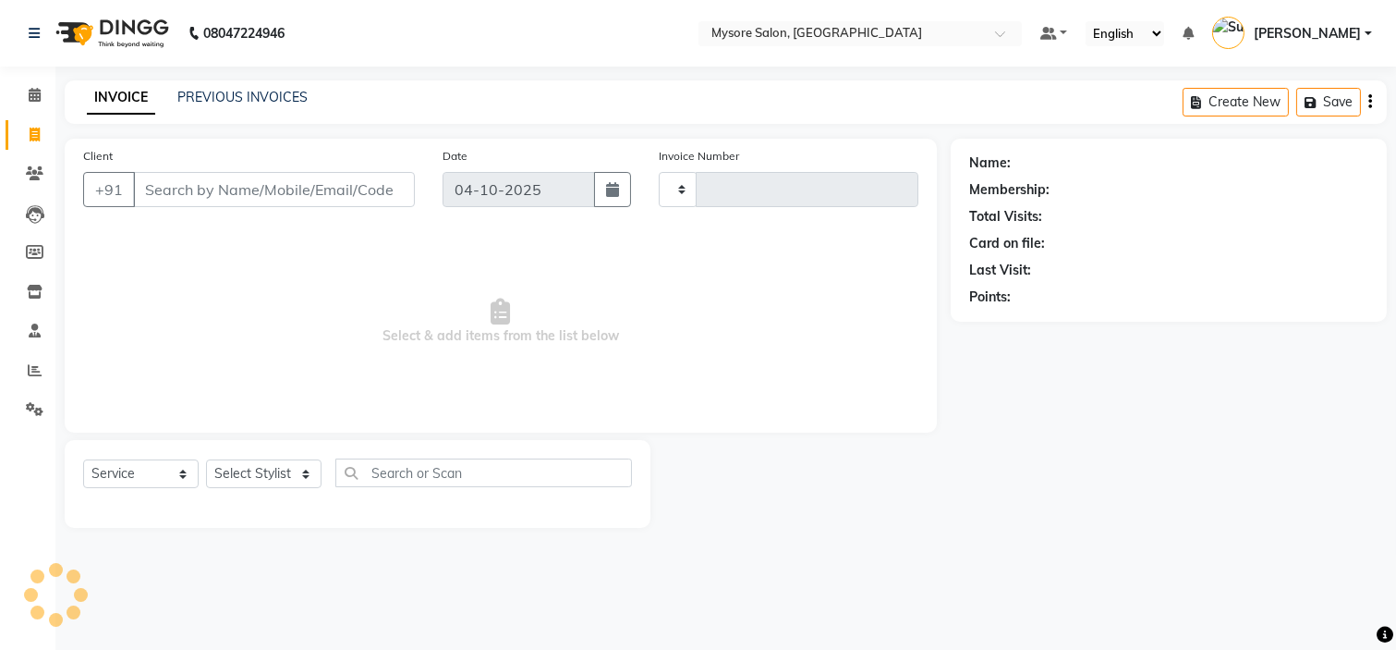
type input "1383"
select select "4255"
click at [174, 191] on input "Client" at bounding box center [274, 189] width 282 height 35
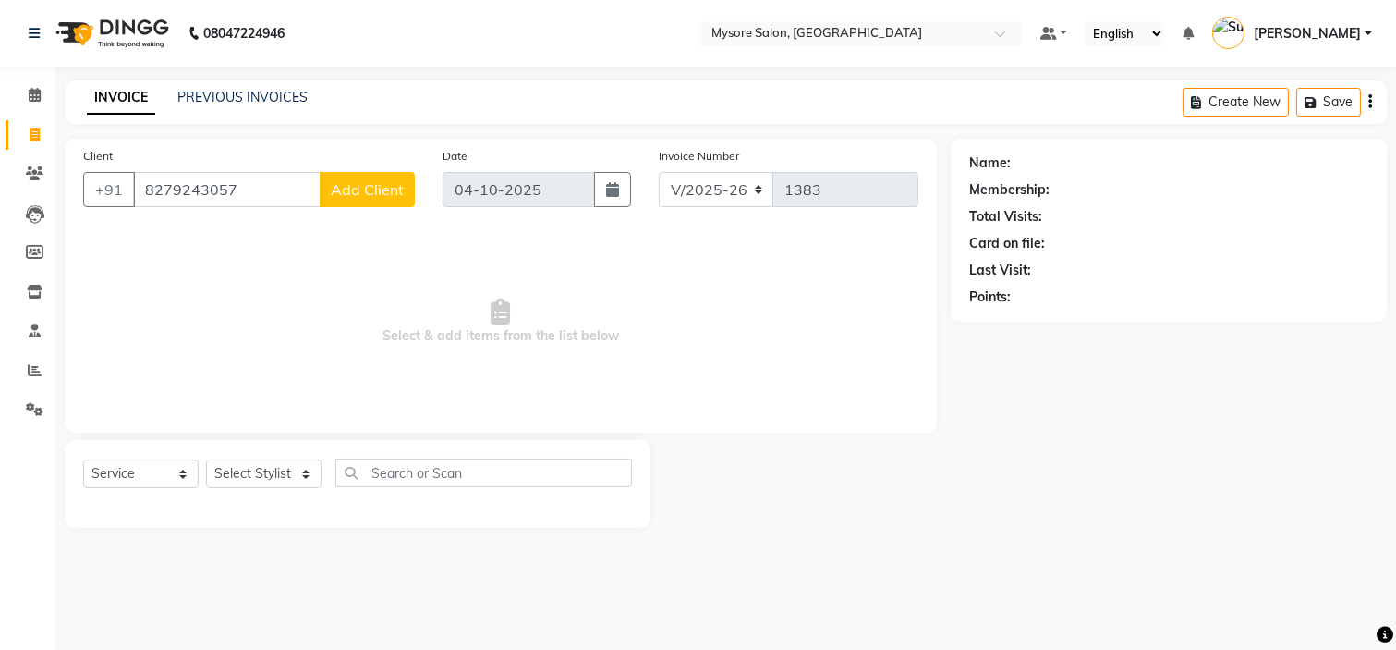
type input "8279243057"
click at [364, 189] on span "Add Client" at bounding box center [367, 189] width 73 height 18
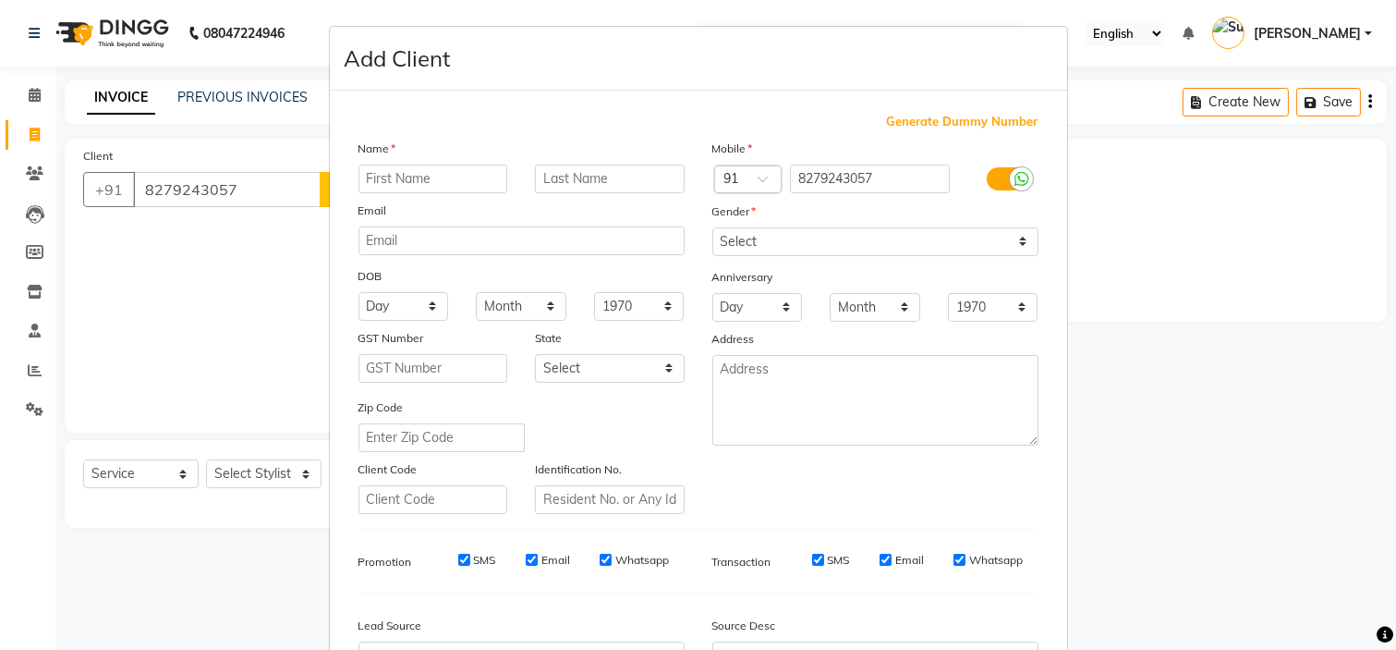
click at [400, 177] on input "text" at bounding box center [434, 178] width 150 height 29
click at [396, 181] on input "text" at bounding box center [434, 178] width 150 height 29
type input "Sakshi"
click at [762, 243] on select "Select [DEMOGRAPHIC_DATA] [DEMOGRAPHIC_DATA] Other Prefer Not To Say" at bounding box center [876, 241] width 326 height 29
select select "[DEMOGRAPHIC_DATA]"
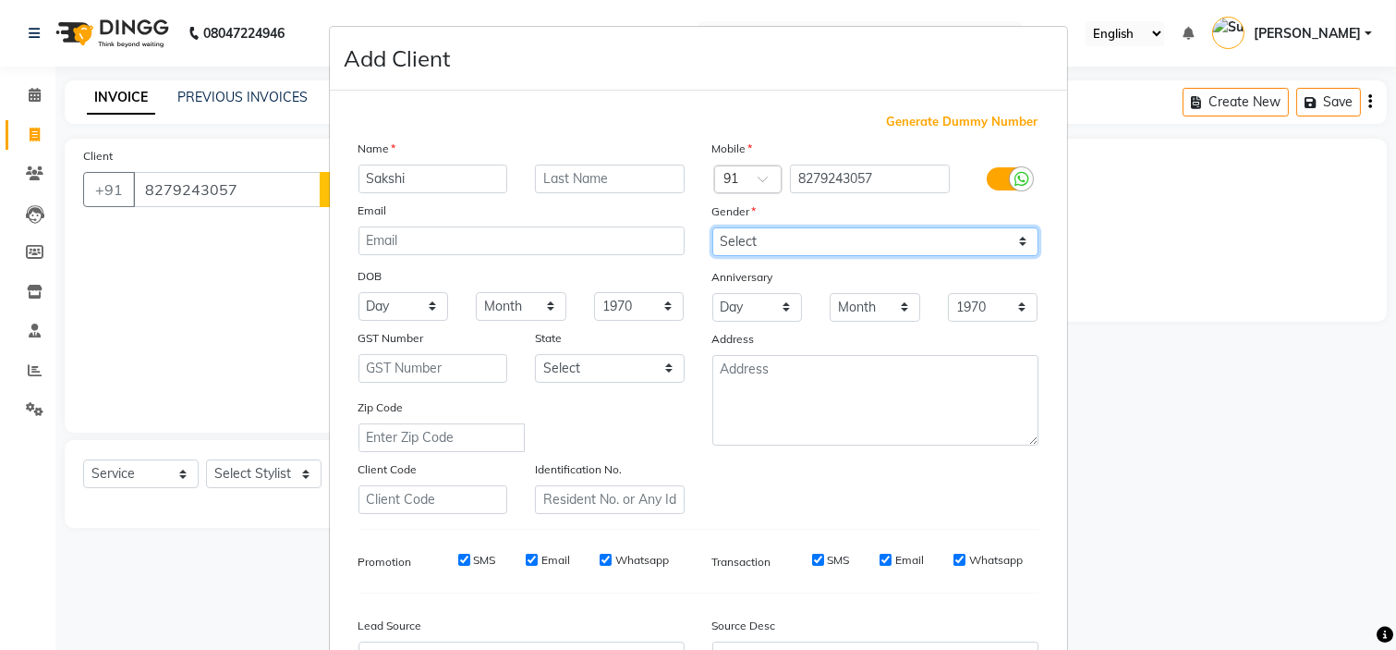
click at [713, 227] on select "Select [DEMOGRAPHIC_DATA] [DEMOGRAPHIC_DATA] Other Prefer Not To Say" at bounding box center [876, 241] width 326 height 29
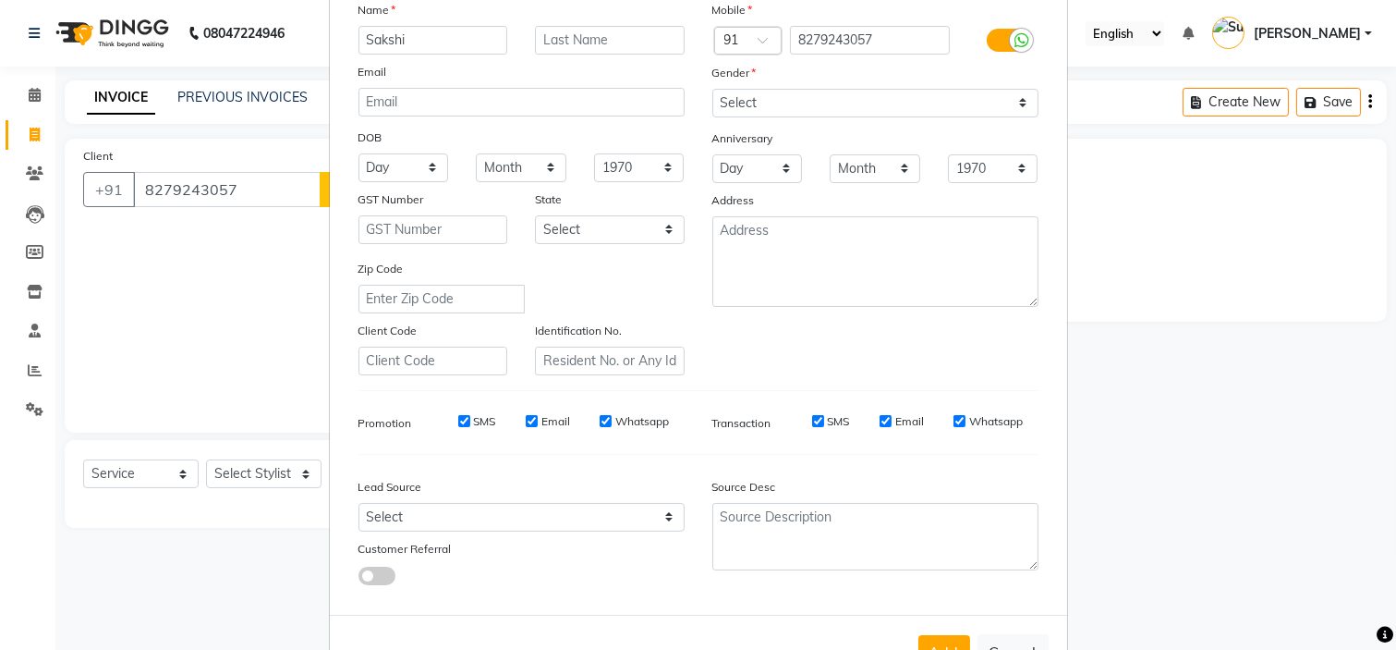
scroll to position [204, 0]
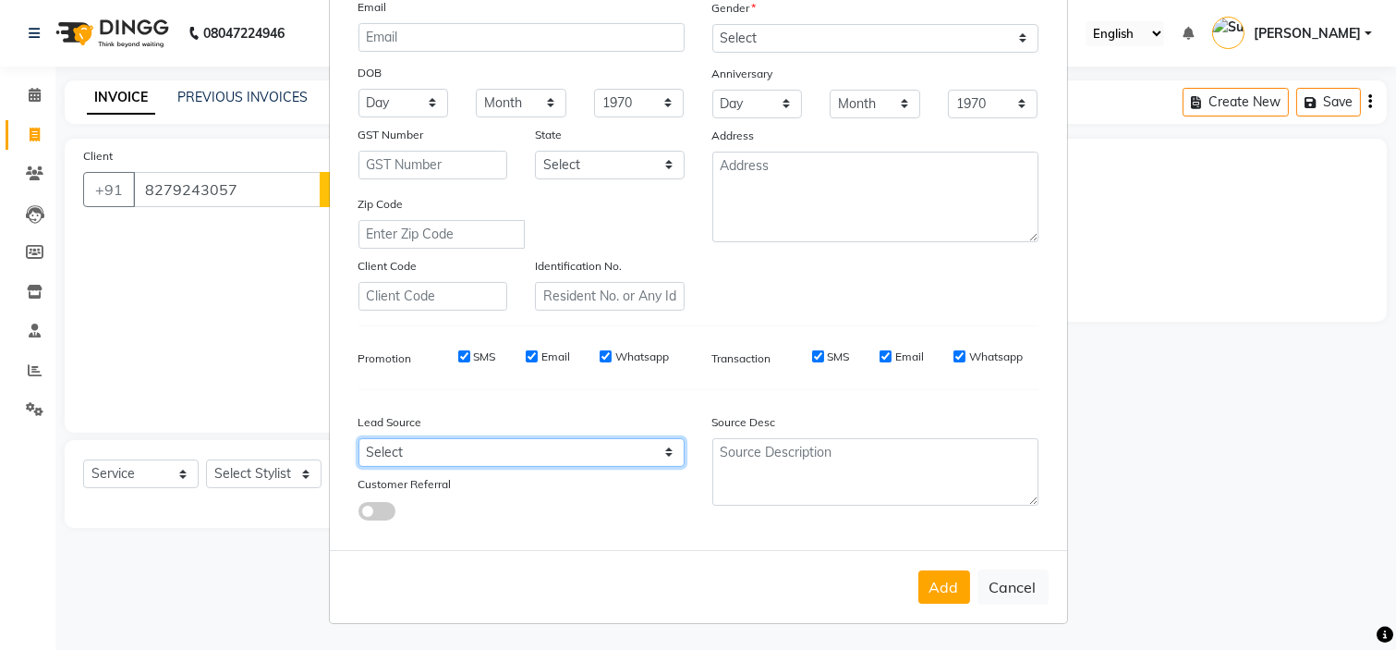
click at [605, 454] on select "Select Walk-in Referral Internet Friend Word of Mouth Advertisement Facebook Ju…" at bounding box center [522, 452] width 326 height 29
select select "40676"
click at [359, 438] on select "Select Walk-in Referral Internet Friend Word of Mouth Advertisement Facebook Ju…" at bounding box center [522, 452] width 326 height 29
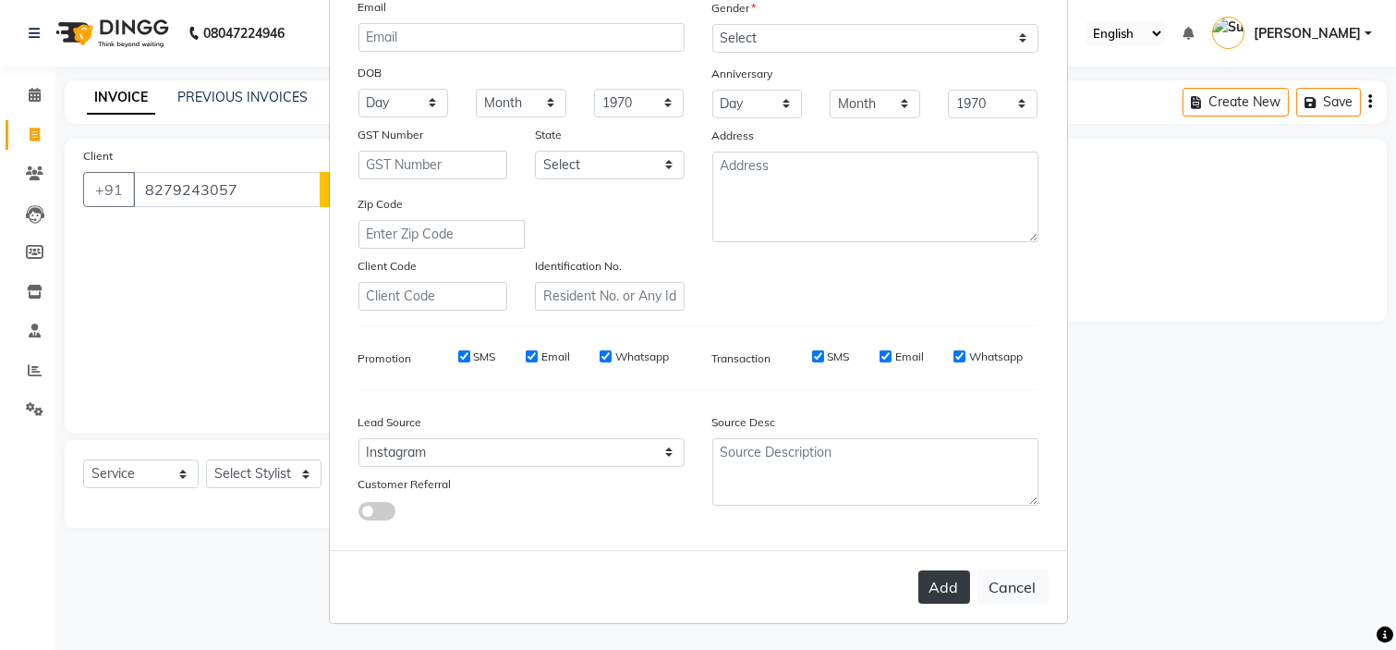
click at [934, 582] on button "Add" at bounding box center [945, 586] width 52 height 33
select select
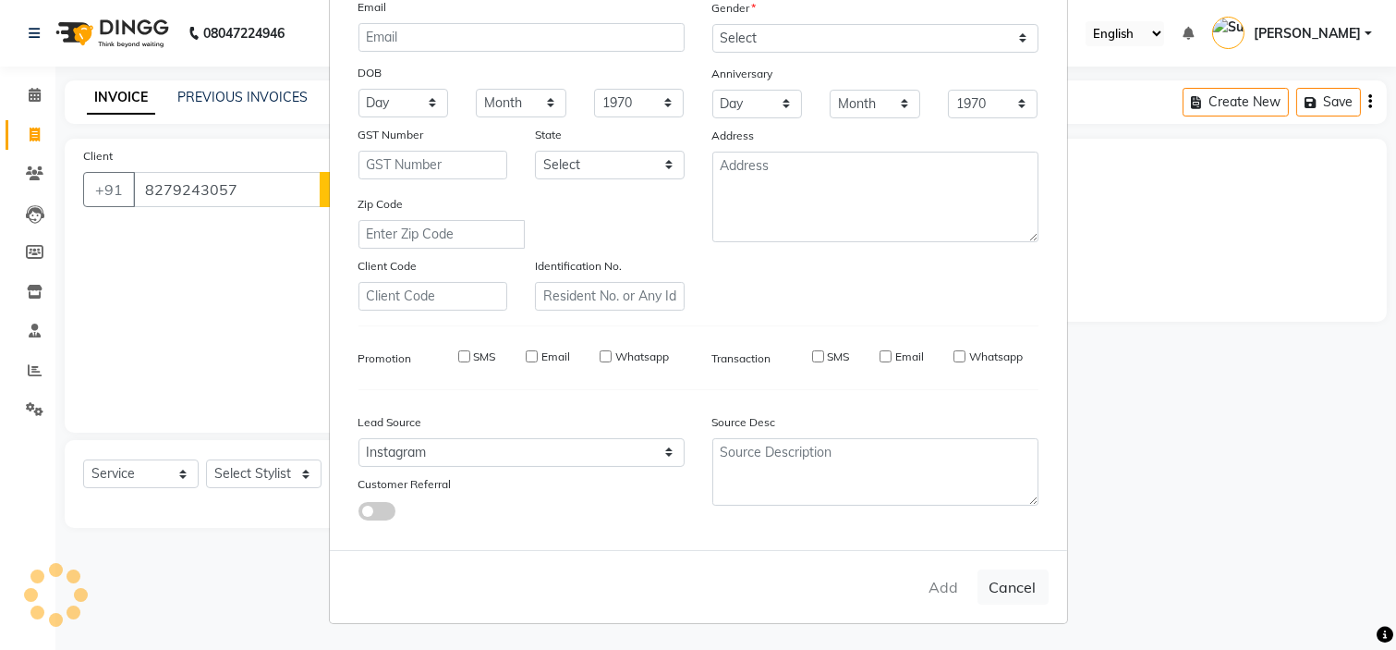
select select
checkbox input "false"
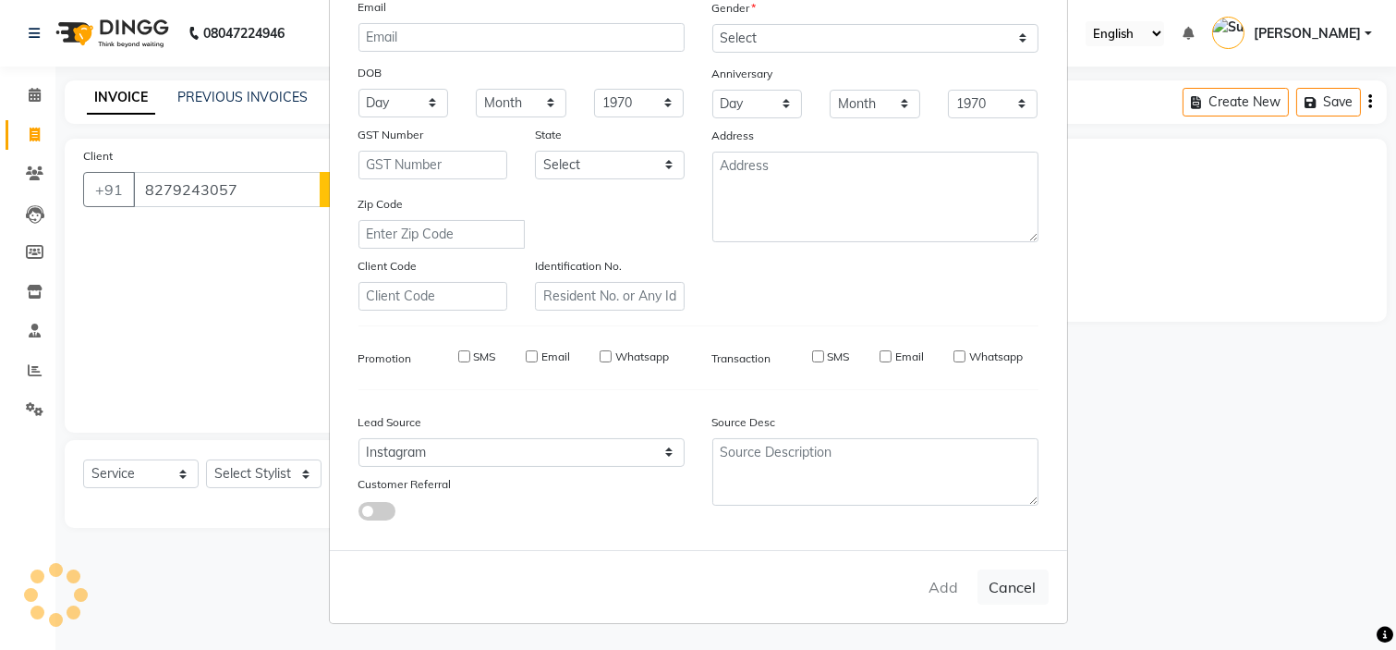
checkbox input "false"
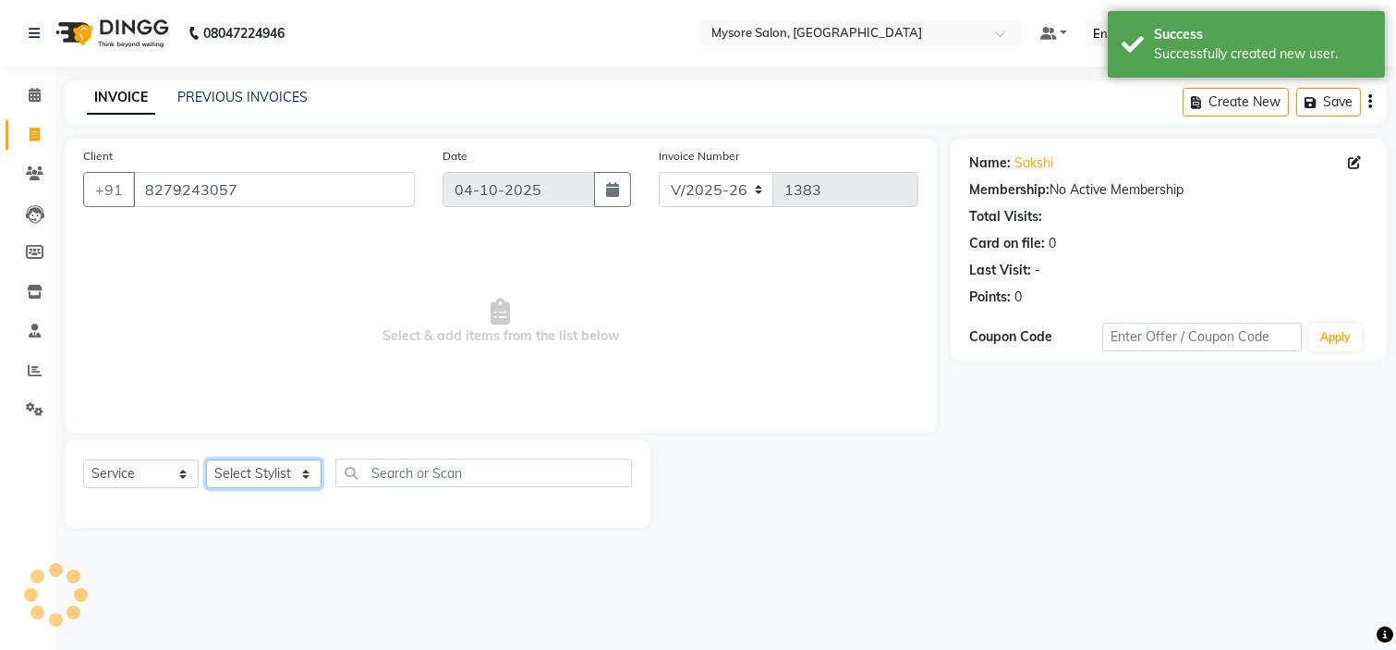
click at [262, 482] on select "Select Stylist [PERSON_NAME] [PERSON_NAME] Ashwini Ayaan DR. Apurva [PERSON_NAM…" at bounding box center [264, 473] width 116 height 29
select select "88293"
click at [206, 460] on select "Select Stylist [PERSON_NAME] [PERSON_NAME] Ashwini Ayaan DR. Apurva [PERSON_NAM…" at bounding box center [264, 473] width 116 height 29
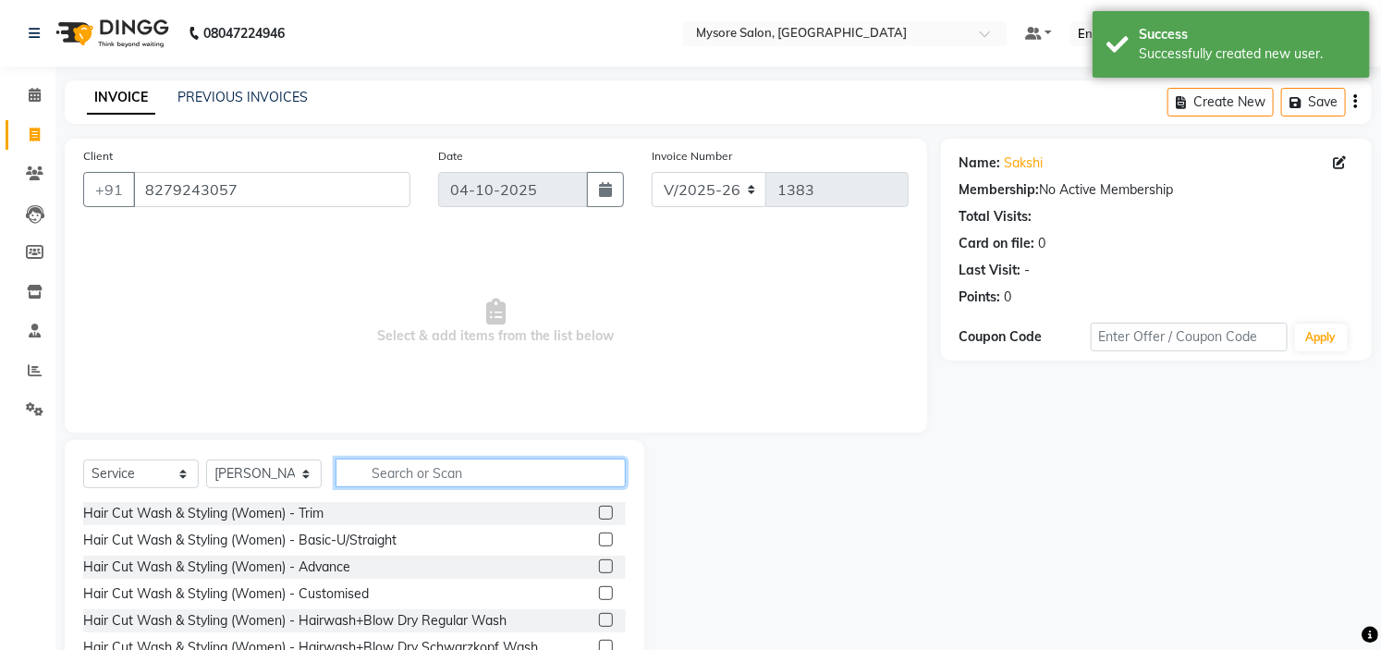
click at [528, 463] on input "text" at bounding box center [480, 472] width 290 height 29
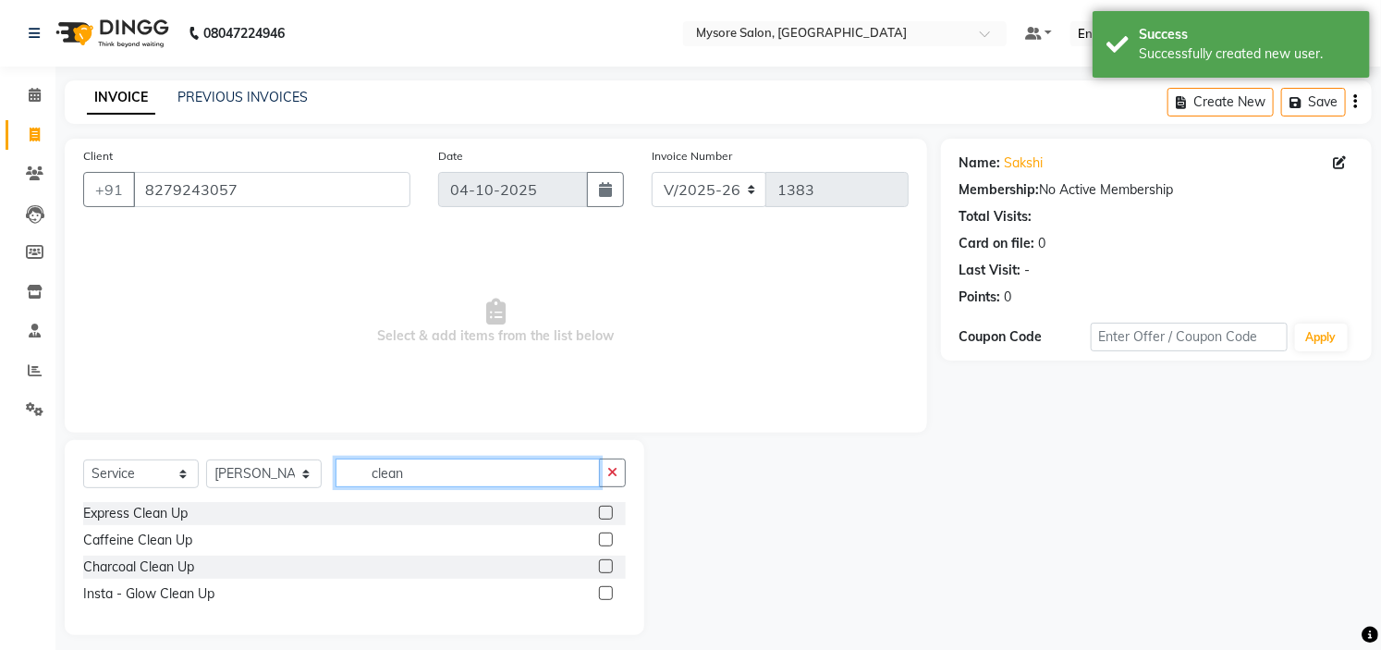
type input "clean"
click at [604, 518] on label at bounding box center [606, 513] width 14 height 14
click at [604, 518] on input "checkbox" at bounding box center [605, 513] width 12 height 12
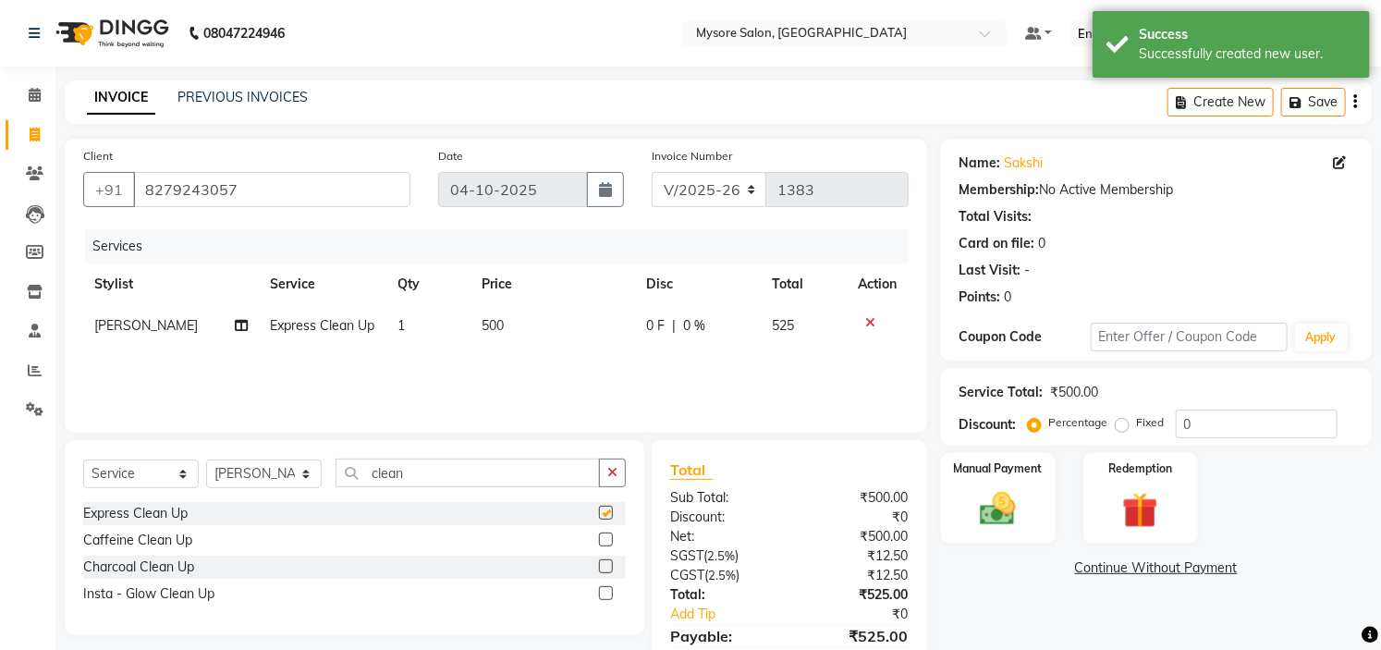
checkbox input "false"
click at [559, 484] on input "clean" at bounding box center [467, 472] width 264 height 29
type input "c"
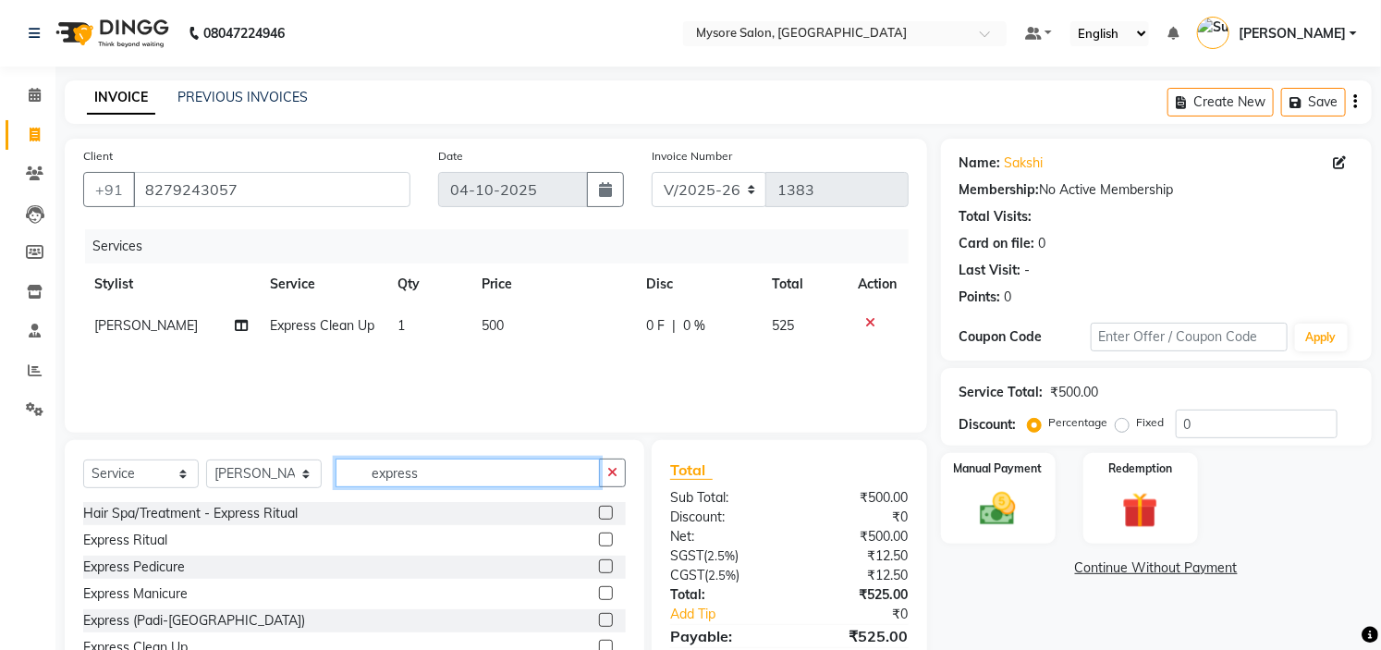
type input "express"
click at [602, 620] on label at bounding box center [606, 620] width 14 height 14
click at [602, 620] on input "checkbox" at bounding box center [605, 621] width 12 height 12
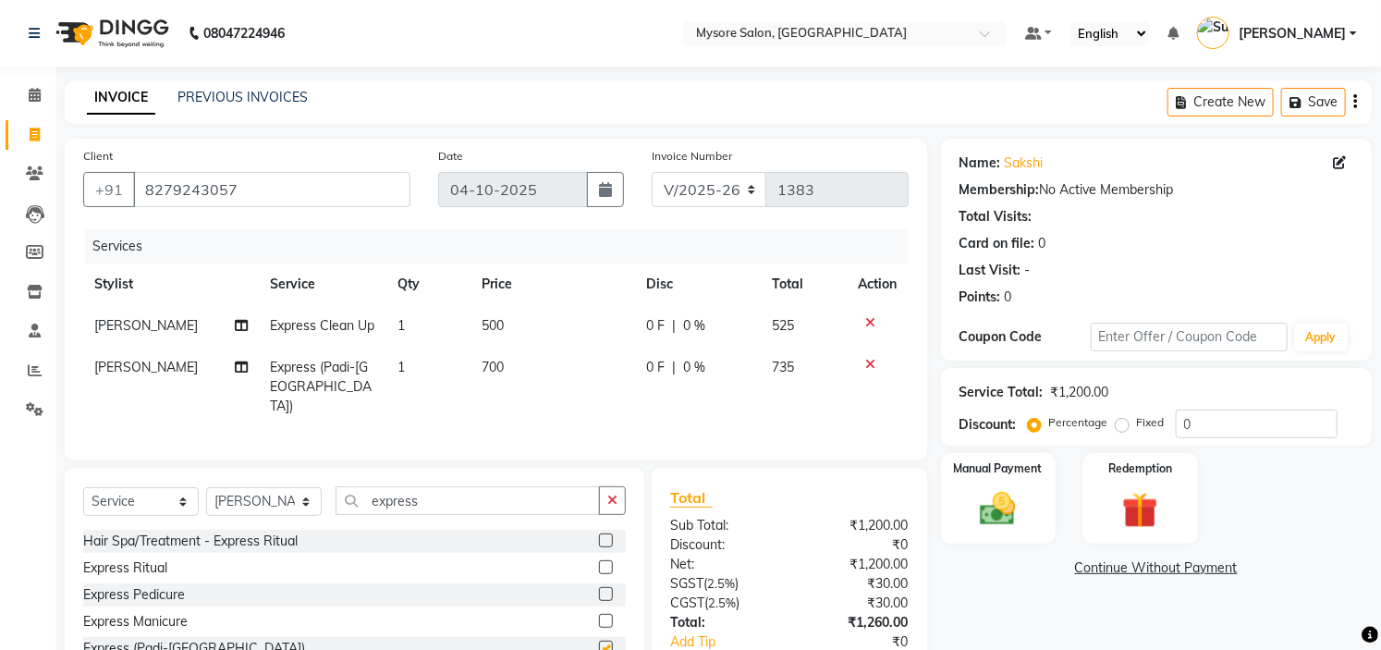
checkbox input "false"
click at [288, 495] on select "Select Stylist [PERSON_NAME] [PERSON_NAME] Ashwini Ayaan DR. Apurva [PERSON_NAM…" at bounding box center [264, 501] width 116 height 29
select select "63165"
click at [206, 487] on select "Select Stylist [PERSON_NAME] [PERSON_NAME] Ashwini Ayaan DR. Apurva [PERSON_NAM…" at bounding box center [264, 501] width 116 height 29
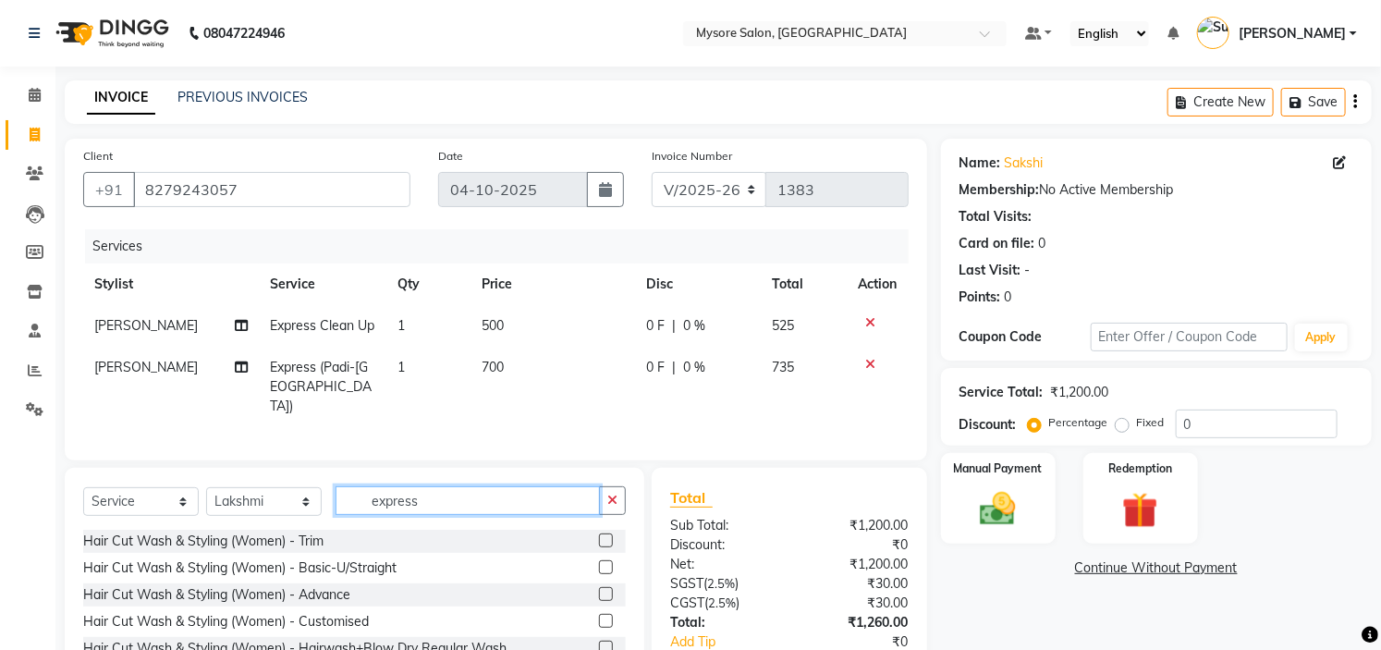
click at [522, 506] on input "express" at bounding box center [467, 500] width 264 height 29
type input "e"
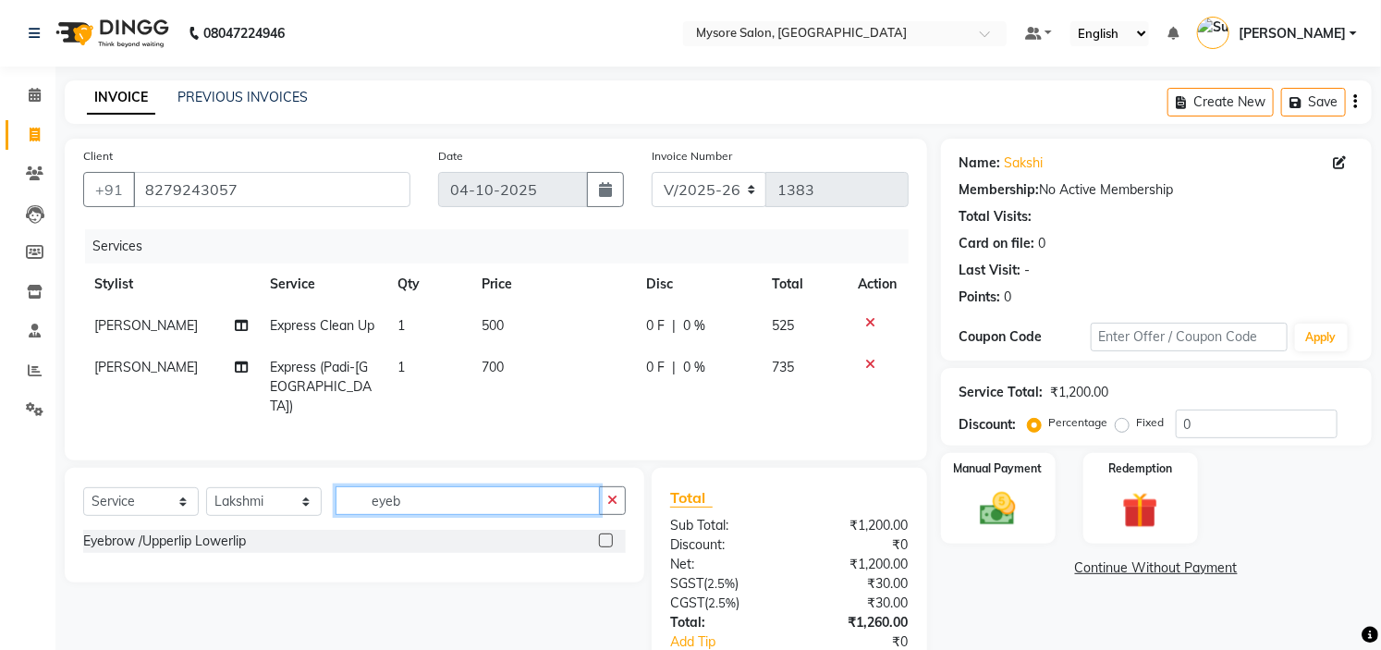
type input "eyeb"
click at [607, 541] on label at bounding box center [606, 540] width 14 height 14
click at [607, 541] on input "checkbox" at bounding box center [605, 541] width 12 height 12
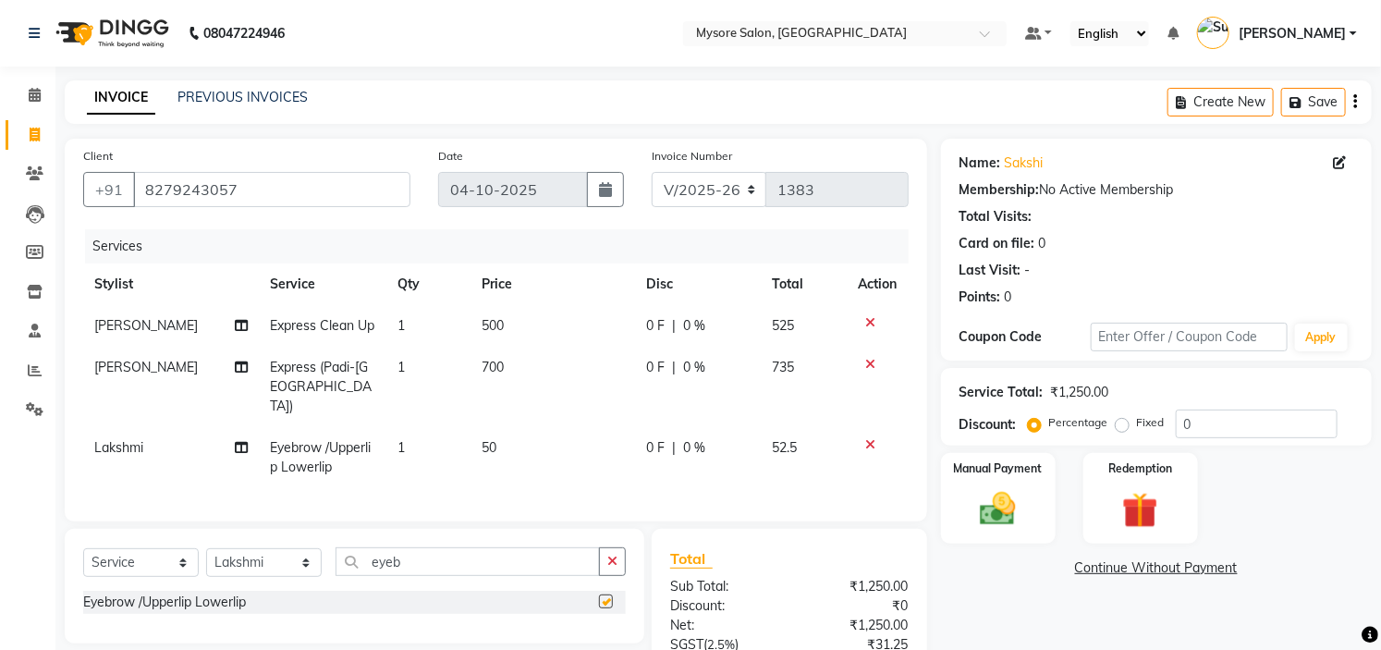
checkbox input "false"
click at [1366, 601] on div "Name: Sakshi Membership: No Active Membership Total Visits: Card on file: 0 Las…" at bounding box center [1163, 470] width 445 height 662
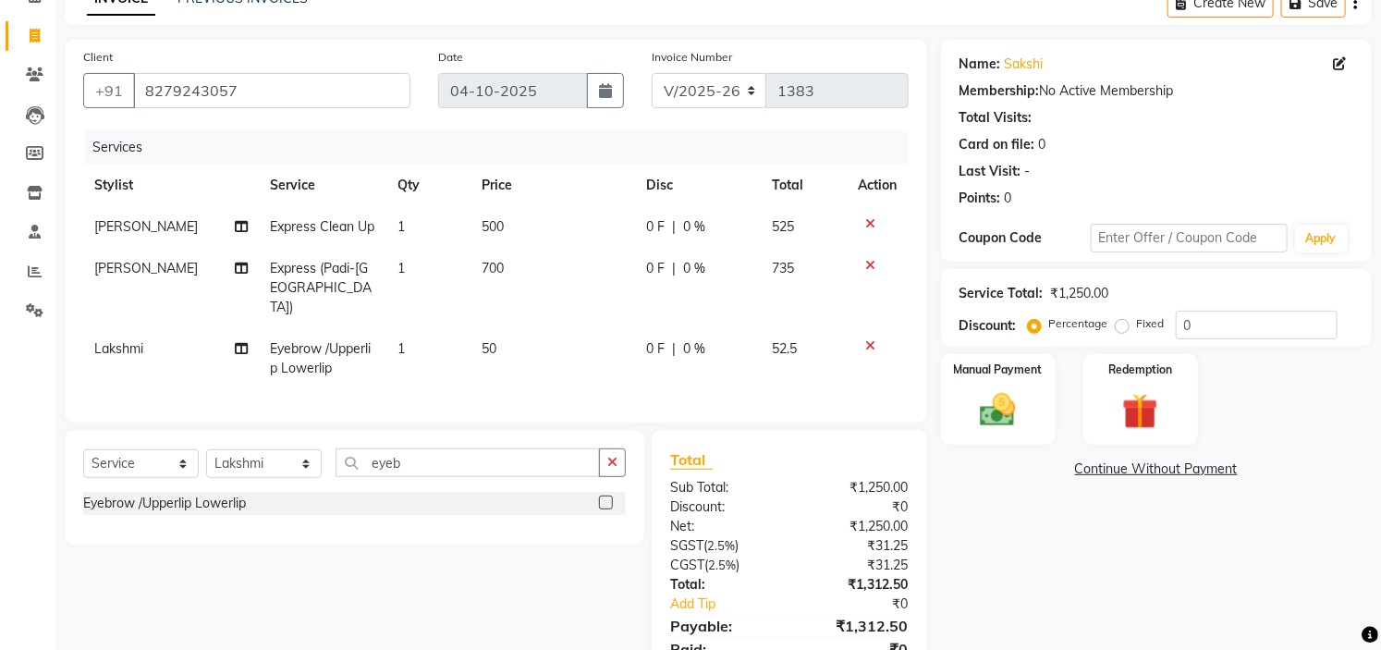
scroll to position [174, 0]
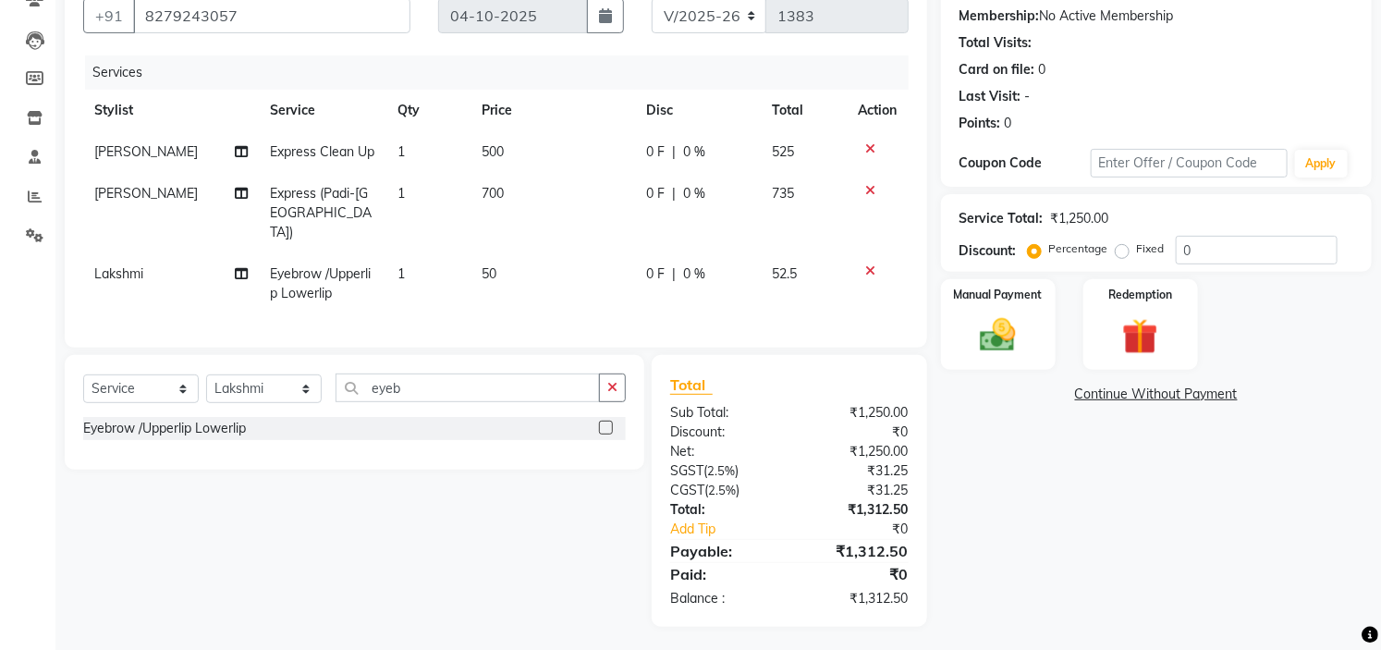
click at [525, 148] on td "500" at bounding box center [552, 152] width 164 height 42
select select "88293"
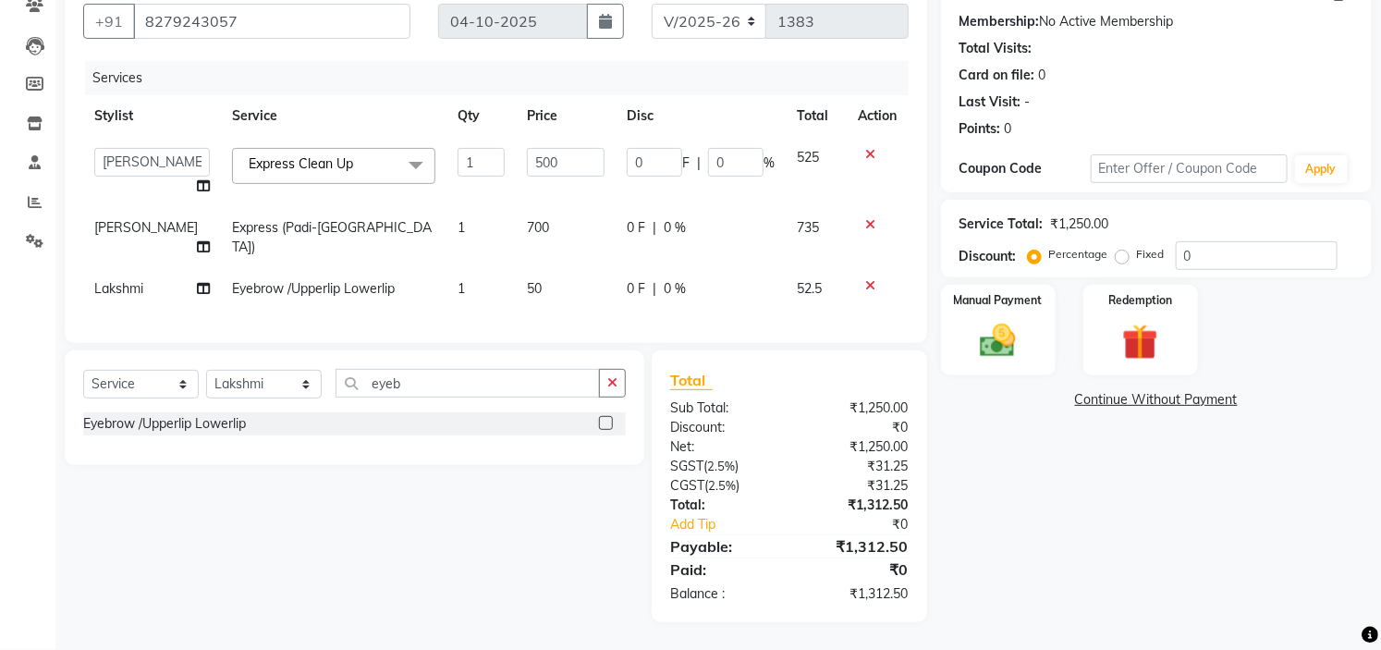
scroll to position [164, 0]
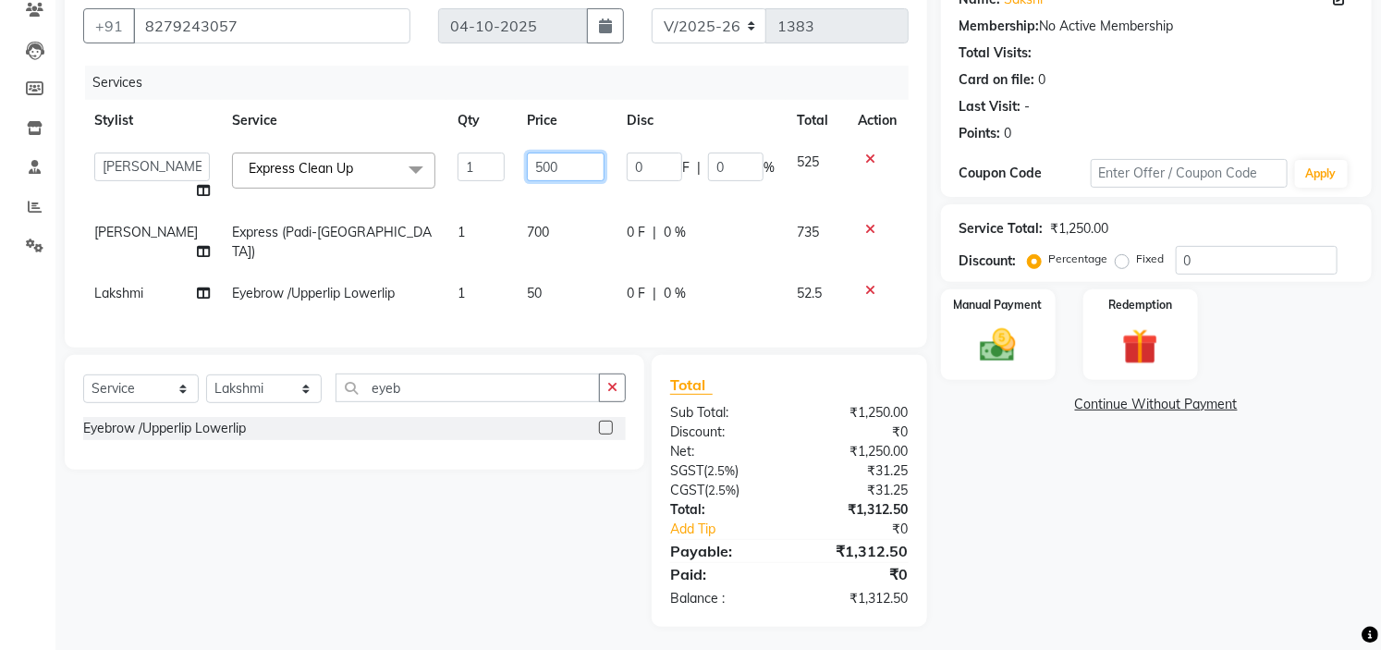
click at [527, 158] on input "500" at bounding box center [566, 166] width 78 height 29
type input "800"
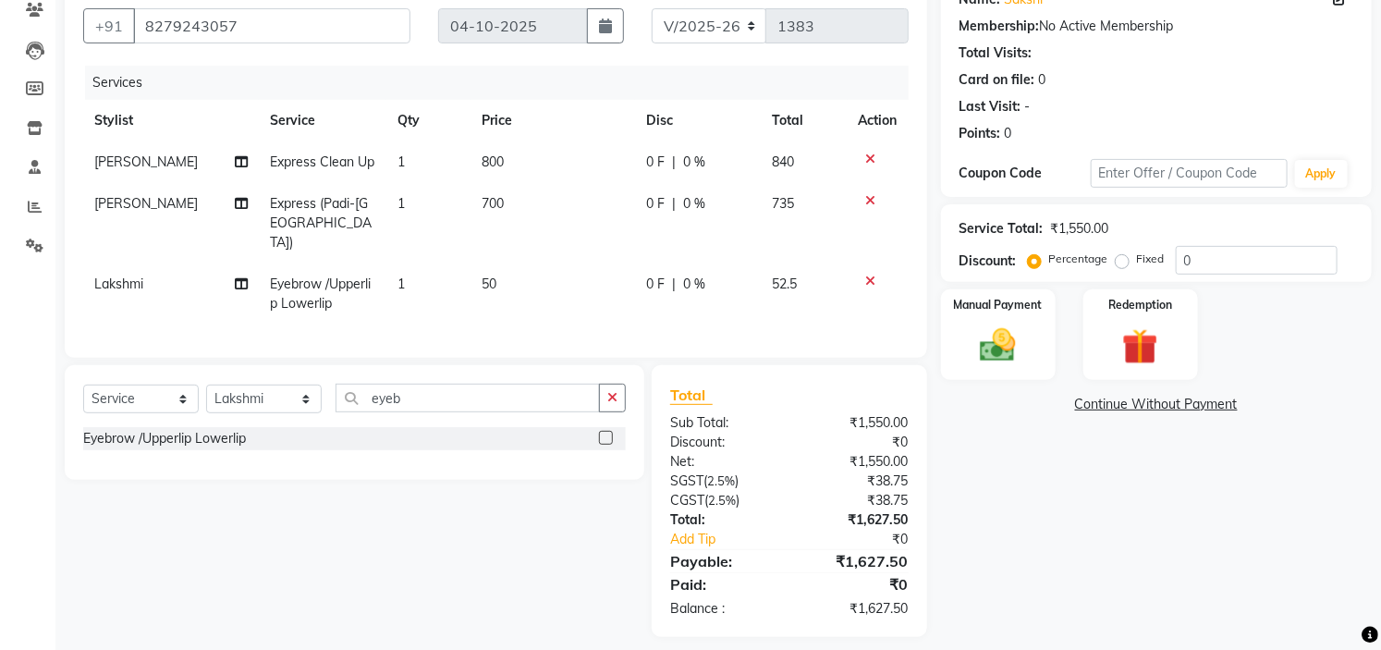
click at [543, 224] on td "700" at bounding box center [552, 223] width 164 height 80
select select "88293"
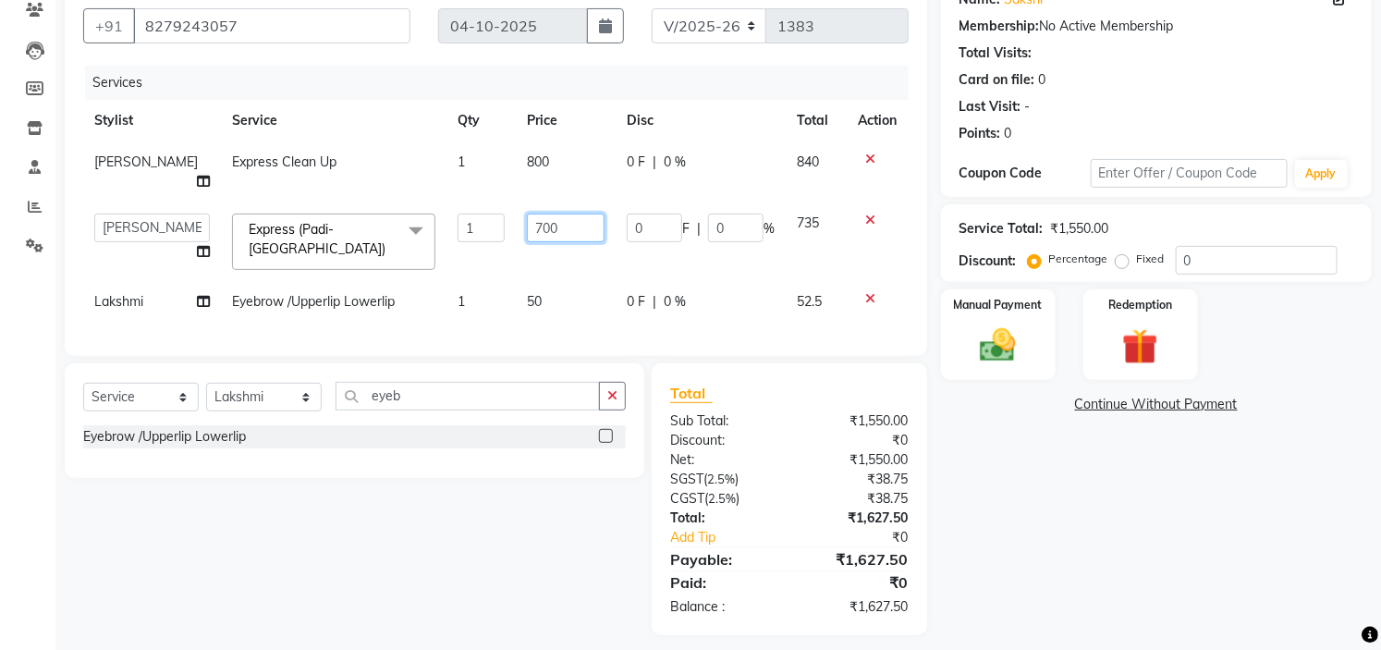
click at [527, 213] on input "700" at bounding box center [566, 227] width 78 height 29
type input "900"
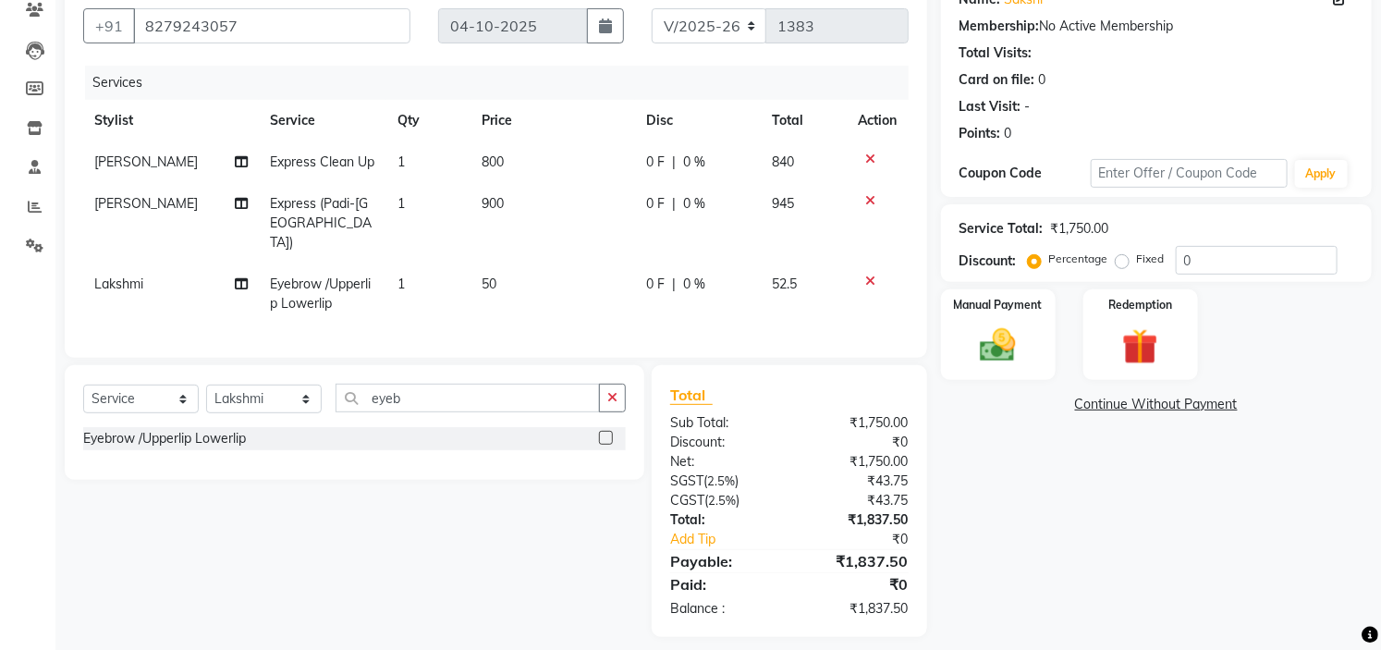
click at [1001, 518] on div "Name: Sakshi Membership: No Active Membership Total Visits: Card on file: 0 Las…" at bounding box center [1163, 306] width 445 height 662
click at [277, 384] on select "Select Stylist [PERSON_NAME] [PERSON_NAME] Ashwini Ayaan DR. Apurva [PERSON_NAM…" at bounding box center [264, 398] width 116 height 29
select select "89044"
click at [206, 384] on select "Select Stylist [PERSON_NAME] [PERSON_NAME] Ashwini Ayaan DR. Apurva [PERSON_NAM…" at bounding box center [264, 398] width 116 height 29
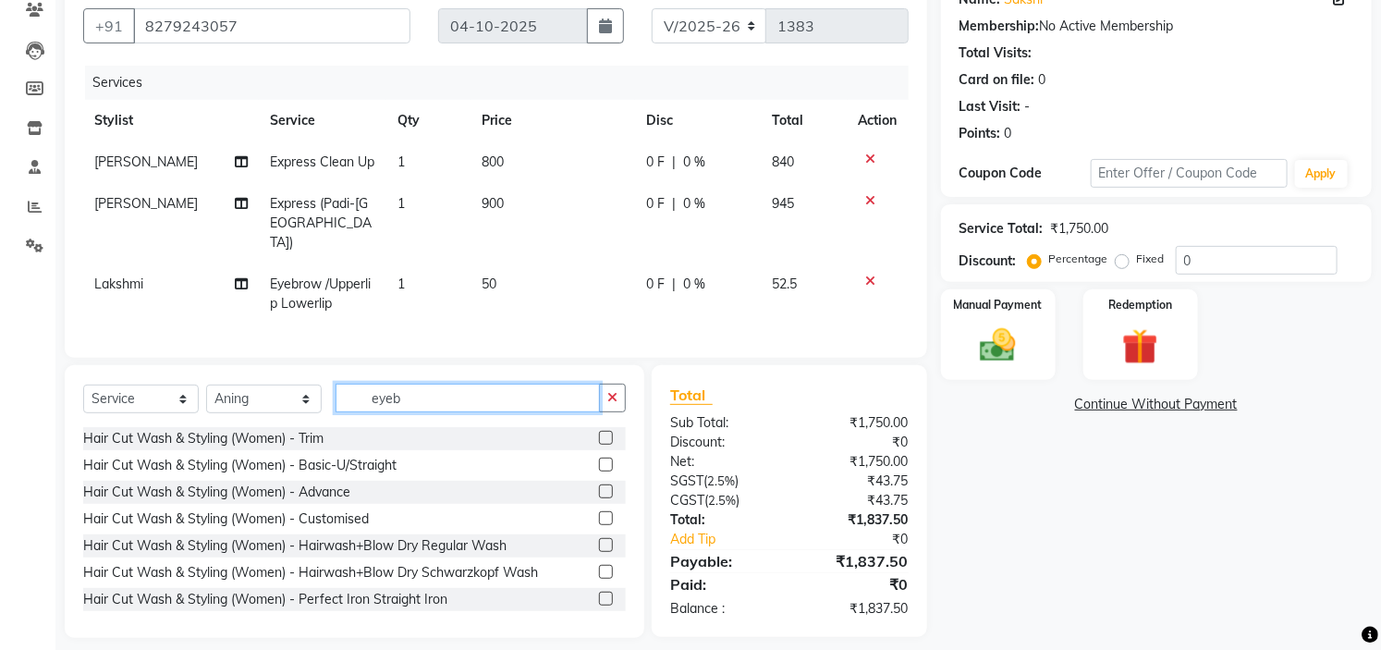
click at [465, 396] on input "eyeb" at bounding box center [467, 398] width 264 height 29
type input "e"
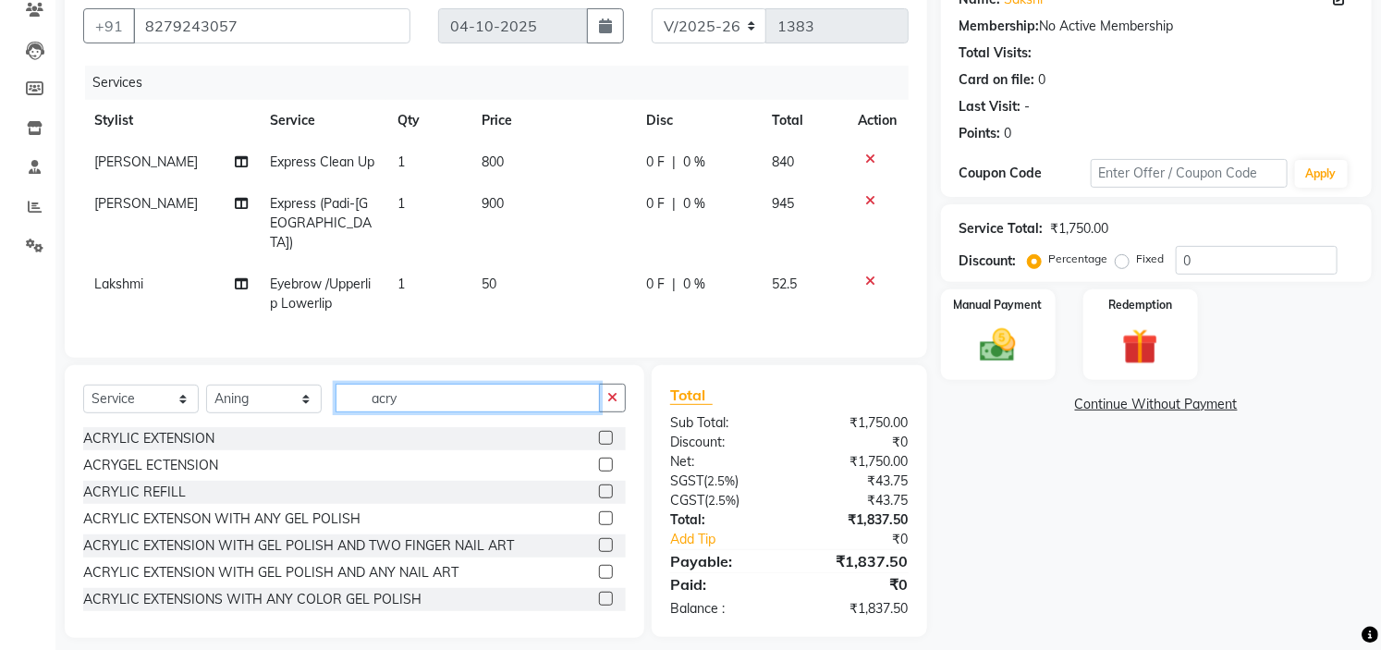
type input "acry"
click at [599, 432] on label at bounding box center [606, 438] width 14 height 14
click at [599, 433] on input "checkbox" at bounding box center [605, 439] width 12 height 12
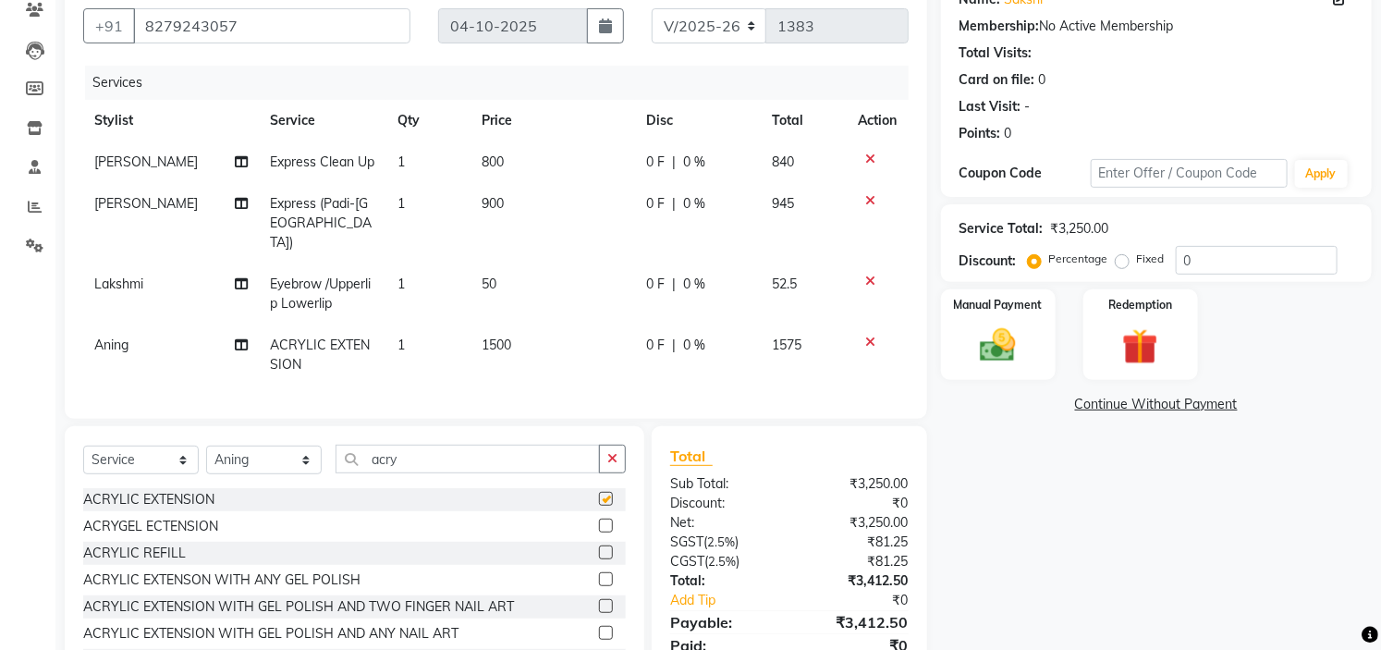
checkbox input "false"
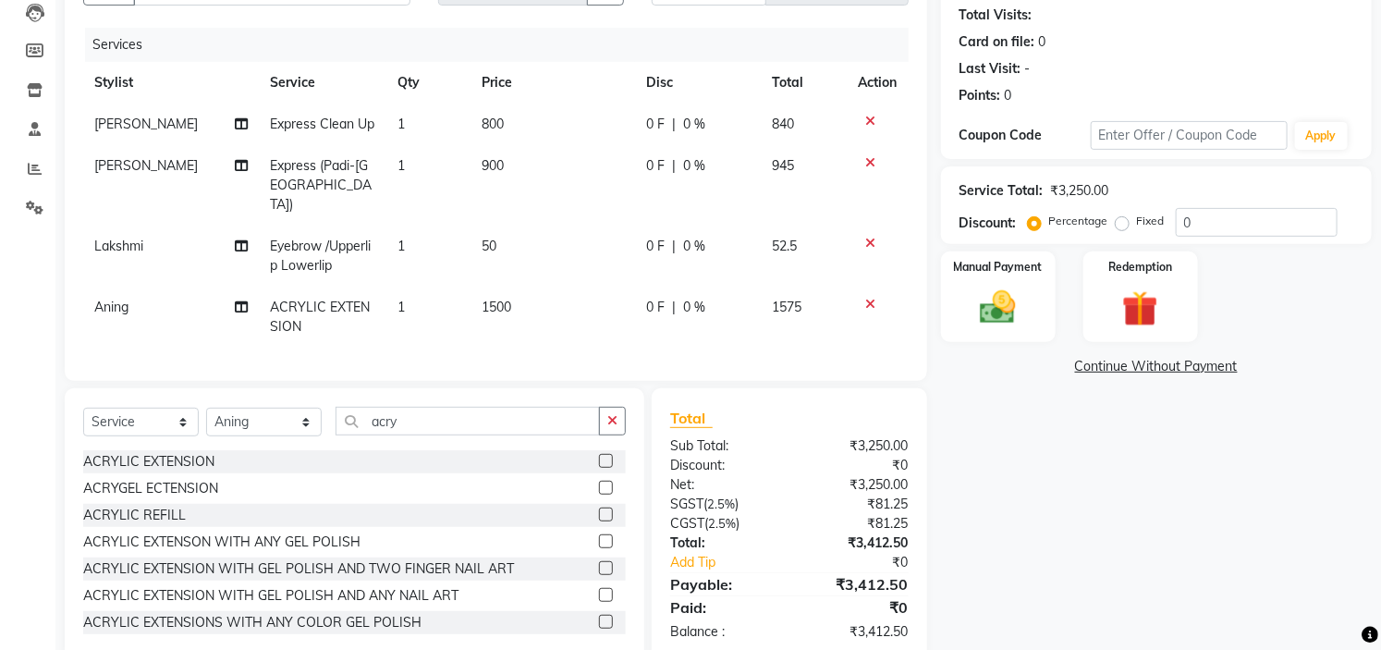
scroll to position [236, 0]
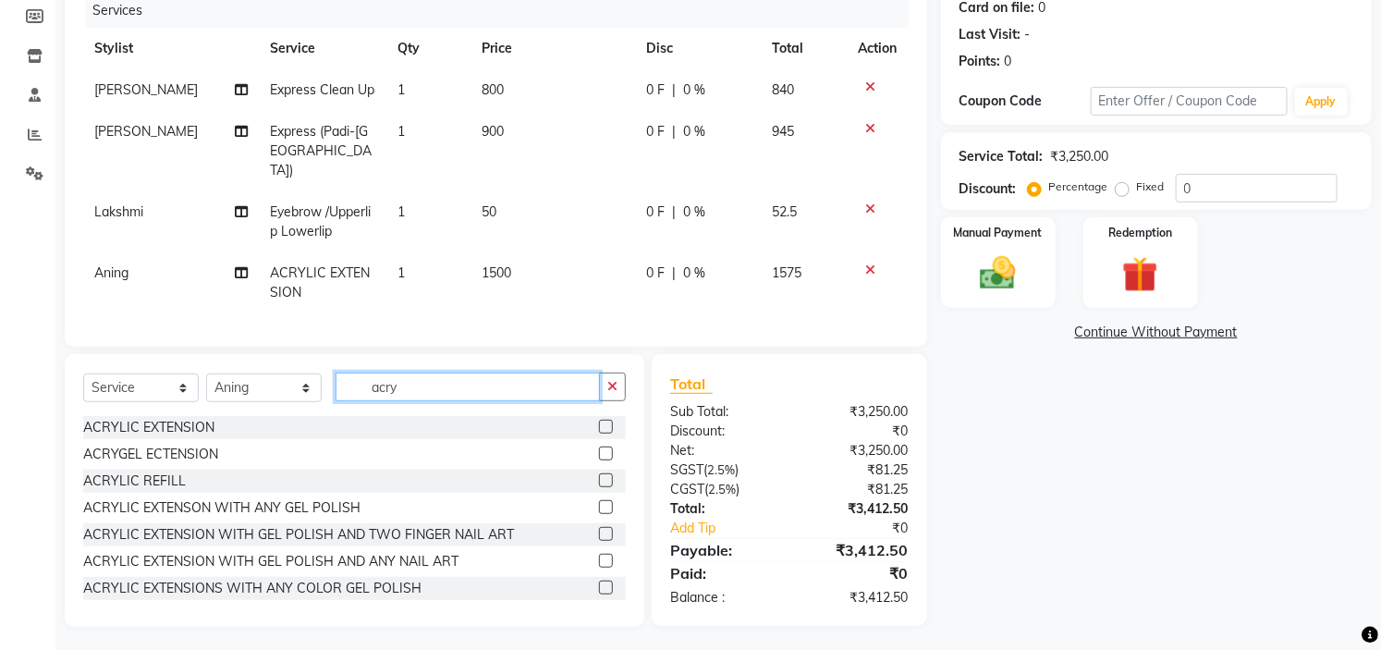
click at [499, 383] on input "acry" at bounding box center [467, 386] width 264 height 29
type input "a"
type input "gel pol"
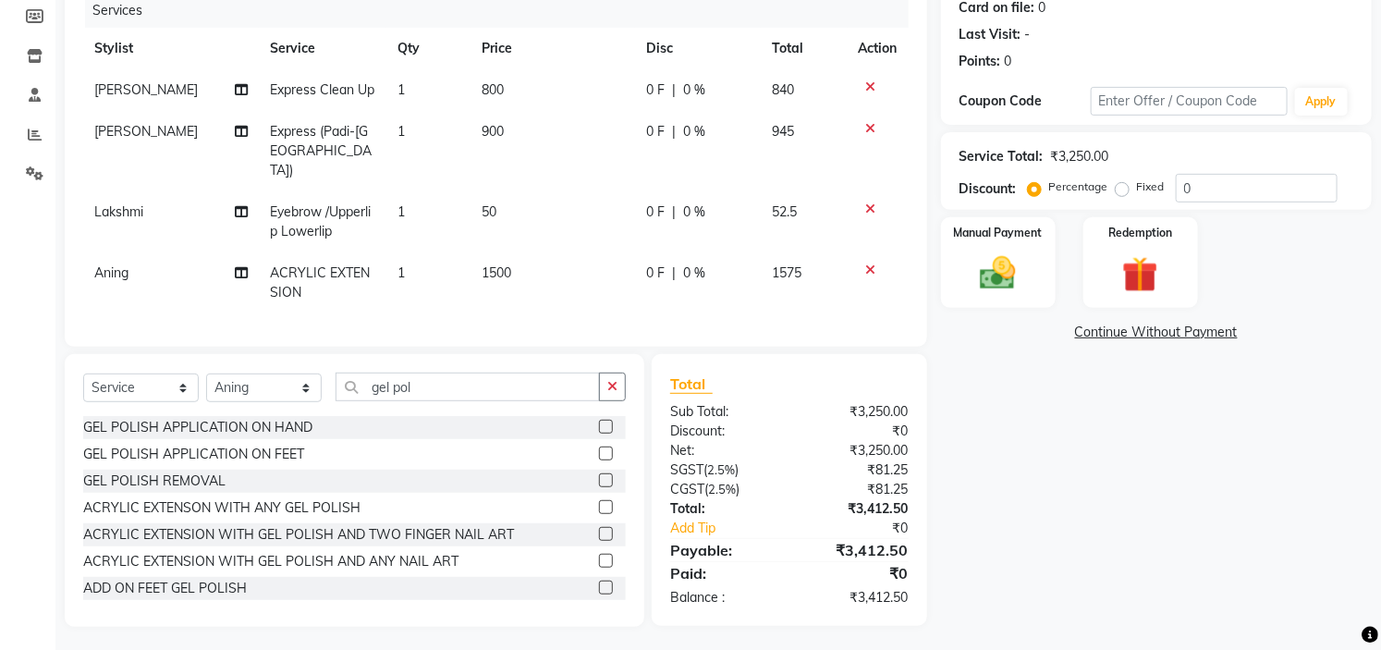
click at [599, 446] on label at bounding box center [606, 453] width 14 height 14
click at [599, 448] on input "checkbox" at bounding box center [605, 454] width 12 height 12
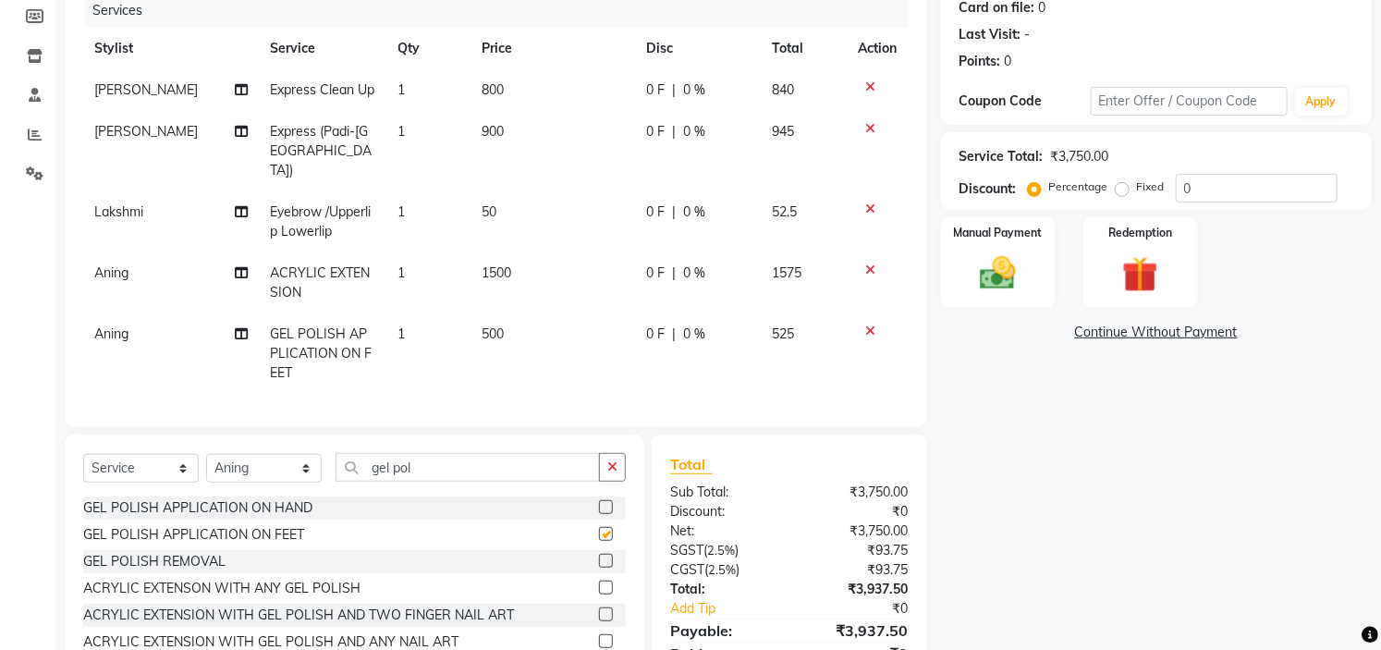
checkbox input "false"
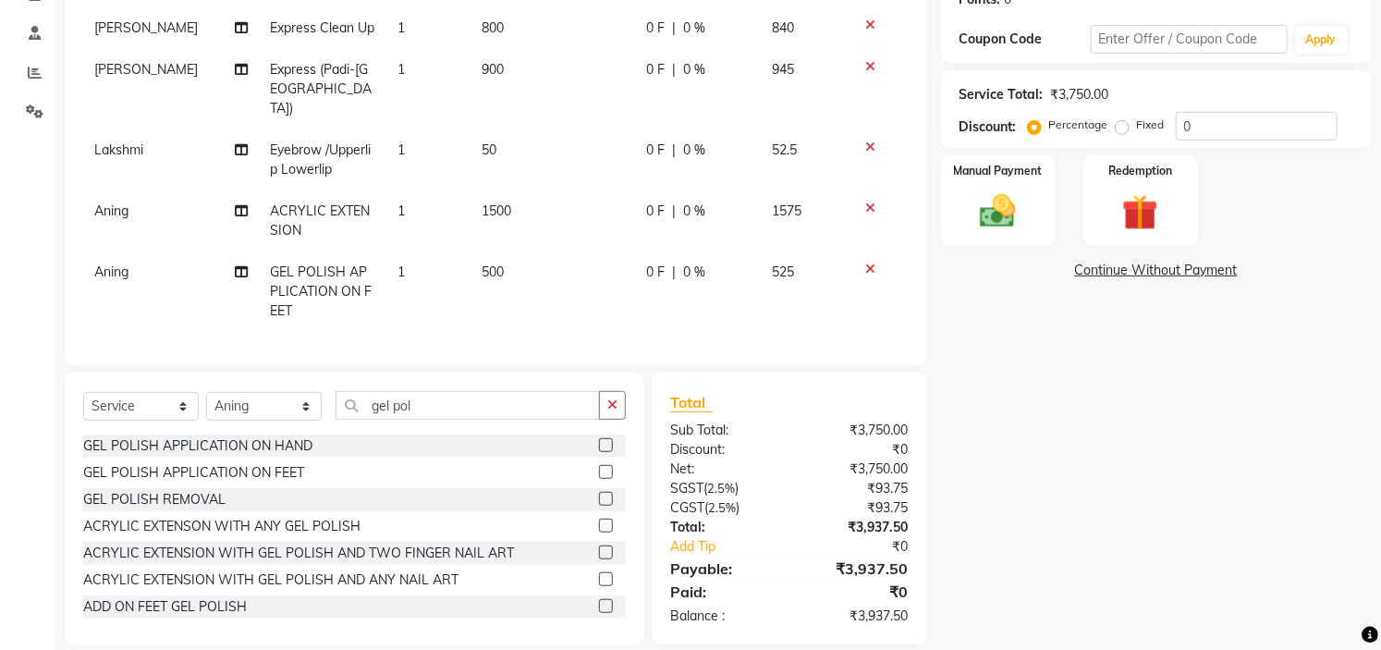
scroll to position [316, 0]
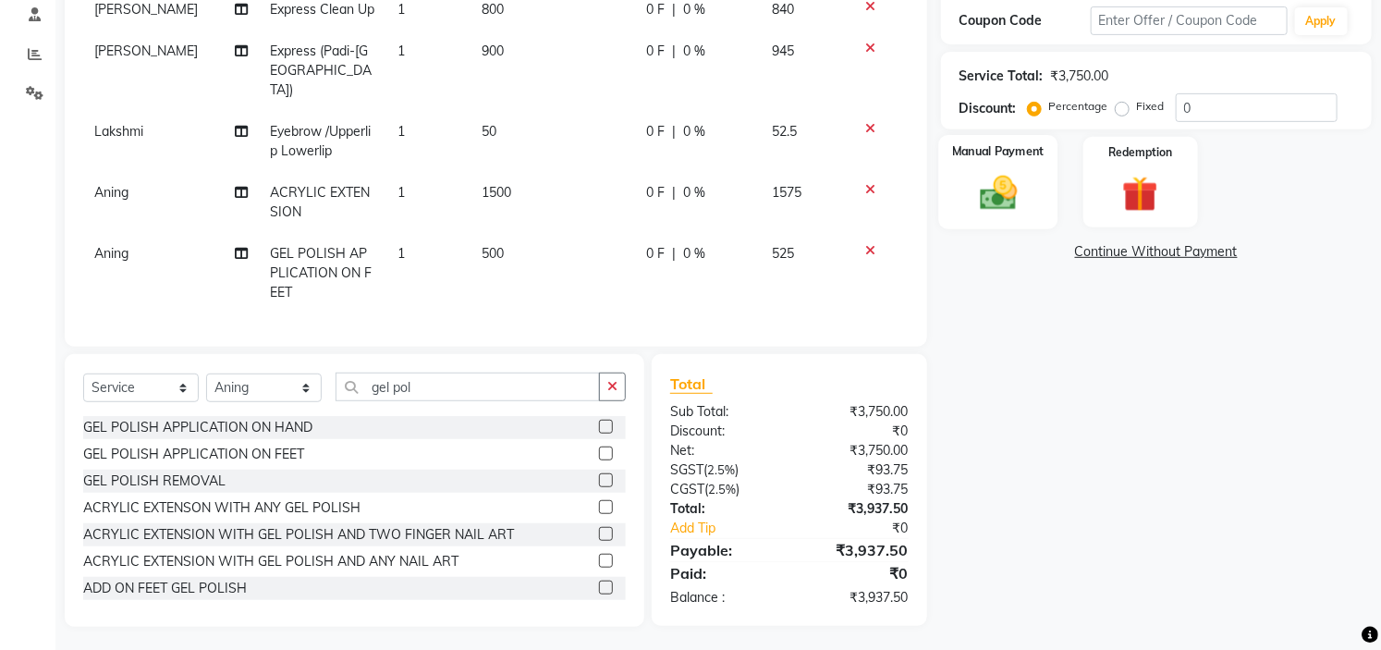
click at [1005, 187] on img at bounding box center [998, 193] width 61 height 43
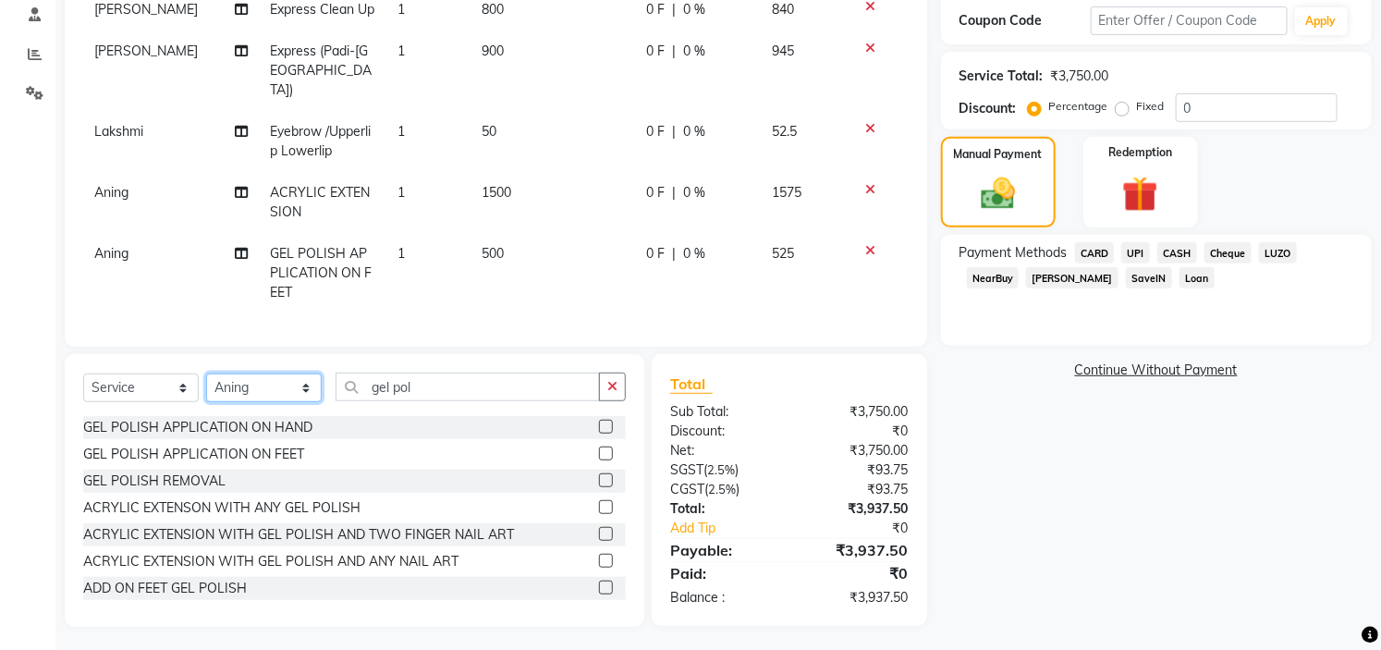
click at [233, 381] on select "Select Stylist [PERSON_NAME] [PERSON_NAME] Ashwini Ayaan DR. Apurva [PERSON_NAM…" at bounding box center [264, 387] width 116 height 29
select select "66079"
click at [206, 373] on select "Select Stylist [PERSON_NAME] [PERSON_NAME] Ashwini Ayaan DR. Apurva [PERSON_NAM…" at bounding box center [264, 387] width 116 height 29
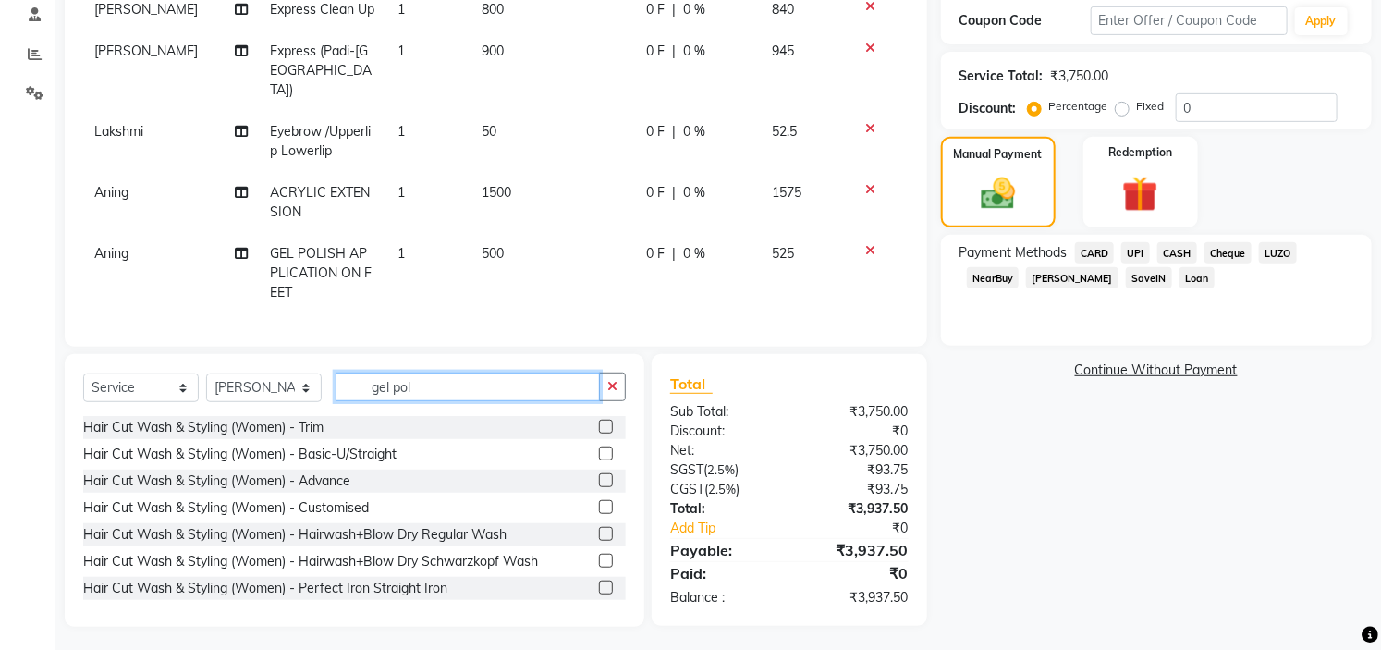
click at [464, 375] on input "gel pol" at bounding box center [467, 386] width 264 height 29
type input "g"
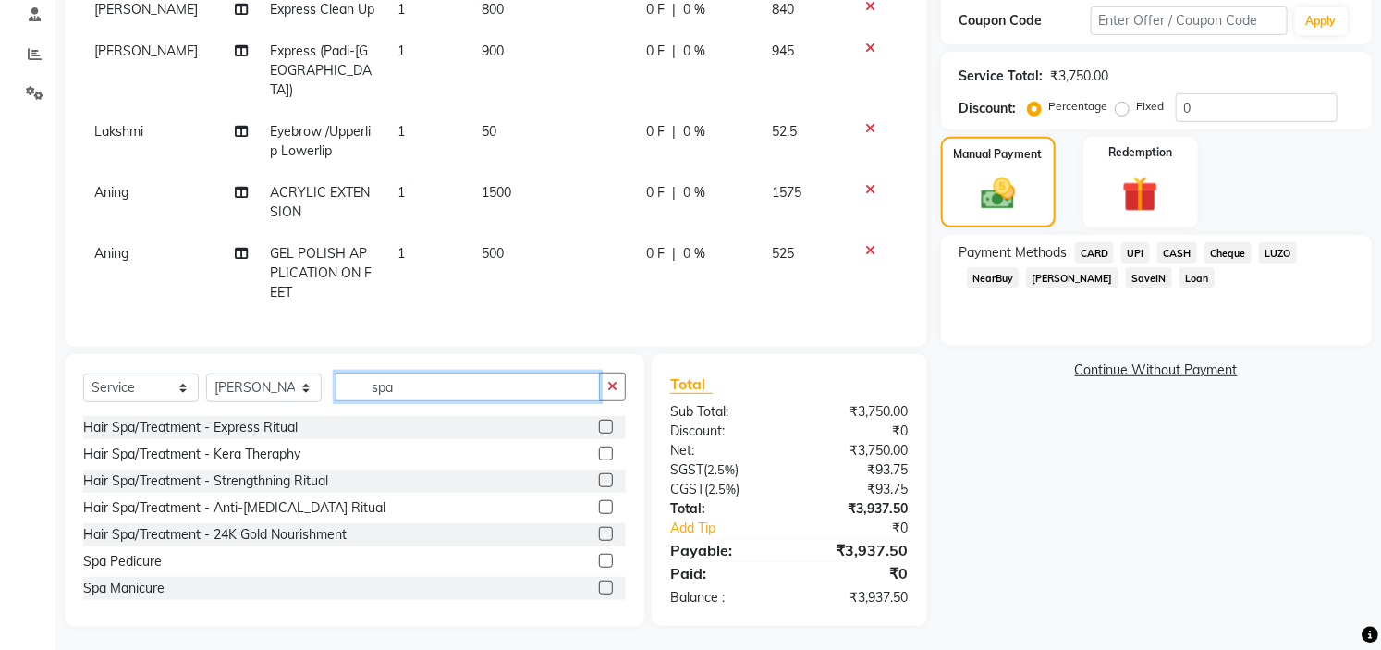
type input "spa"
click at [599, 446] on label at bounding box center [606, 453] width 14 height 14
click at [599, 448] on input "checkbox" at bounding box center [605, 454] width 12 height 12
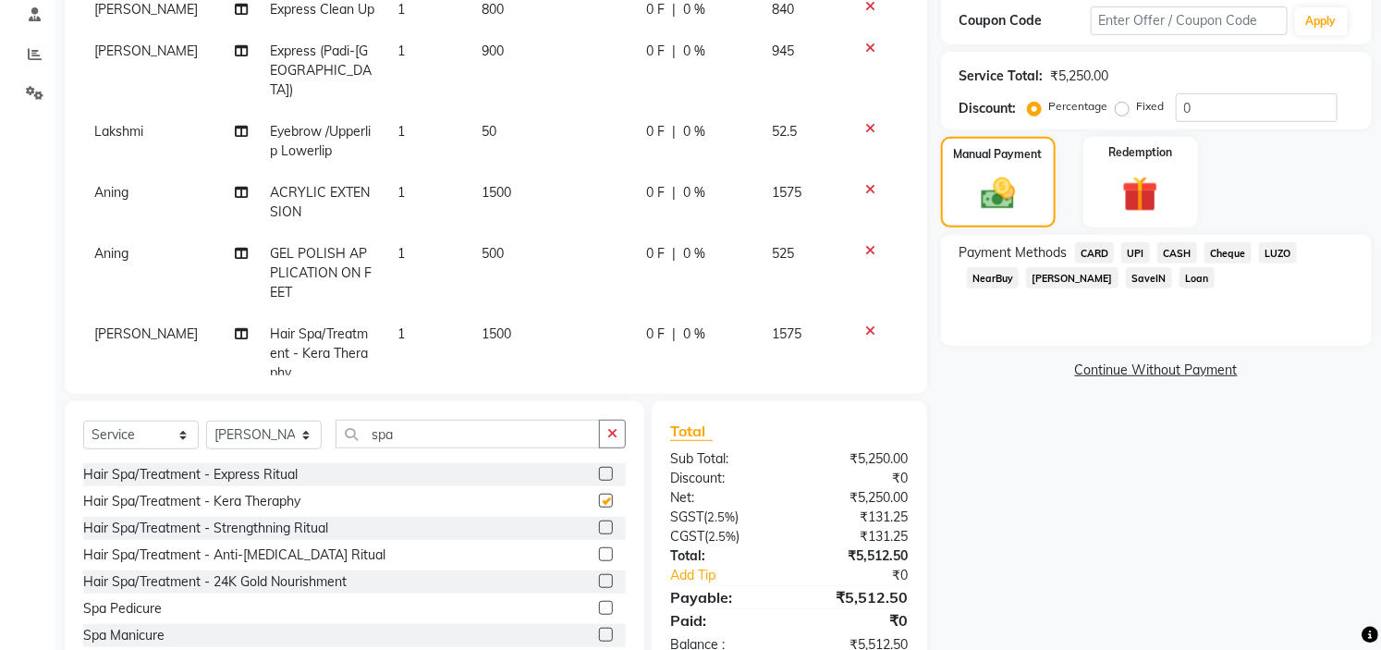
checkbox input "false"
click at [520, 335] on td "1500" at bounding box center [552, 353] width 164 height 80
select select "66079"
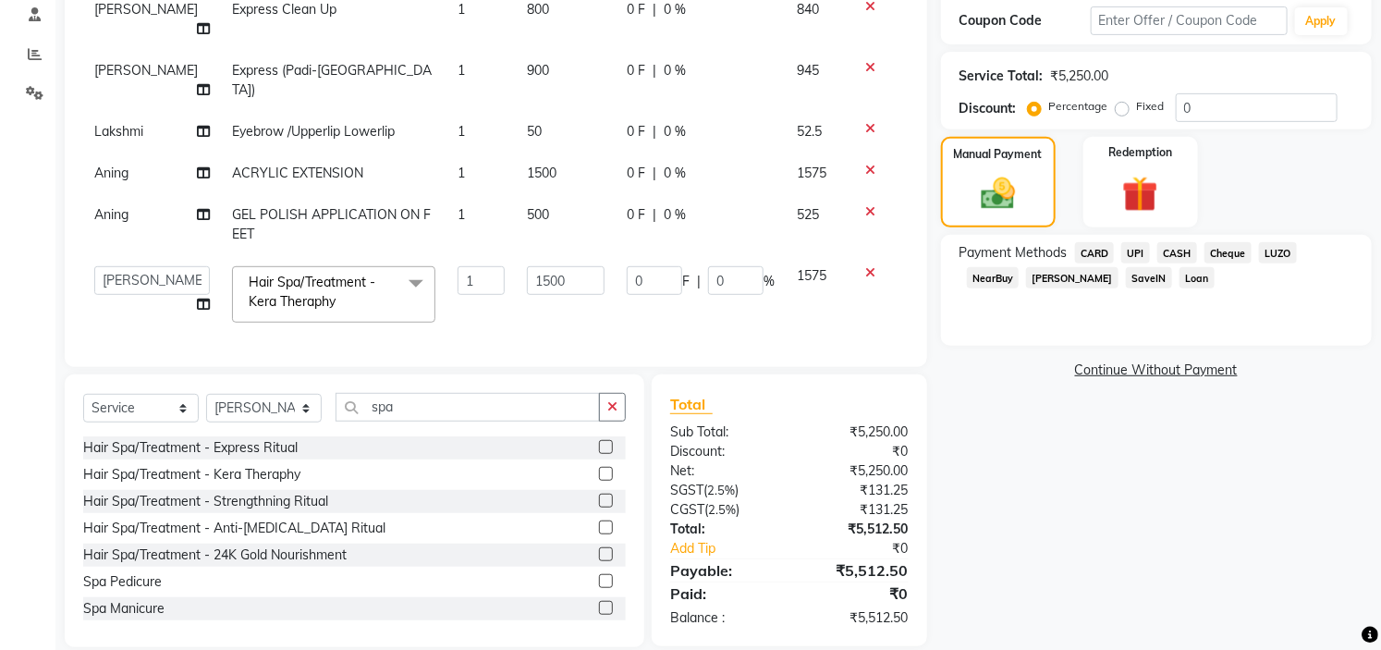
click at [558, 266] on td "1500" at bounding box center [566, 294] width 100 height 79
drag, startPoint x: 565, startPoint y: 259, endPoint x: 571, endPoint y: 237, distance: 23.1
click at [571, 255] on td "1500" at bounding box center [566, 294] width 100 height 79
click at [571, 266] on input "1500" at bounding box center [566, 280] width 78 height 29
type input "1"
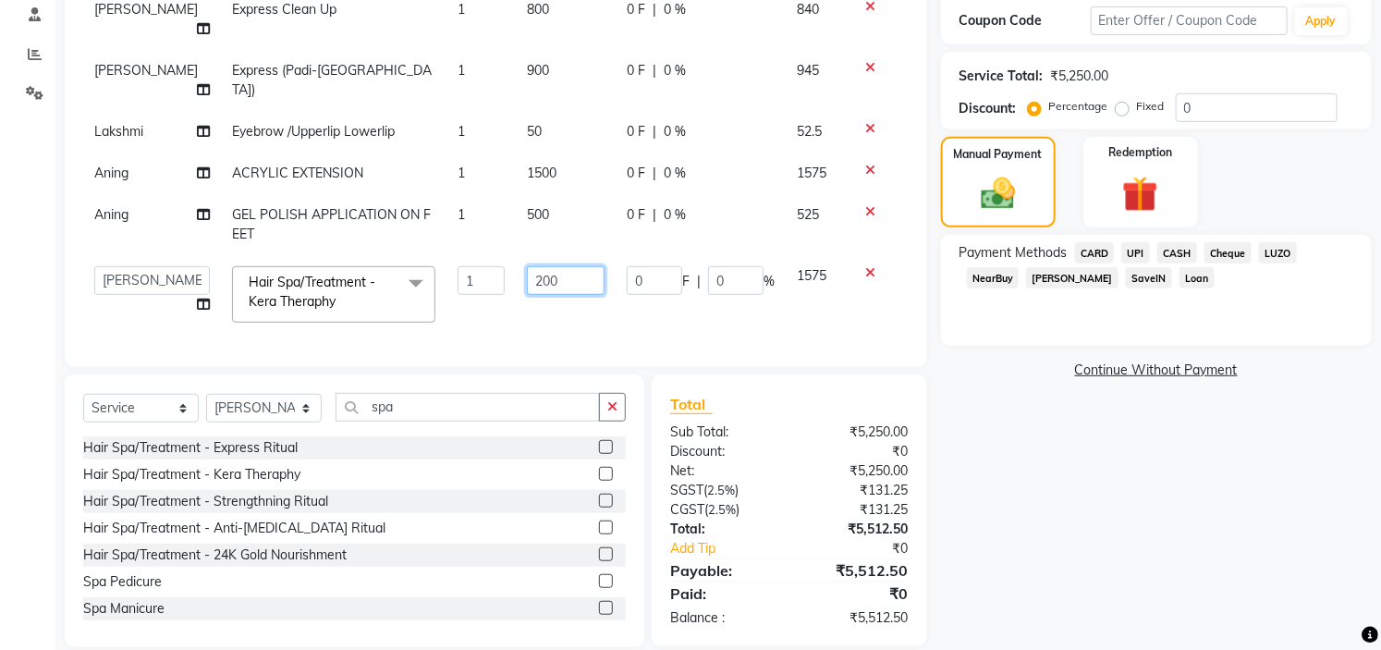
type input "2000"
click at [1137, 431] on div "Name: Sakshi Membership: No Active Membership Total Visits: Card on file: 0 Las…" at bounding box center [1163, 235] width 445 height 824
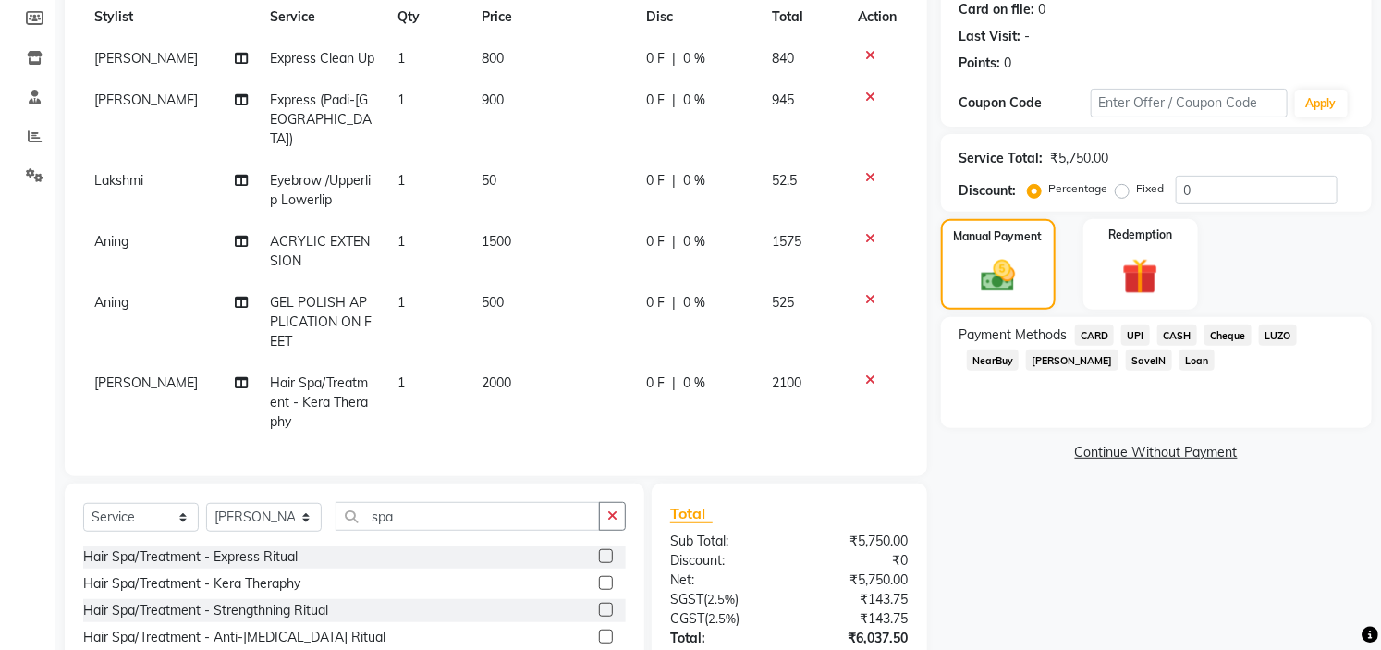
scroll to position [367, 0]
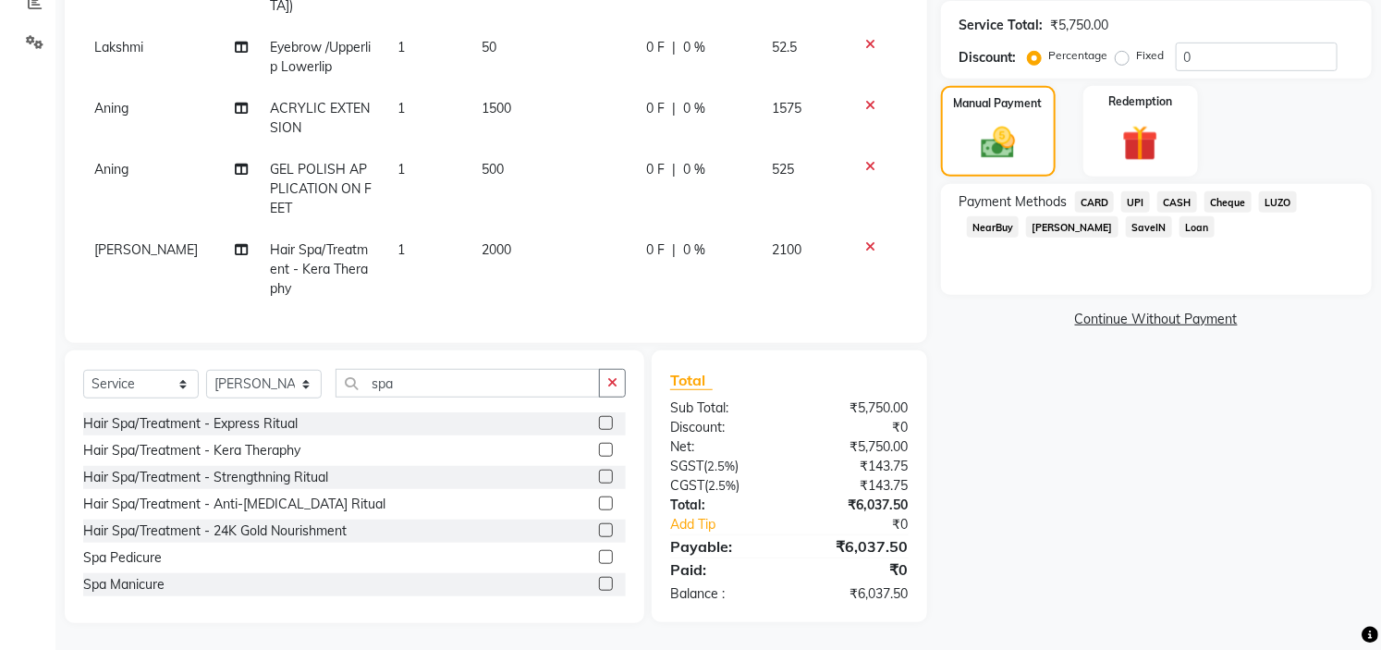
click at [1087, 203] on span "CARD" at bounding box center [1095, 201] width 40 height 21
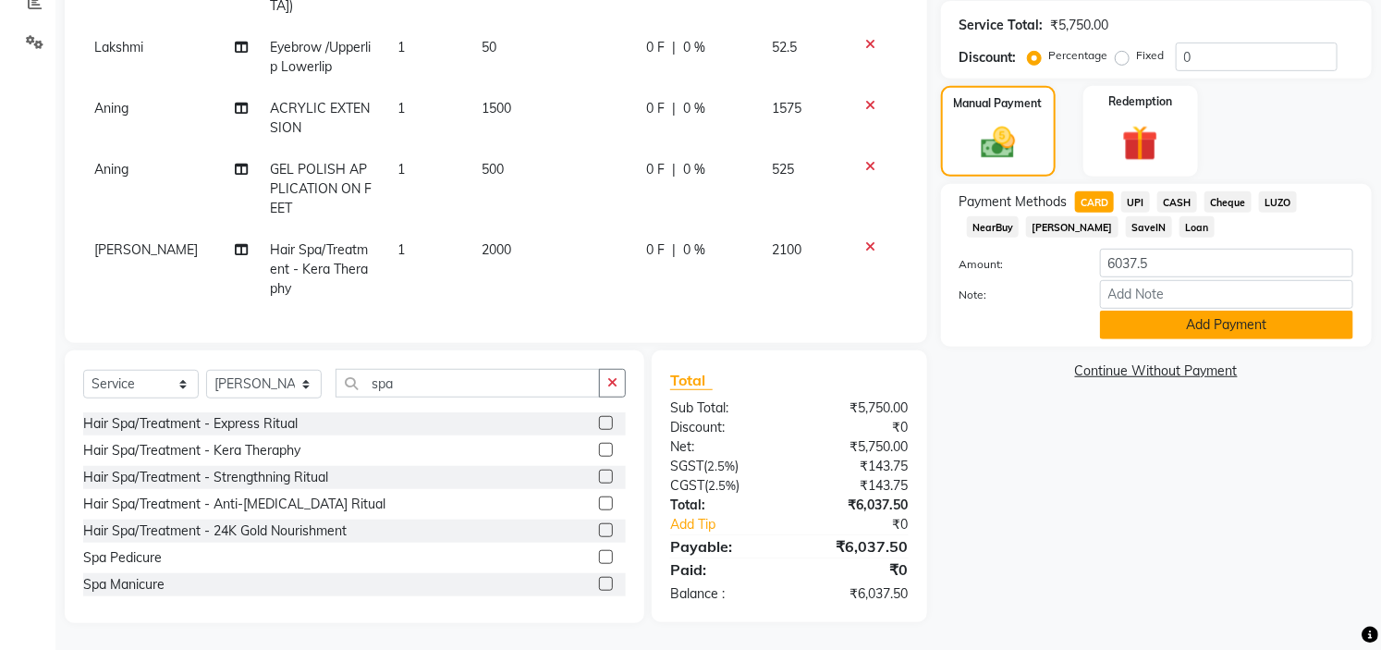
click at [1250, 334] on button "Add Payment" at bounding box center [1226, 325] width 253 height 29
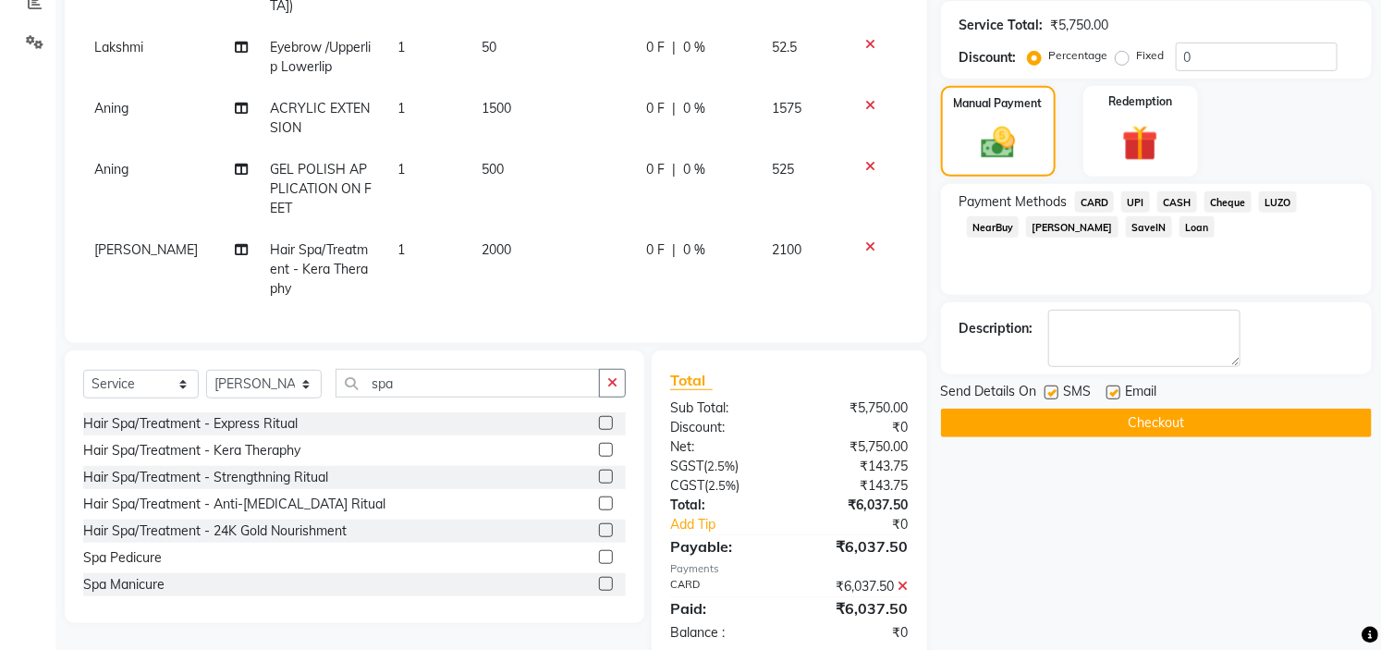
click at [1196, 405] on div "Send Details On SMS Email Checkout" at bounding box center [1156, 409] width 431 height 55
click at [1187, 429] on button "Checkout" at bounding box center [1156, 422] width 431 height 29
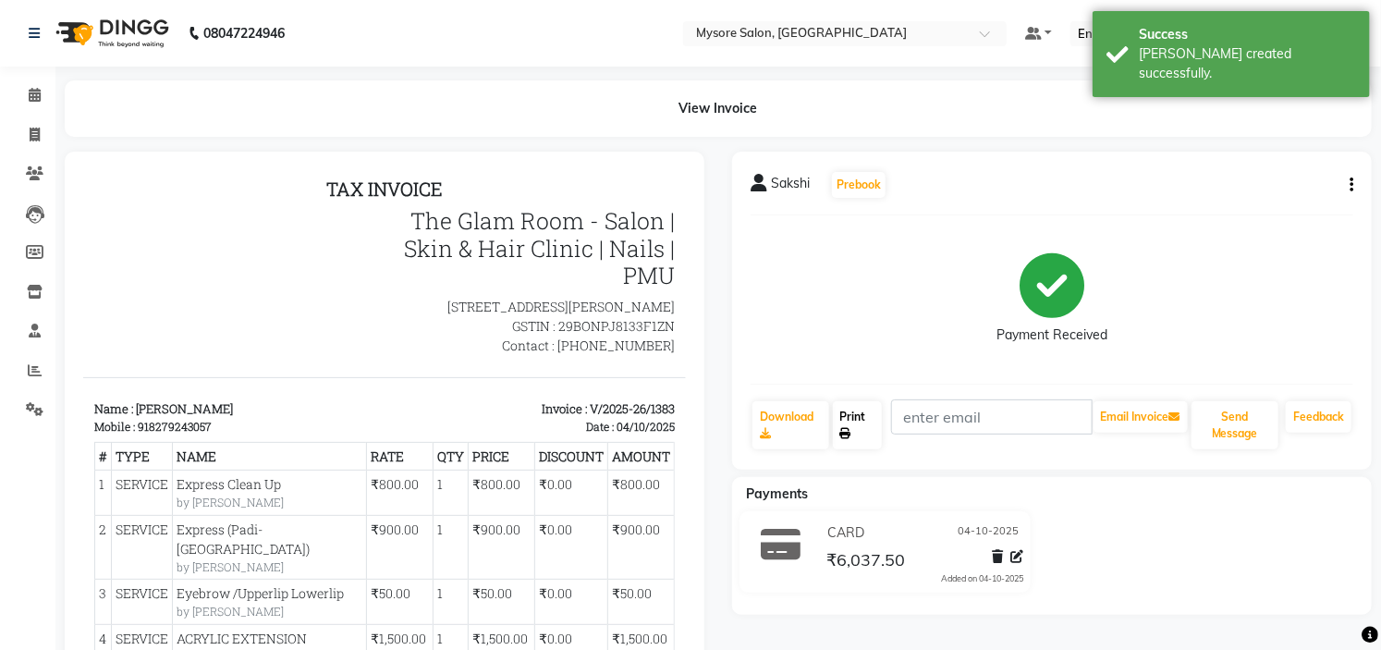
click at [859, 412] on link "Print" at bounding box center [858, 425] width 50 height 48
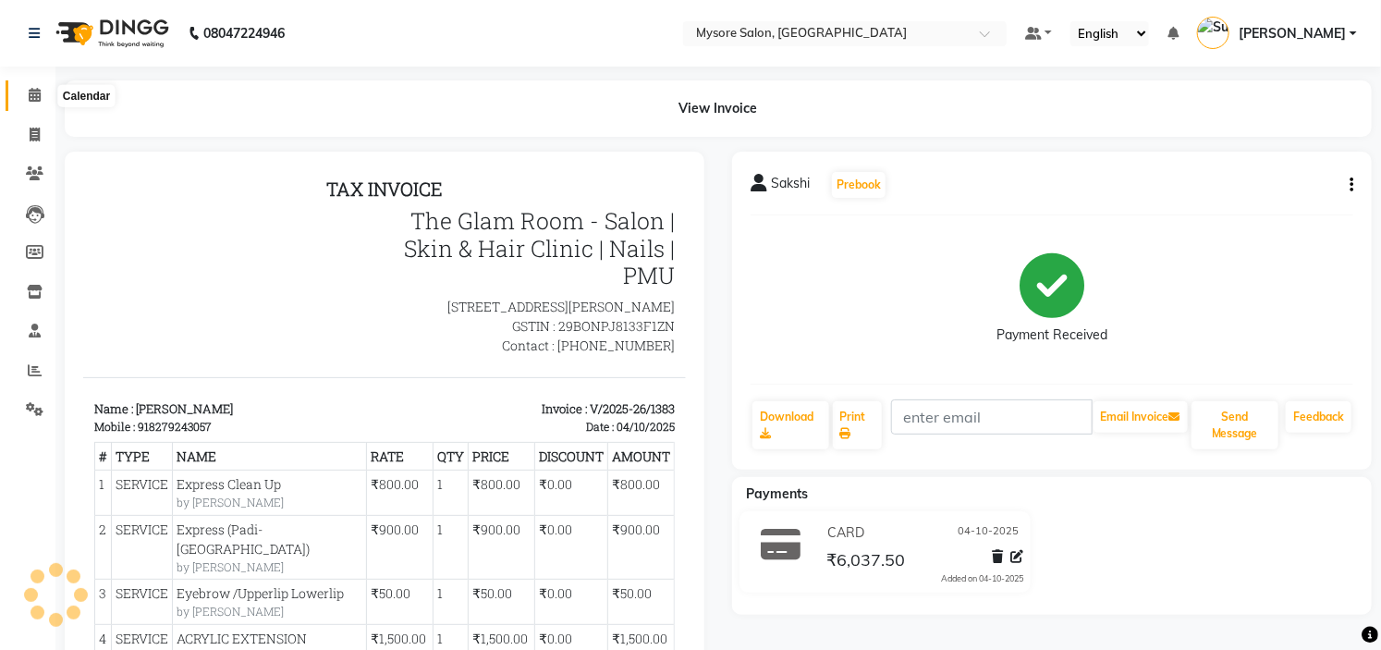
click at [30, 94] on icon at bounding box center [35, 95] width 12 height 14
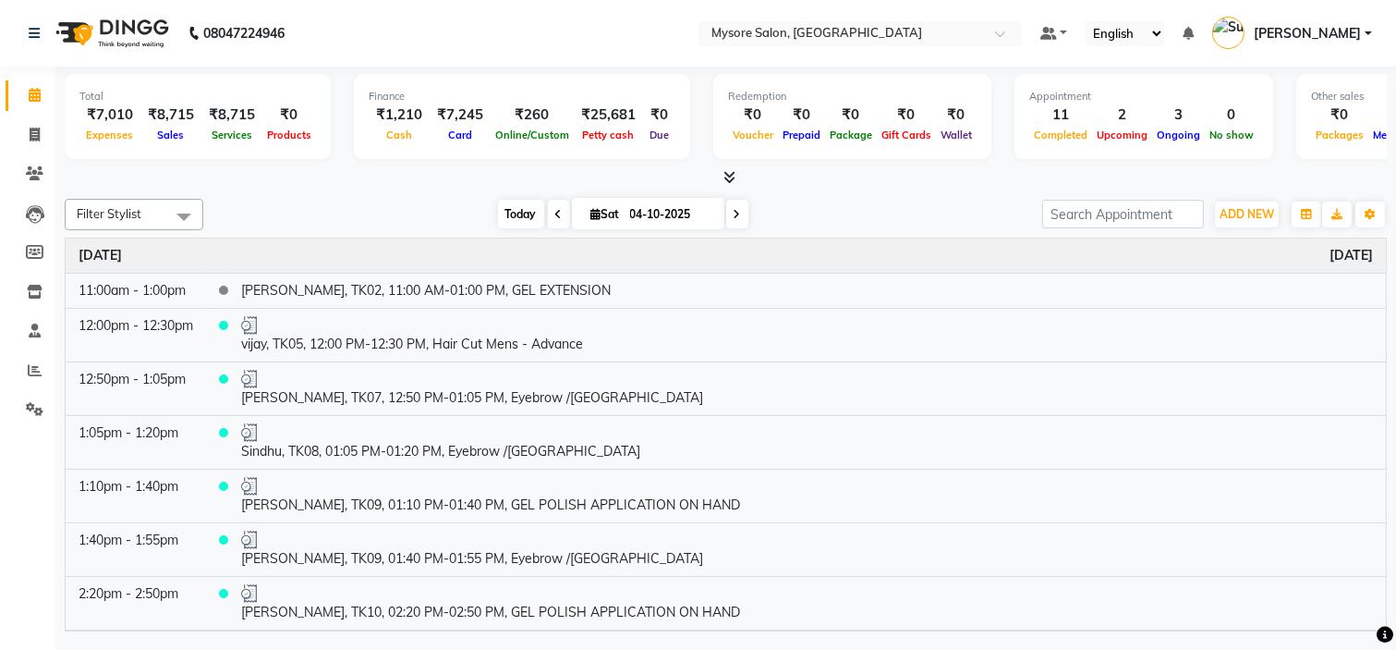
click at [499, 211] on span "Today" at bounding box center [521, 214] width 46 height 29
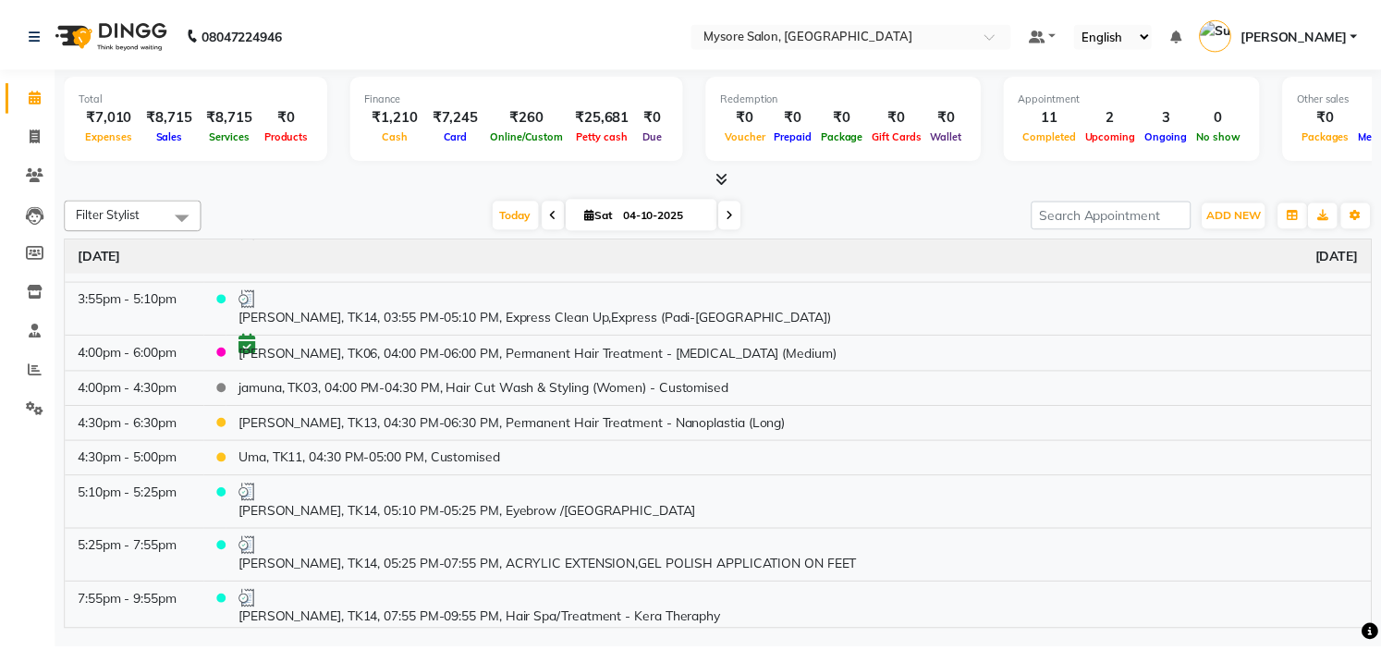
scroll to position [479, 0]
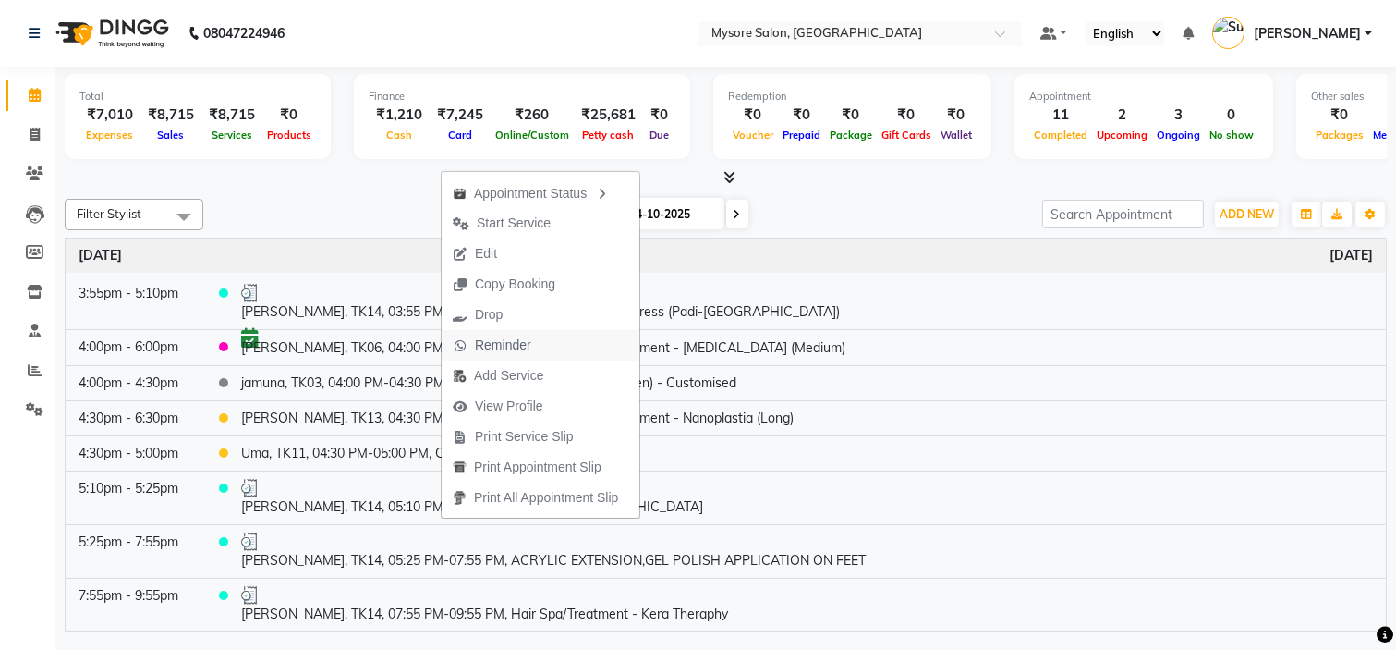
click at [506, 338] on span "Reminder" at bounding box center [503, 344] width 56 height 19
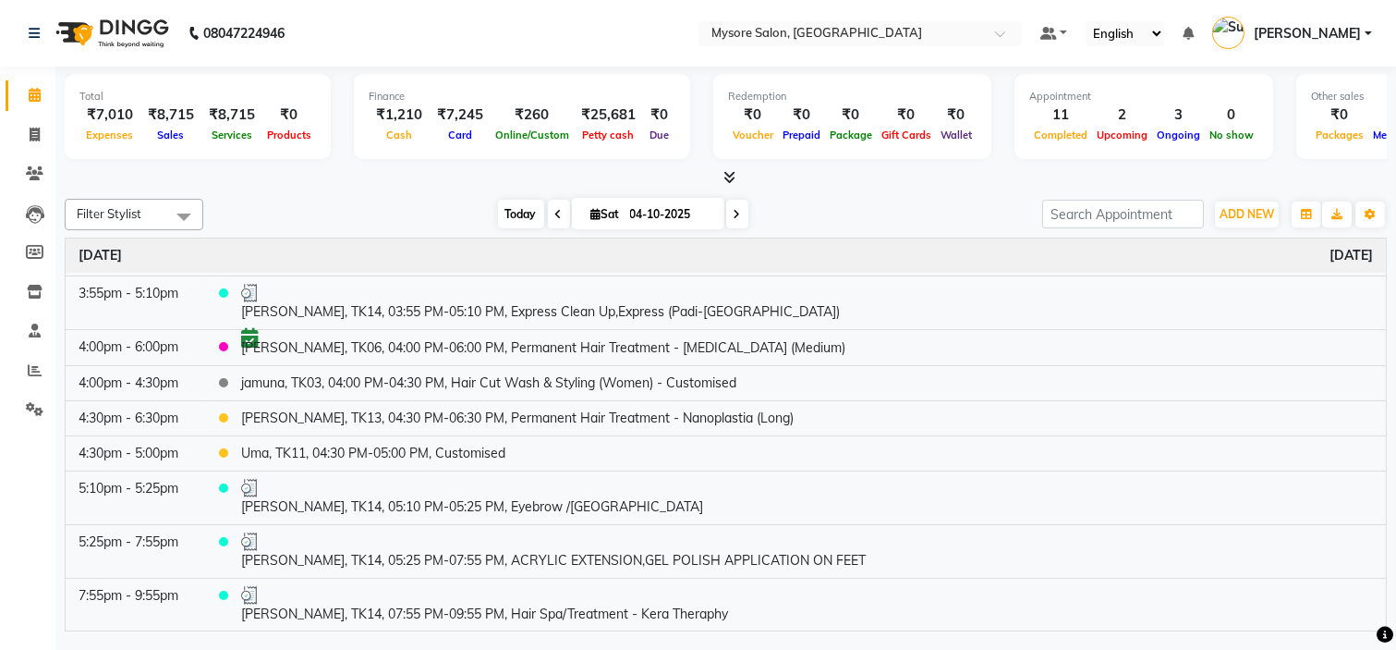
click at [513, 218] on span "Today" at bounding box center [521, 214] width 46 height 29
drag, startPoint x: 1378, startPoint y: 615, endPoint x: 941, endPoint y: 215, distance: 592.0
click at [941, 215] on div "Today Sat 04-10-2025" at bounding box center [623, 215] width 821 height 28
click at [728, 173] on icon at bounding box center [730, 177] width 12 height 14
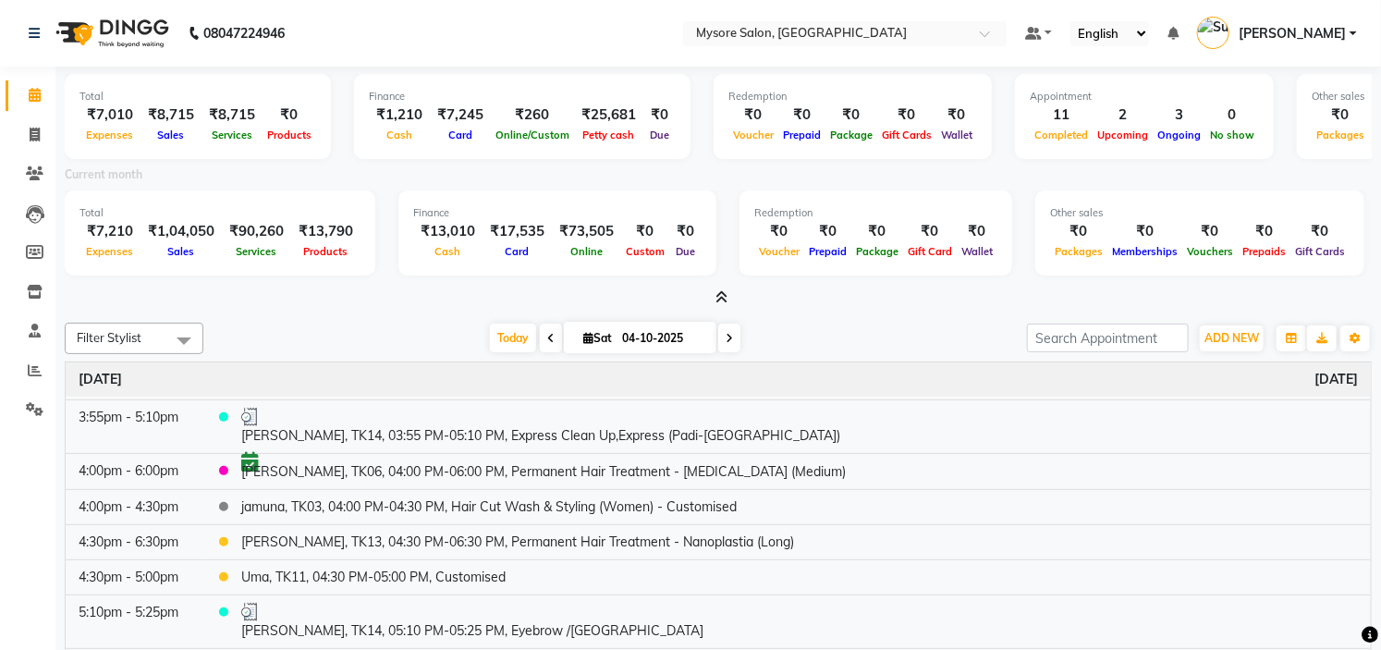
click at [723, 297] on icon at bounding box center [722, 297] width 12 height 14
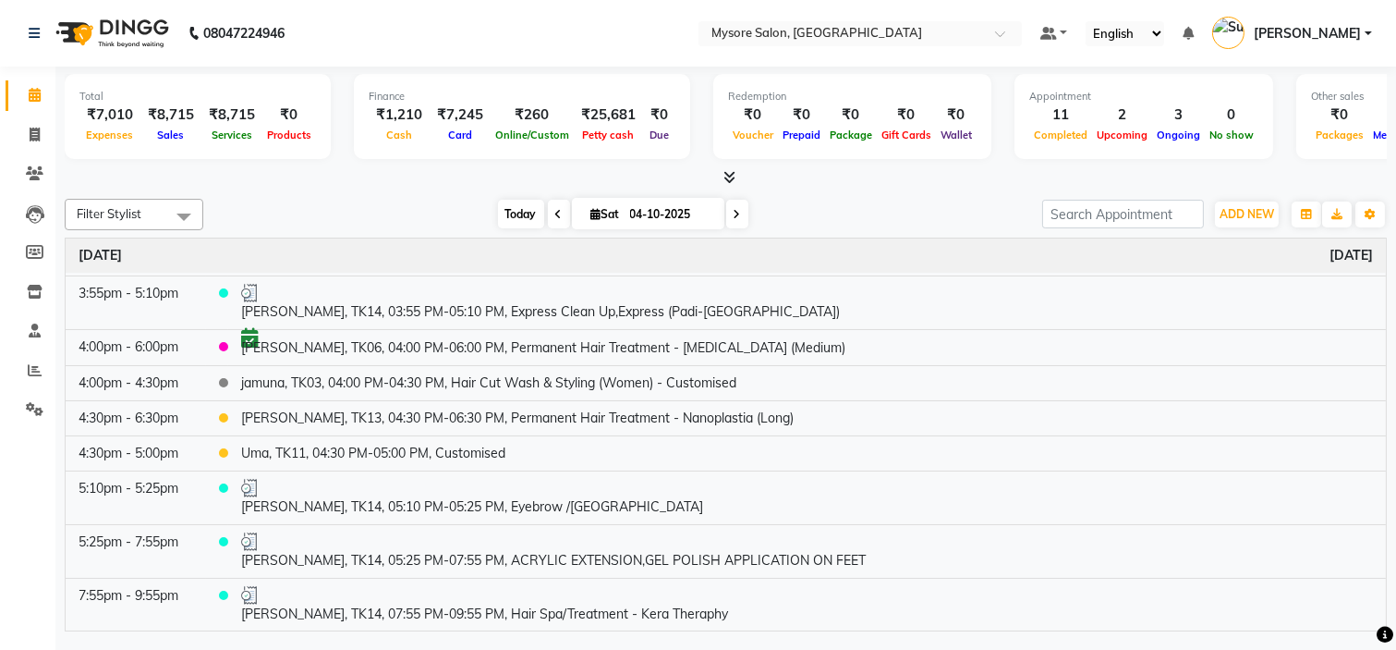
click at [510, 201] on span "Today" at bounding box center [521, 214] width 46 height 29
click at [525, 210] on span "Today" at bounding box center [521, 214] width 46 height 29
click at [866, 176] on div at bounding box center [726, 177] width 1322 height 19
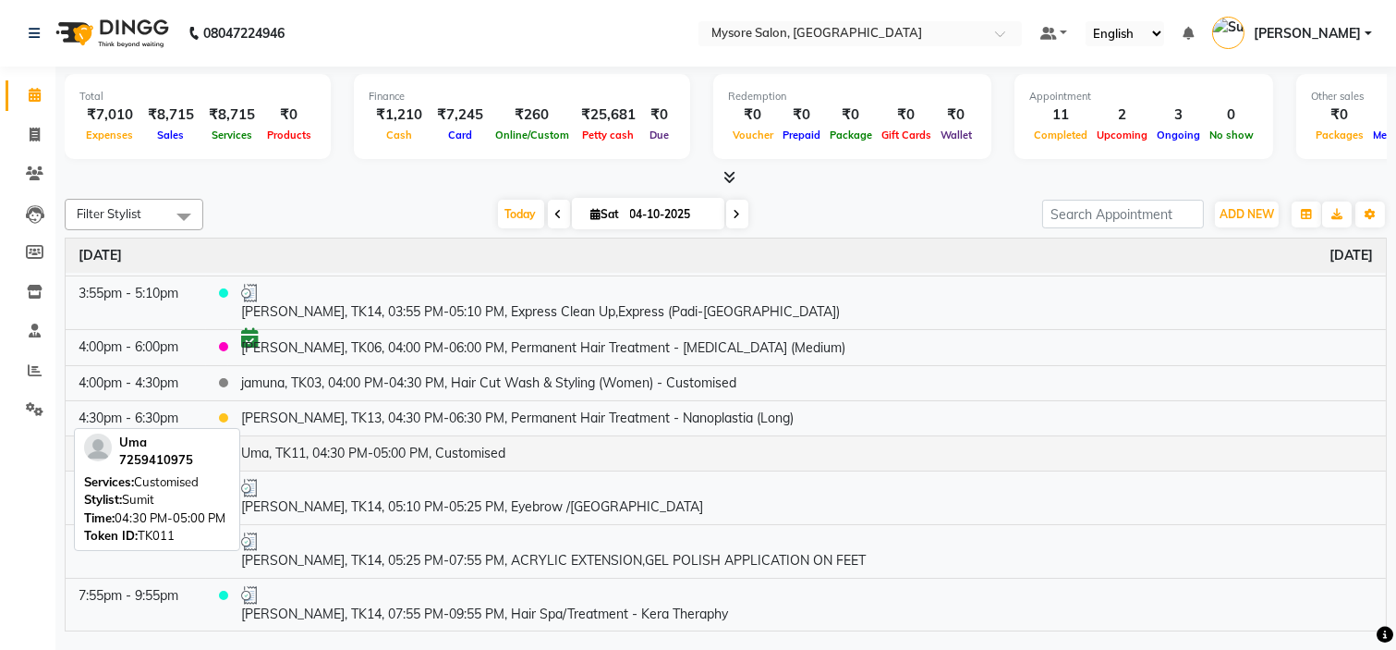
click at [542, 455] on td "Uma, TK11, 04:30 PM-05:00 PM, Customised" at bounding box center [807, 452] width 1158 height 35
select select "1"
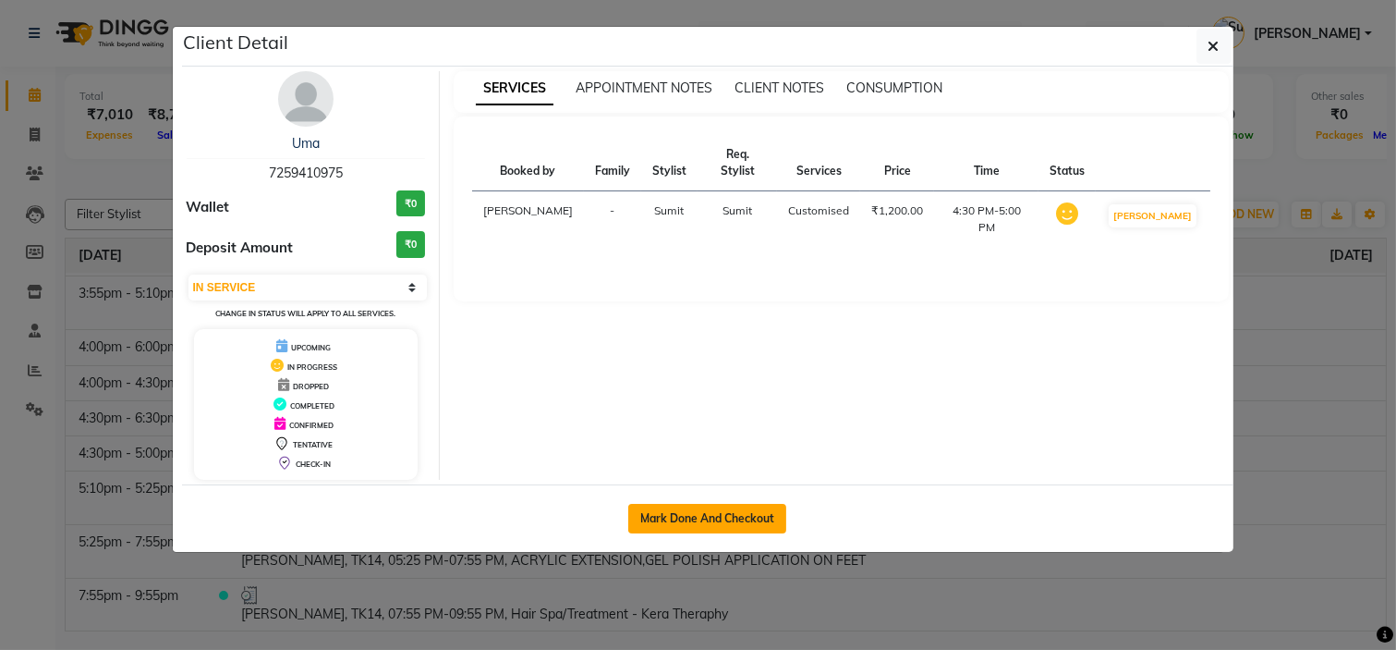
click at [740, 508] on button "Mark Done And Checkout" at bounding box center [707, 519] width 158 height 30
select select "service"
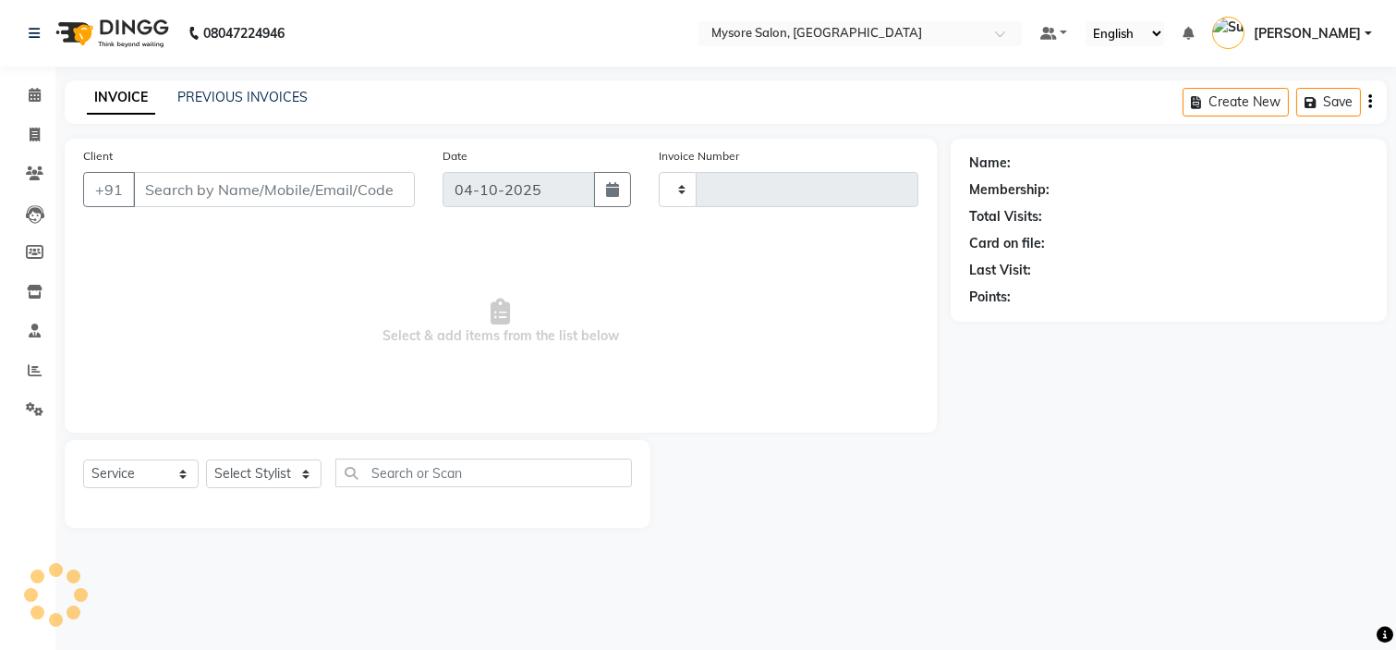
type input "1384"
select select "4255"
type input "7259410975"
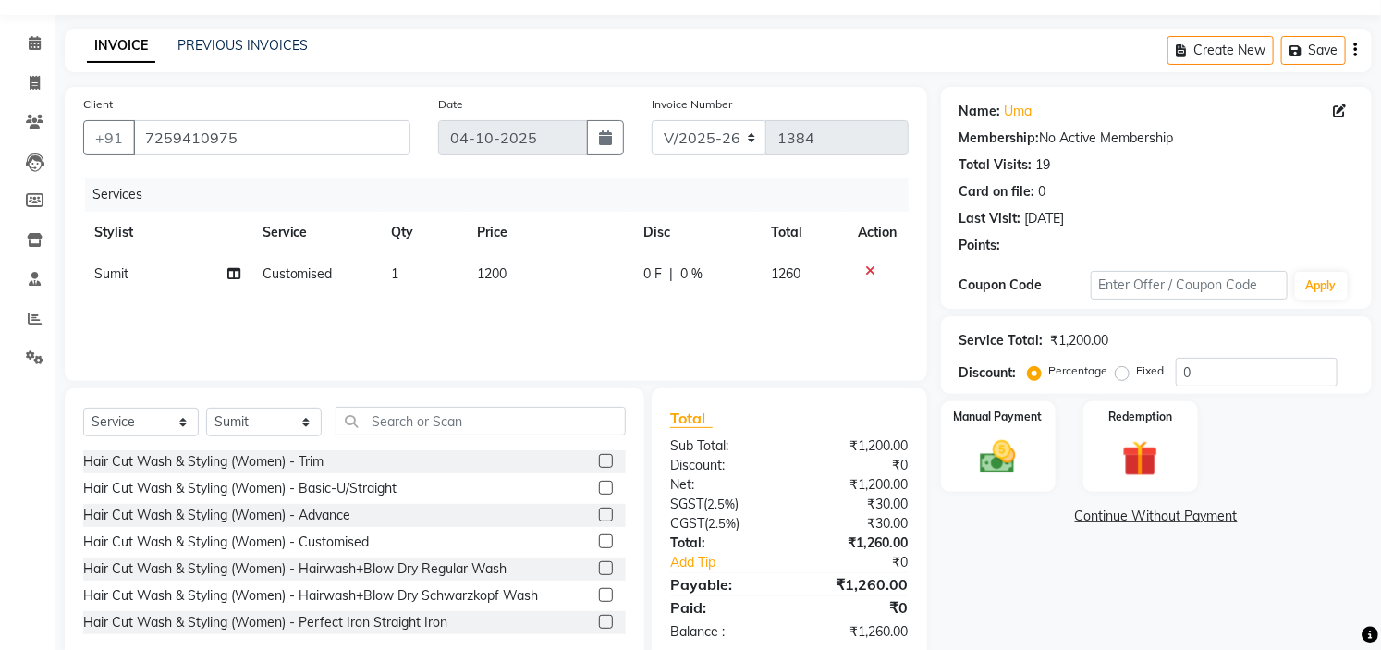
scroll to position [90, 0]
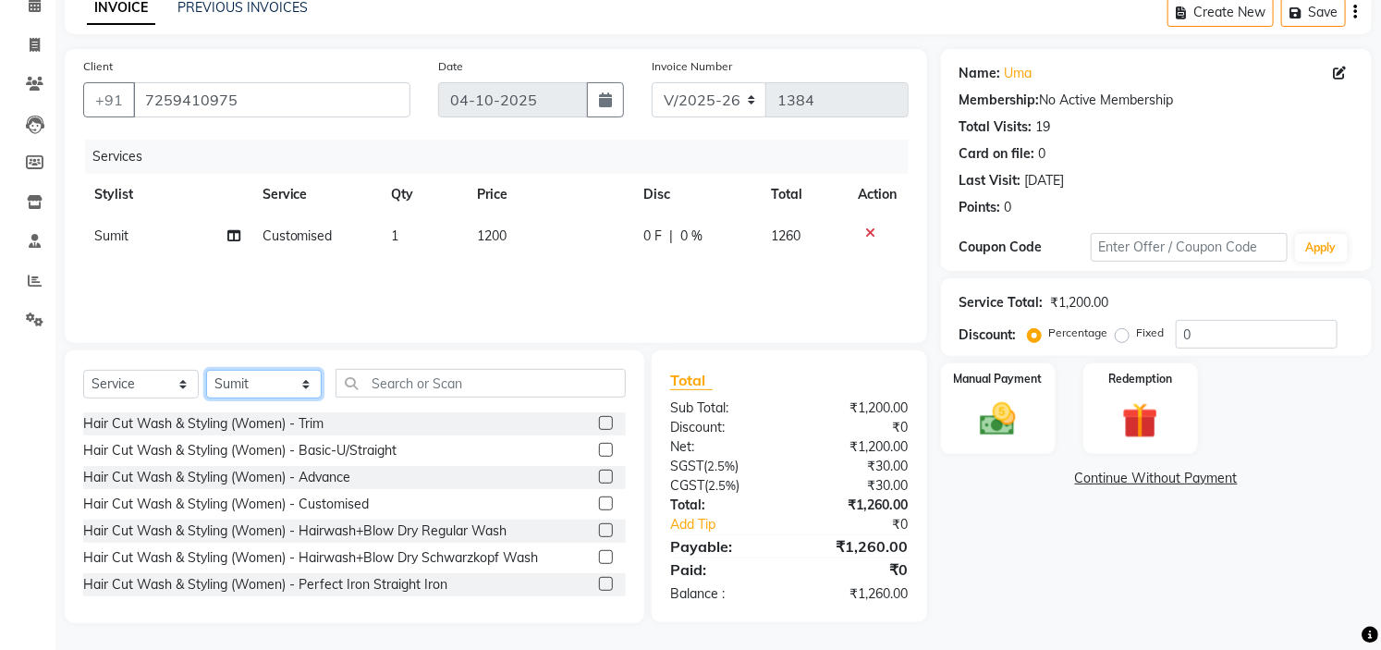
click at [283, 382] on select "Select Stylist [PERSON_NAME] [PERSON_NAME] Ashwini Ayaan DR. Apurva [PERSON_NAM…" at bounding box center [264, 384] width 116 height 29
select select "66079"
click at [206, 370] on select "Select Stylist [PERSON_NAME] [PERSON_NAME] Ashwini Ayaan DR. Apurva [PERSON_NAM…" at bounding box center [264, 384] width 116 height 29
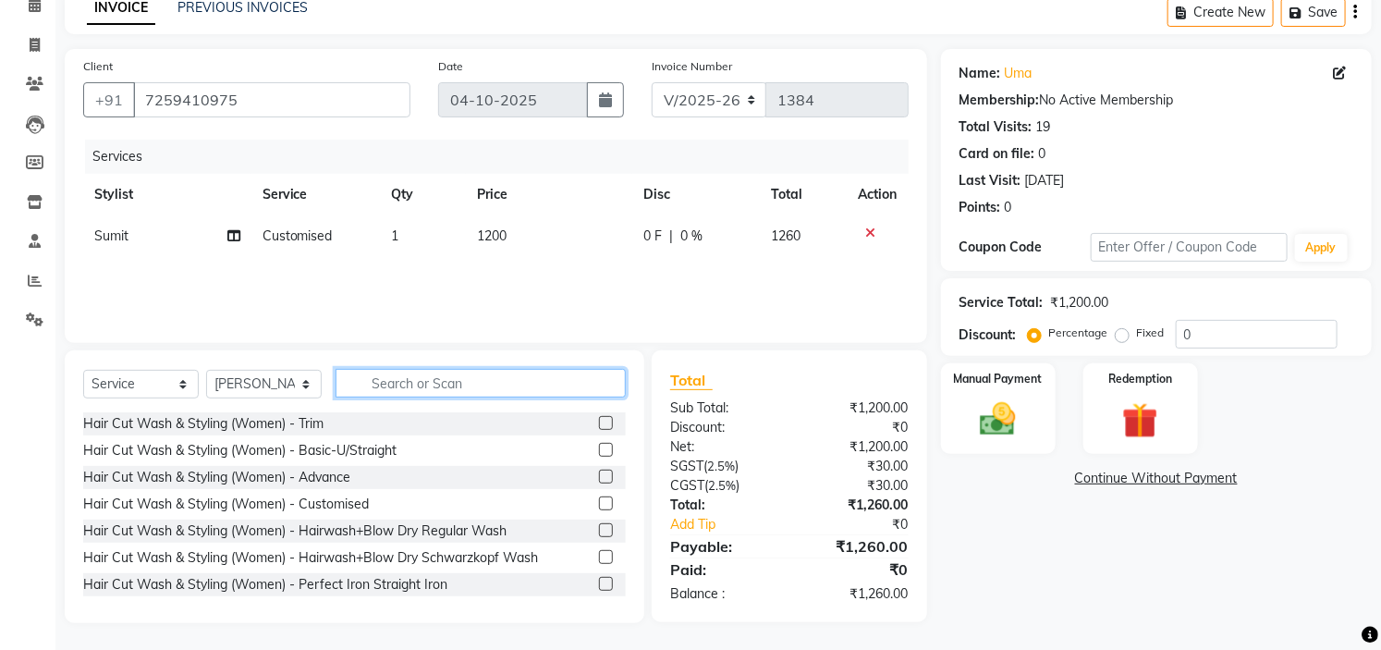
click at [434, 386] on input "text" at bounding box center [480, 383] width 290 height 29
click at [599, 446] on label at bounding box center [606, 450] width 14 height 14
click at [599, 446] on input "checkbox" at bounding box center [605, 451] width 12 height 12
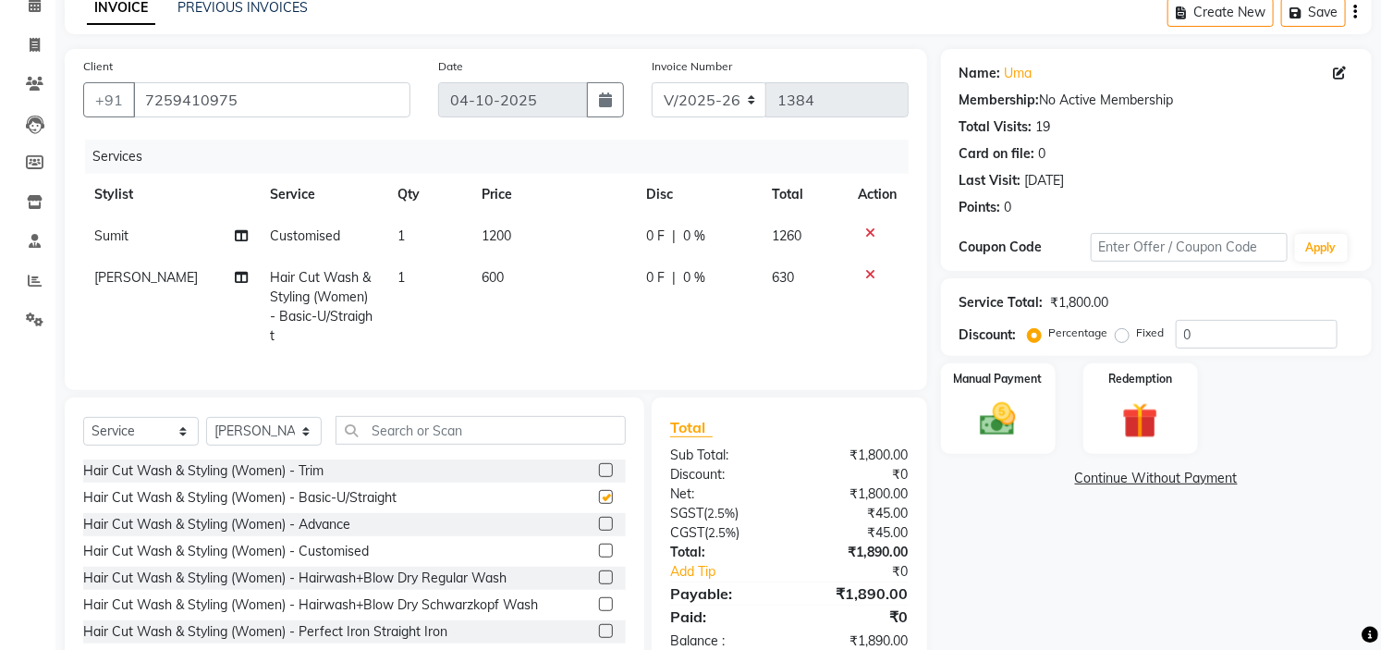
checkbox input "false"
click at [538, 264] on td "600" at bounding box center [552, 307] width 164 height 100
select select "66079"
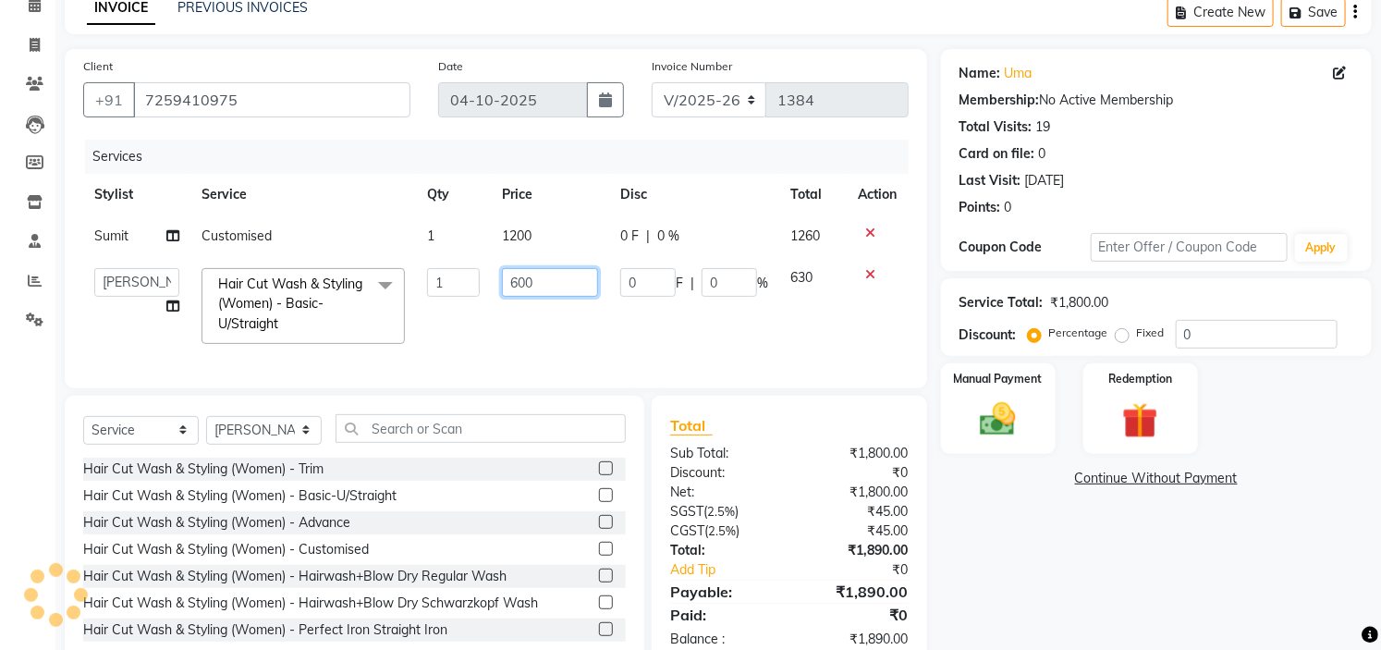
click at [559, 272] on input "600" at bounding box center [550, 282] width 96 height 29
type input "6"
type input "1000"
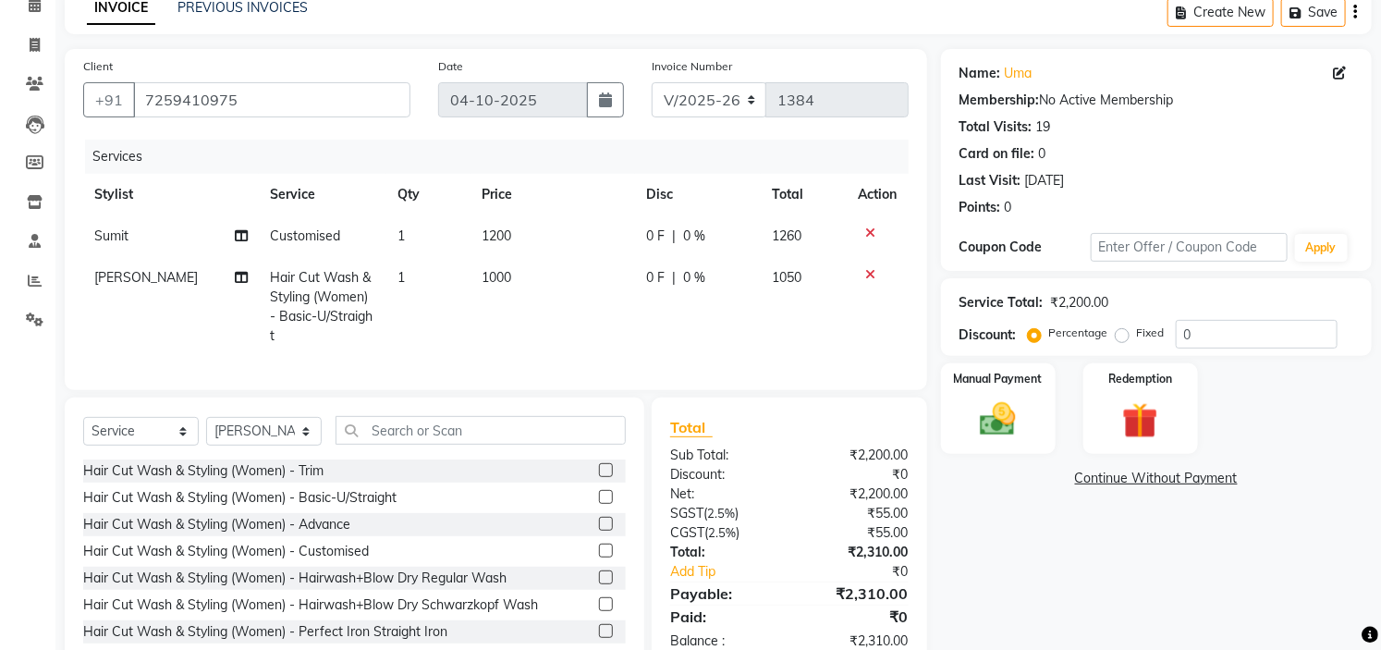
click at [553, 234] on td "1200" at bounding box center [552, 236] width 164 height 42
select select "35251"
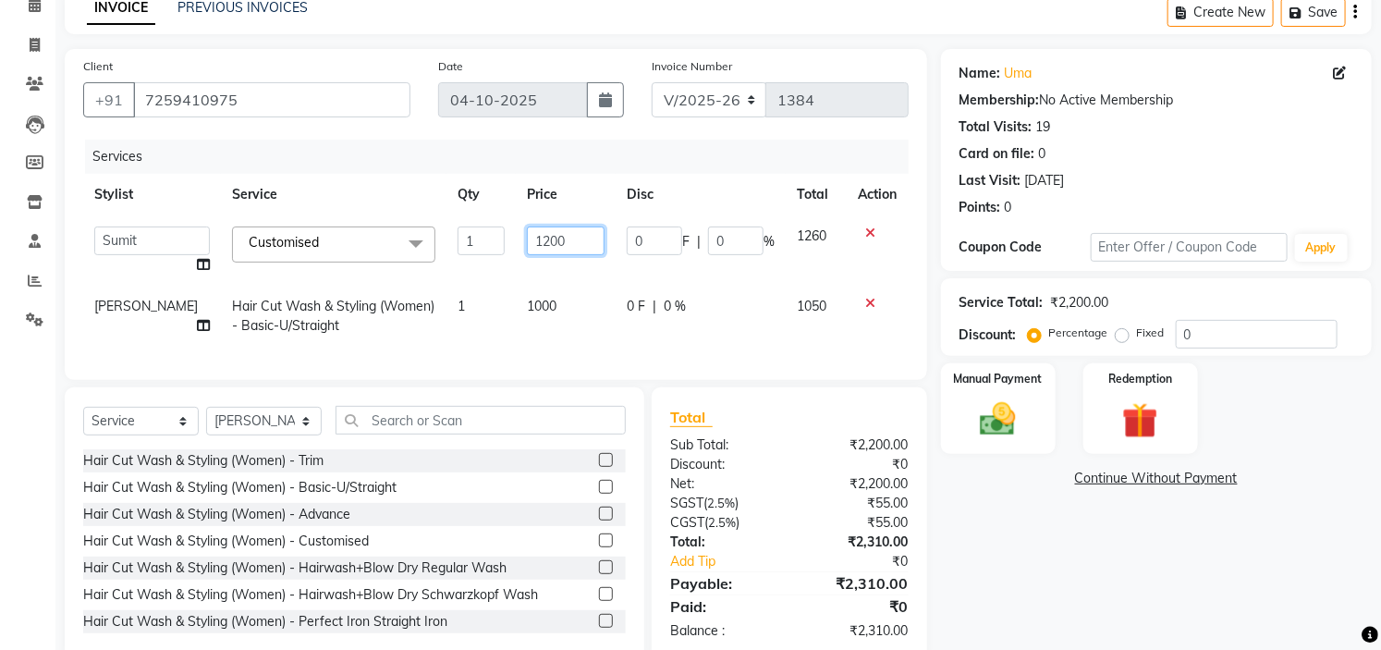
click at [527, 236] on input "1200" at bounding box center [566, 240] width 78 height 29
type input "1800"
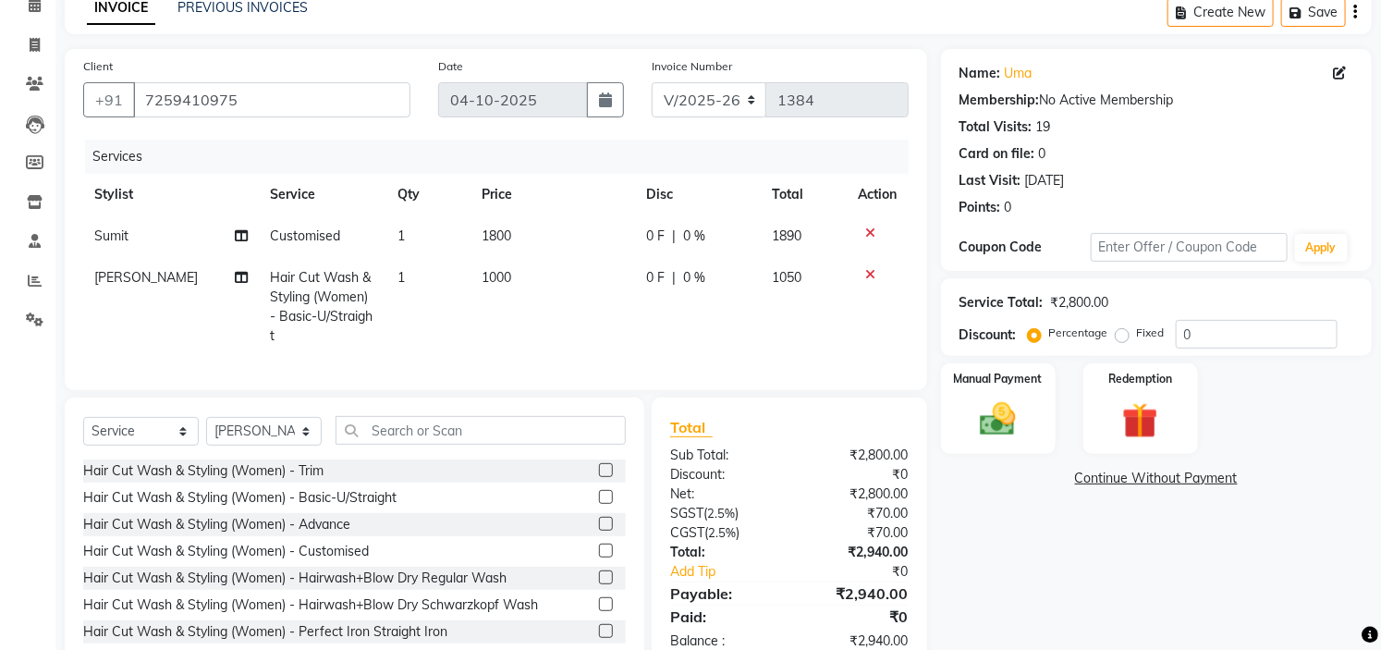
click at [1061, 554] on div "Name: Uma Membership: No Active Membership Total Visits: 19 Card on file: 0 Las…" at bounding box center [1163, 359] width 445 height 621
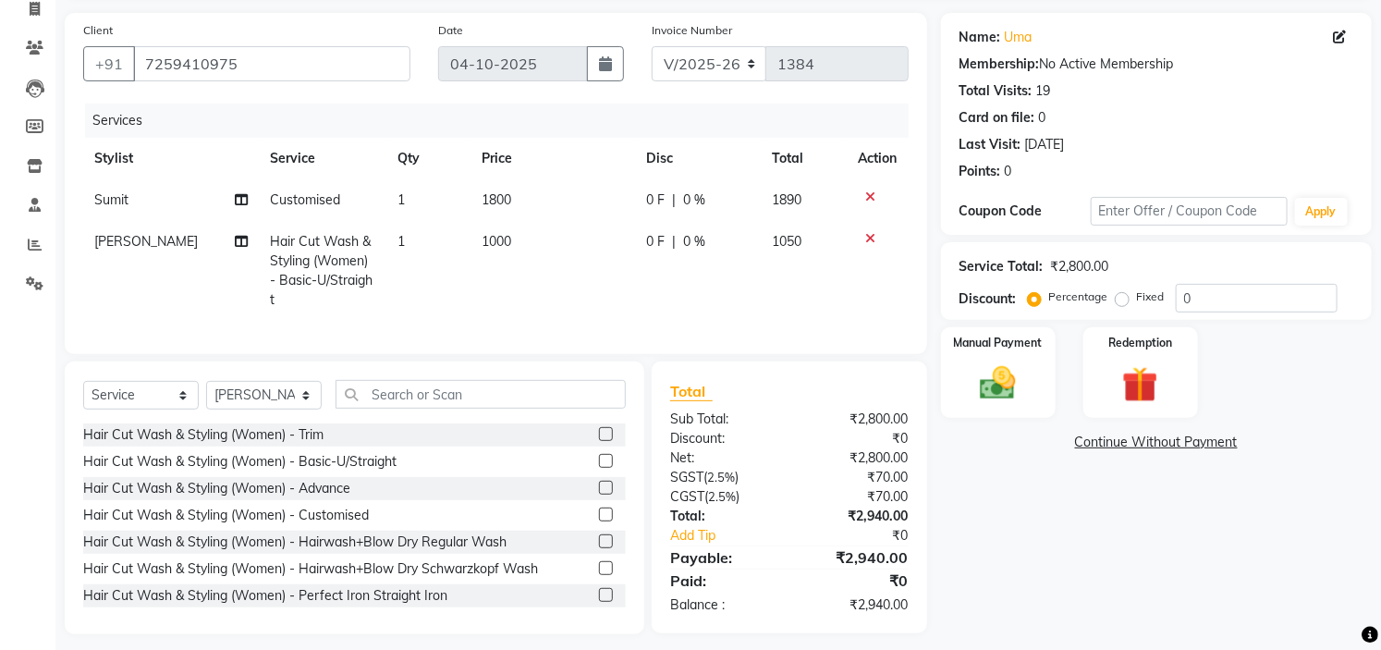
scroll to position [152, 0]
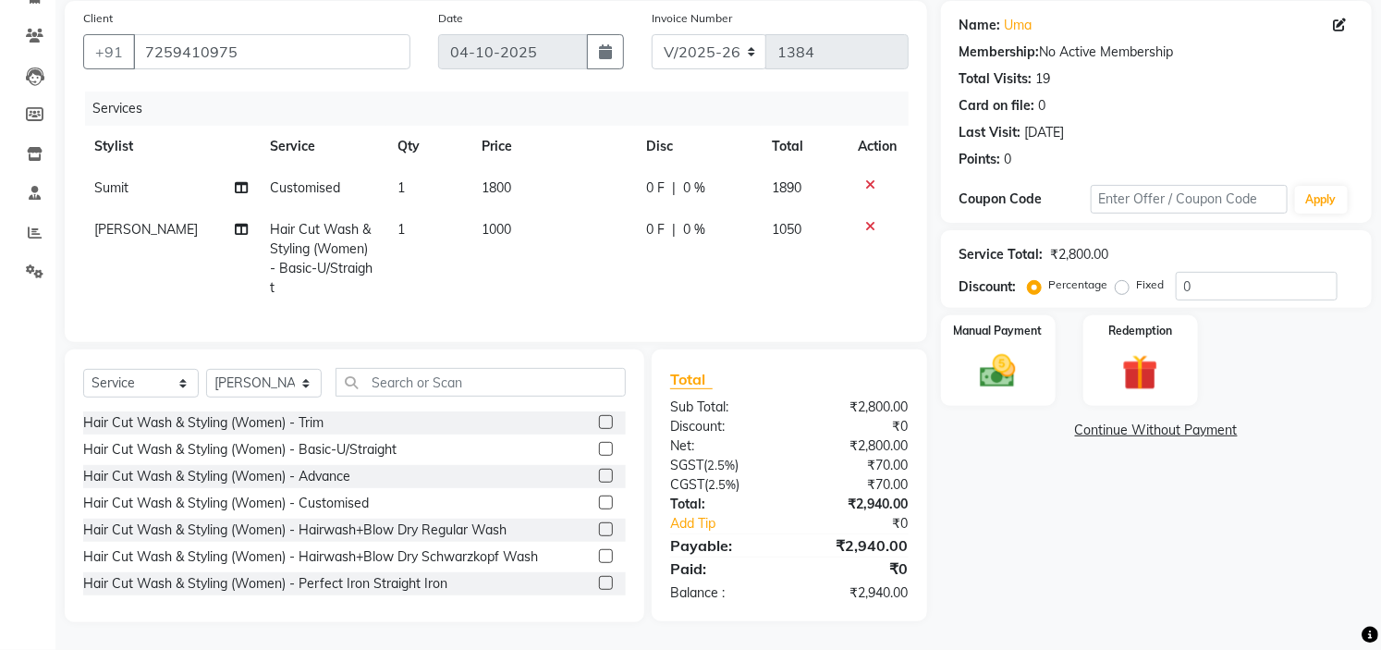
click at [339, 221] on span "Hair Cut Wash & Styling (Women) - Basic-U/Straight" at bounding box center [321, 258] width 103 height 75
select select "66079"
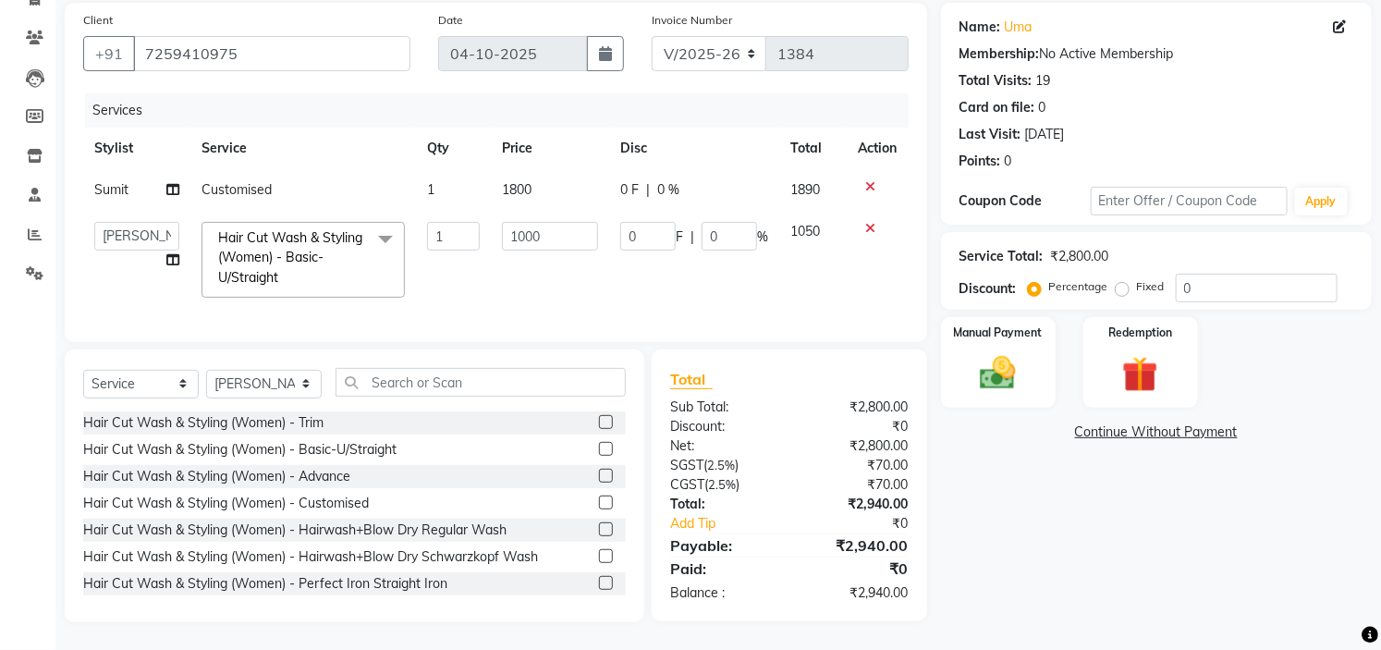
scroll to position [151, 0]
click at [389, 225] on span at bounding box center [385, 239] width 37 height 35
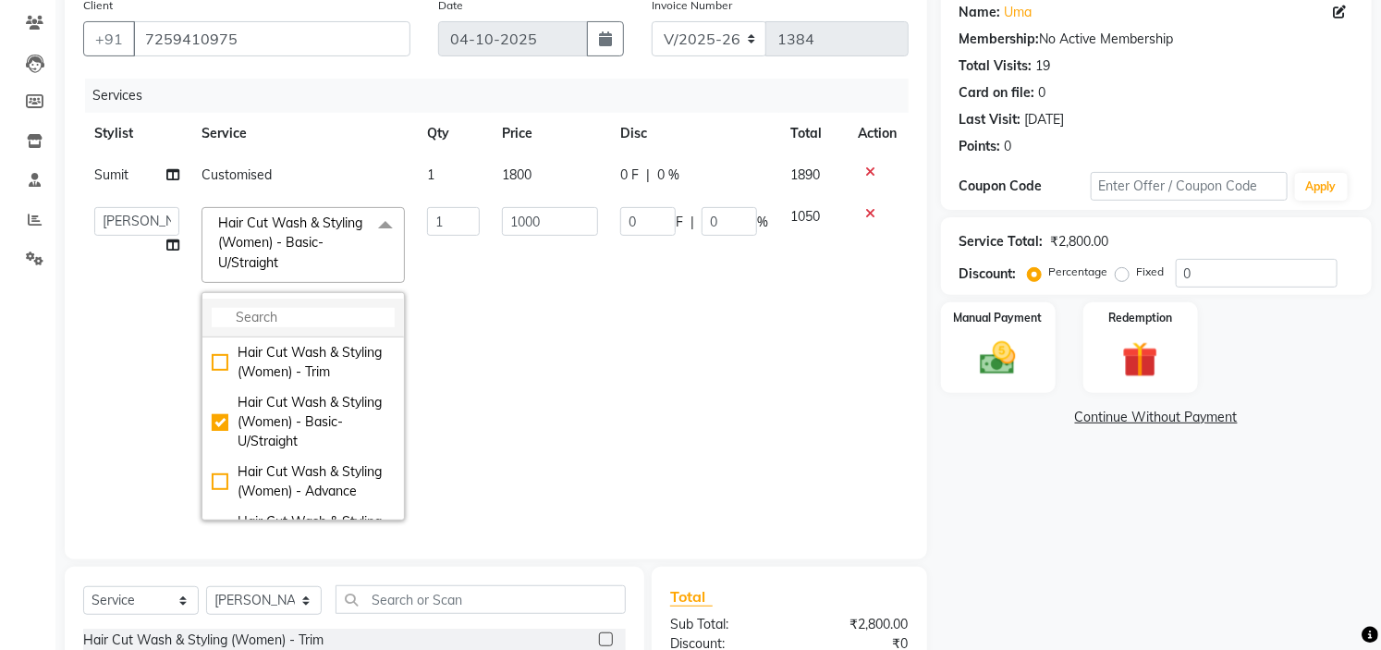
click at [312, 323] on input "multiselect-search" at bounding box center [303, 317] width 183 height 19
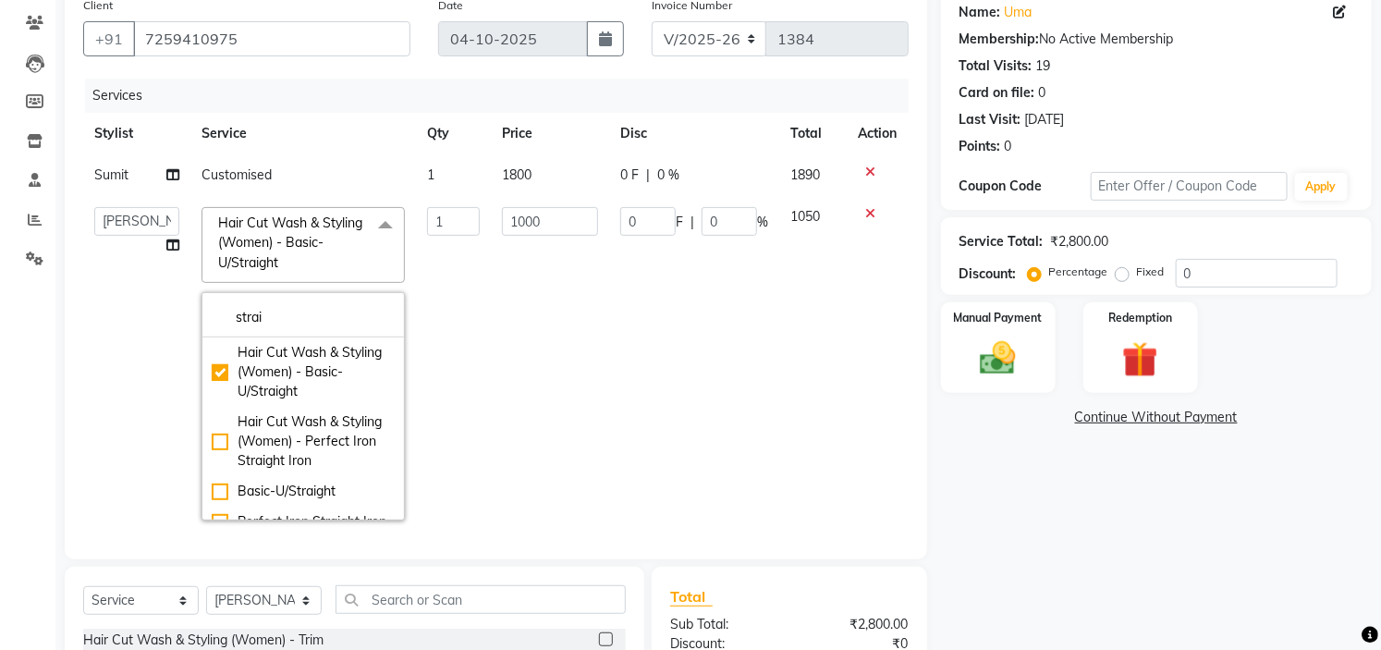
type input "strai"
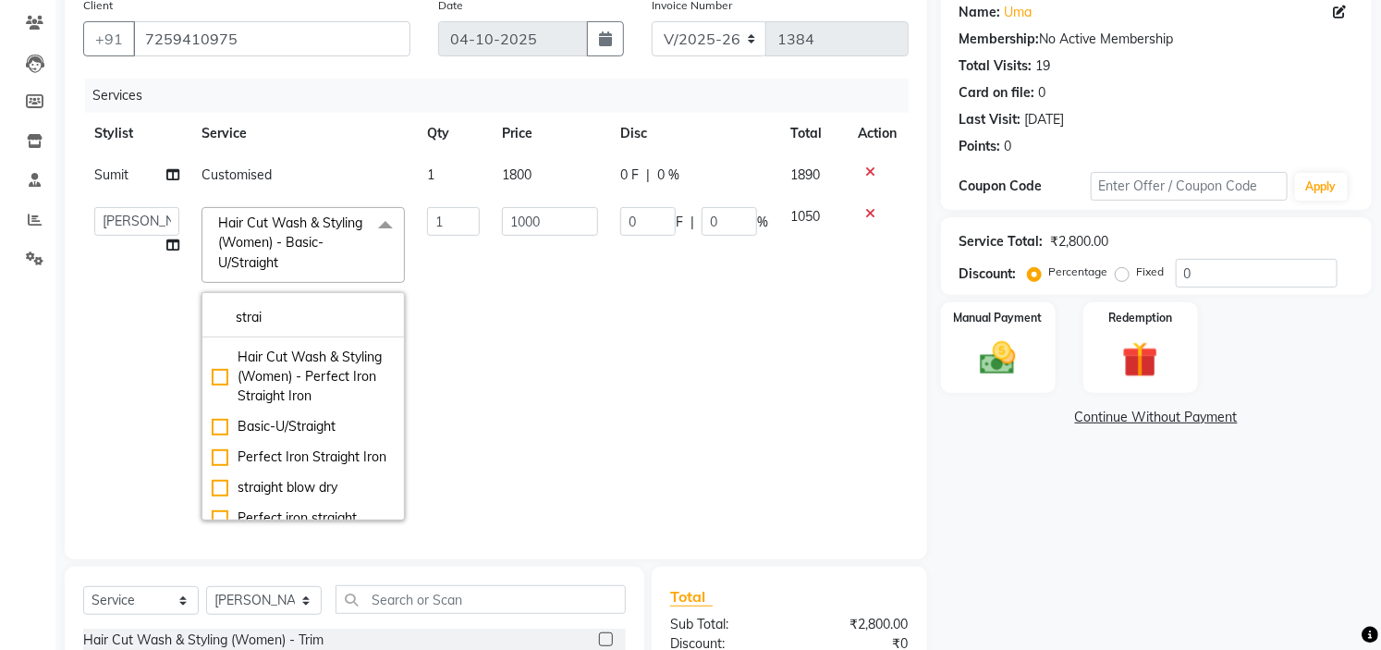
scroll to position [81, 0]
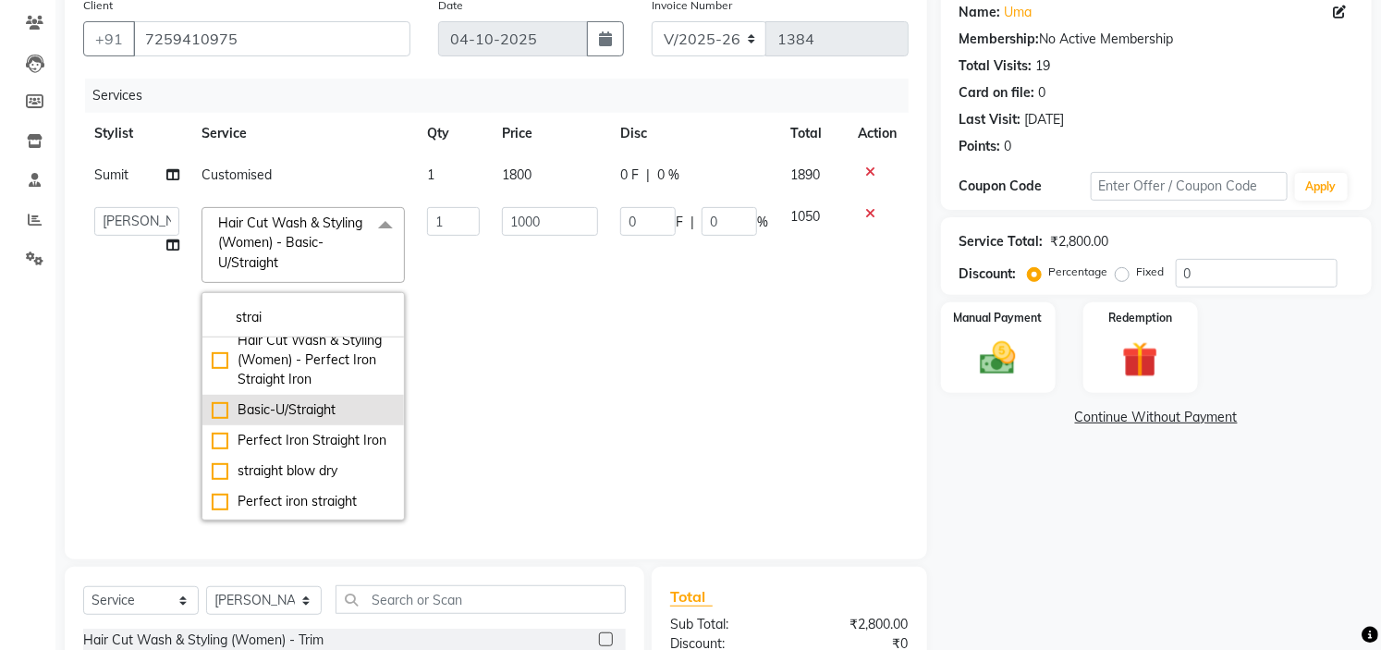
click at [342, 420] on div "Basic-U/Straight" at bounding box center [303, 409] width 183 height 19
checkbox input "false"
checkbox input "true"
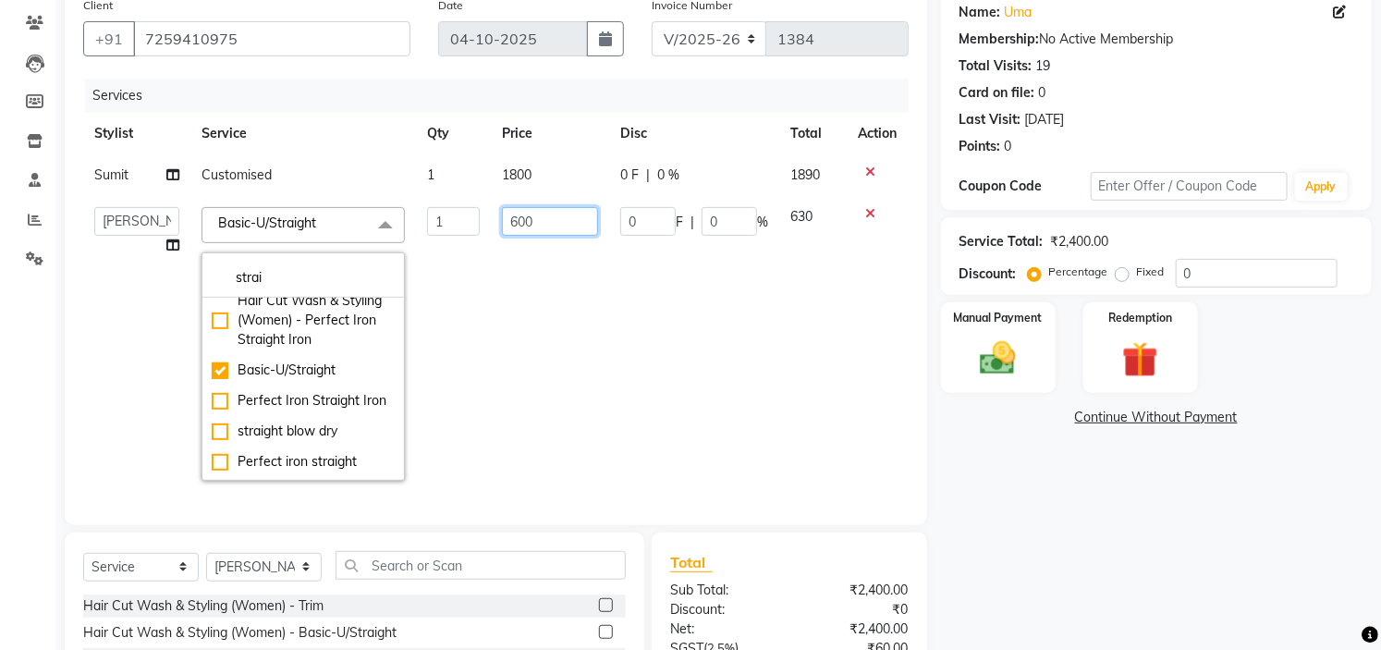
click at [550, 220] on input "600" at bounding box center [550, 221] width 96 height 29
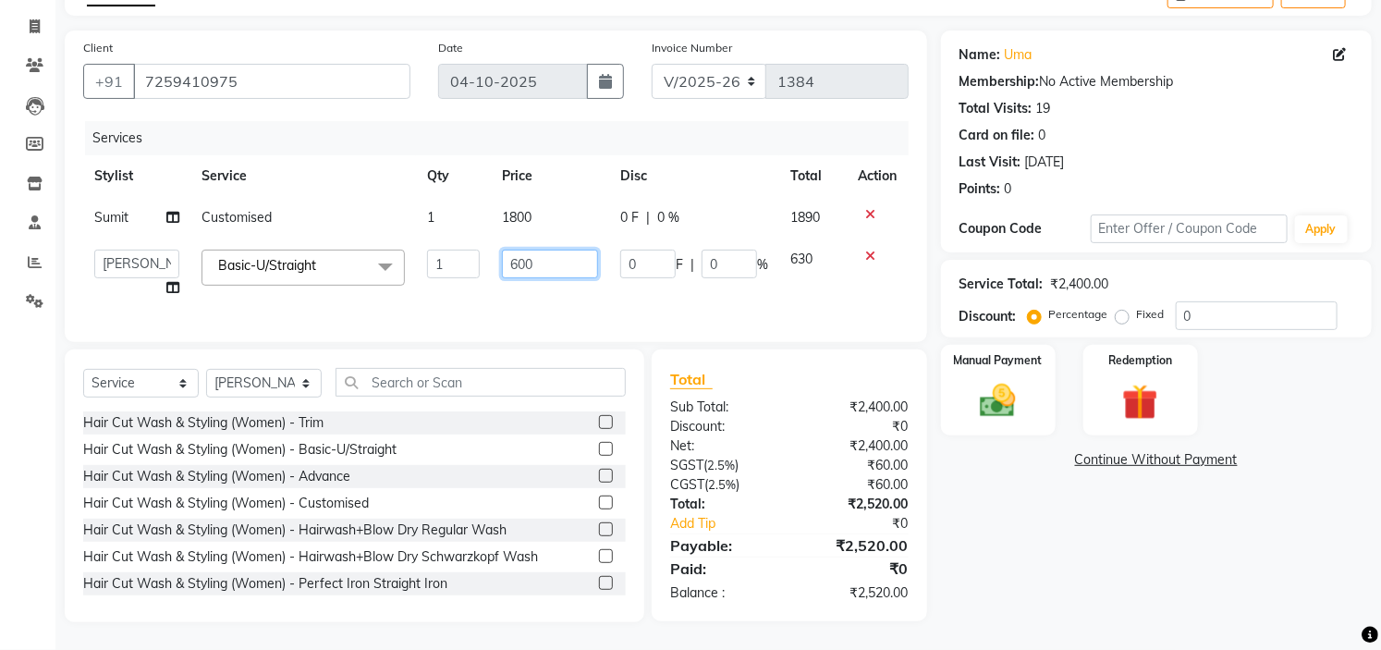
scroll to position [123, 0]
type input "6"
type input "1000"
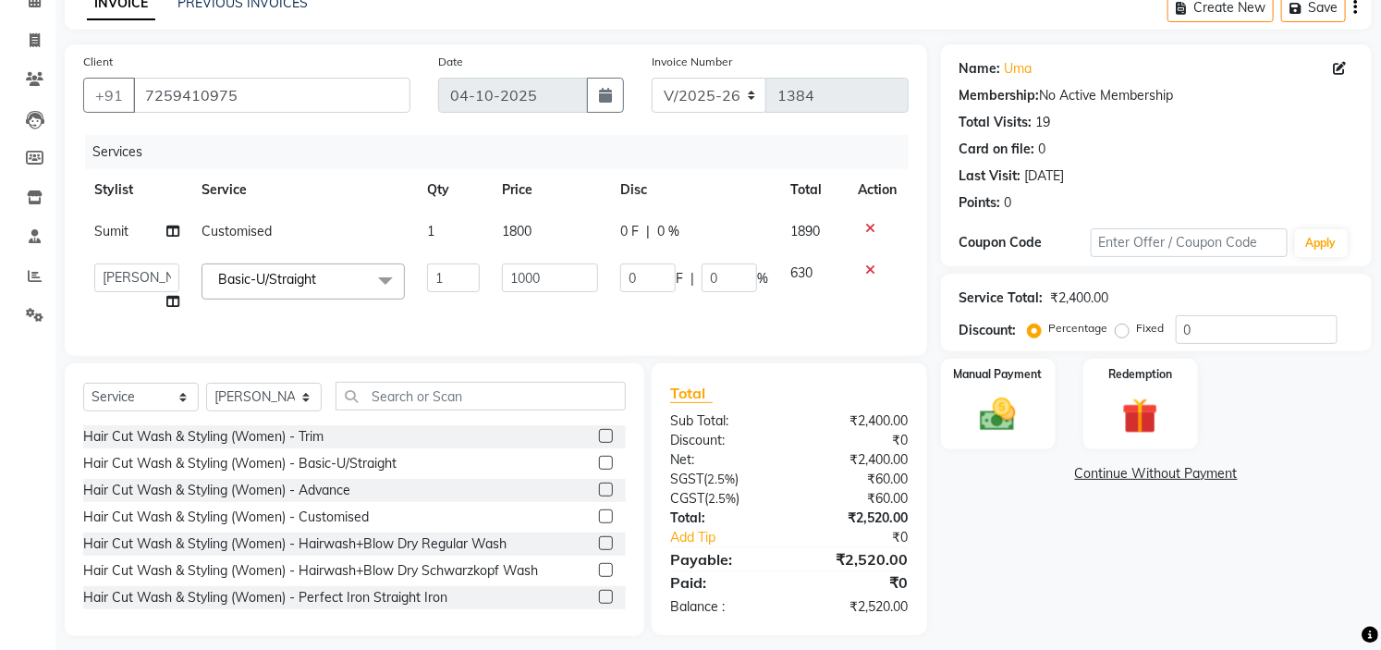
click at [1068, 492] on div "Name: Uma Membership: No Active Membership Total Visits: 19 Card on file: 0 Las…" at bounding box center [1163, 339] width 445 height 591
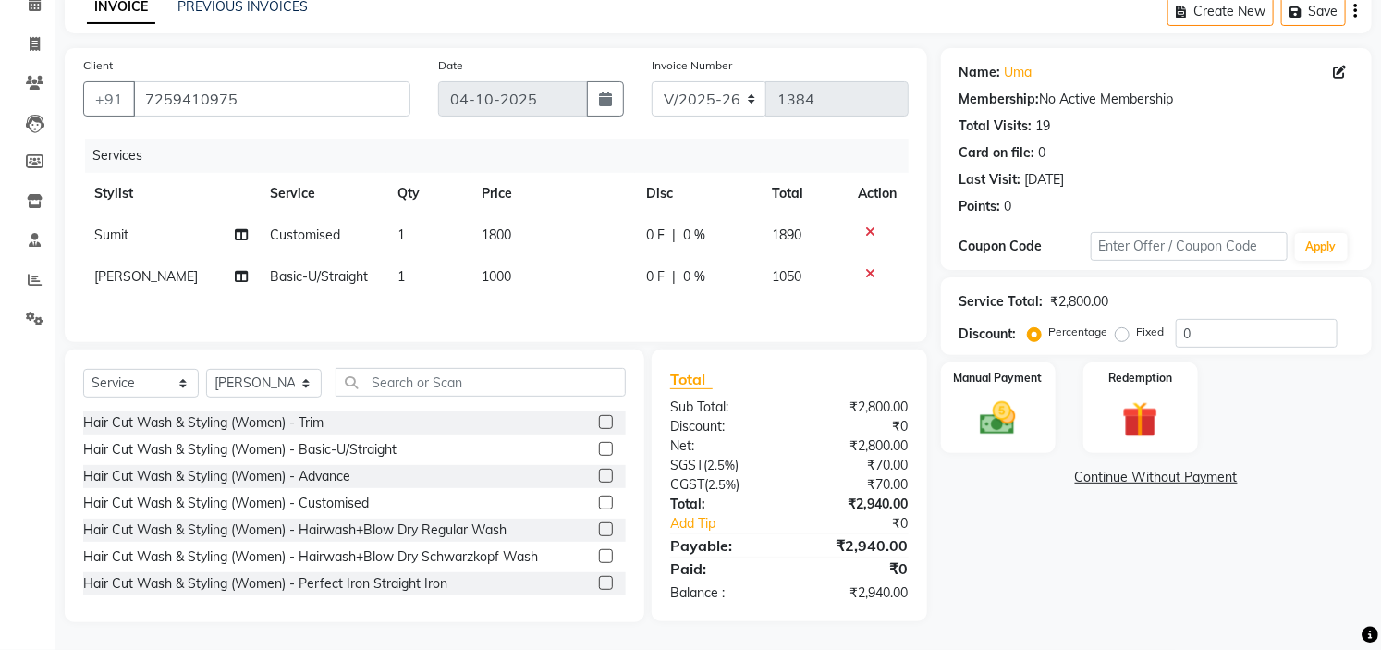
click at [1364, 602] on div "Name: Uma Membership: No Active Membership Total Visits: 19 Card on file: 0 Las…" at bounding box center [1163, 335] width 445 height 574
click at [545, 225] on td "1800" at bounding box center [552, 235] width 164 height 42
select select "35251"
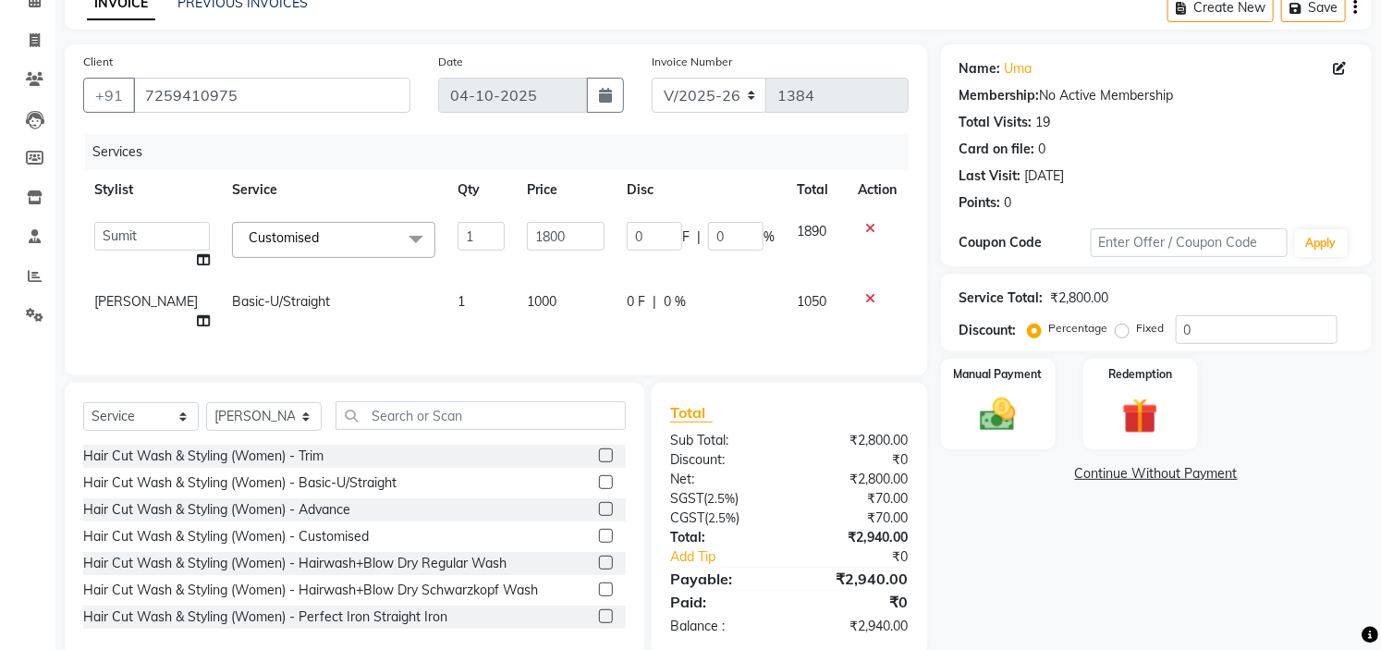
scroll to position [123, 0]
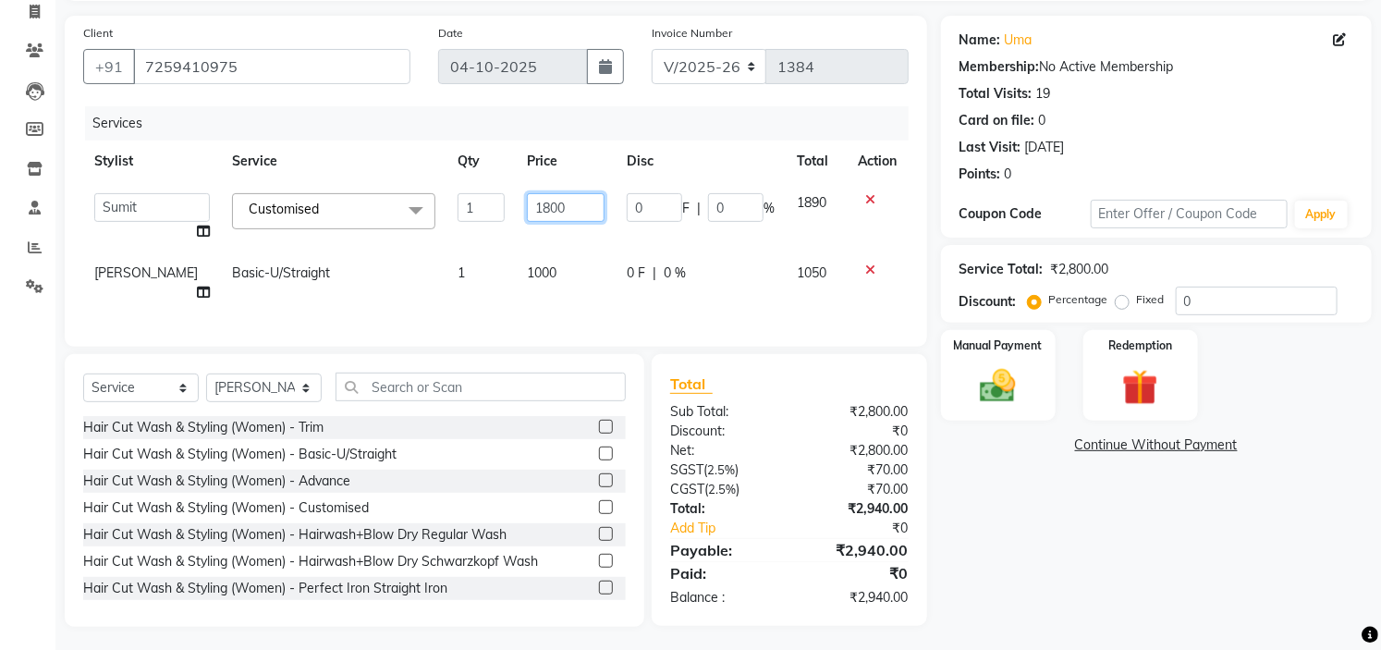
click at [576, 199] on input "1800" at bounding box center [566, 207] width 78 height 29
click at [576, 210] on input "1800" at bounding box center [566, 207] width 78 height 29
type input "1500"
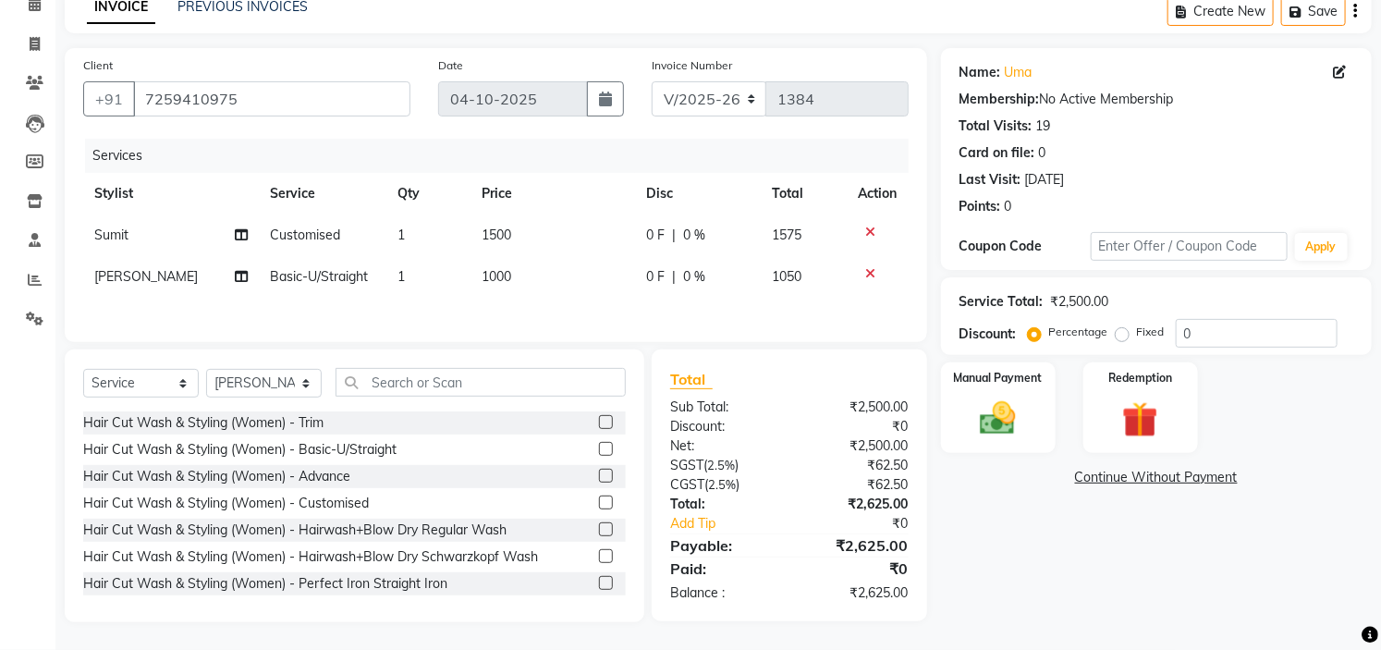
scroll to position [94, 0]
click at [1179, 528] on div "Name: Uma Membership: No Active Membership Total Visits: 19 Card on file: 0 Las…" at bounding box center [1163, 335] width 445 height 574
click at [980, 414] on img at bounding box center [998, 418] width 61 height 43
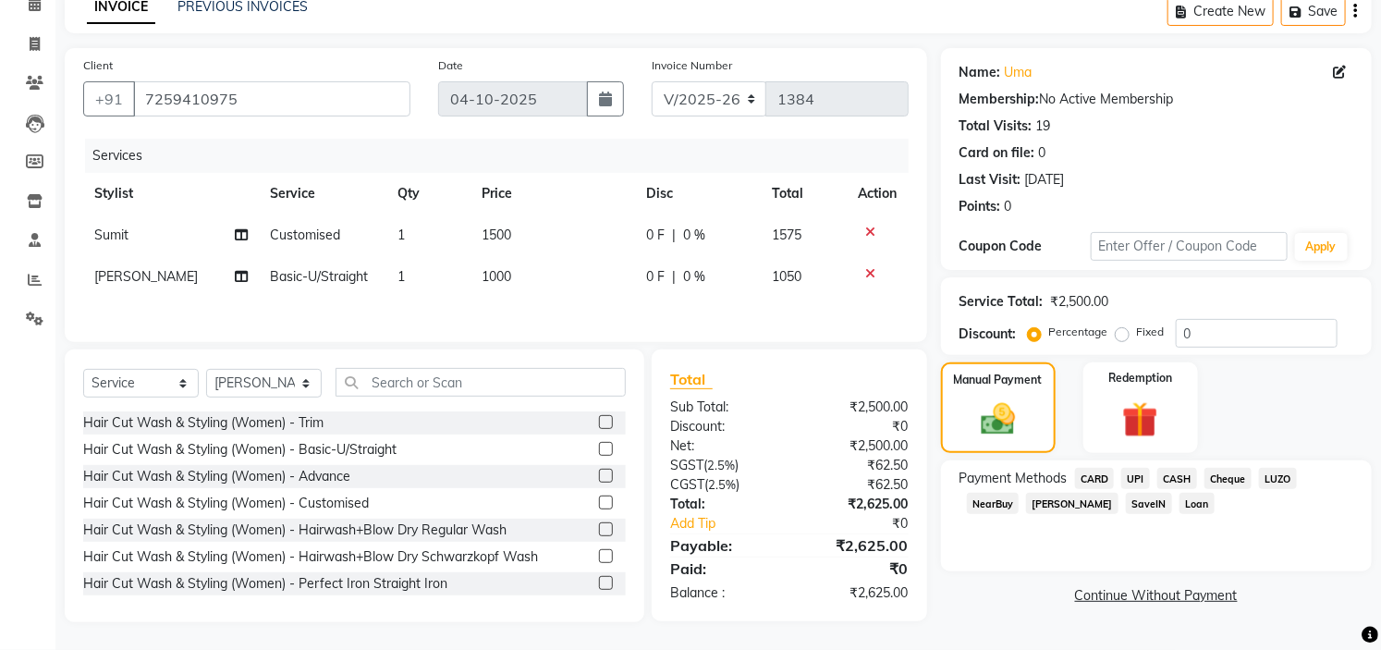
click at [1134, 471] on span "UPI" at bounding box center [1135, 478] width 29 height 21
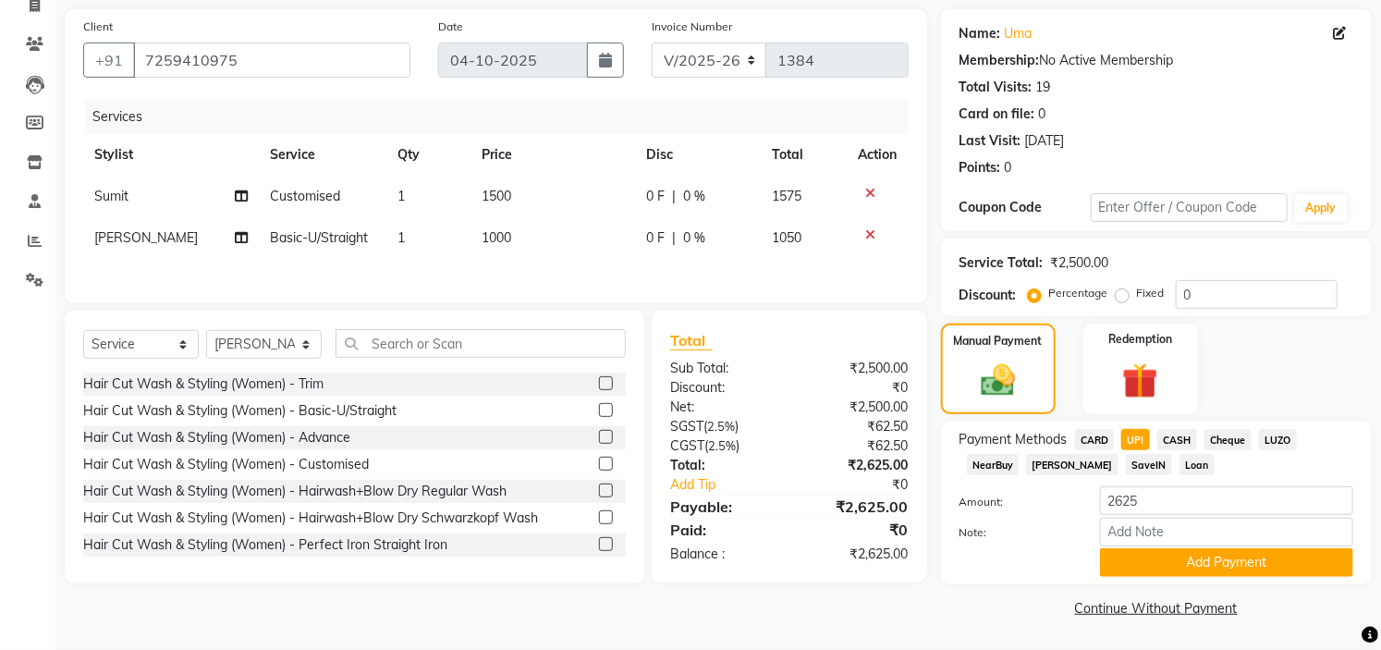
scroll to position [130, 0]
click at [1249, 554] on button "Add Payment" at bounding box center [1226, 562] width 253 height 29
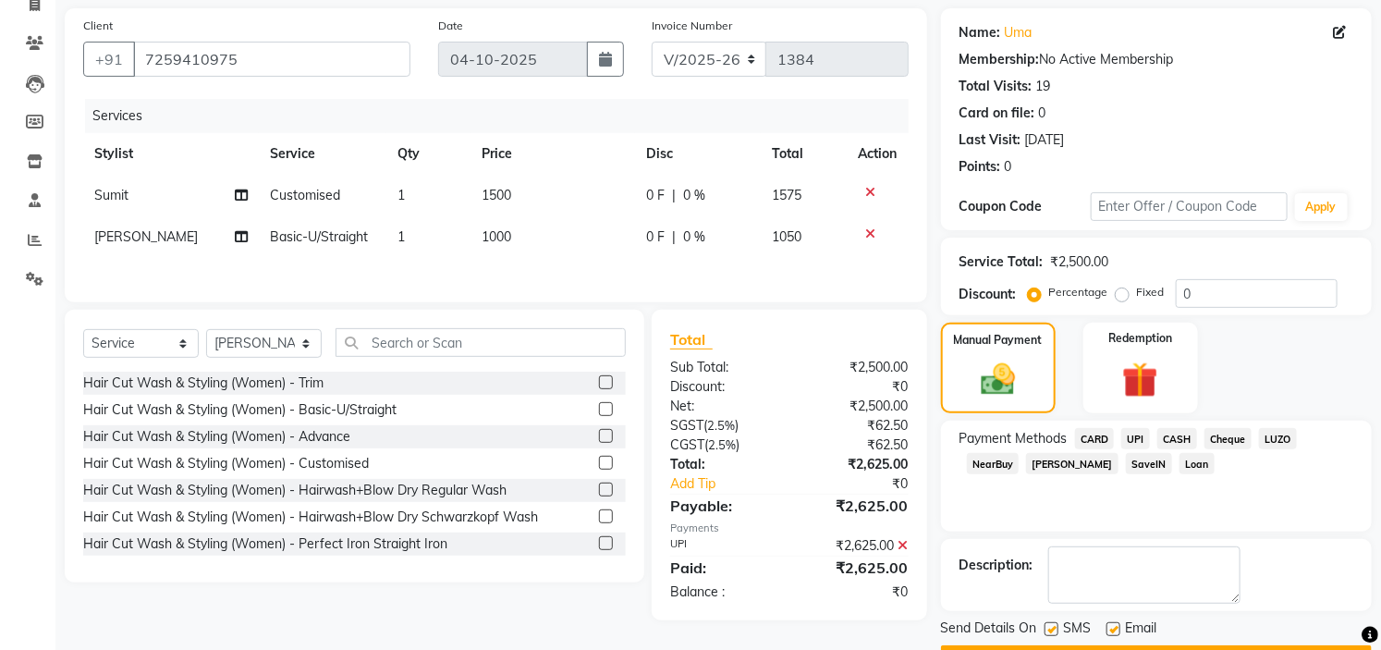
scroll to position [181, 0]
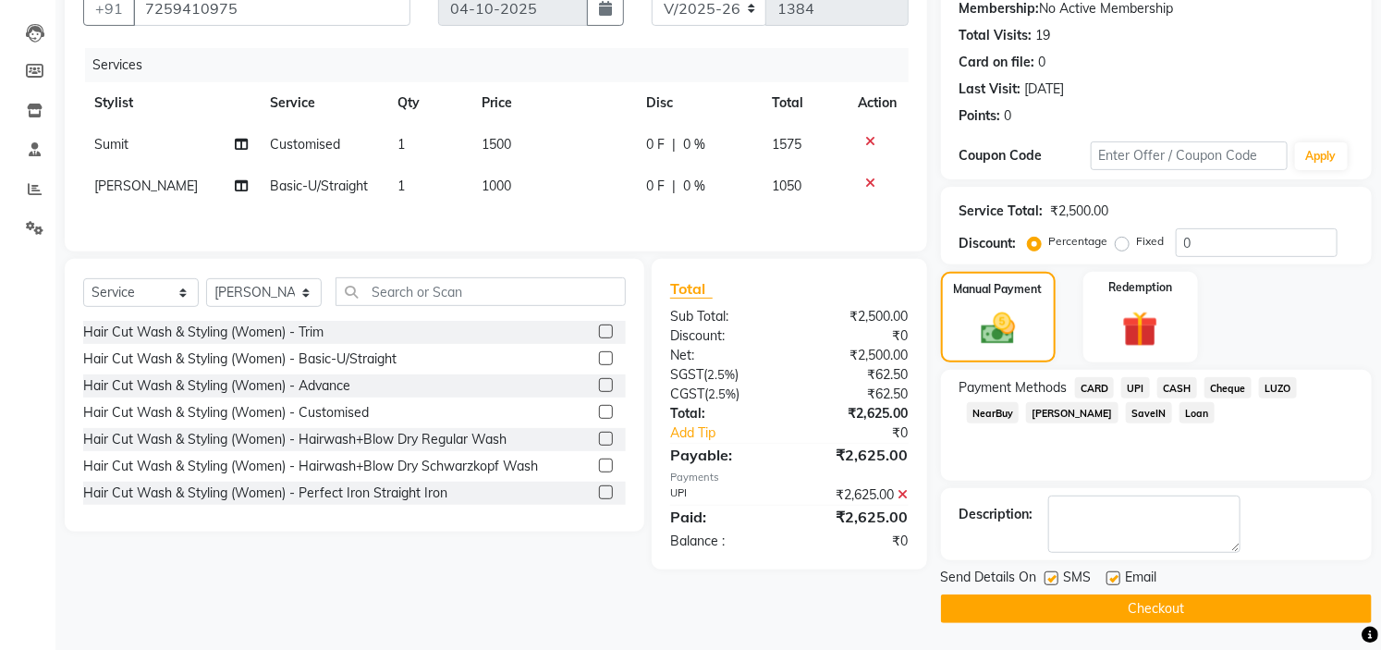
click at [1250, 608] on button "Checkout" at bounding box center [1156, 608] width 431 height 29
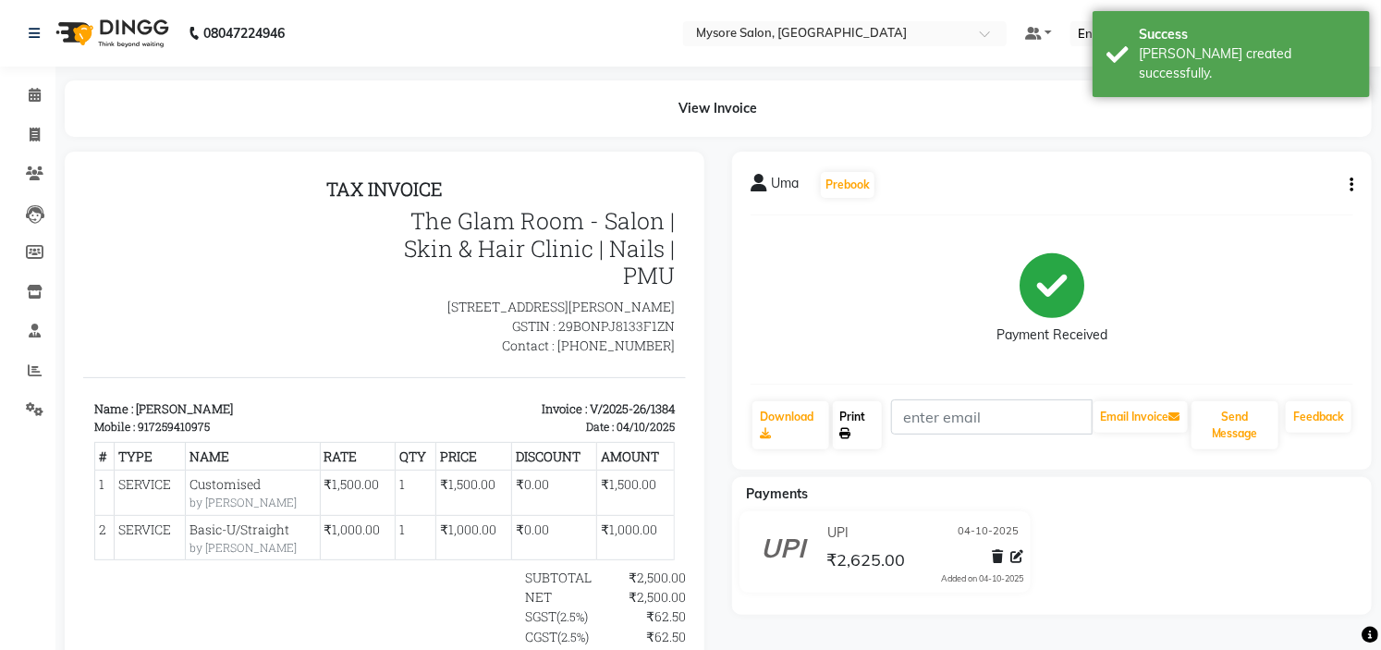
click at [844, 421] on link "Print" at bounding box center [858, 425] width 50 height 48
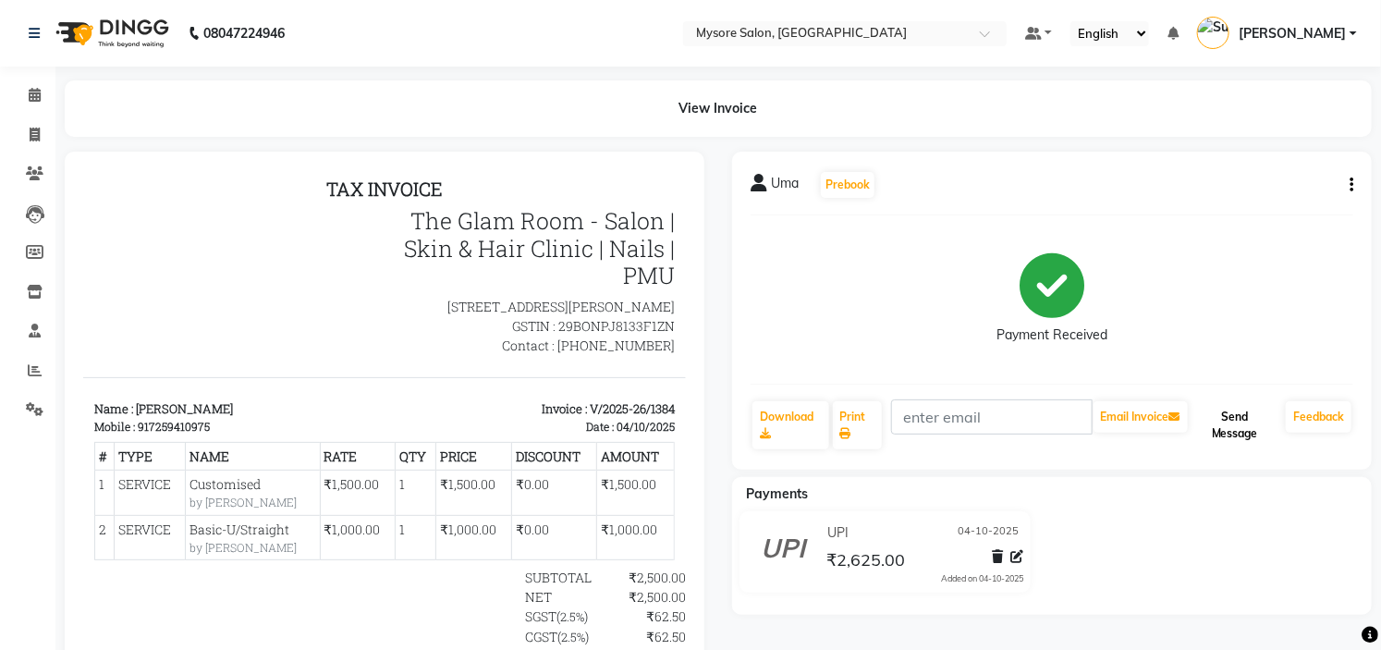
click at [1235, 427] on button "Send Message" at bounding box center [1234, 425] width 87 height 48
click at [29, 102] on icon at bounding box center [35, 95] width 12 height 14
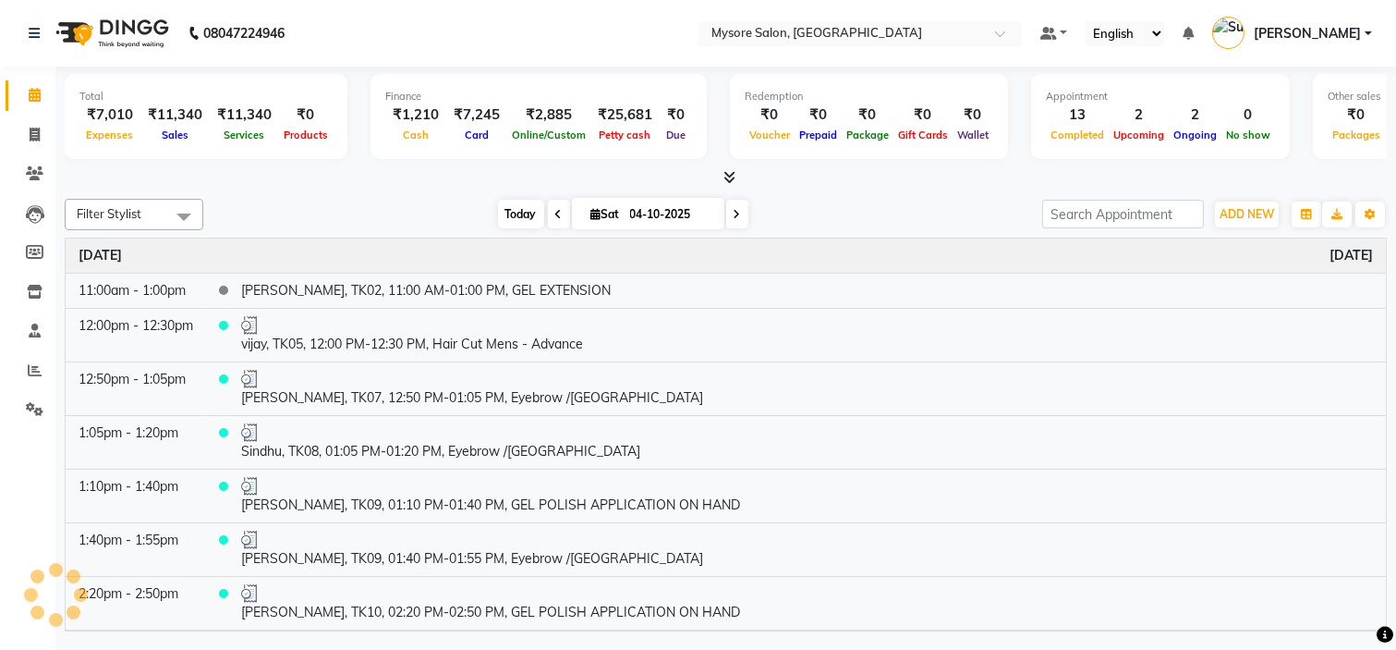
click at [509, 210] on span "Today" at bounding box center [521, 214] width 46 height 29
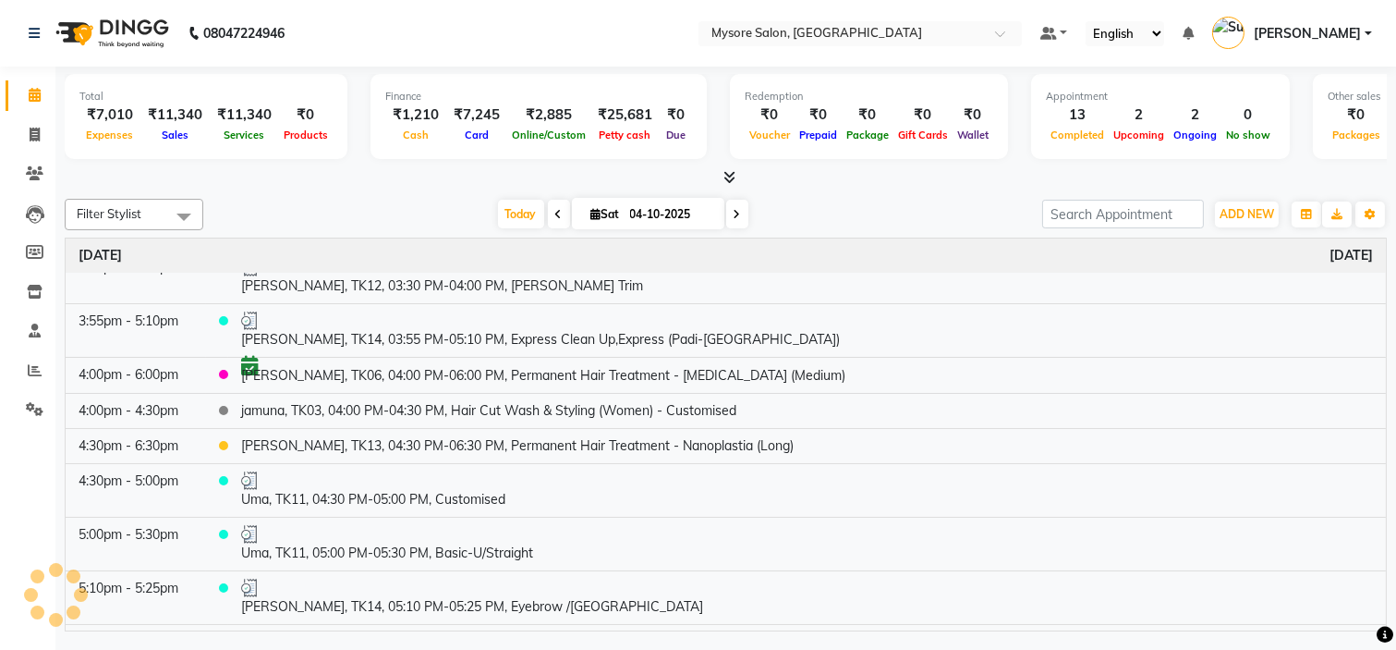
scroll to position [493, 0]
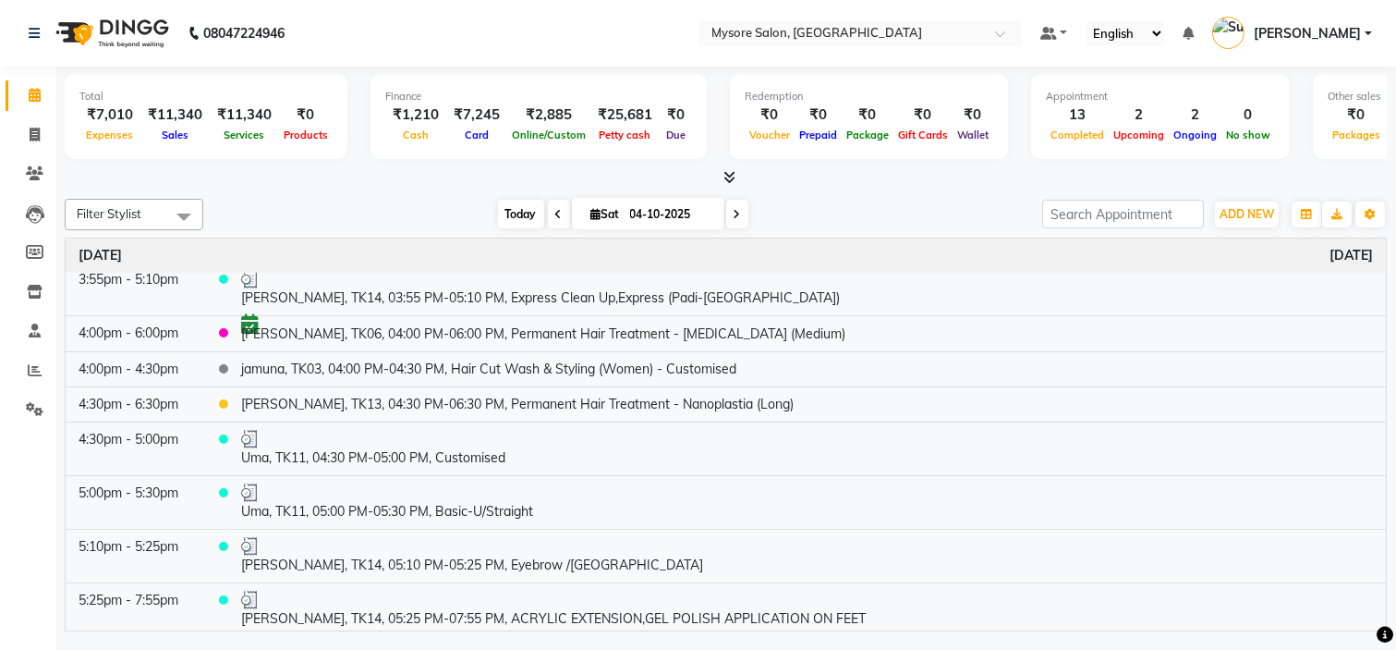
click at [519, 209] on span "Today" at bounding box center [521, 214] width 46 height 29
click at [502, 217] on span "Today" at bounding box center [521, 214] width 46 height 29
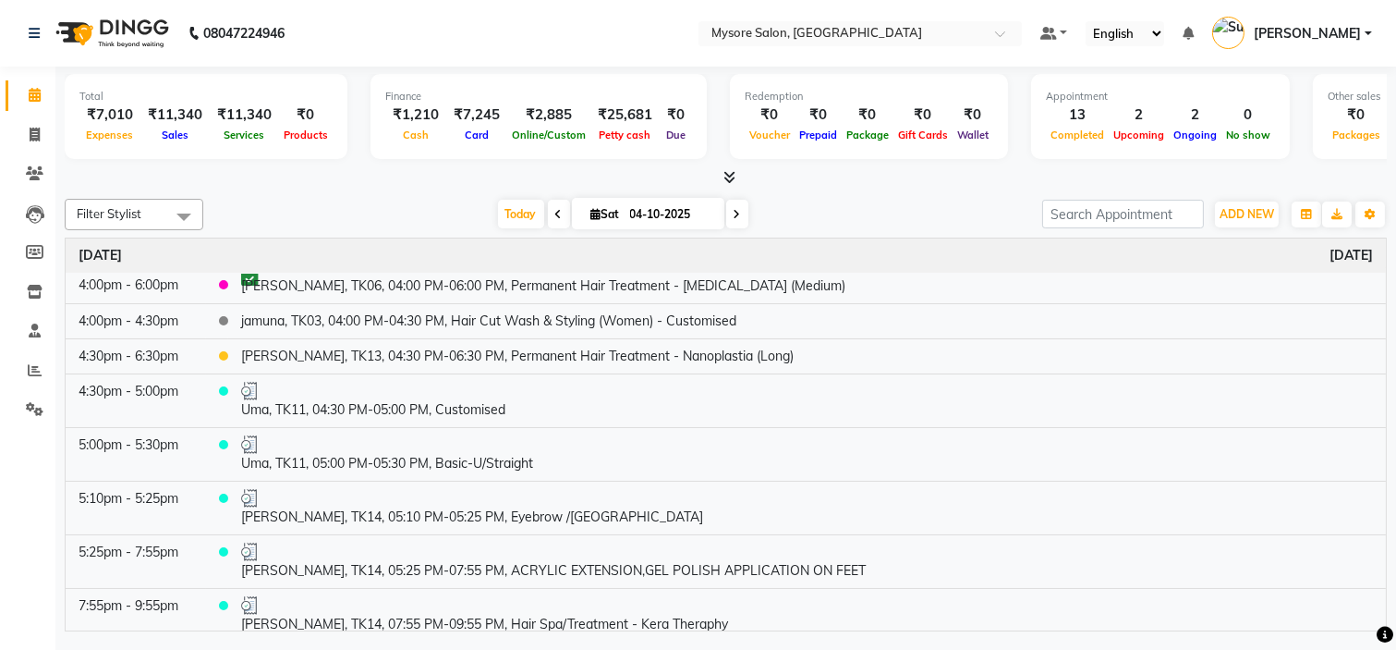
scroll to position [552, 0]
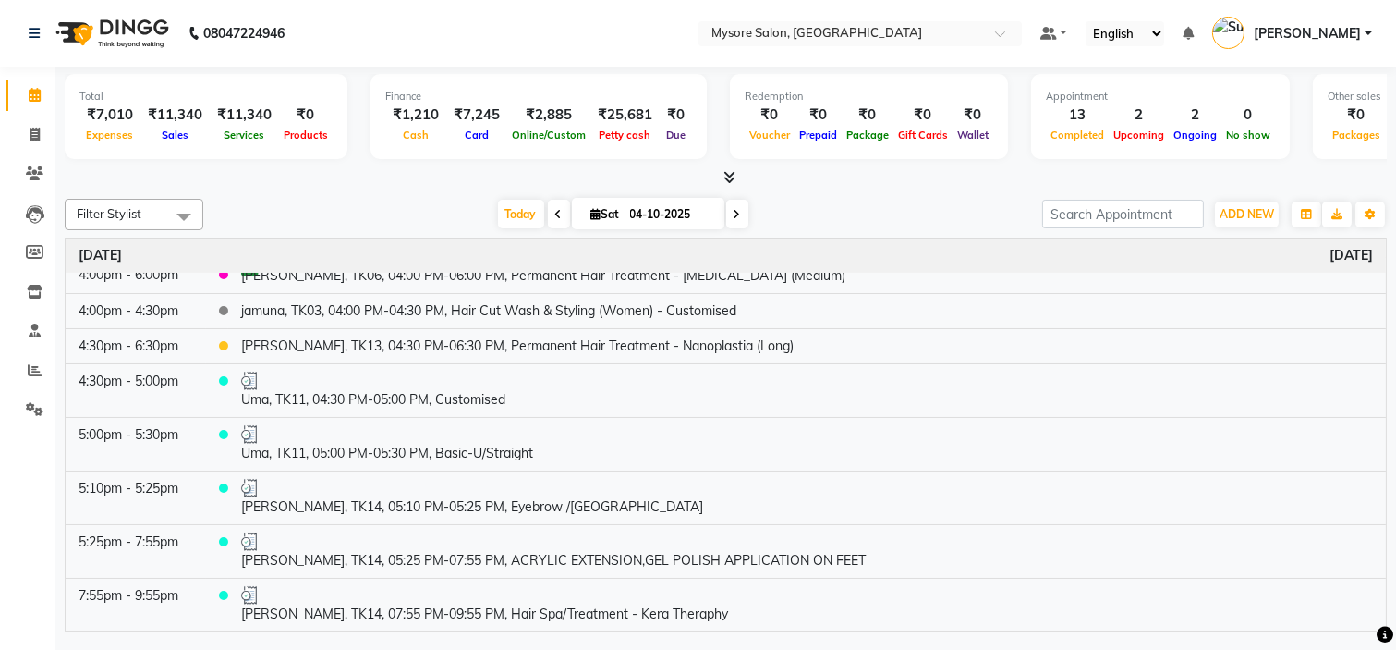
click at [650, 219] on input "04-10-2025" at bounding box center [671, 215] width 92 height 28
select select "10"
select select "2025"
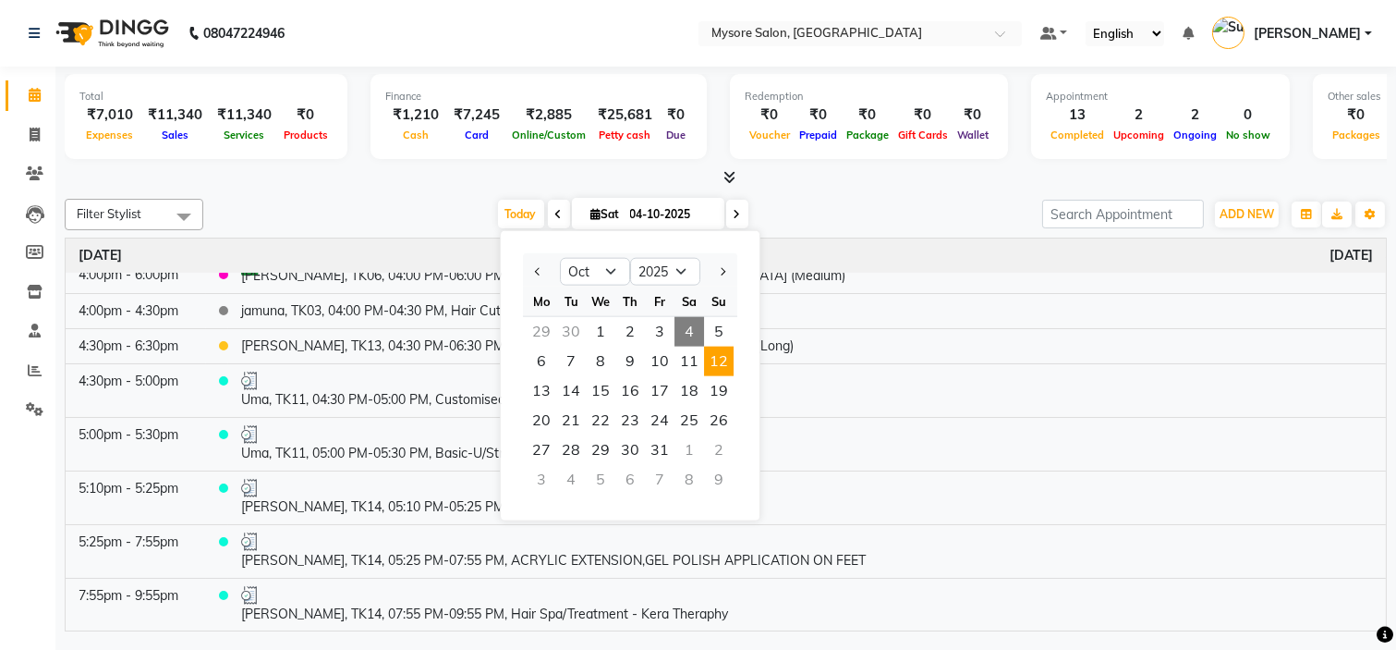
click at [725, 353] on span "12" at bounding box center [719, 362] width 30 height 30
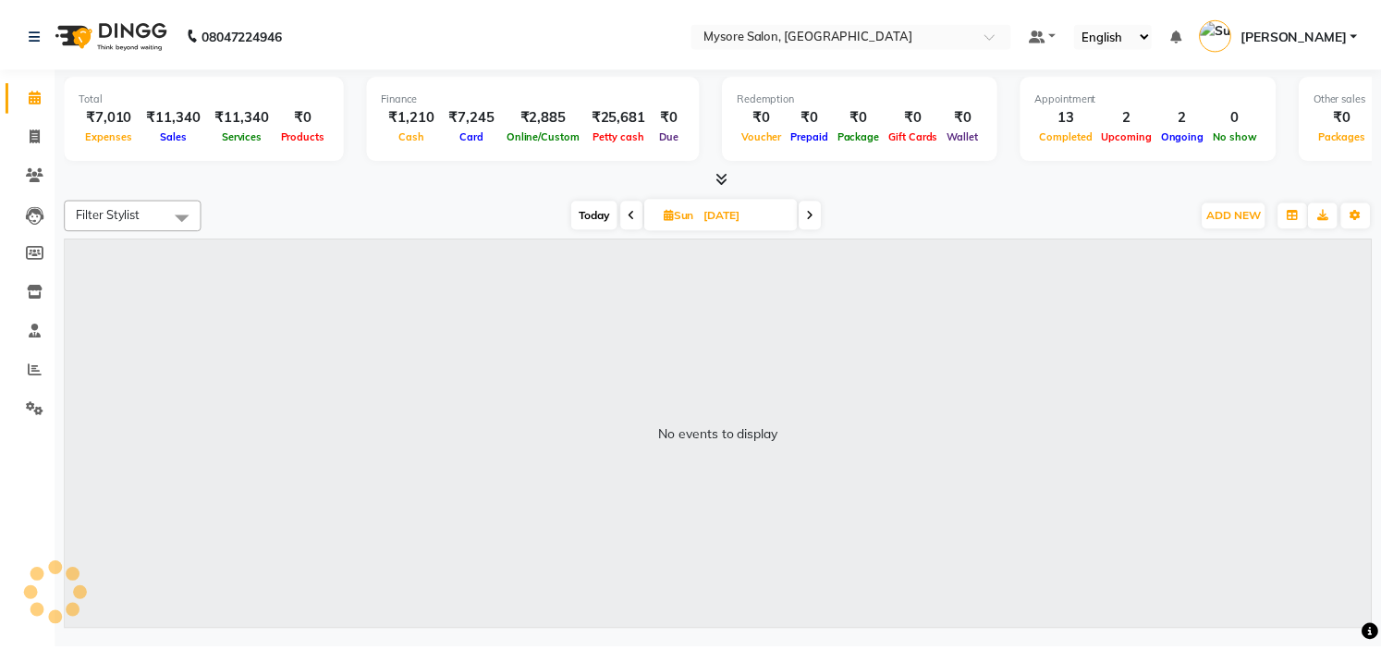
scroll to position [0, 0]
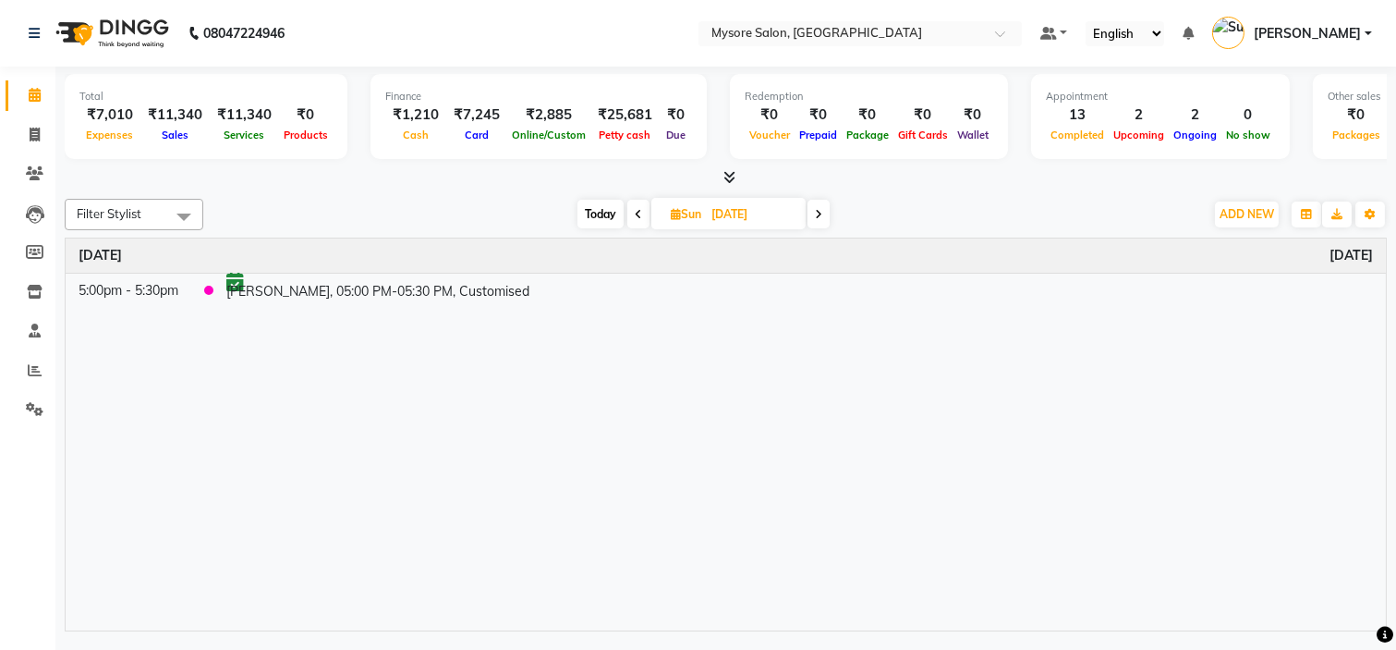
click at [592, 209] on span "Today" at bounding box center [601, 214] width 46 height 29
type input "04-10-2025"
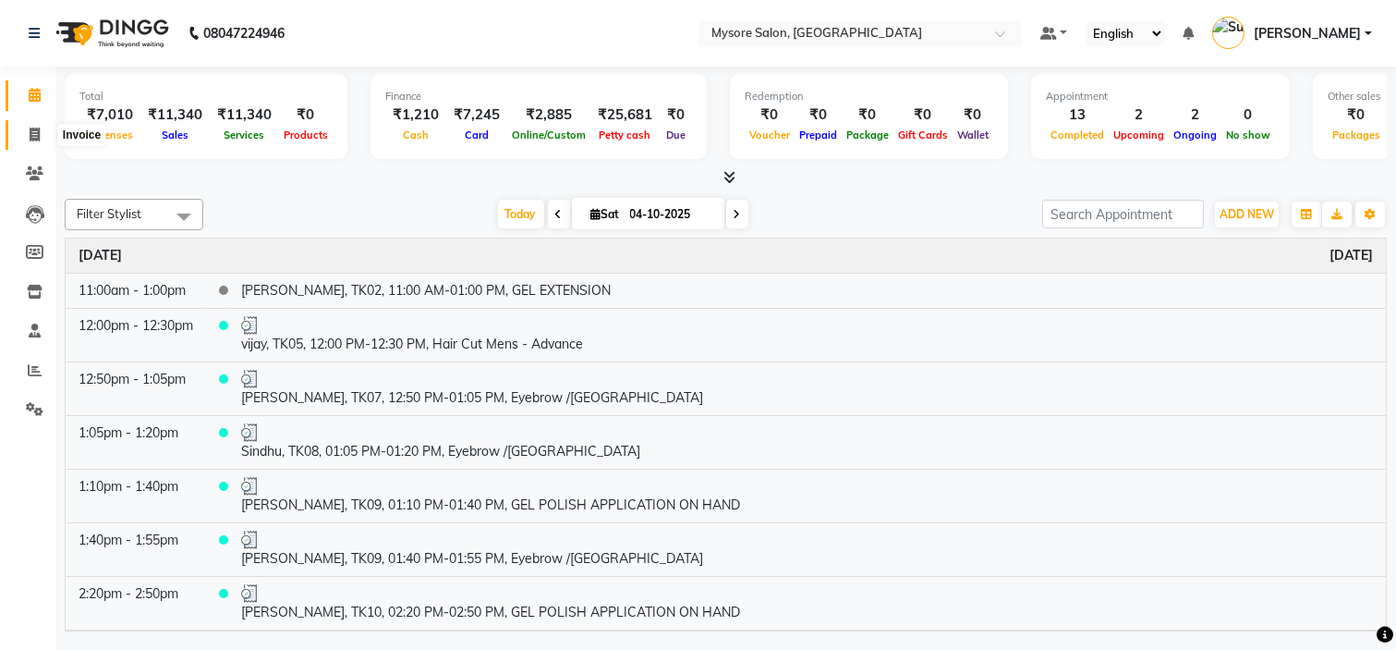
click at [39, 130] on icon at bounding box center [35, 135] width 10 height 14
select select "service"
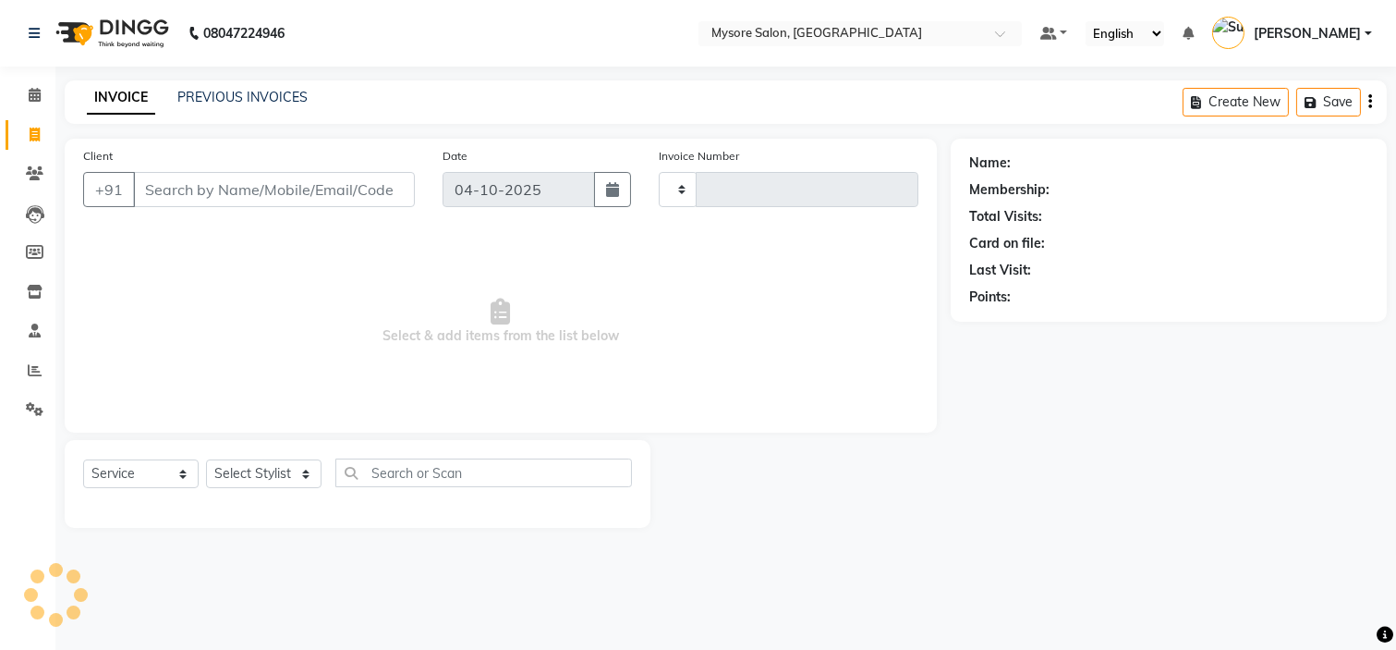
type input "1385"
select select "4255"
drag, startPoint x: 289, startPoint y: 494, endPoint x: 289, endPoint y: 436, distance: 58.2
click at [289, 436] on div "Client +91 Date 04-10-2025 Invoice Number V/2025 V/2025-26 1385 Select & add it…" at bounding box center [501, 333] width 900 height 389
click at [293, 467] on select "Select Stylist [PERSON_NAME] [PERSON_NAME] Ashwini Ayaan DR. Apurva [PERSON_NAM…" at bounding box center [264, 473] width 116 height 29
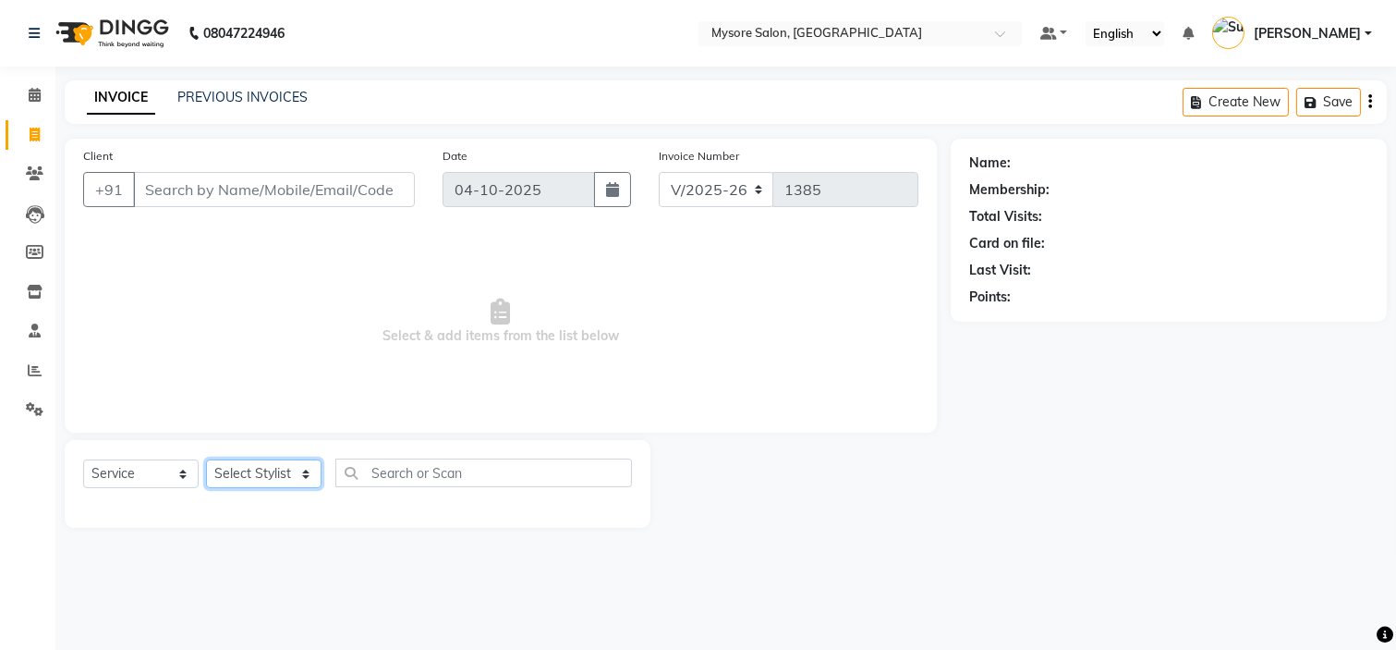
select select "63165"
click at [206, 460] on select "Select Stylist [PERSON_NAME] [PERSON_NAME] Ashwini Ayaan DR. Apurva [PERSON_NAM…" at bounding box center [264, 473] width 116 height 29
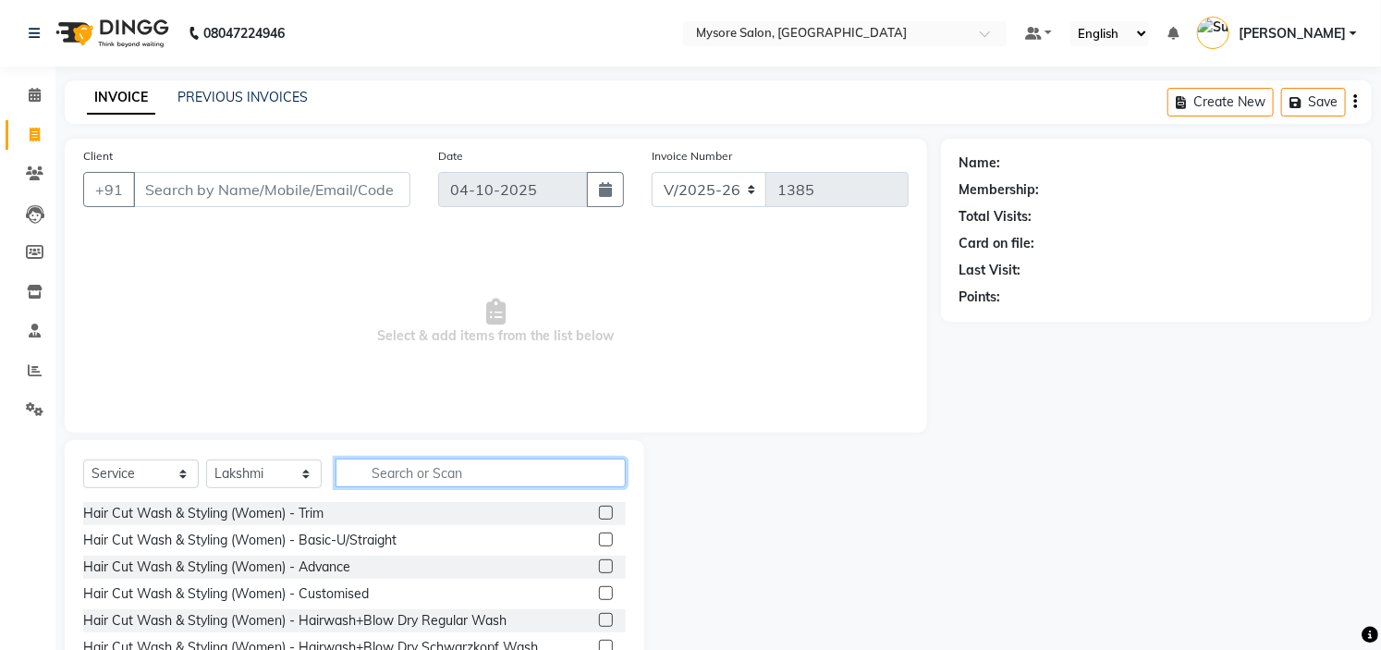
click at [533, 474] on input "text" at bounding box center [480, 472] width 290 height 29
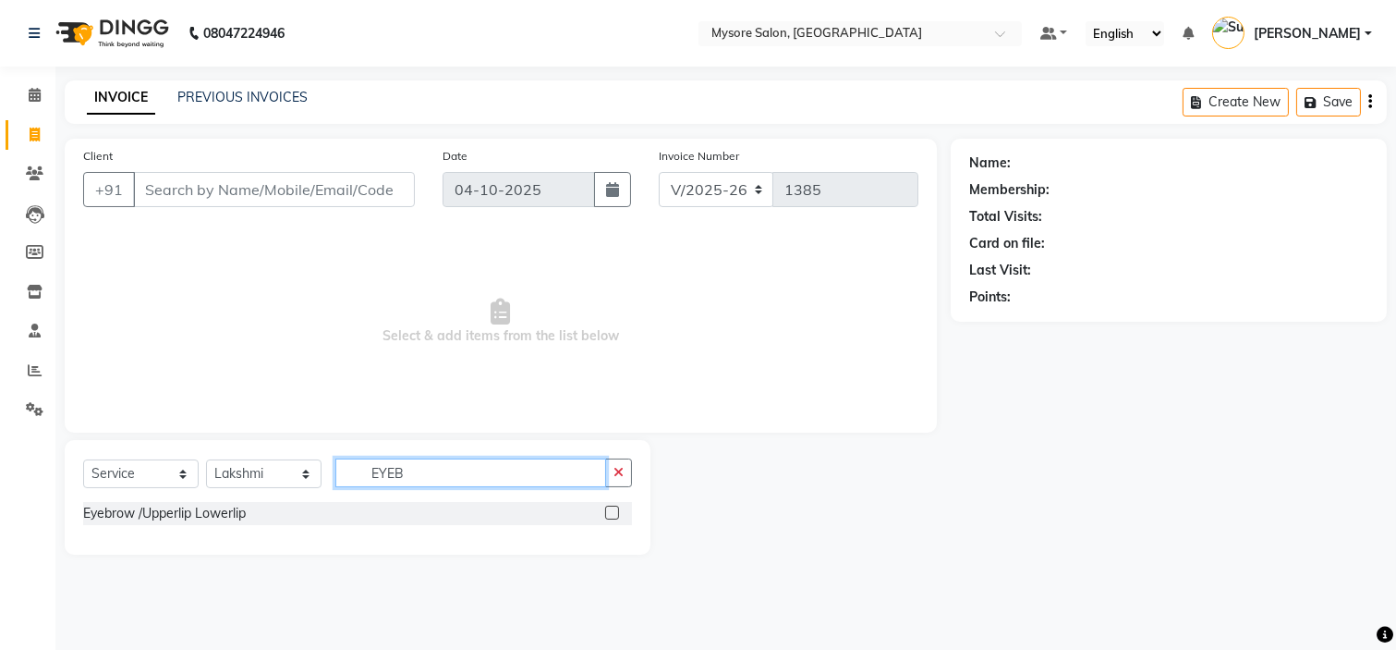
type input "EYEB"
click at [615, 513] on label at bounding box center [612, 513] width 14 height 14
click at [615, 513] on input "checkbox" at bounding box center [611, 513] width 12 height 12
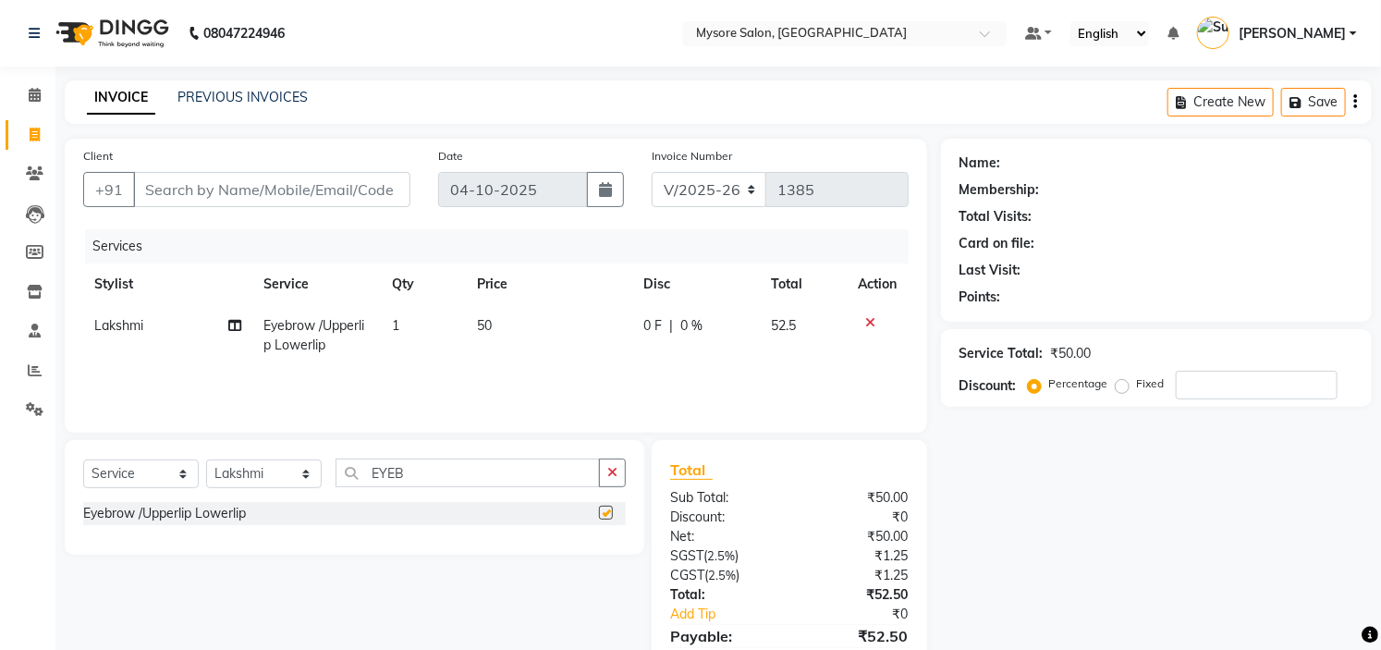
checkbox input "false"
click at [280, 194] on input "Client" at bounding box center [271, 189] width 277 height 35
type input "8"
type input "0"
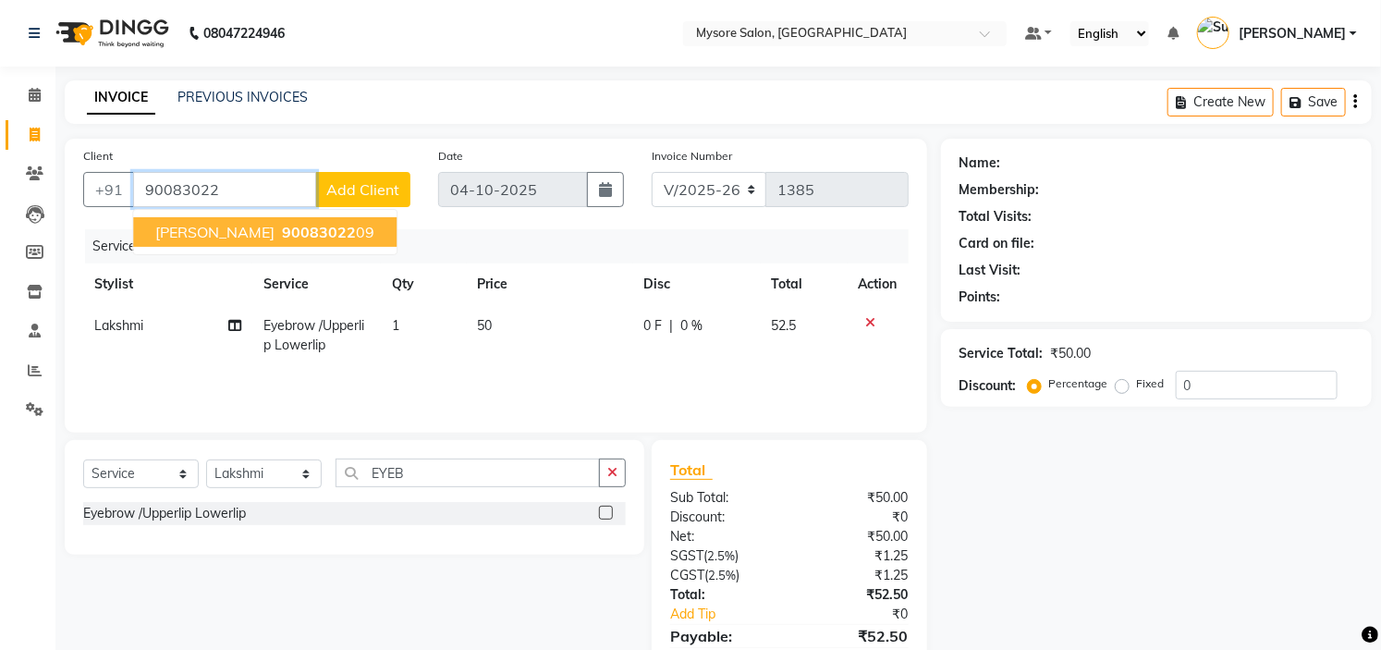
click at [282, 233] on span "90083022" at bounding box center [319, 232] width 74 height 18
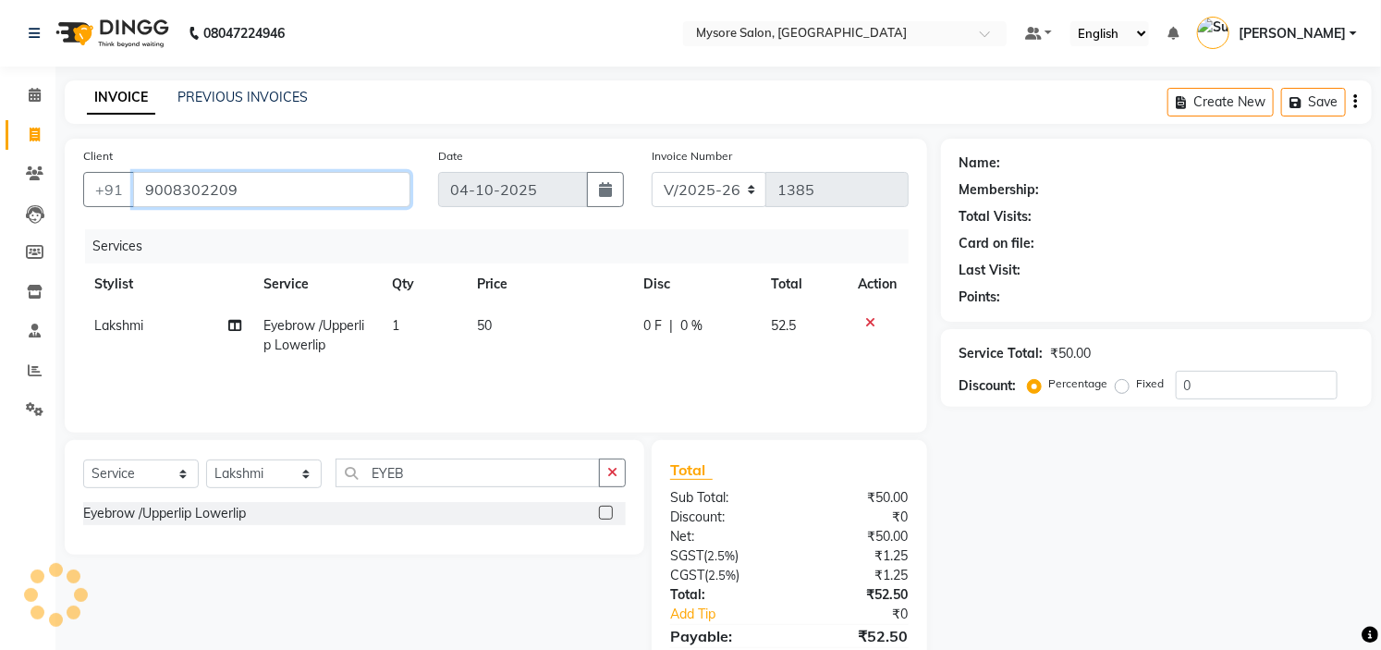
type input "9008302209"
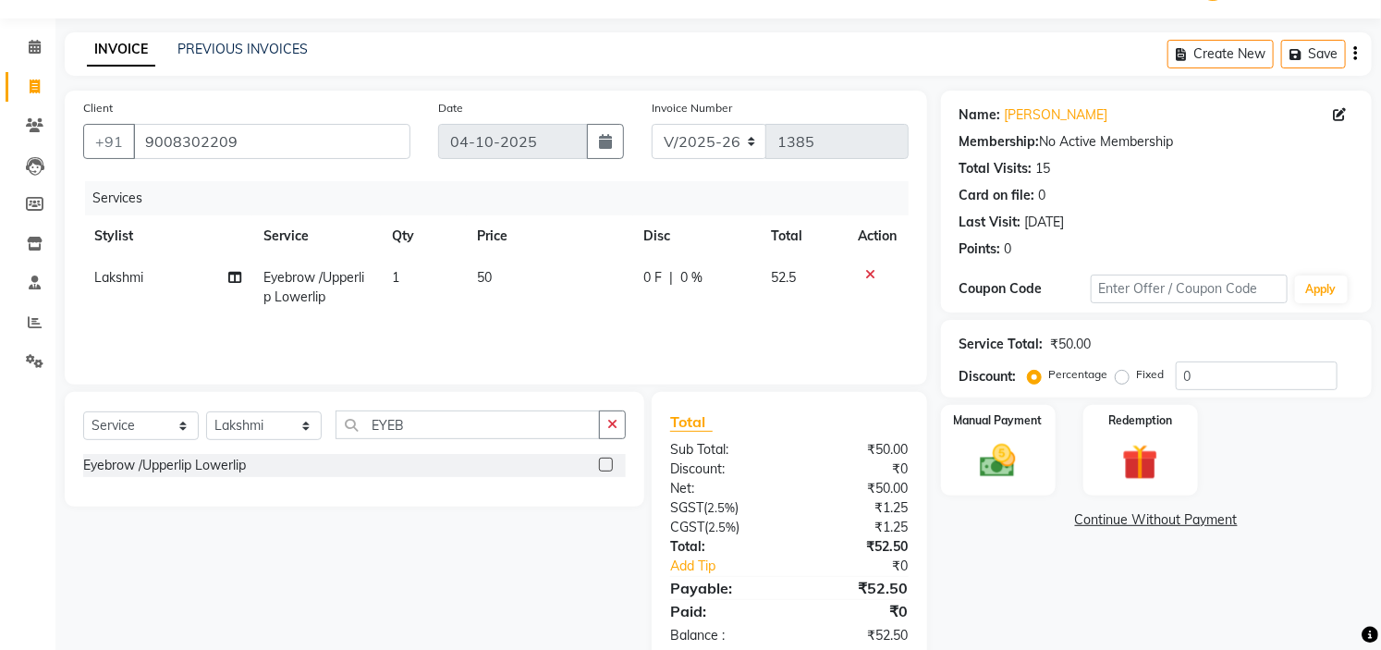
scroll to position [89, 0]
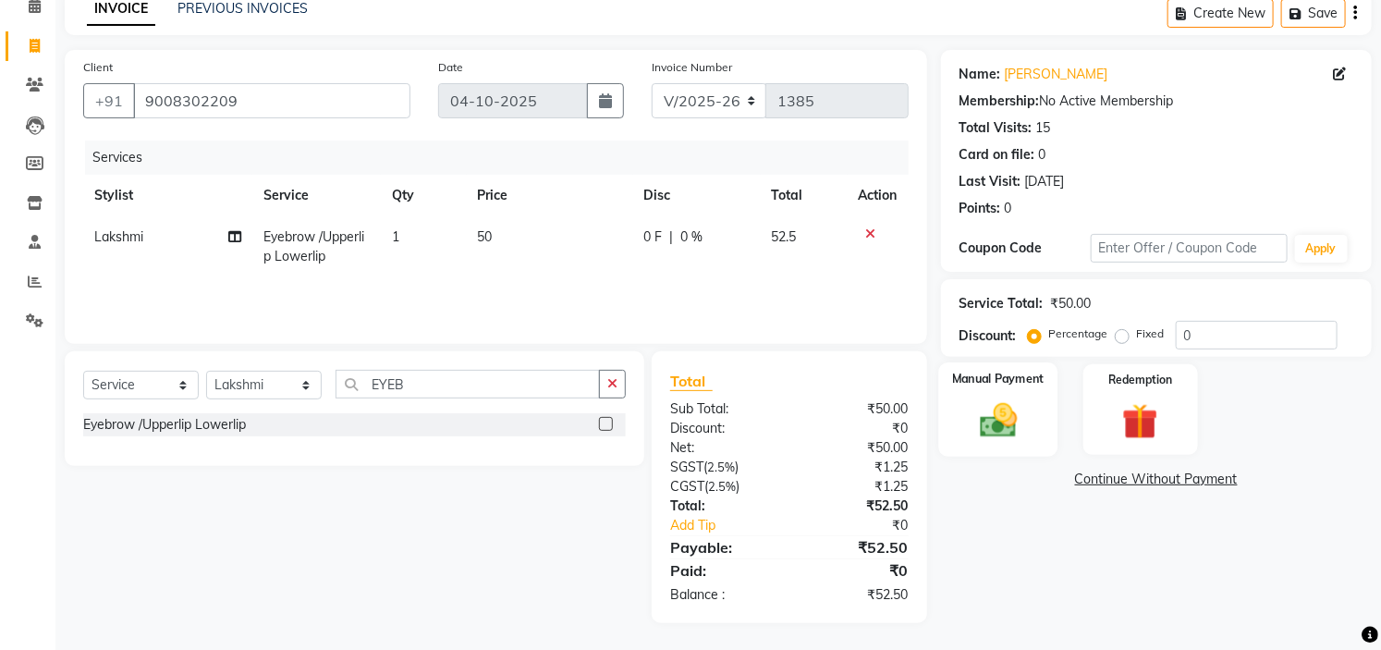
click at [1019, 416] on img at bounding box center [998, 420] width 61 height 43
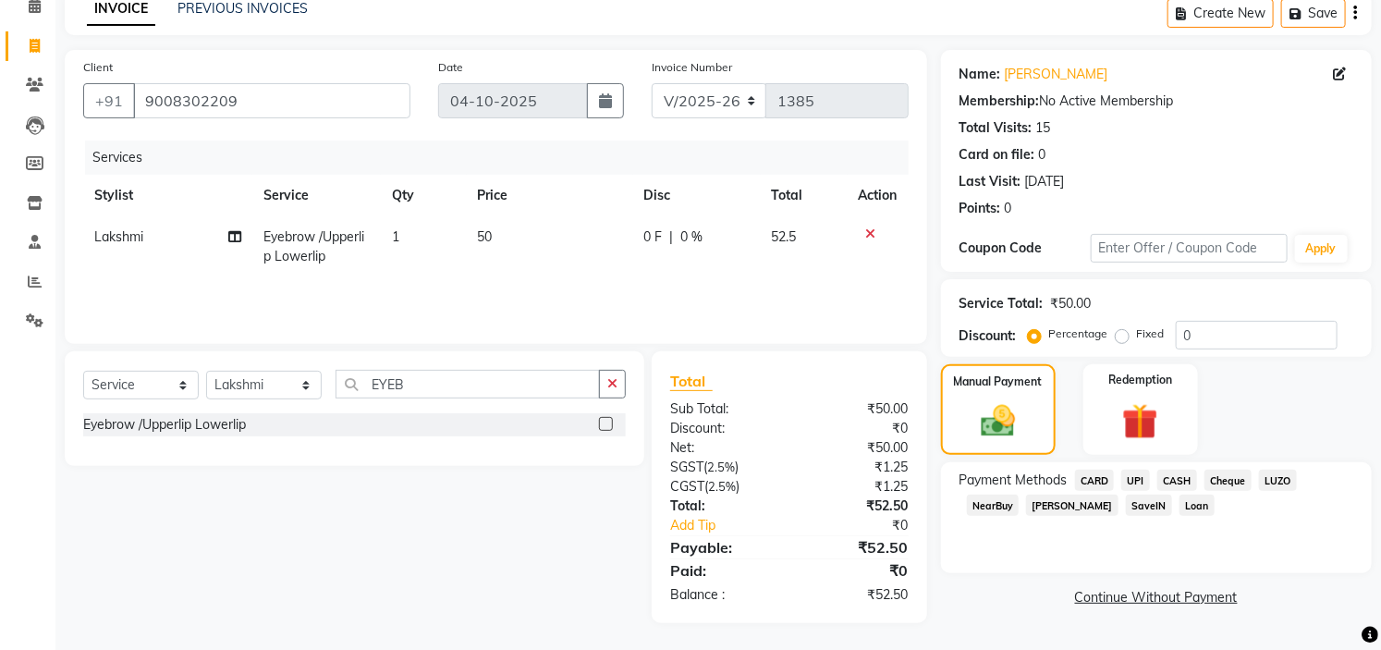
click at [1129, 482] on span "UPI" at bounding box center [1135, 479] width 29 height 21
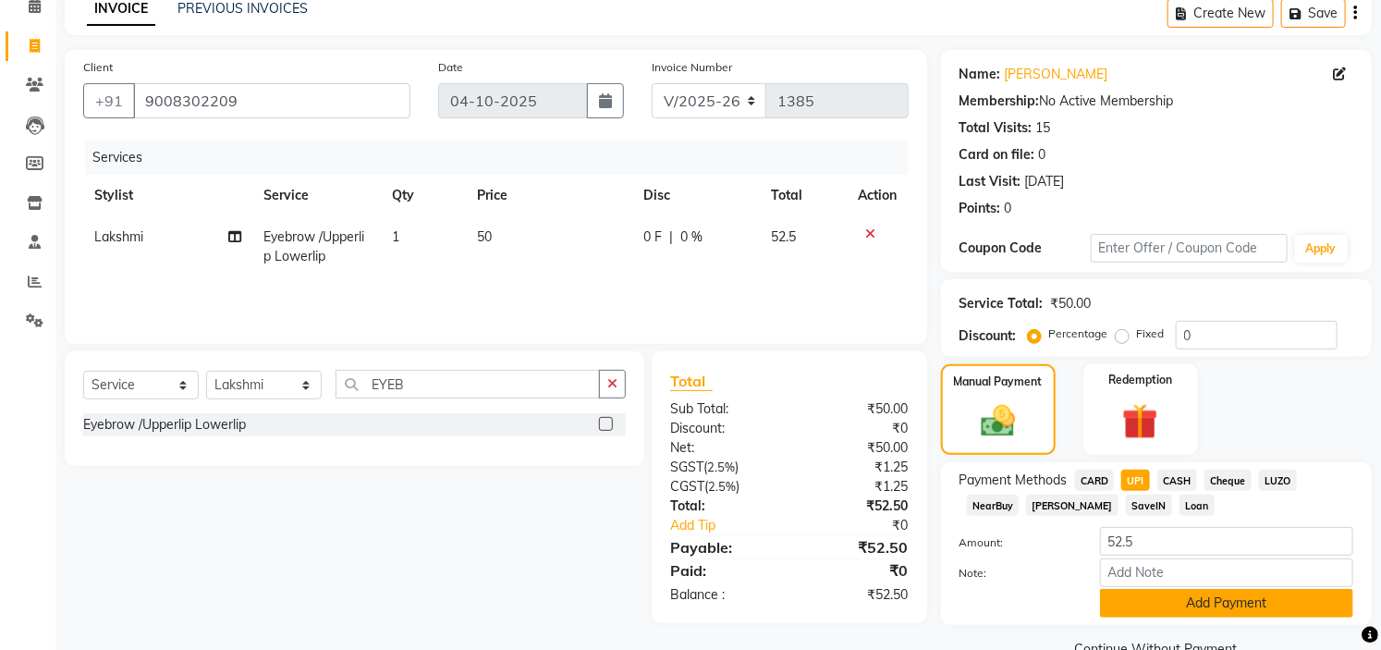
click at [1215, 602] on button "Add Payment" at bounding box center [1226, 603] width 253 height 29
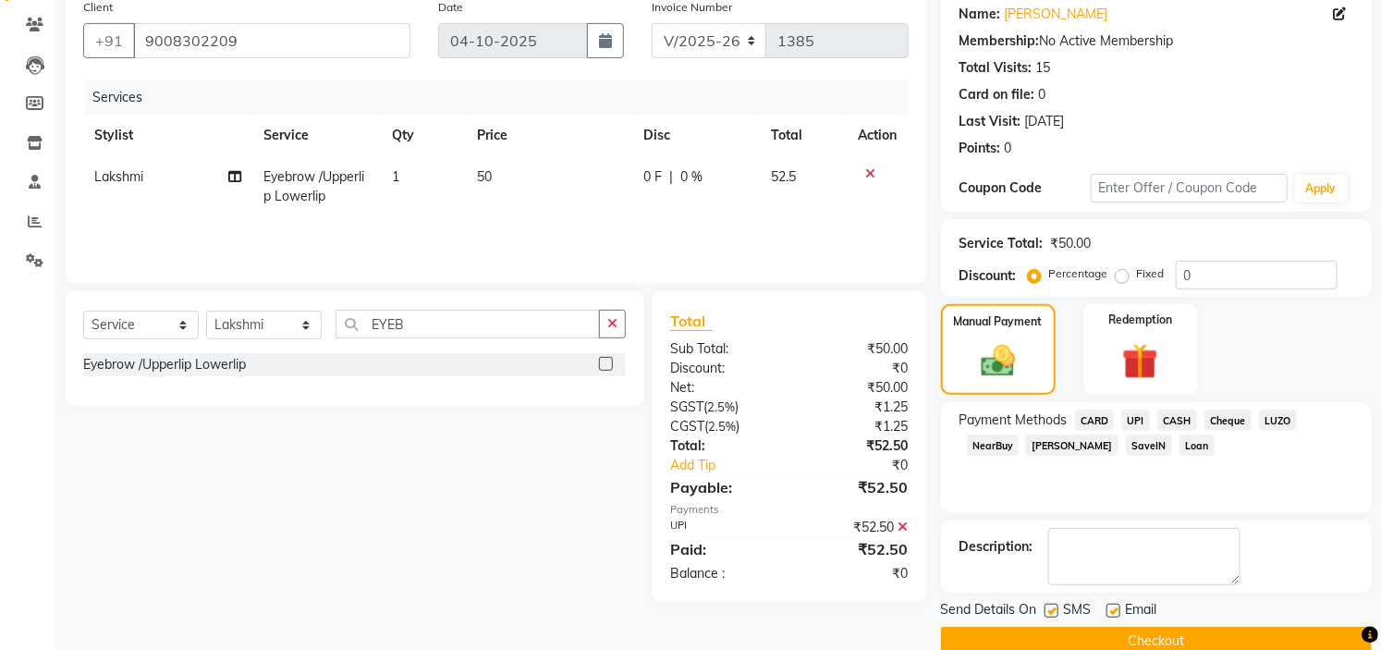
scroll to position [181, 0]
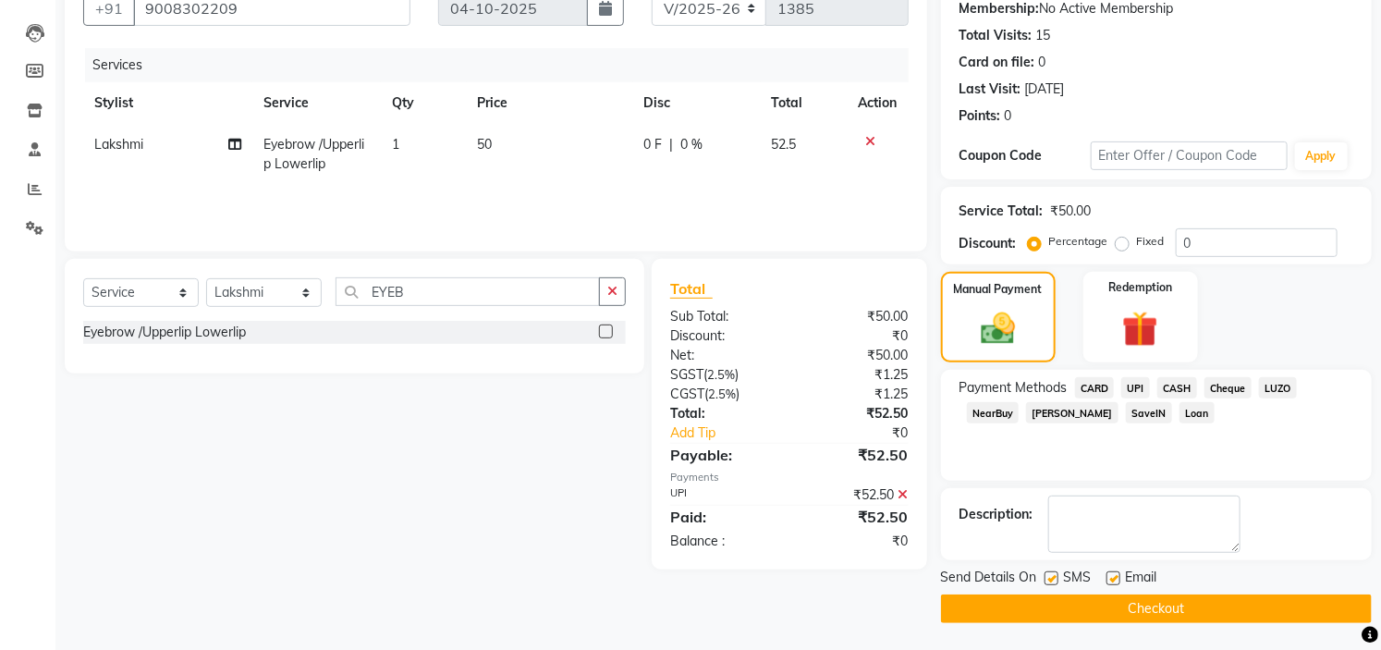
click at [1175, 603] on button "Checkout" at bounding box center [1156, 608] width 431 height 29
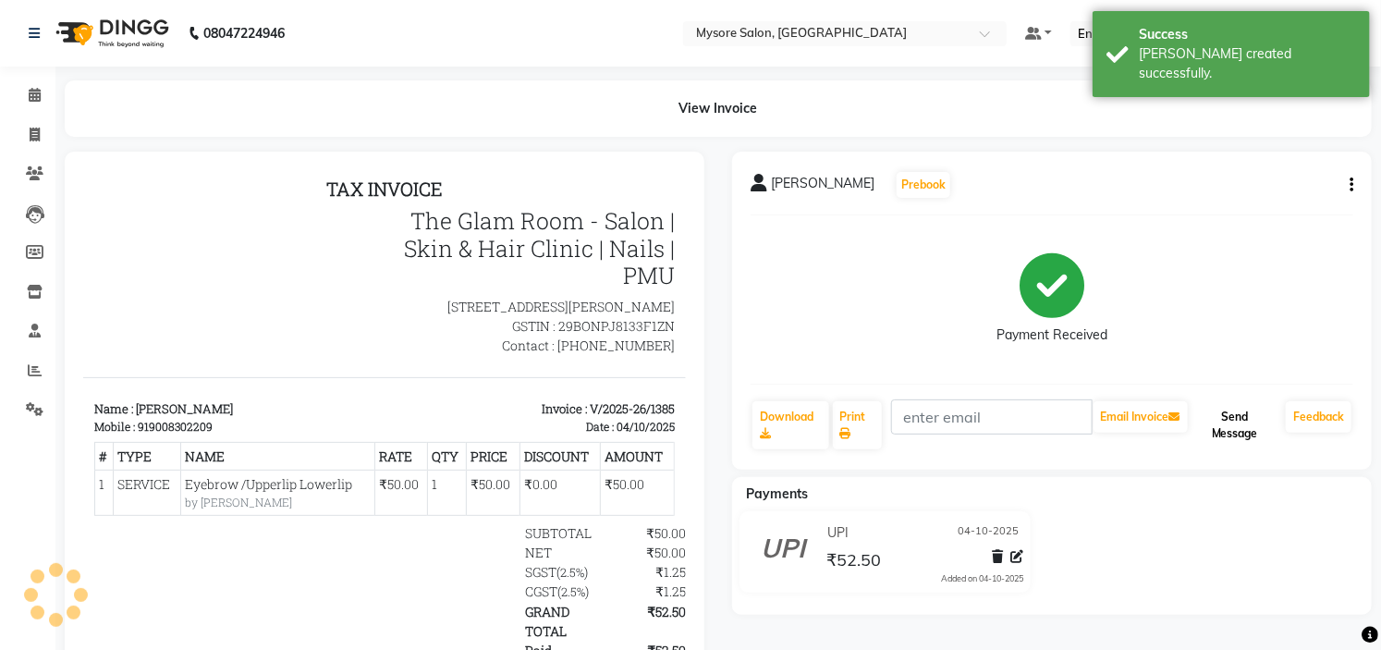
click at [1249, 435] on button "Send Message" at bounding box center [1234, 425] width 87 height 48
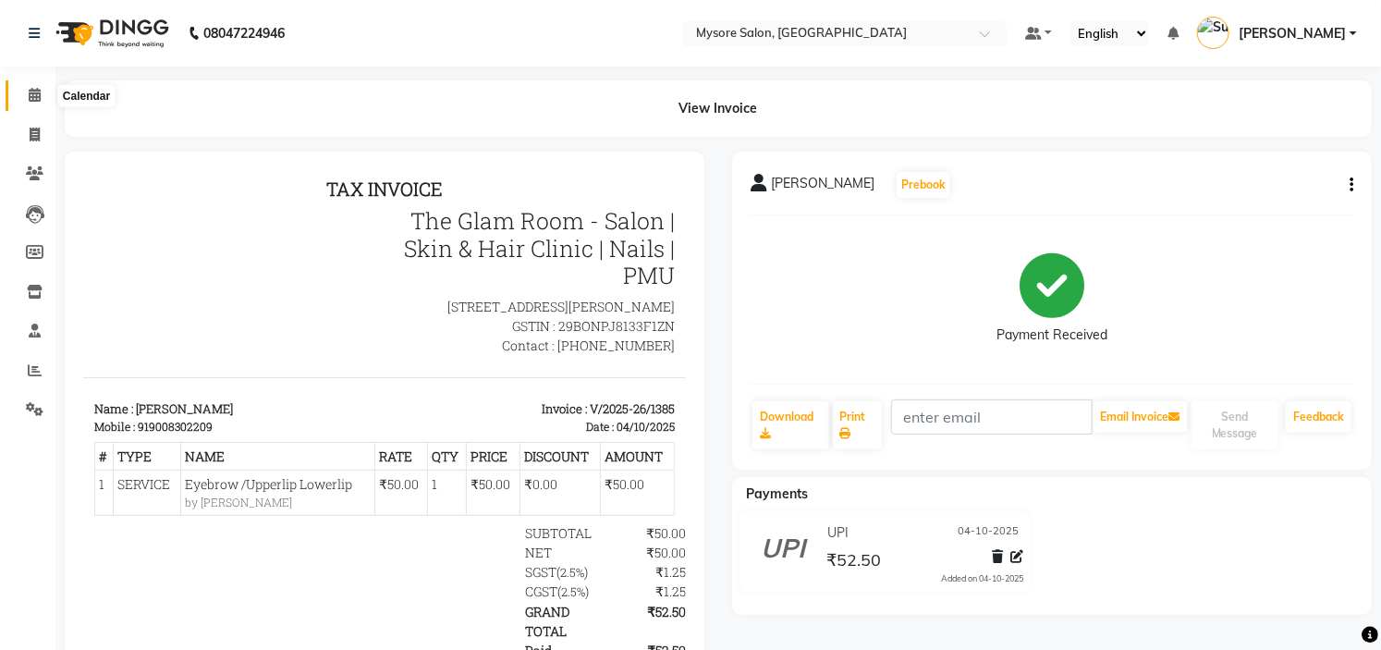
click at [39, 96] on icon at bounding box center [35, 95] width 12 height 14
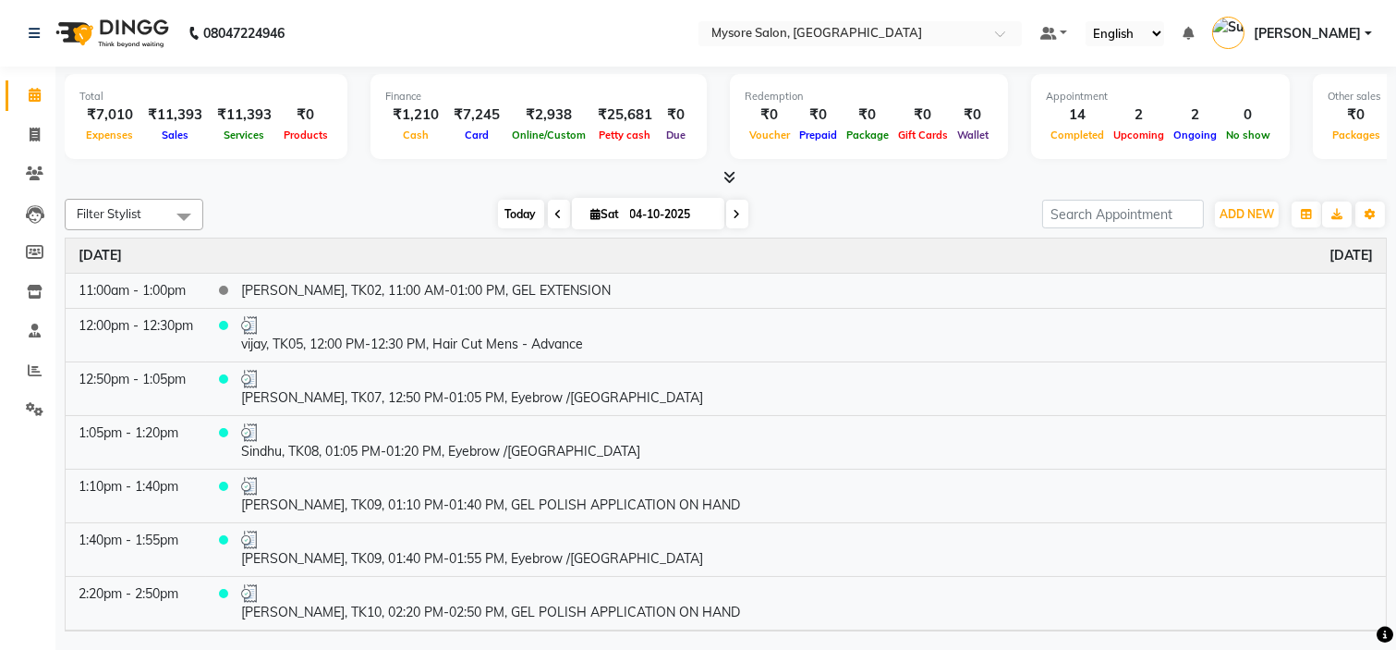
click at [504, 218] on span "Today" at bounding box center [521, 214] width 46 height 29
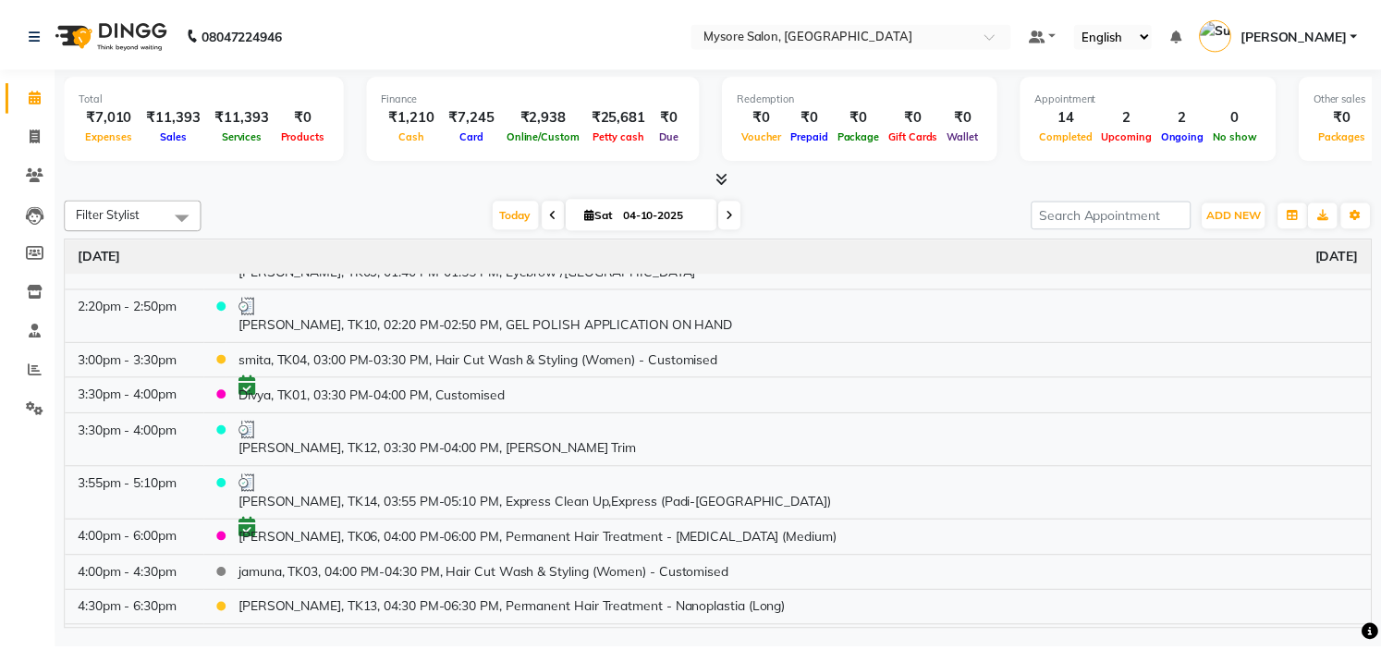
scroll to position [328, 0]
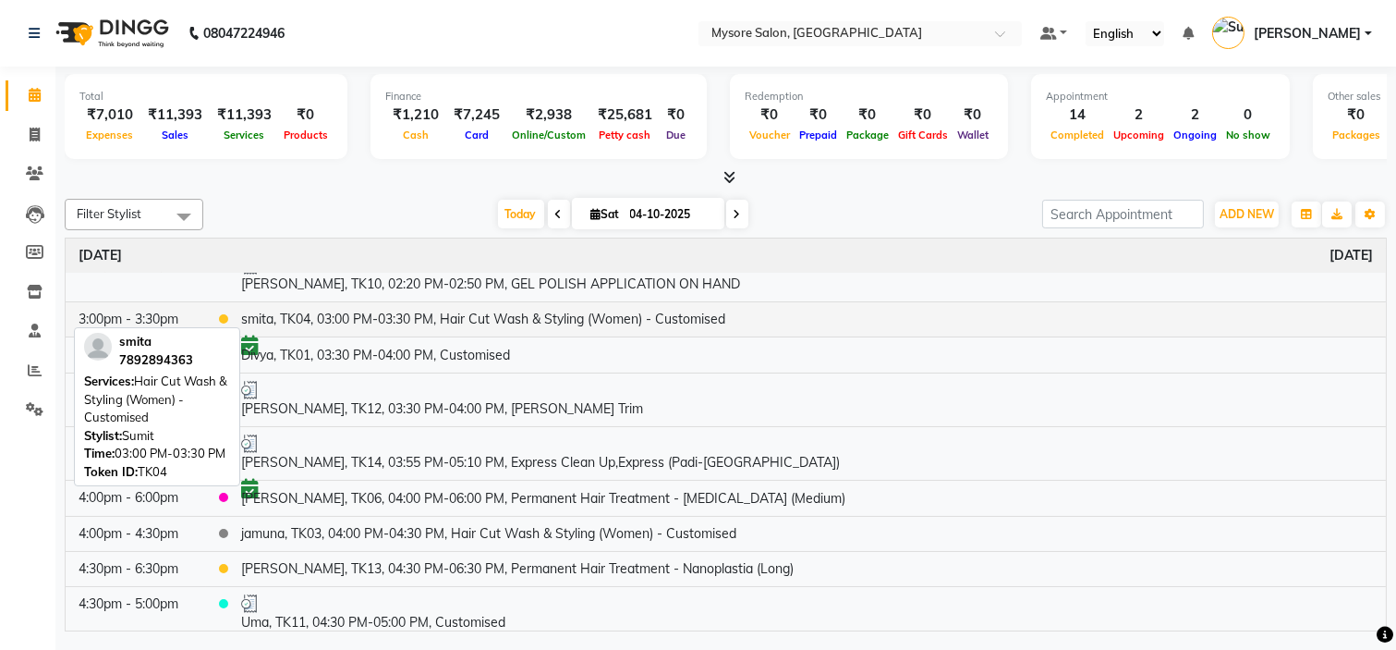
click at [405, 314] on td "smita, TK04, 03:00 PM-03:30 PM, Hair Cut Wash & Styling (Women) - Customised" at bounding box center [807, 318] width 1158 height 35
select select "1"
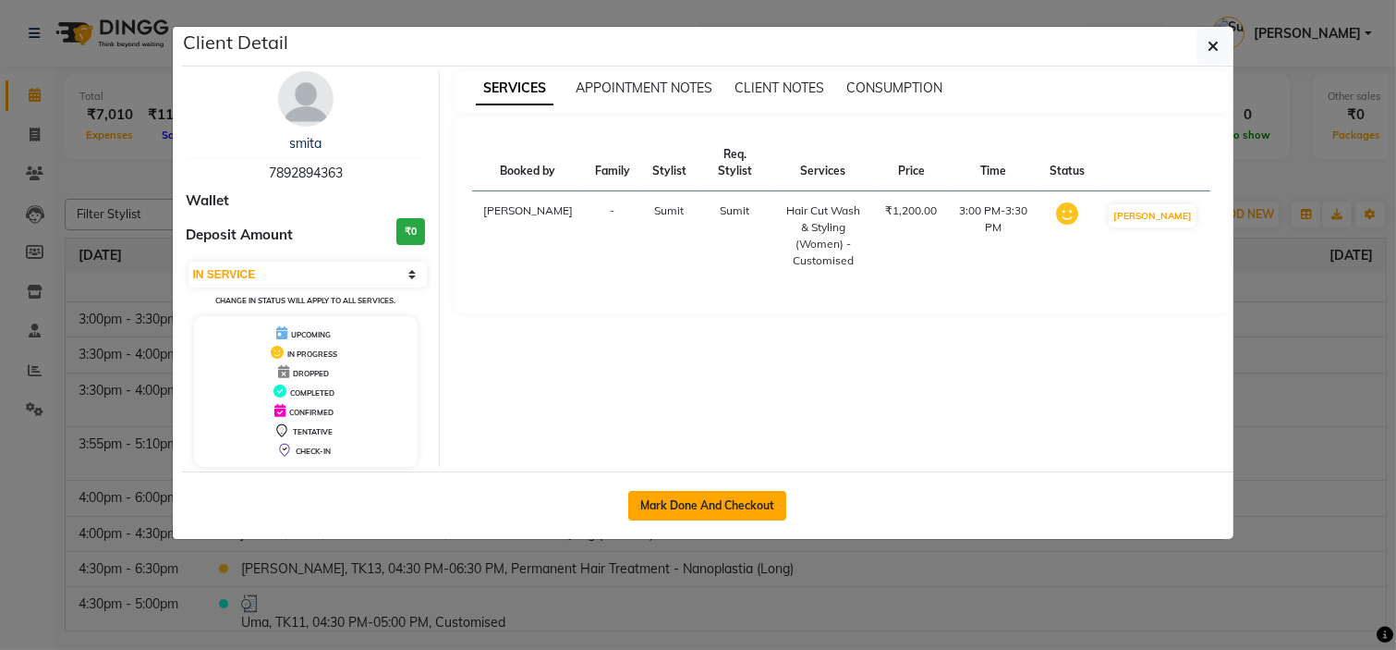
click at [717, 499] on button "Mark Done And Checkout" at bounding box center [707, 506] width 158 height 30
select select "service"
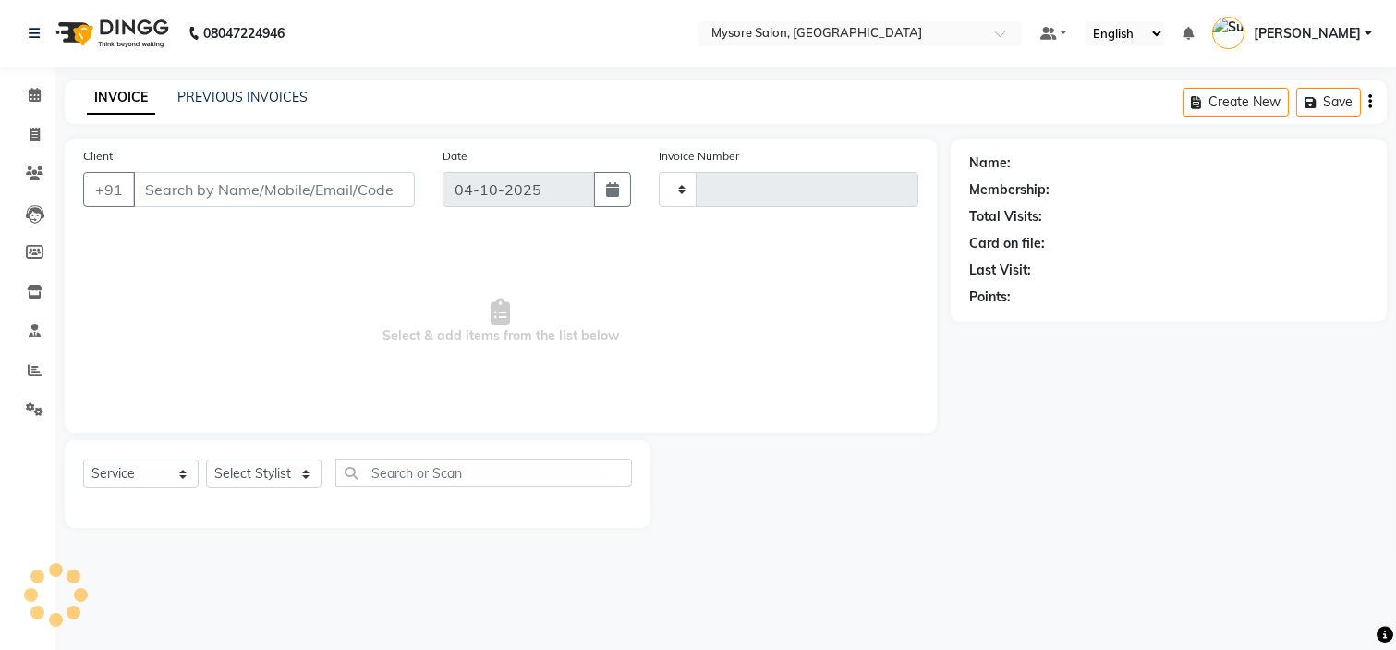
type input "1386"
select select "4255"
type input "7892894363"
select select "35251"
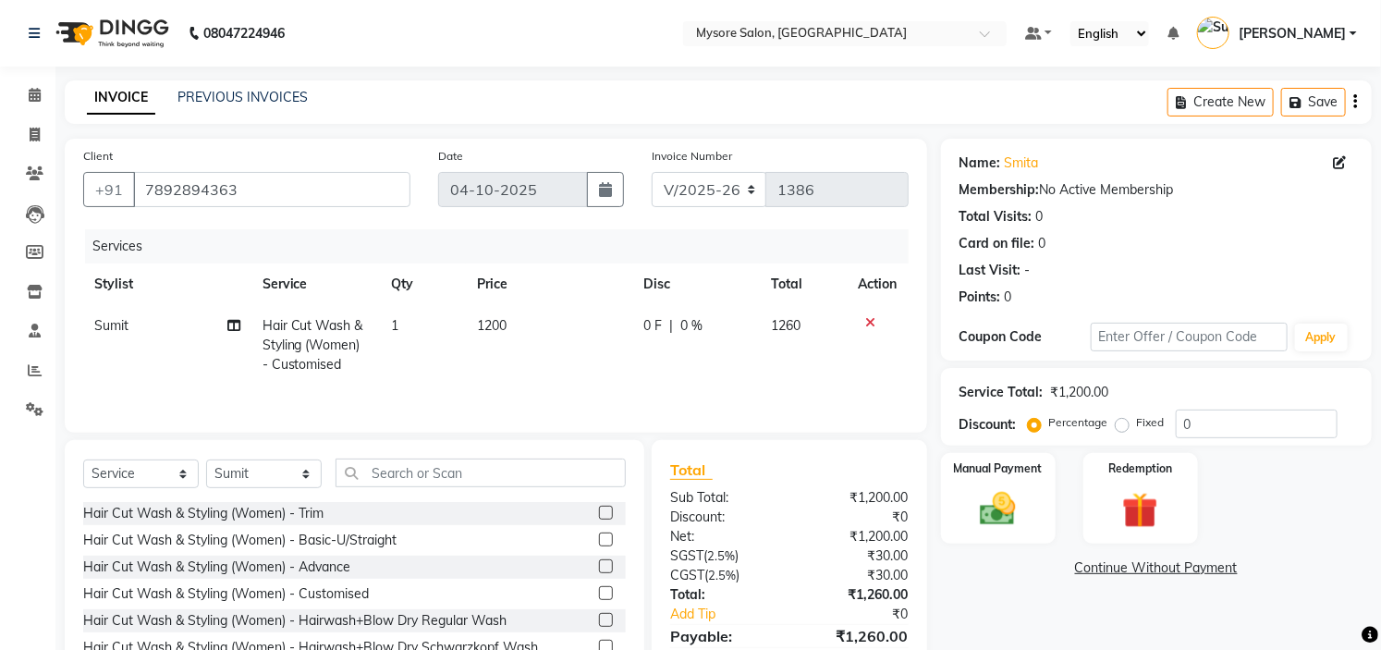
scroll to position [92, 0]
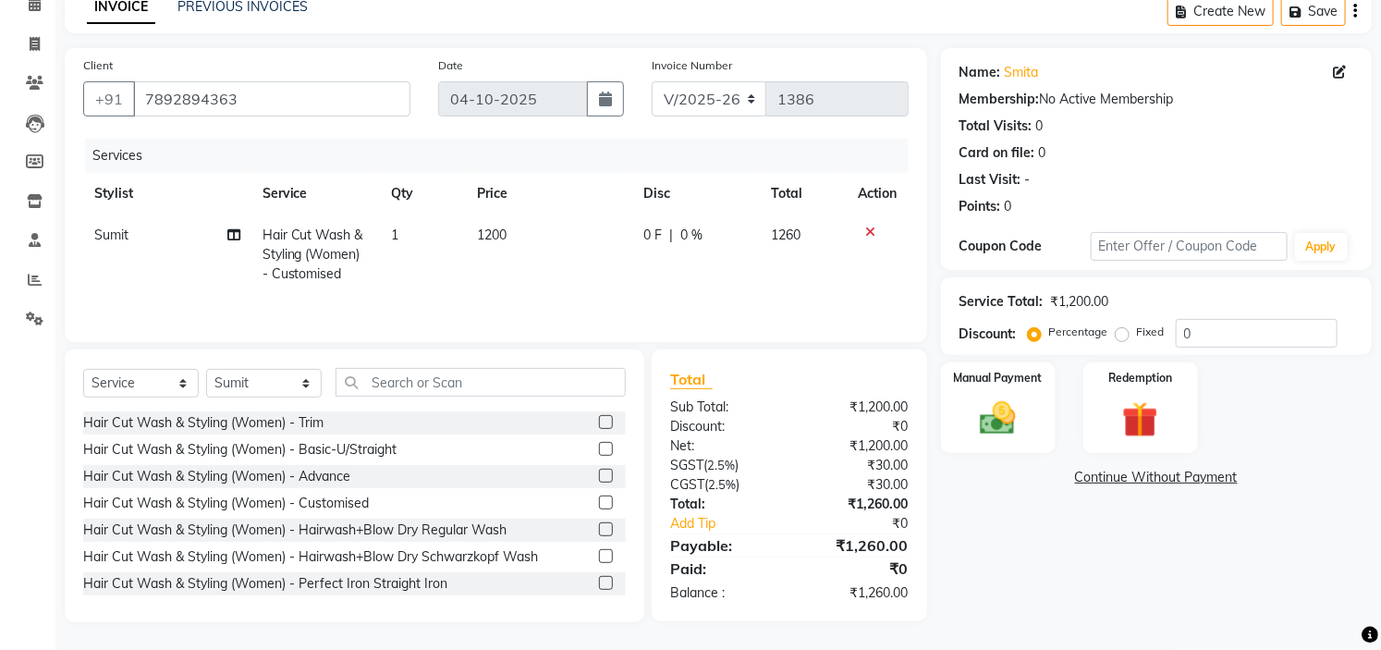
click at [334, 229] on span "Hair Cut Wash & Styling (Women) - Customised" at bounding box center [312, 253] width 101 height 55
select select "35251"
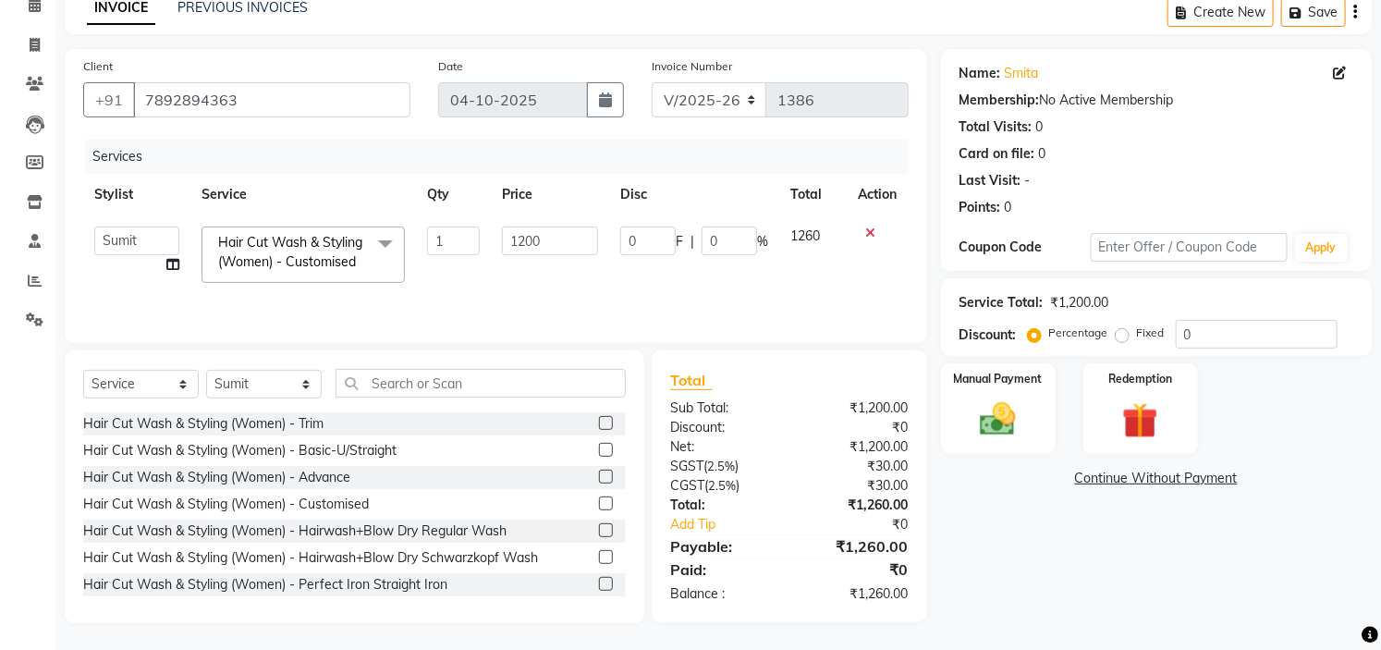
click at [374, 240] on span at bounding box center [385, 243] width 37 height 35
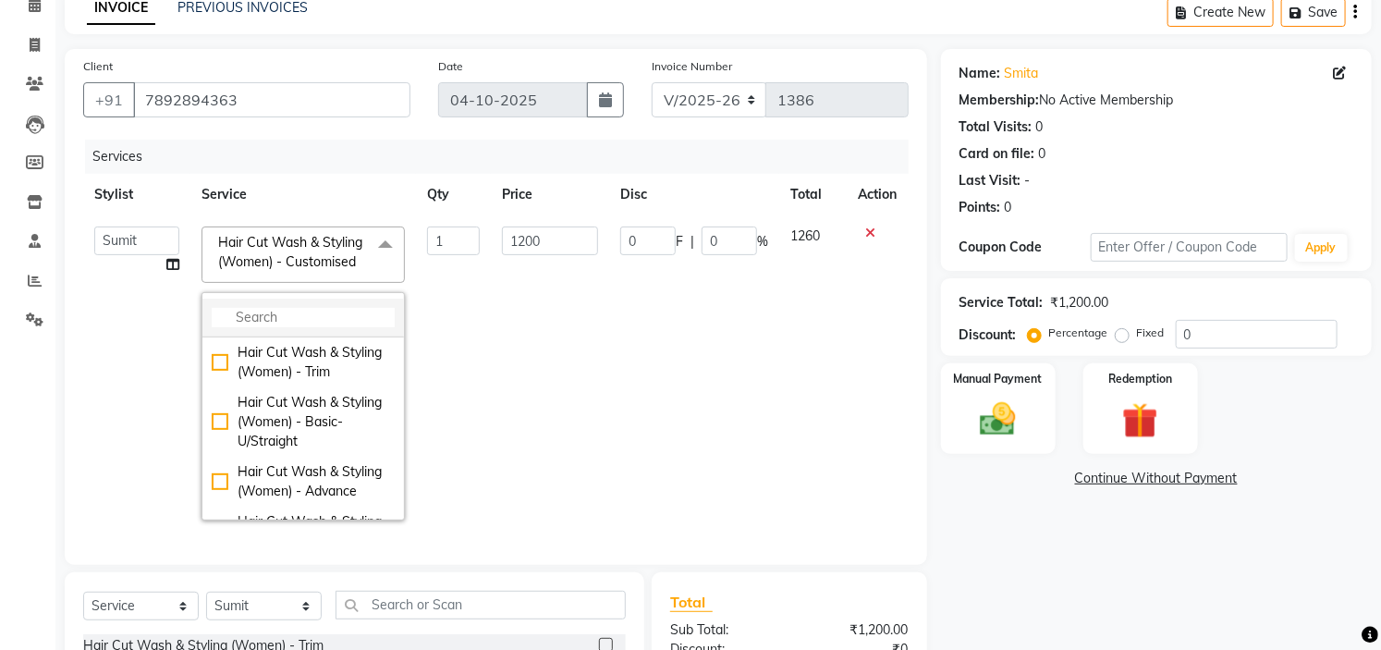
click at [309, 317] on input "multiselect-search" at bounding box center [303, 317] width 183 height 19
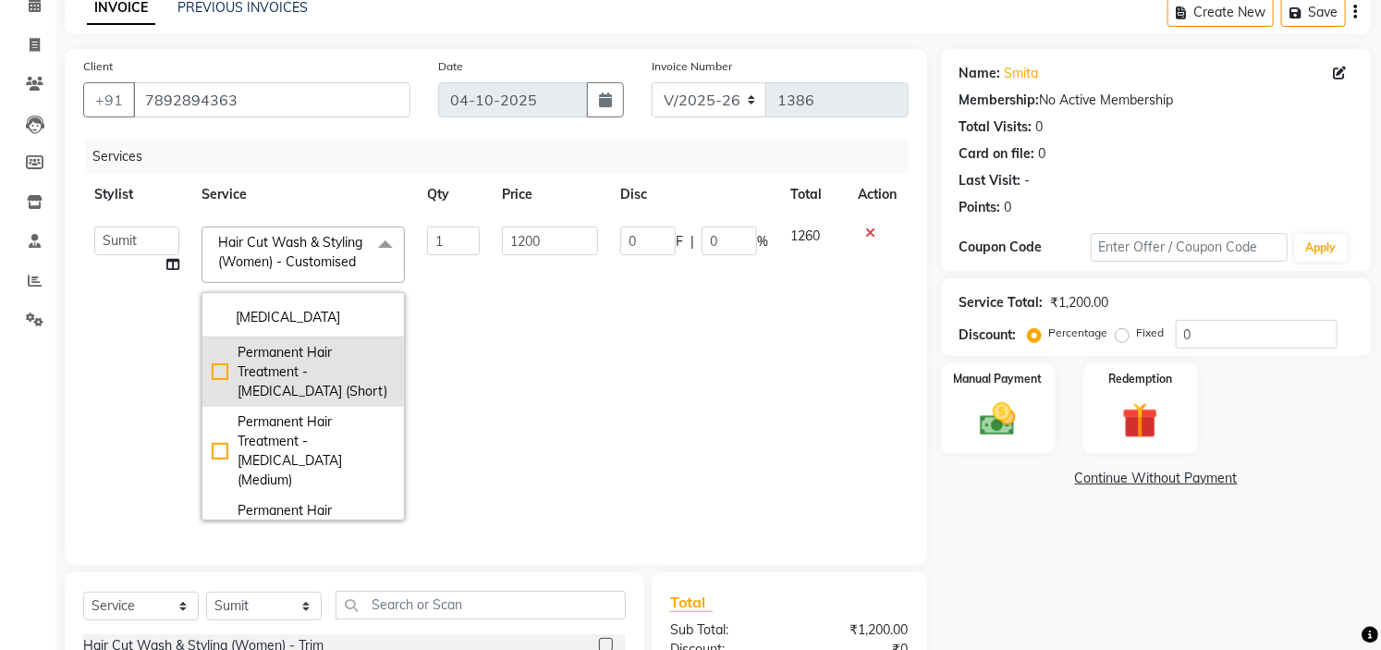
type input "BOTOX"
click at [318, 361] on div "Permanent Hair Treatment - [MEDICAL_DATA] (Short)" at bounding box center [303, 372] width 183 height 58
checkbox input "true"
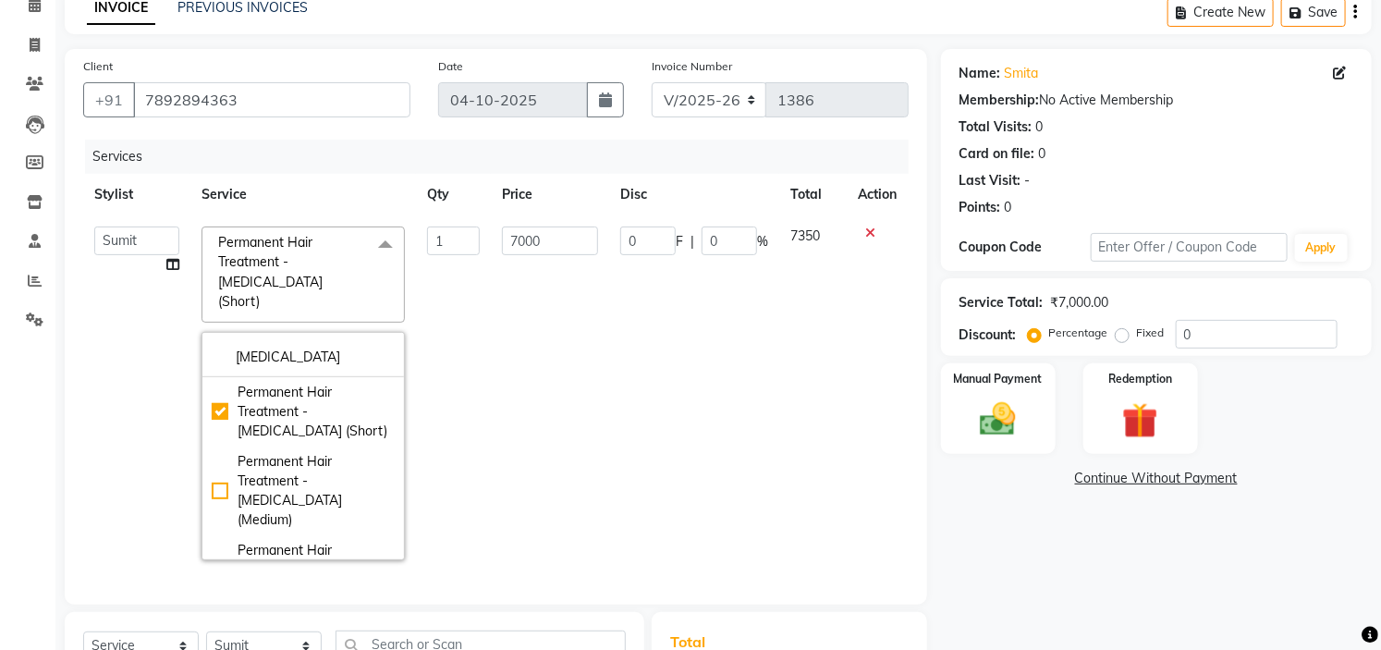
click at [652, 394] on td "0 F | 0 %" at bounding box center [694, 393] width 170 height 356
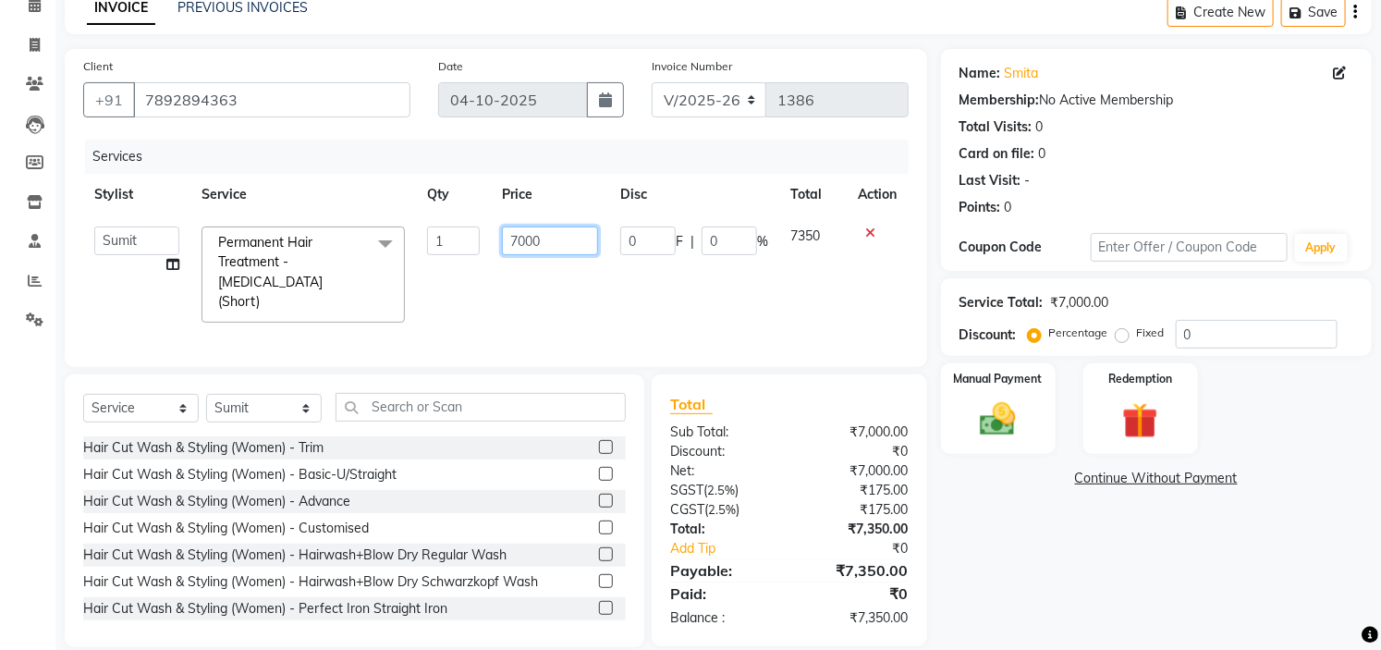
click at [555, 238] on input "7000" at bounding box center [550, 240] width 96 height 29
type input "7"
type input "4000"
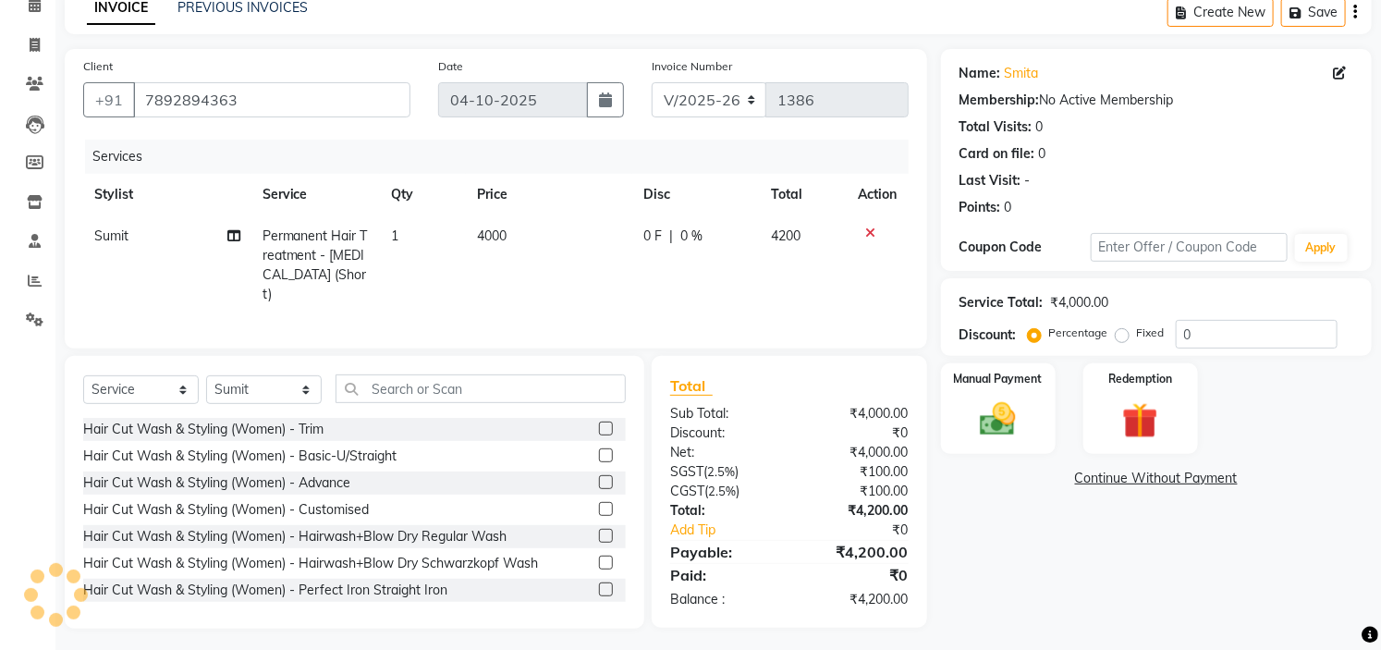
click at [584, 307] on div "Services Stylist Service Qty Price Disc Total Action Sumit Permanent Hair Treat…" at bounding box center [495, 235] width 825 height 190
click at [414, 229] on td "1" at bounding box center [423, 265] width 86 height 100
select select "35251"
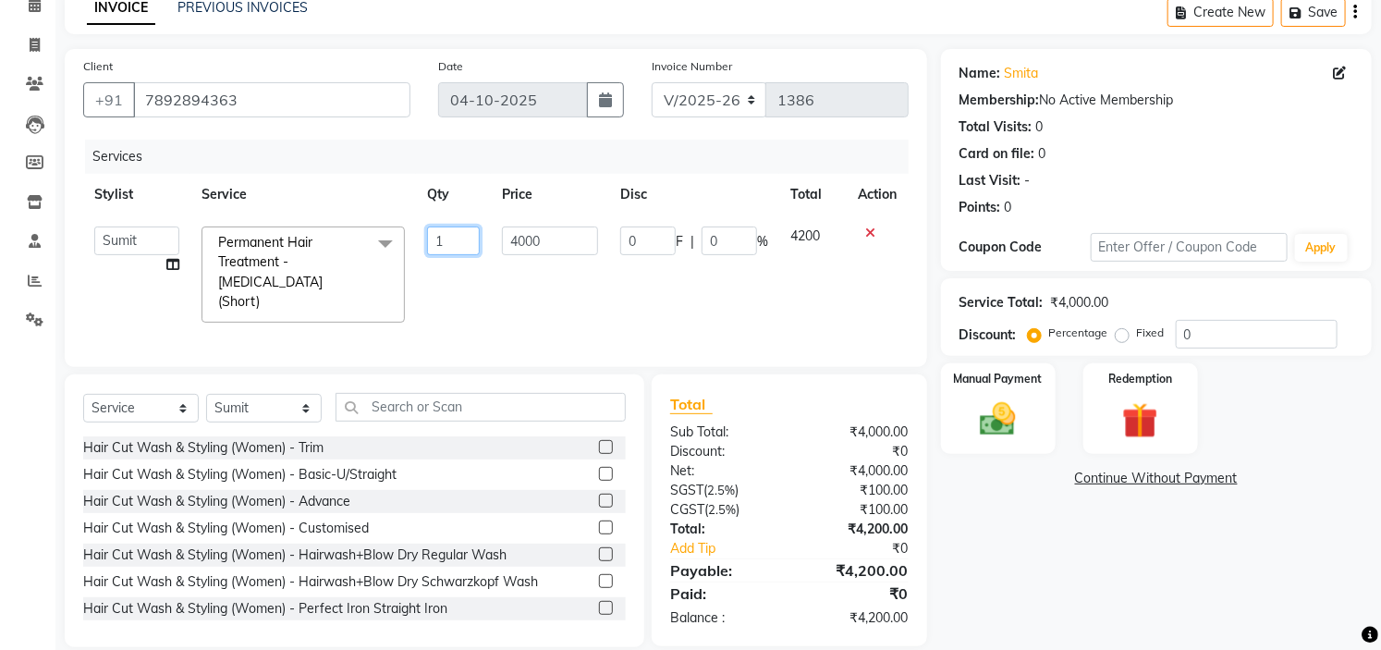
click at [449, 236] on input "1" at bounding box center [453, 240] width 53 height 29
type input "2"
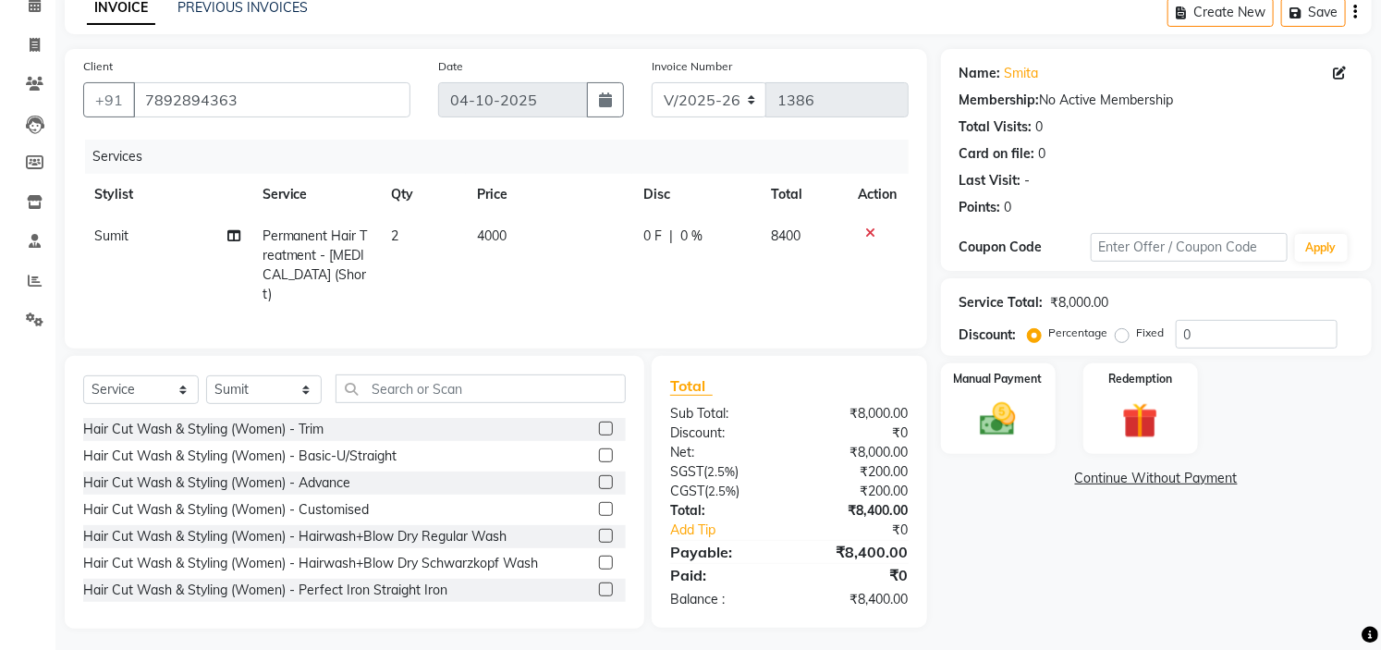
click at [582, 309] on div "Services Stylist Service Qty Price Disc Total Action Sumit Permanent Hair Treat…" at bounding box center [495, 235] width 825 height 190
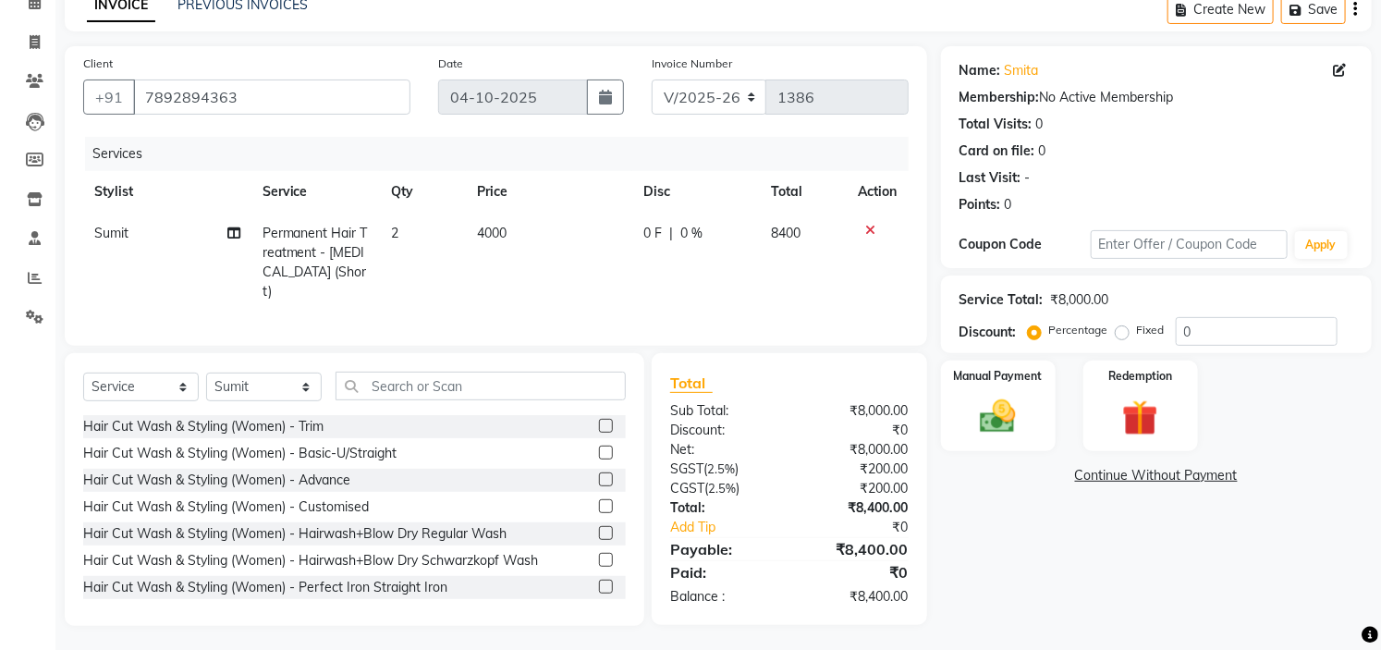
click at [533, 238] on td "4000" at bounding box center [549, 263] width 166 height 100
select select "35251"
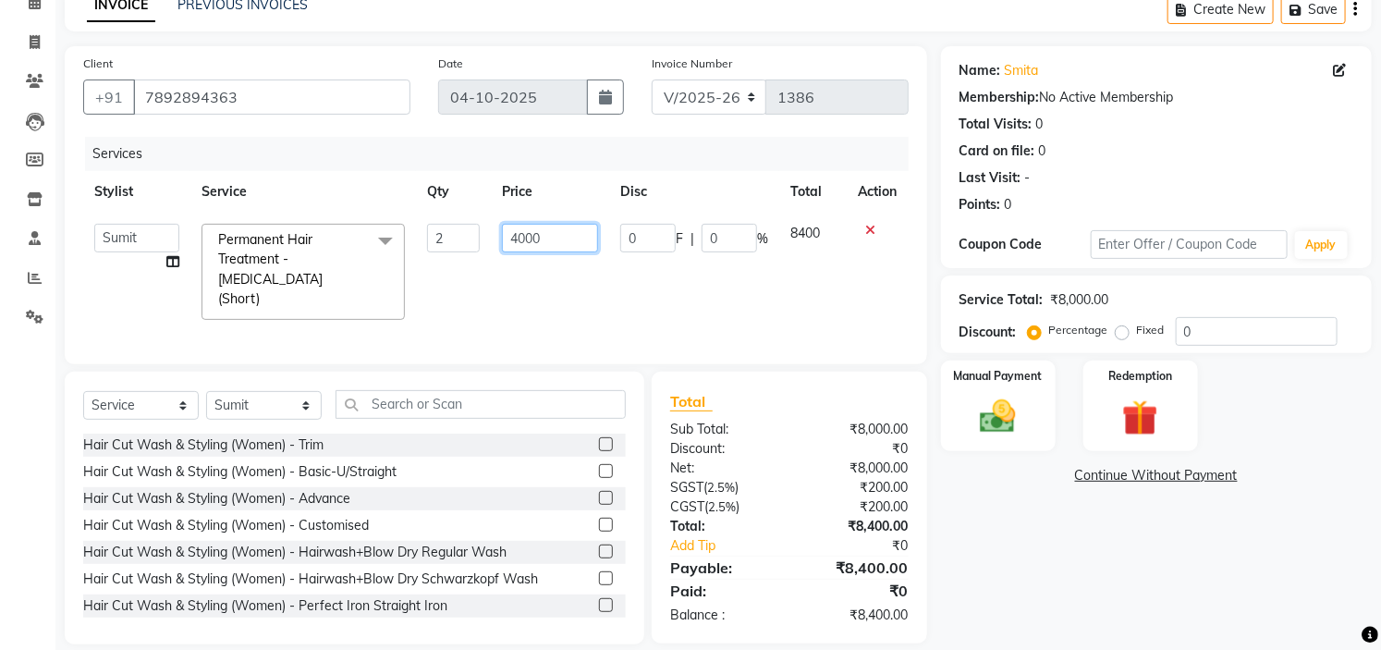
click at [547, 238] on input "4000" at bounding box center [550, 238] width 96 height 29
type input "4"
type input "4500"
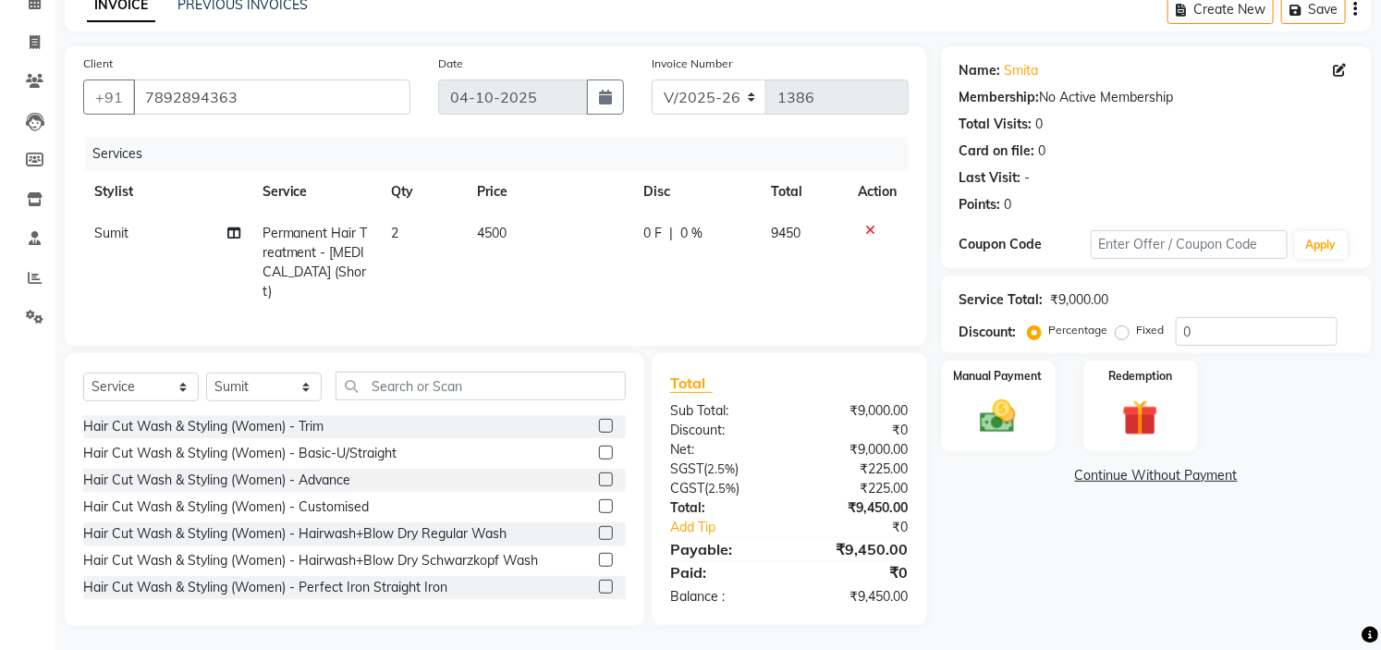
click at [677, 308] on div "Services Stylist Service Qty Price Disc Total Action Sumit Permanent Hair Treat…" at bounding box center [495, 232] width 825 height 190
click at [993, 404] on img at bounding box center [998, 417] width 61 height 43
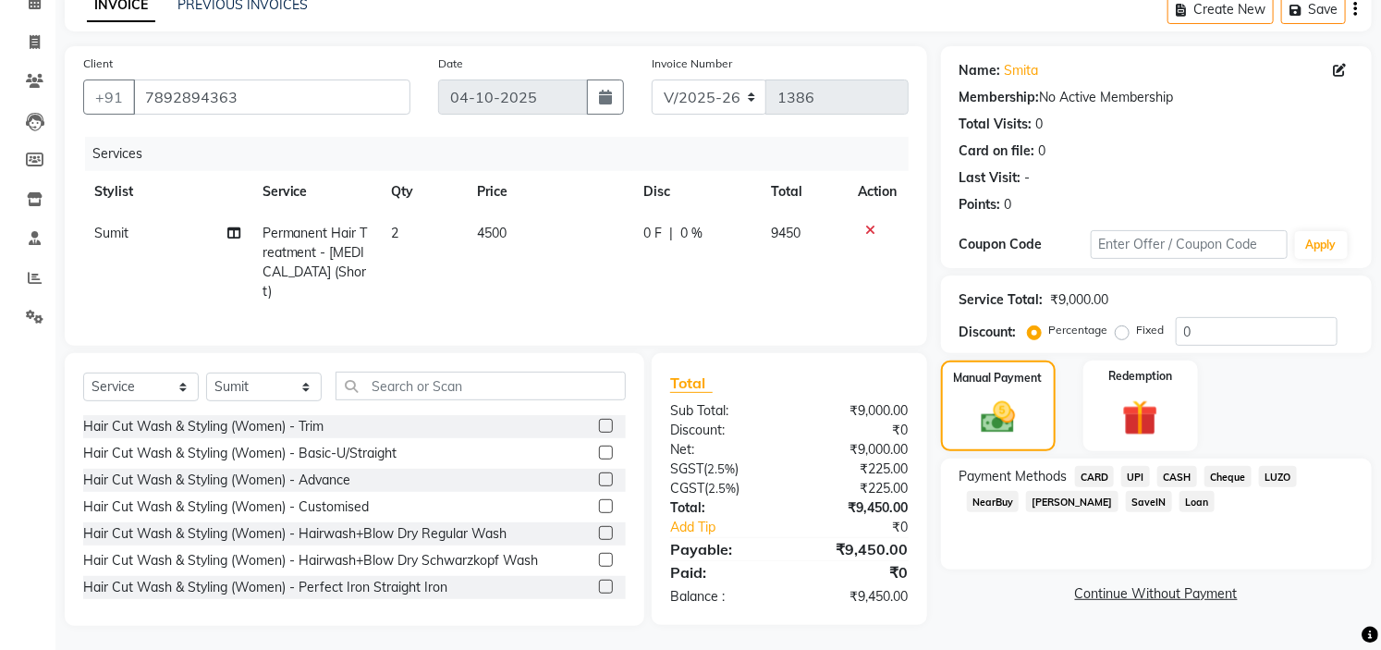
click at [1127, 475] on span "UPI" at bounding box center [1135, 476] width 29 height 21
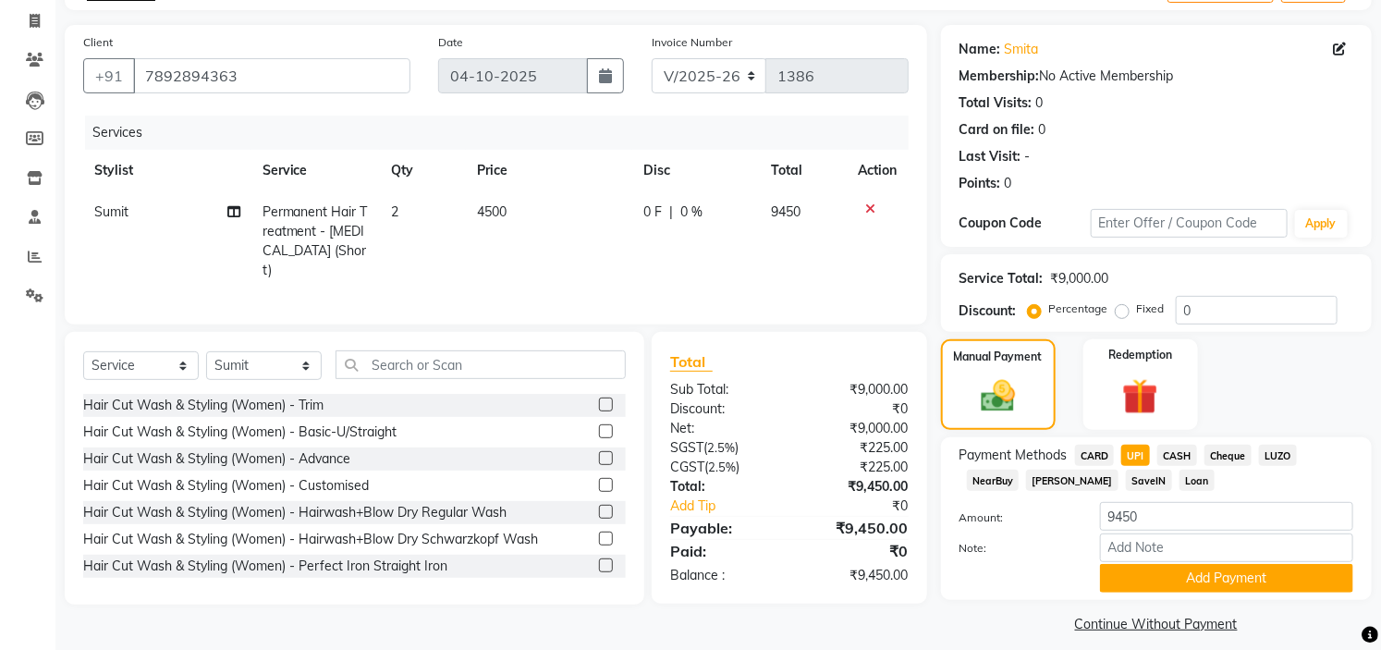
scroll to position [130, 0]
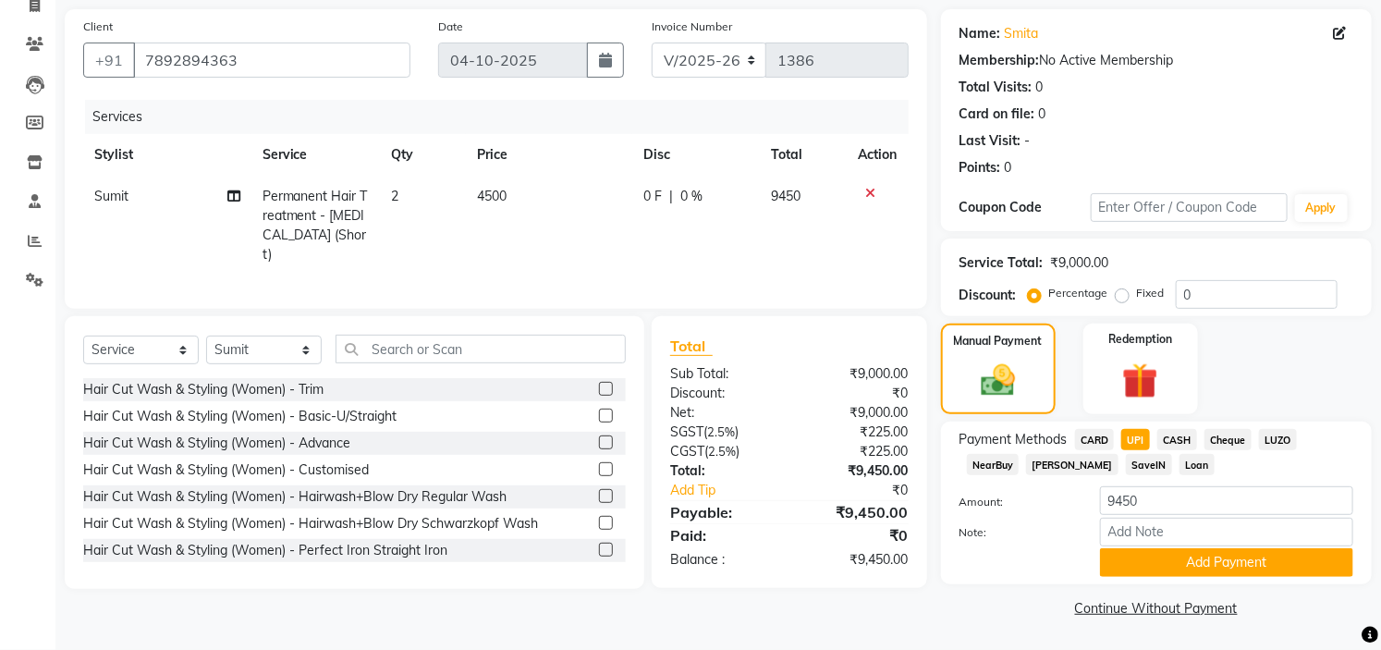
click at [1177, 433] on span "CASH" at bounding box center [1177, 439] width 40 height 21
click at [1134, 437] on span "UPI" at bounding box center [1135, 439] width 29 height 21
click at [1242, 559] on button "Add Payment" at bounding box center [1226, 562] width 253 height 29
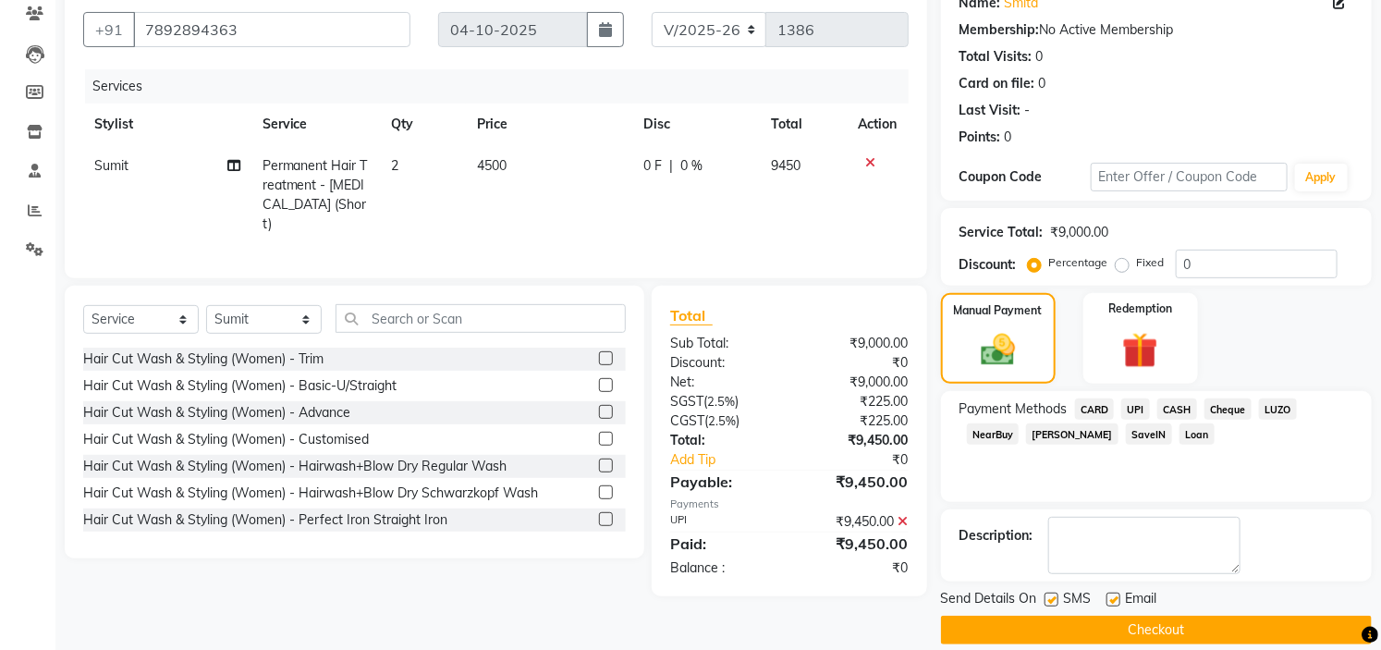
scroll to position [181, 0]
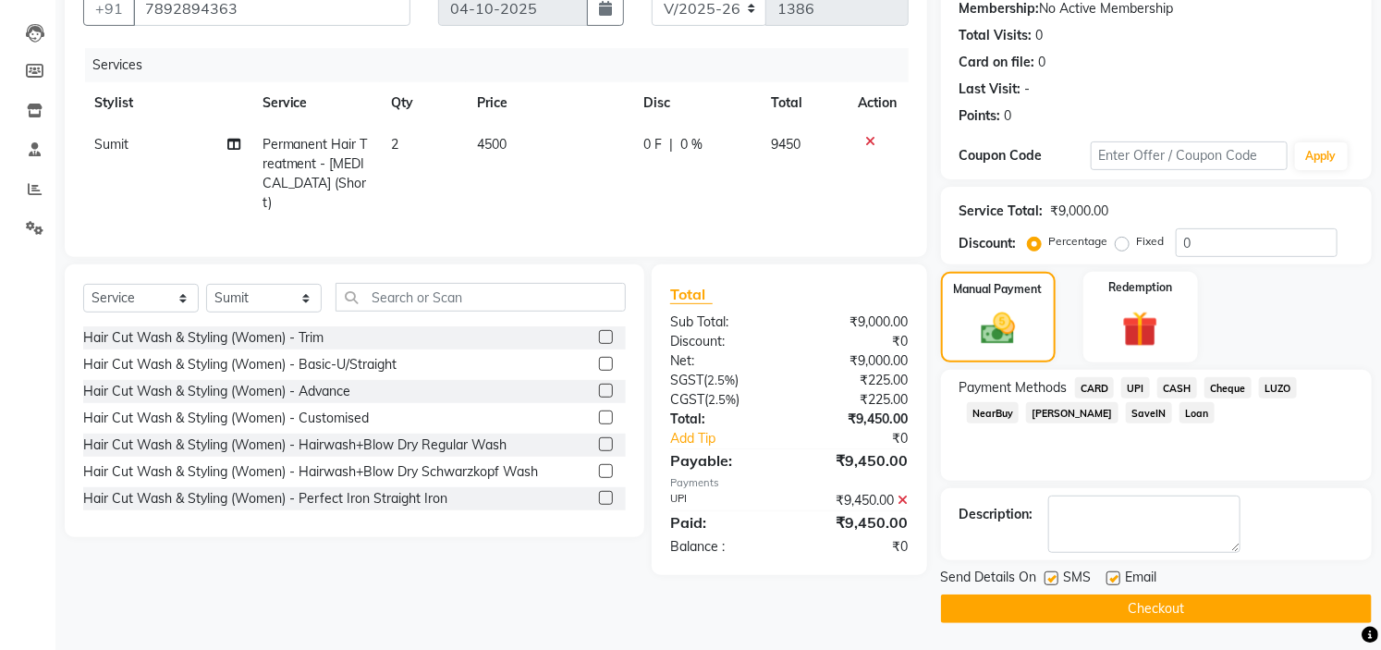
click at [1214, 598] on button "Checkout" at bounding box center [1156, 608] width 431 height 29
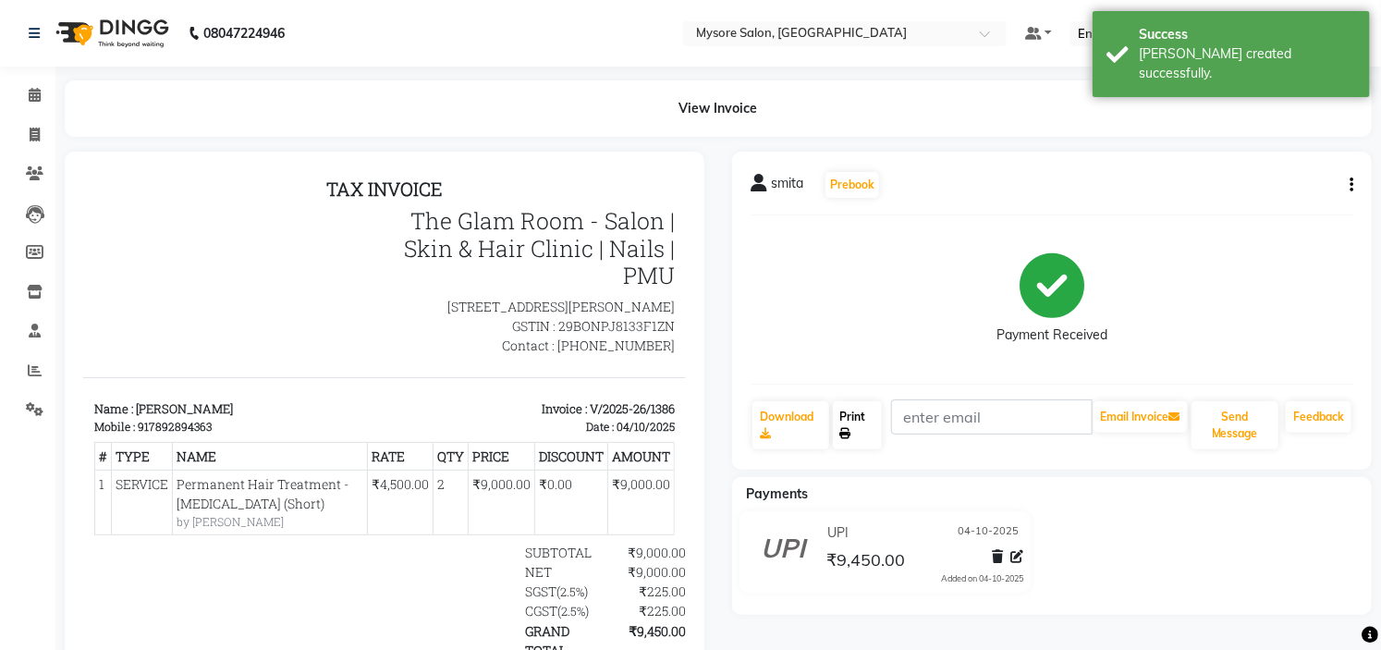
click at [858, 418] on link "Print" at bounding box center [858, 425] width 50 height 48
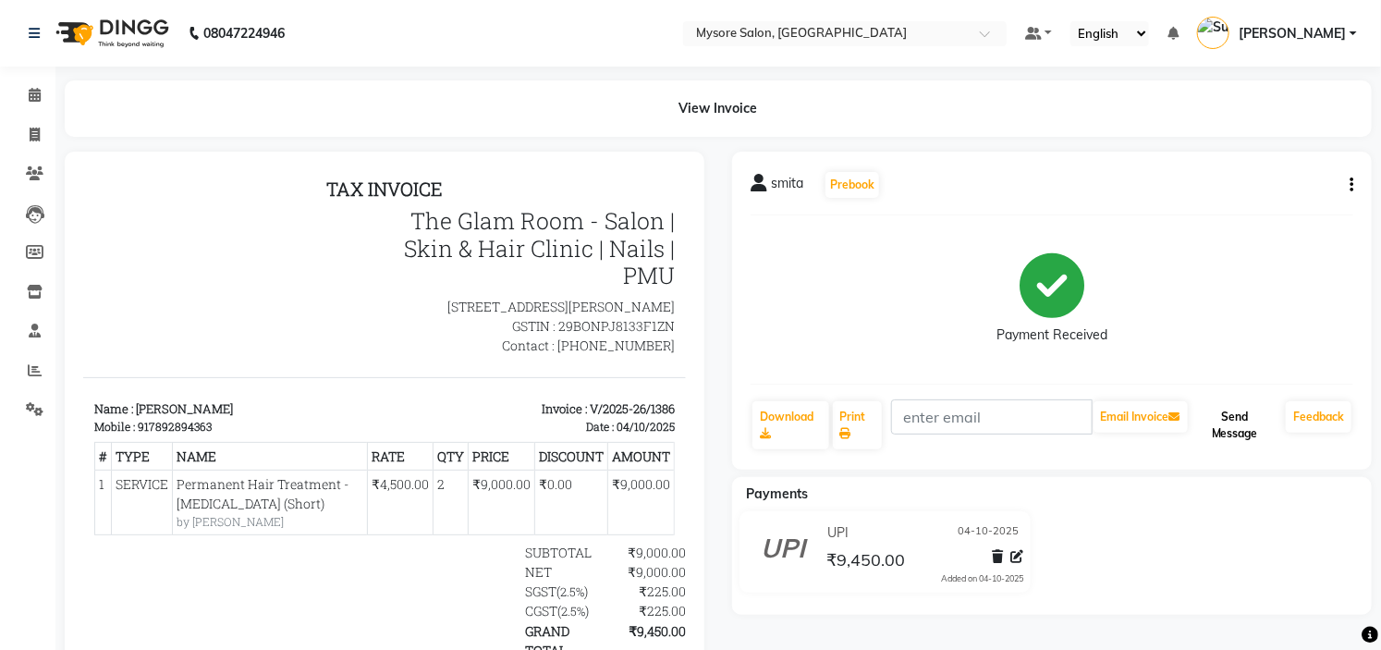
click at [1242, 433] on button "Send Message" at bounding box center [1234, 425] width 87 height 48
click at [33, 96] on icon at bounding box center [35, 95] width 12 height 14
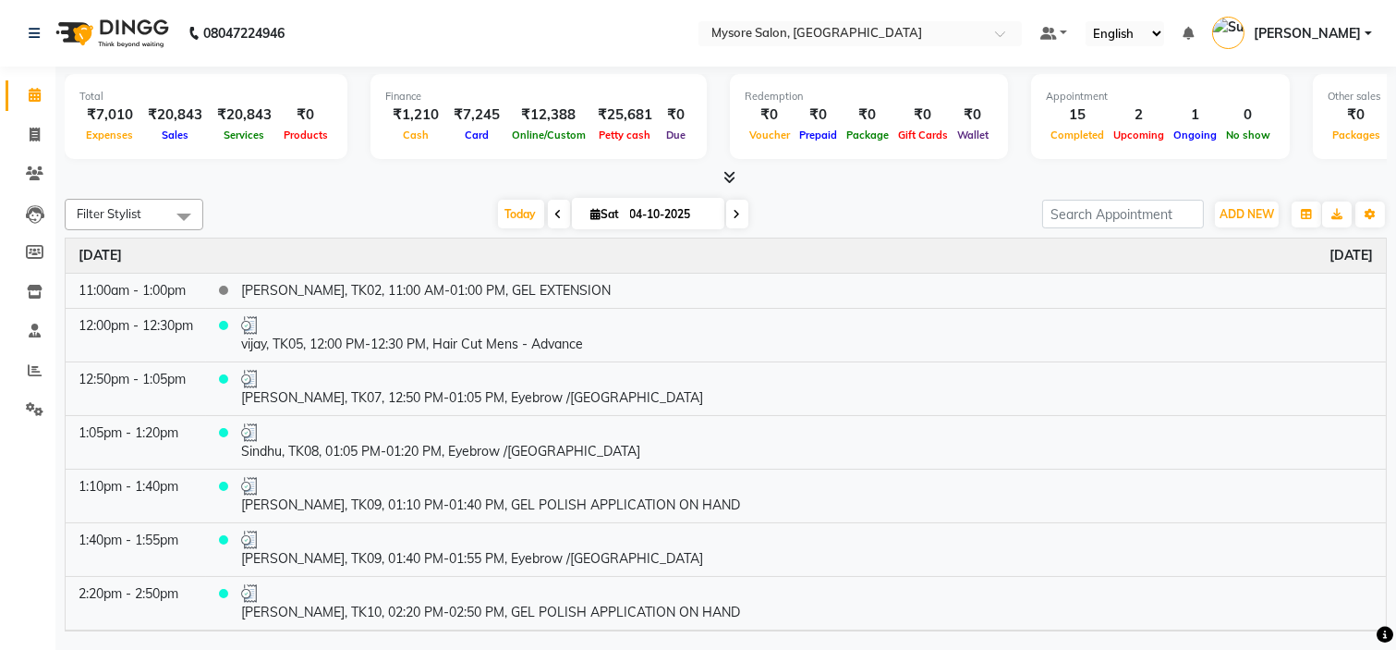
click at [367, 201] on div "Today Sat 04-10-2025" at bounding box center [623, 215] width 821 height 28
